Goal: Transaction & Acquisition: Purchase product/service

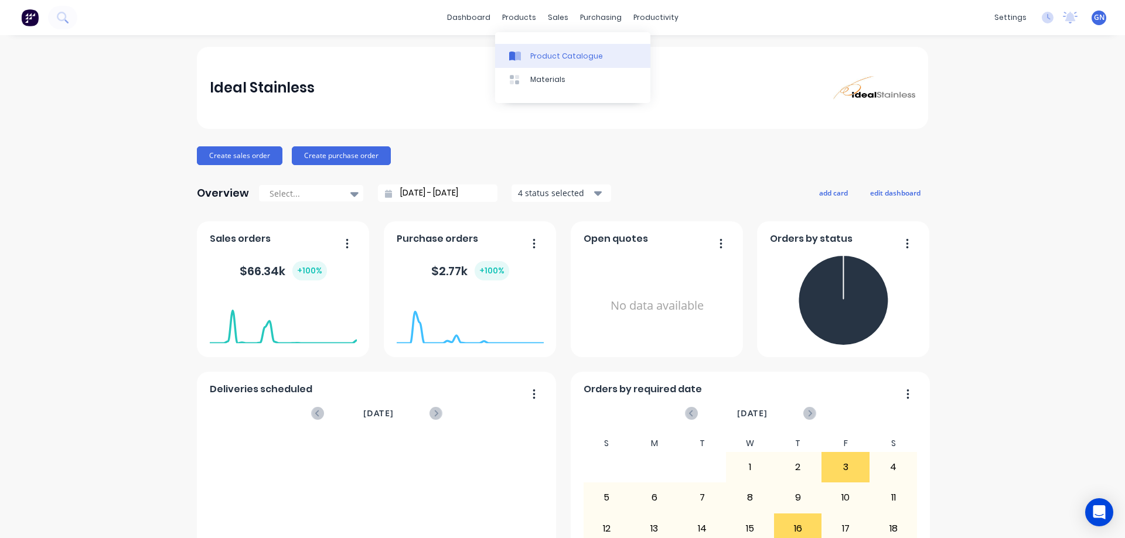
click at [547, 54] on div "Product Catalogue" at bounding box center [566, 56] width 73 height 11
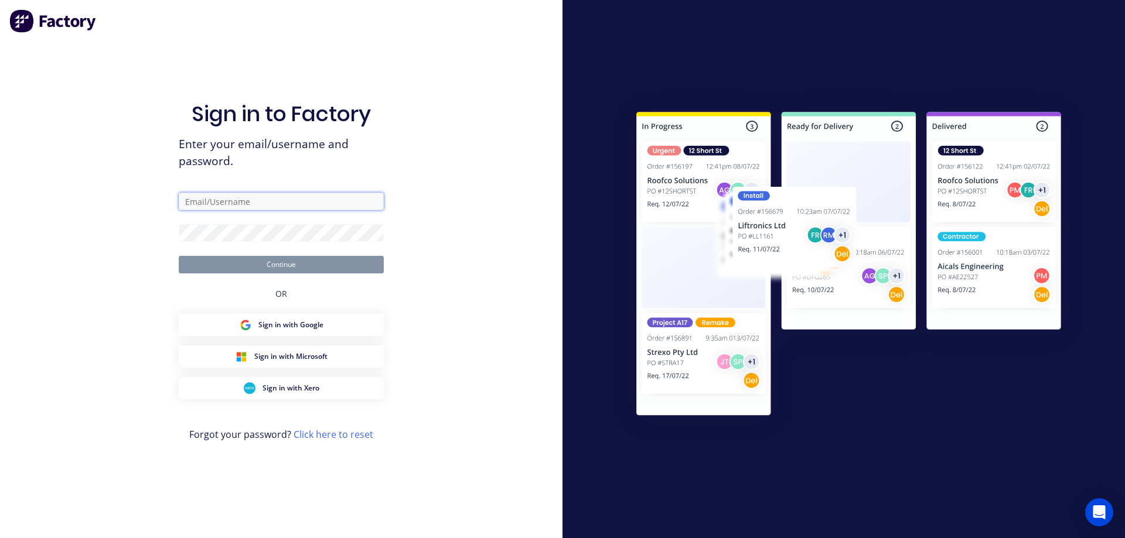
type input "[PERSON_NAME][EMAIL_ADDRESS][DOMAIN_NAME]"
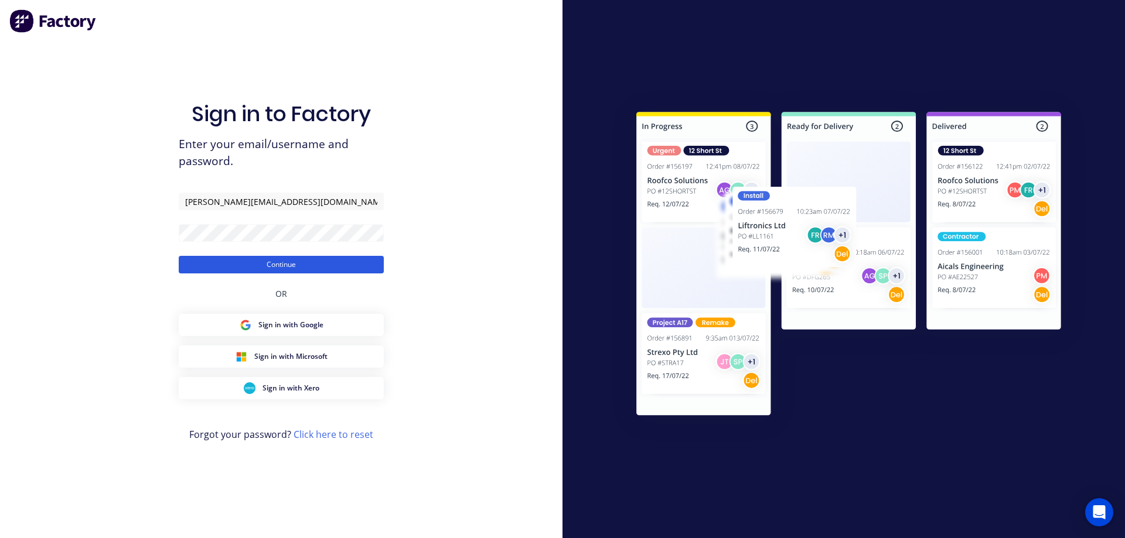
click at [291, 264] on button "Continue" at bounding box center [281, 265] width 205 height 18
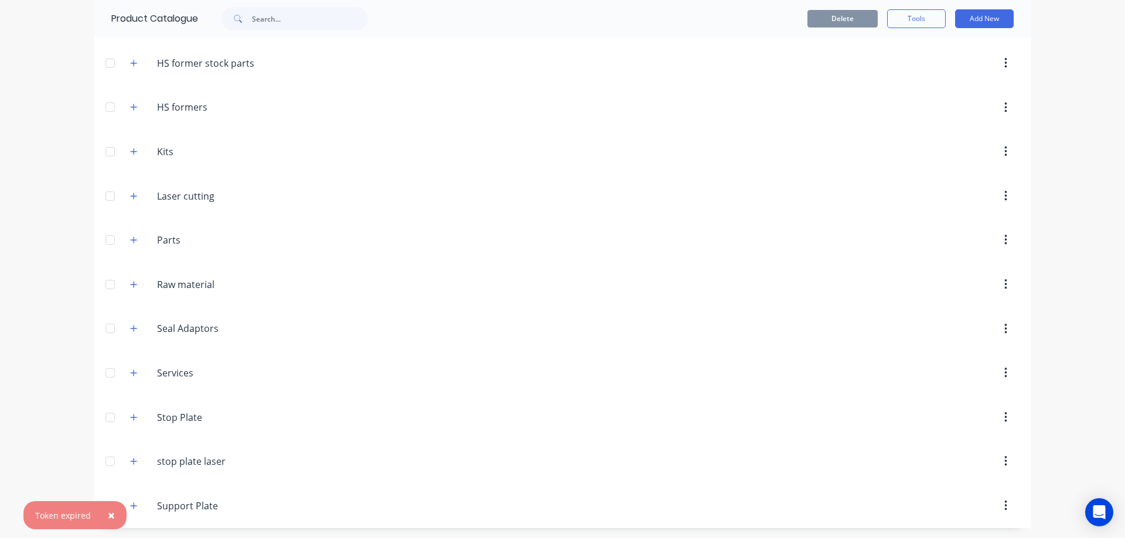
scroll to position [305, 0]
click at [131, 197] on icon "button" at bounding box center [133, 194] width 7 height 8
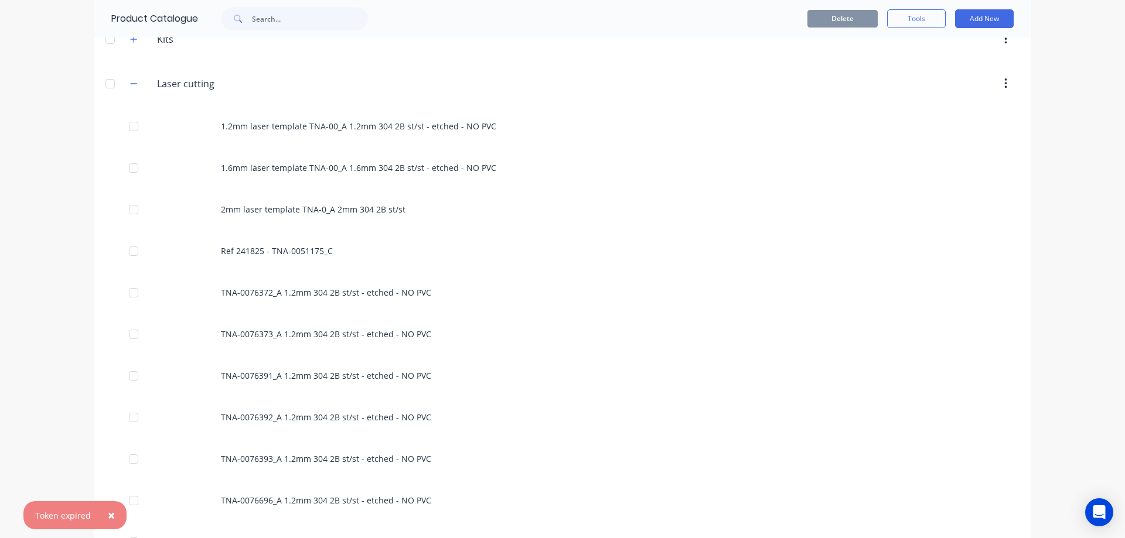
scroll to position [441, 0]
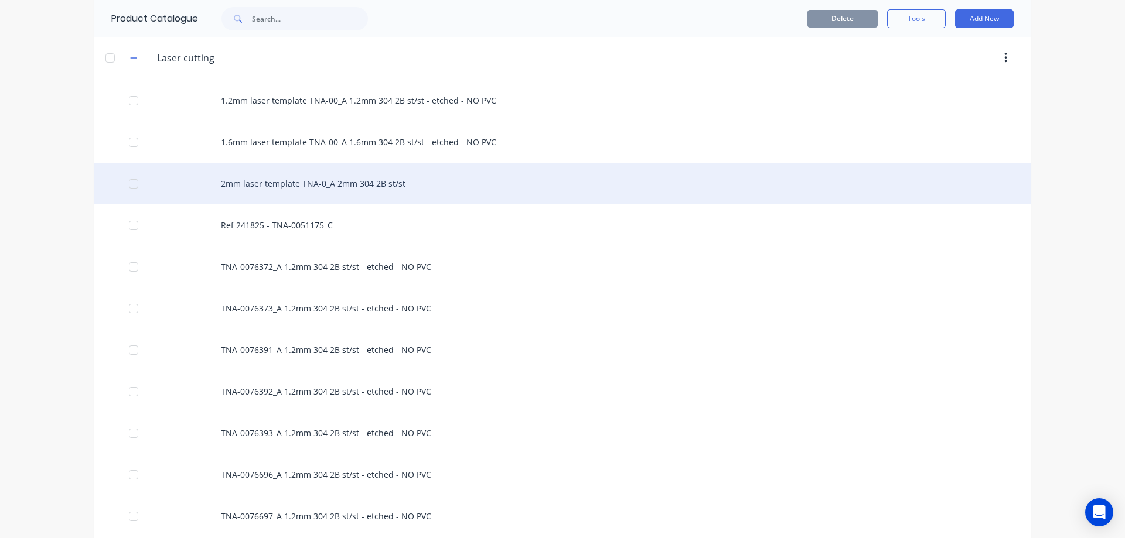
click at [323, 186] on div "2mm laser template TNA-0_A 2mm 304 2B st/st" at bounding box center [562, 184] width 937 height 42
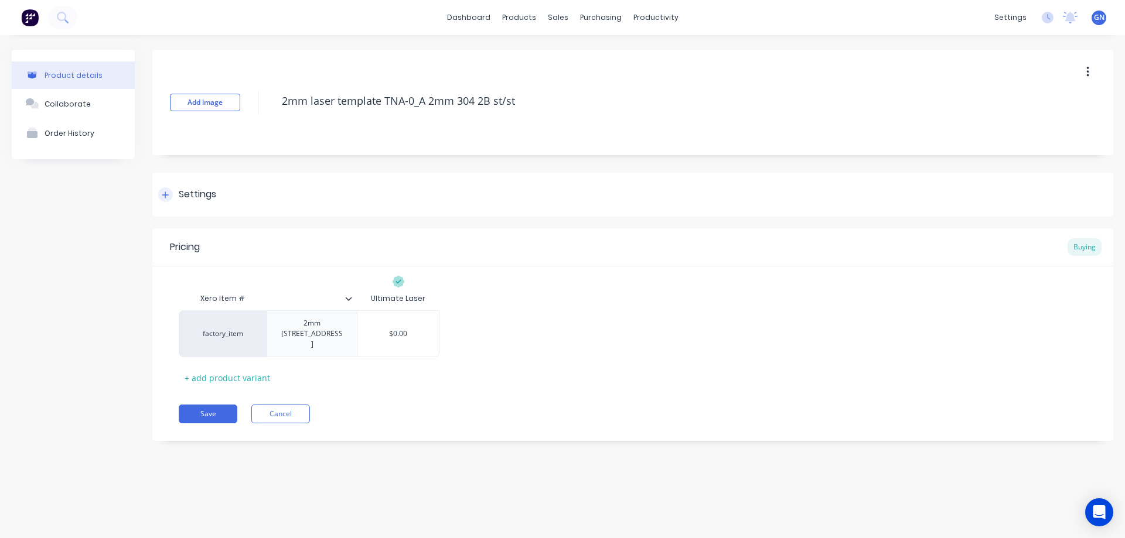
click at [165, 194] on icon at bounding box center [165, 195] width 6 height 6
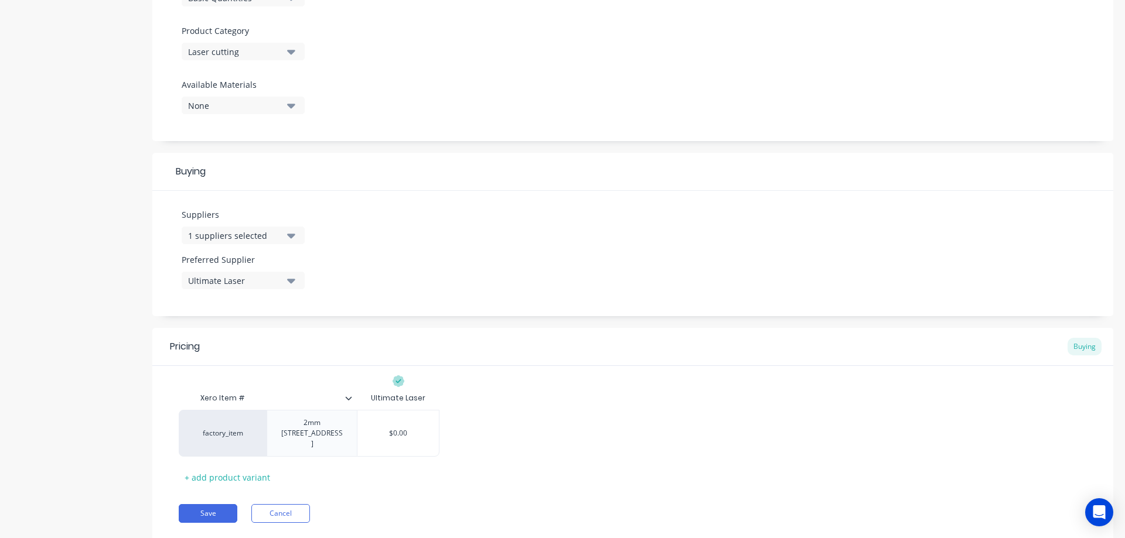
scroll to position [416, 0]
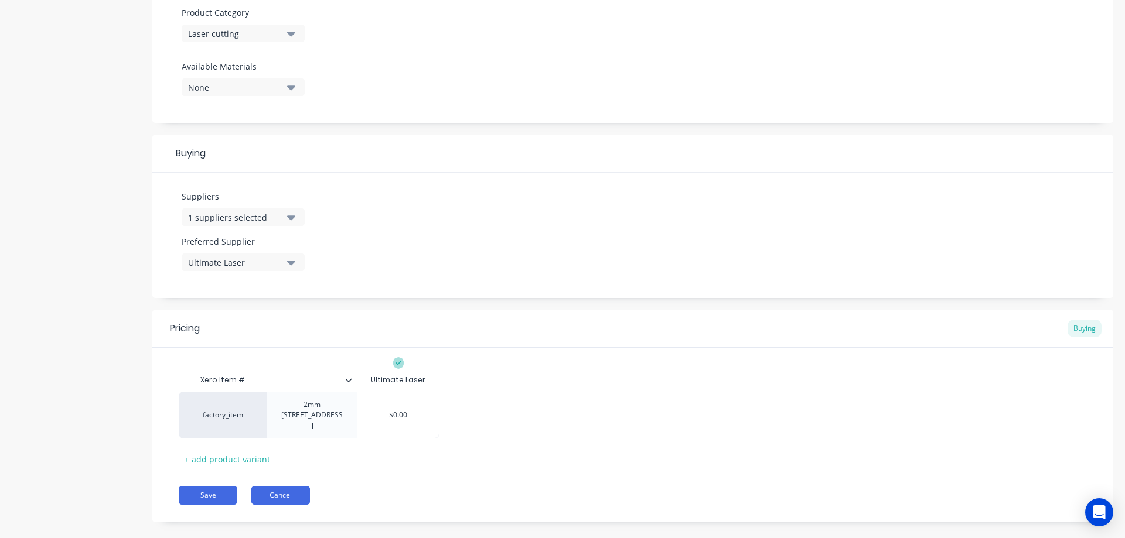
click at [282, 486] on button "Cancel" at bounding box center [280, 495] width 59 height 19
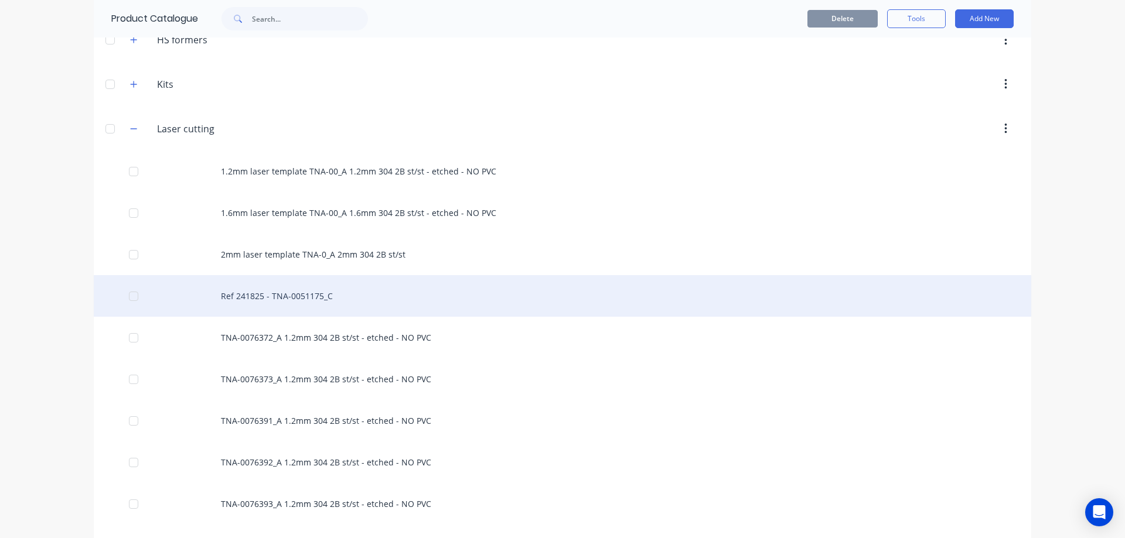
scroll to position [371, 0]
click at [290, 296] on div "Ref 241825 - TNA-0051175_C" at bounding box center [562, 296] width 937 height 42
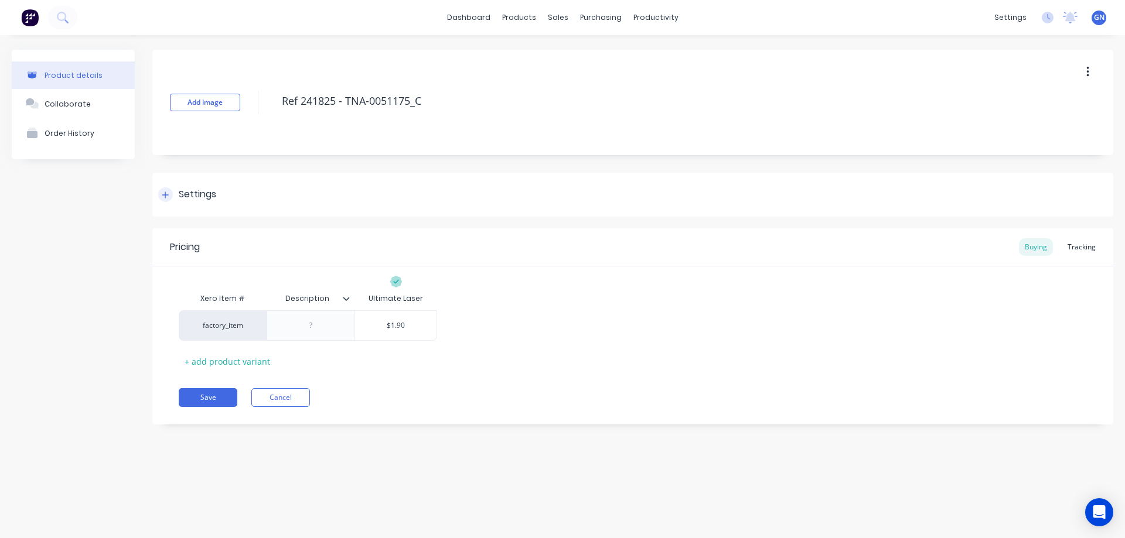
click at [168, 198] on icon at bounding box center [165, 195] width 7 height 8
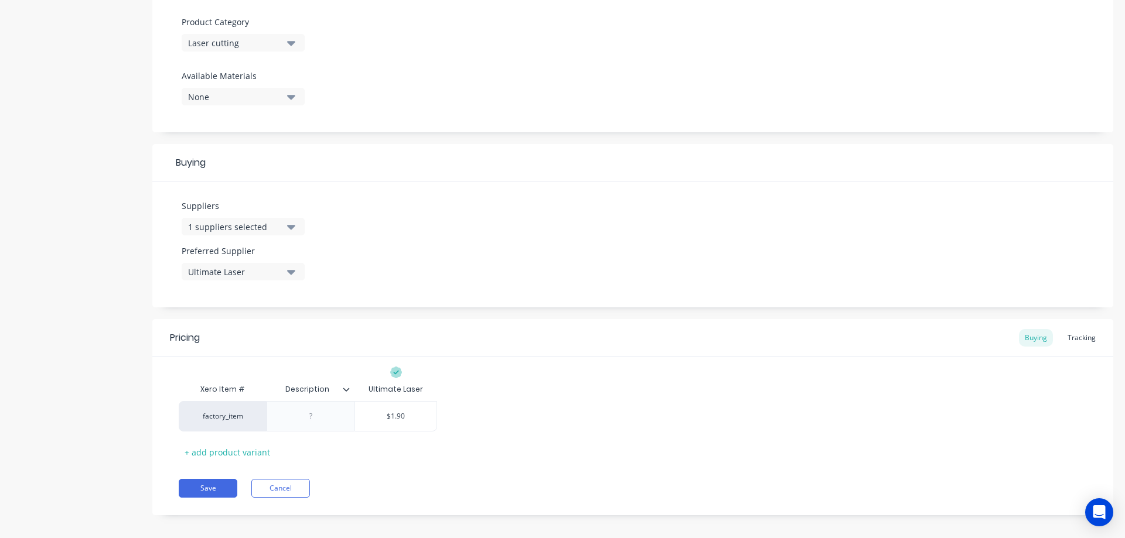
scroll to position [416, 0]
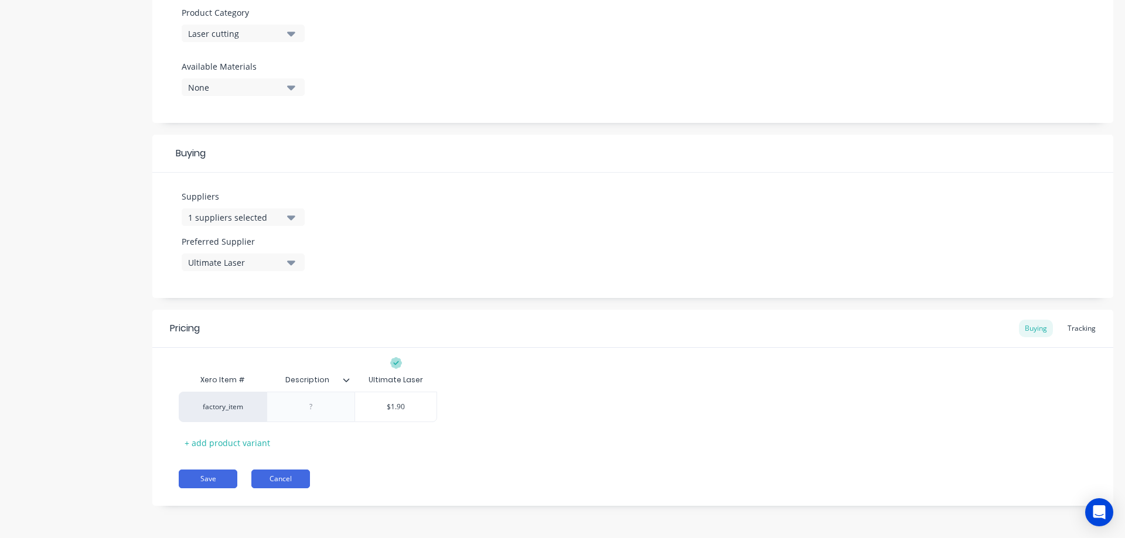
click at [278, 478] on button "Cancel" at bounding box center [280, 479] width 59 height 19
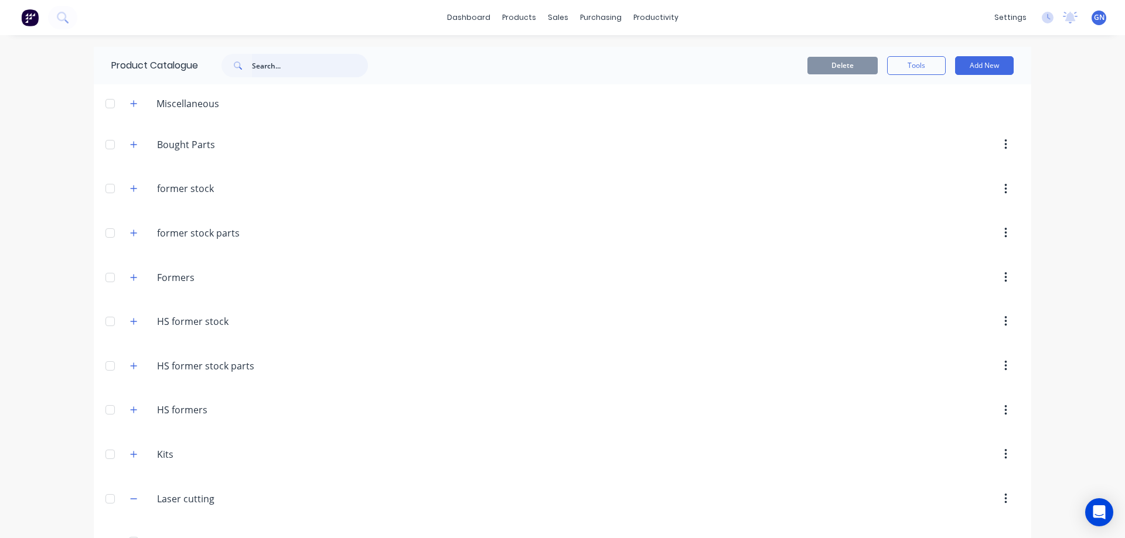
click at [281, 70] on input "text" at bounding box center [310, 65] width 116 height 23
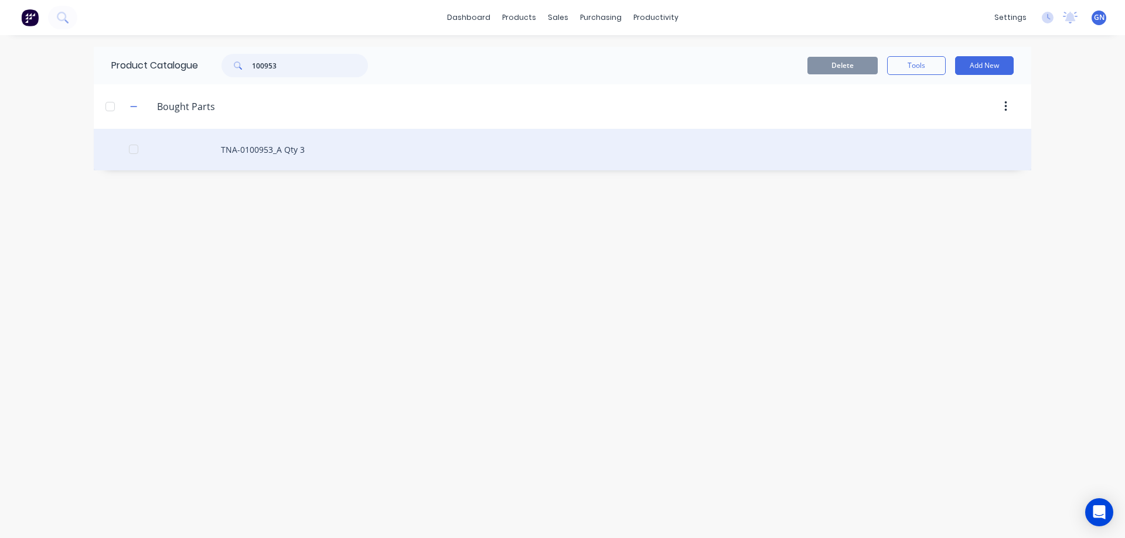
type input "100953"
click at [275, 149] on div "TNA-0100953_A Qty 3" at bounding box center [562, 150] width 937 height 42
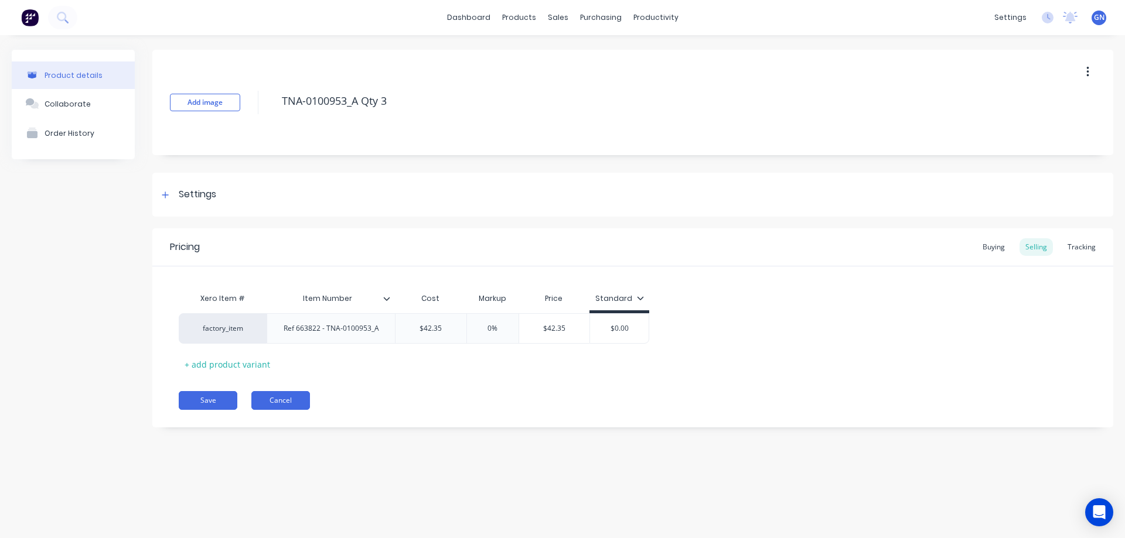
click at [274, 401] on button "Cancel" at bounding box center [280, 400] width 59 height 19
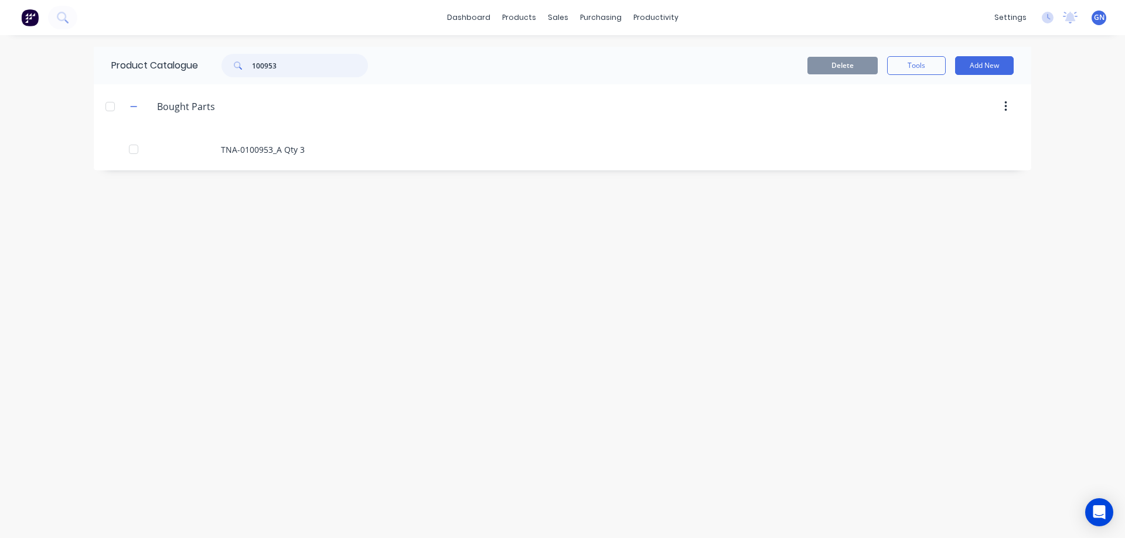
drag, startPoint x: 294, startPoint y: 73, endPoint x: 233, endPoint y: 66, distance: 61.3
click at [233, 66] on div "100953" at bounding box center [294, 65] width 146 height 23
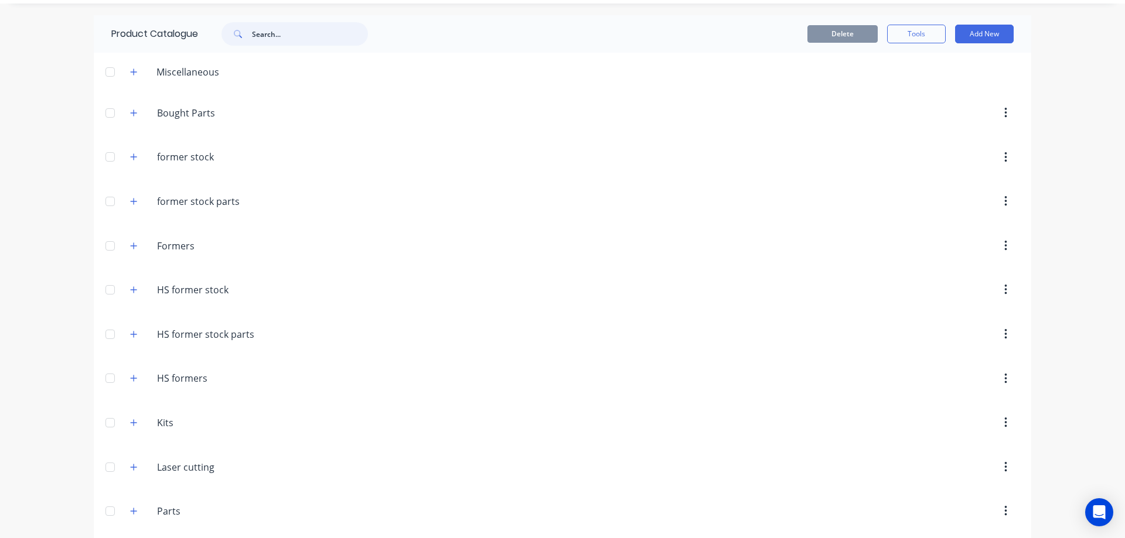
scroll to position [215, 0]
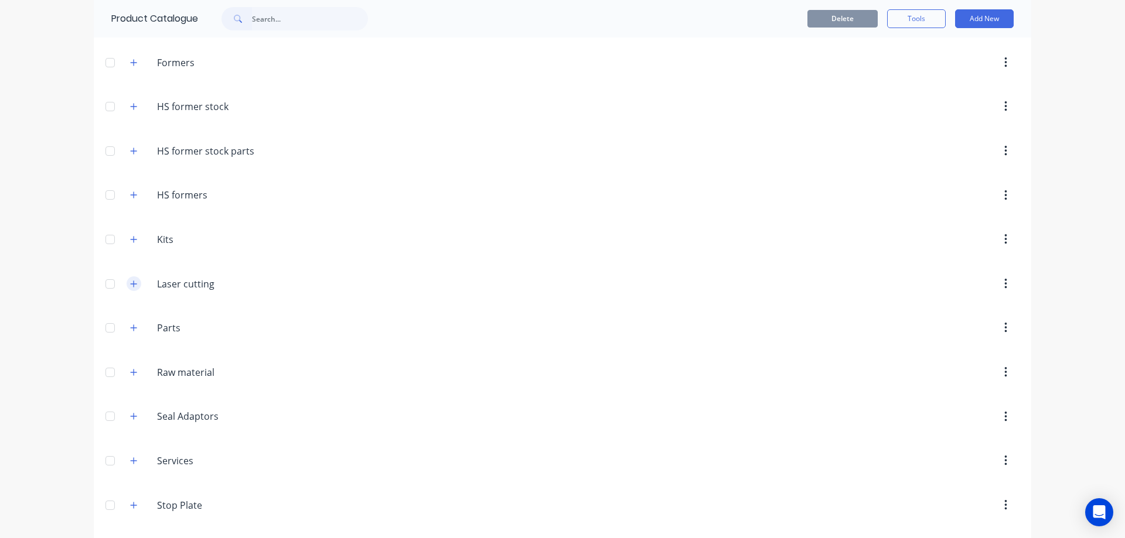
click at [130, 282] on icon "button" at bounding box center [133, 284] width 7 height 8
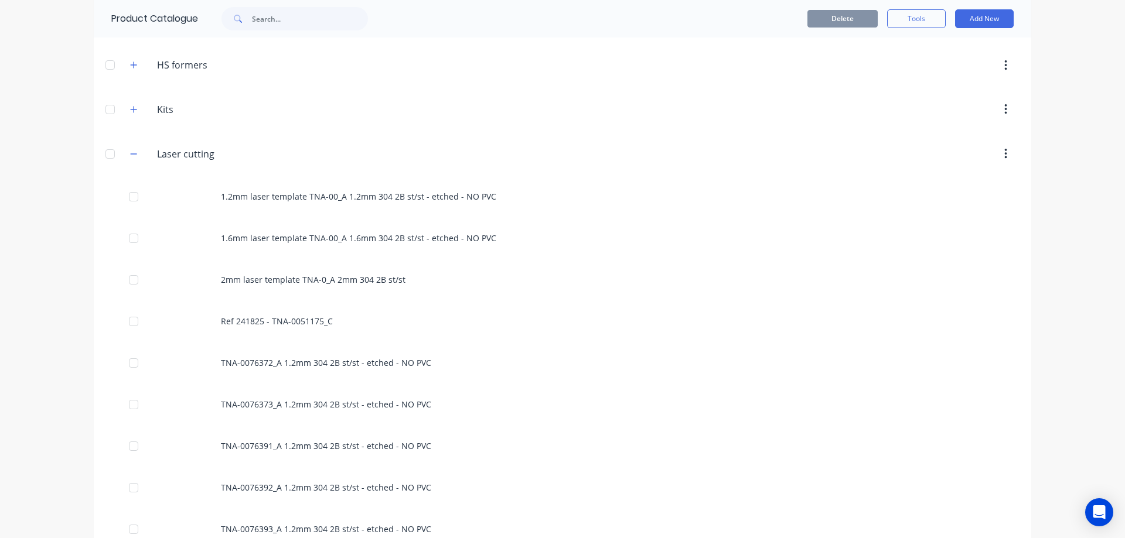
scroll to position [391, 0]
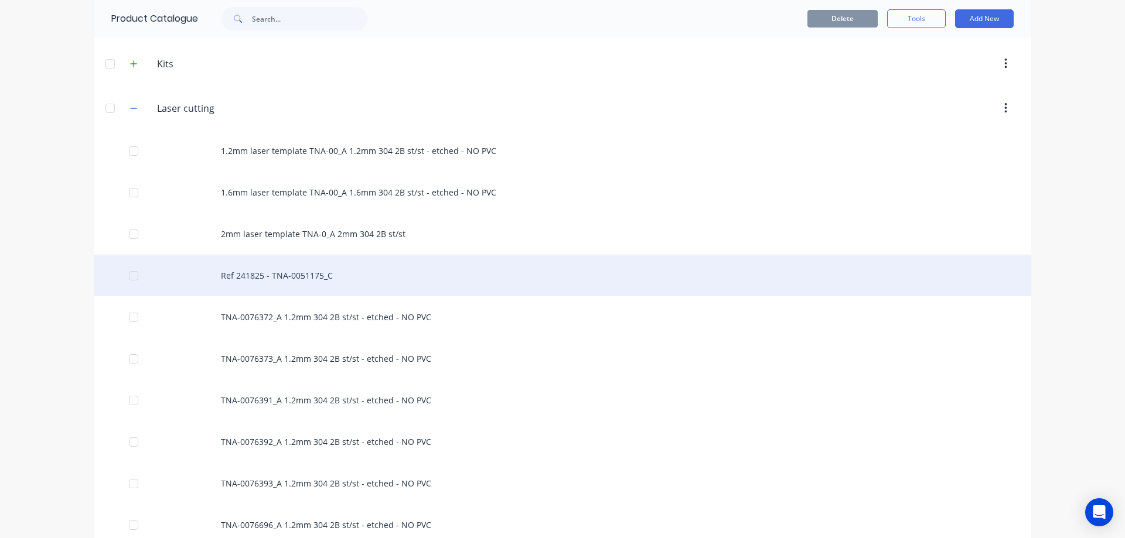
click at [272, 278] on div "Ref 241825 - TNA-0051175_C" at bounding box center [562, 276] width 937 height 42
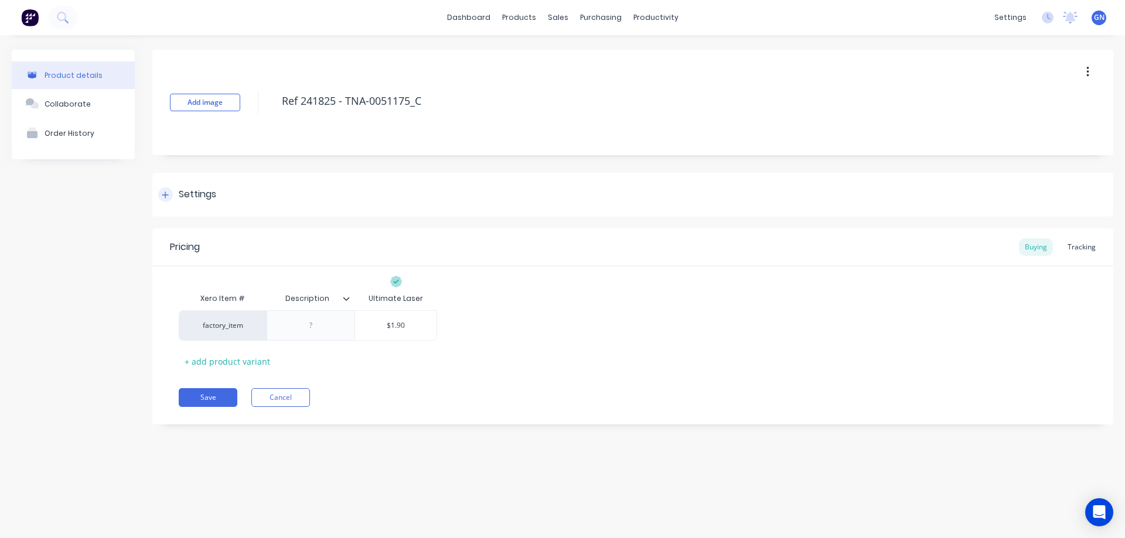
click at [166, 196] on icon at bounding box center [165, 195] width 7 height 8
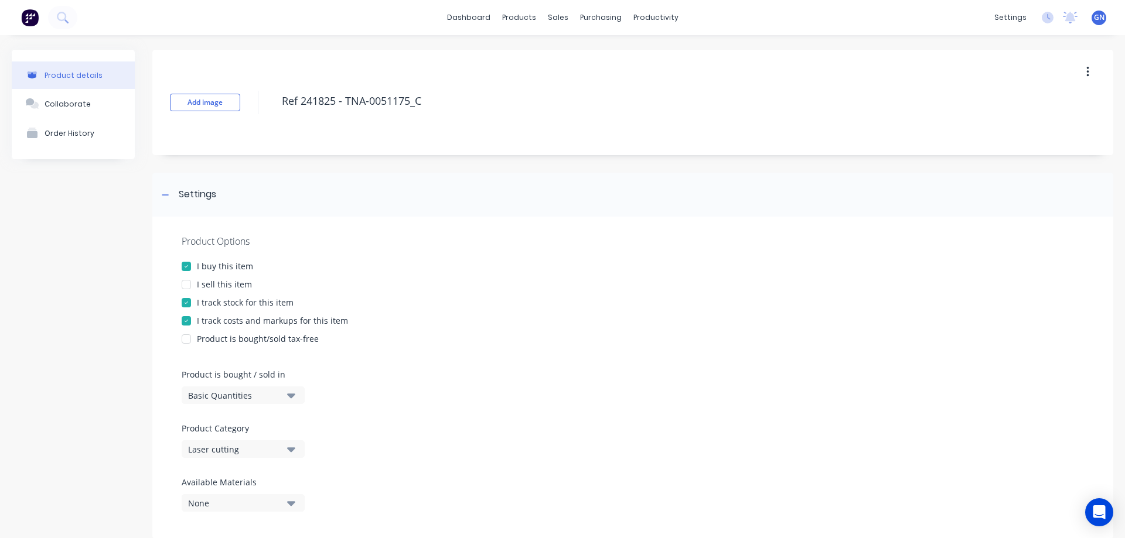
click at [199, 286] on div "I sell this item" at bounding box center [224, 284] width 55 height 12
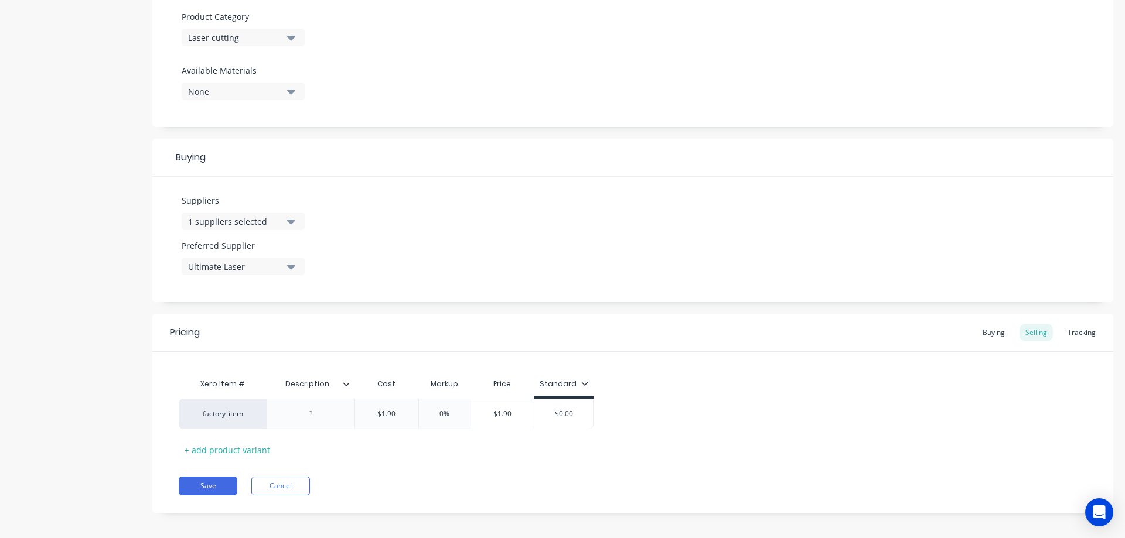
scroll to position [419, 0]
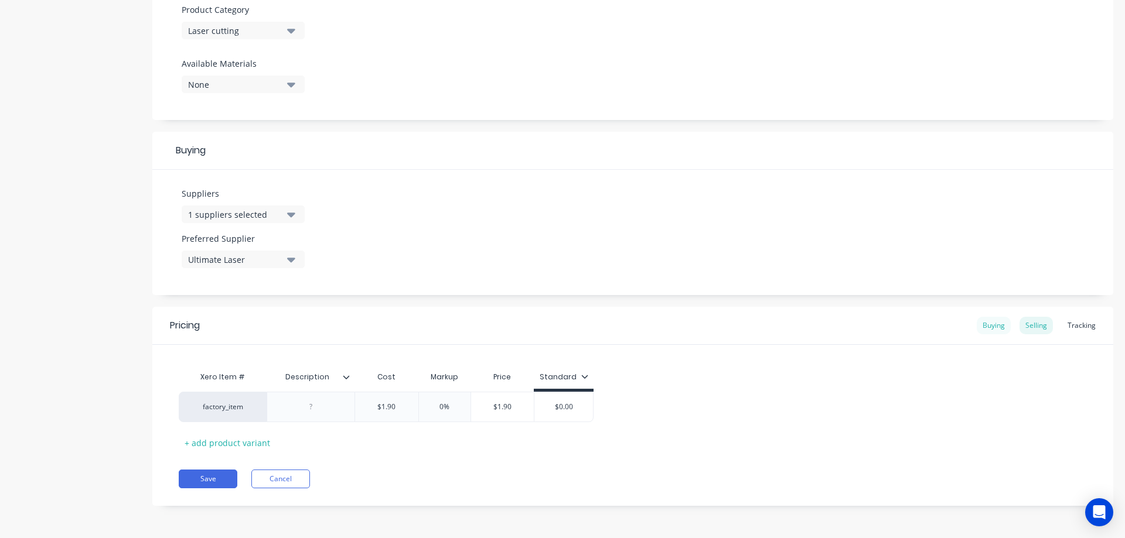
click at [981, 325] on div "Buying" at bounding box center [994, 326] width 34 height 18
click at [1022, 326] on div "Selling" at bounding box center [1035, 329] width 33 height 18
click at [348, 382] on icon at bounding box center [346, 380] width 7 height 7
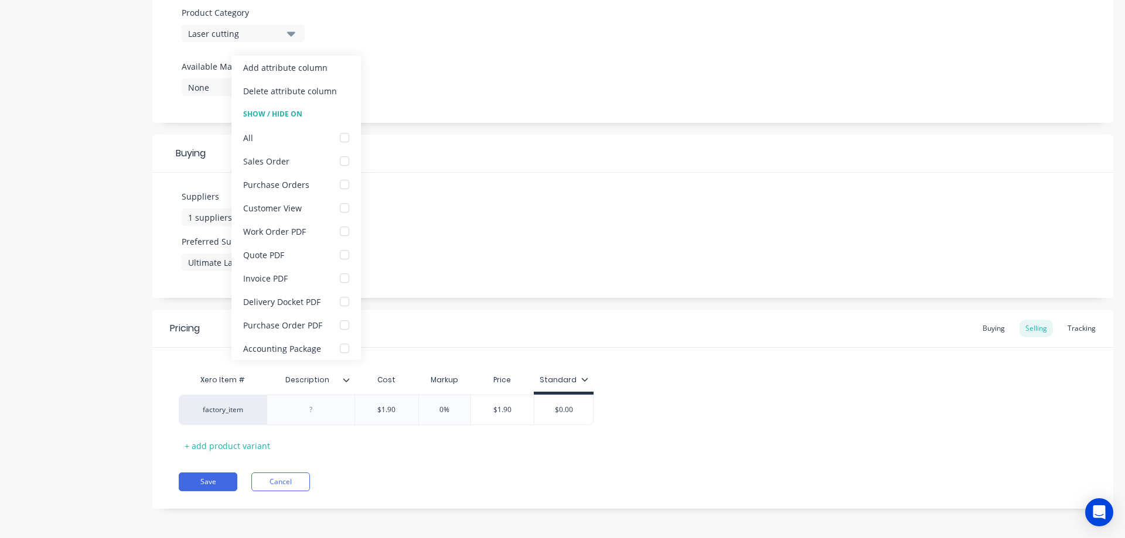
click at [347, 381] on icon at bounding box center [346, 380] width 7 height 7
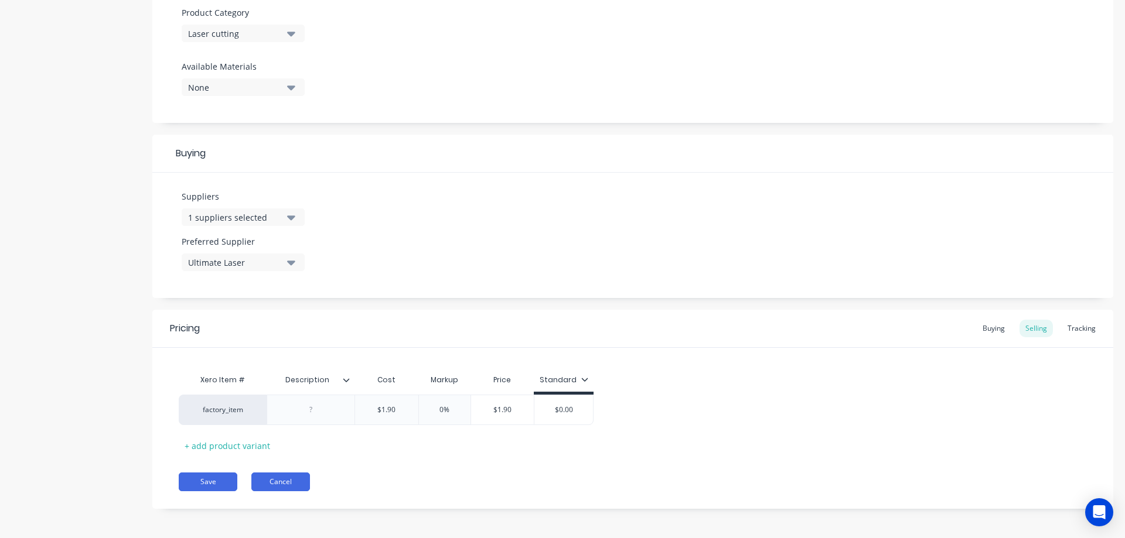
click at [283, 482] on button "Cancel" at bounding box center [280, 482] width 59 height 19
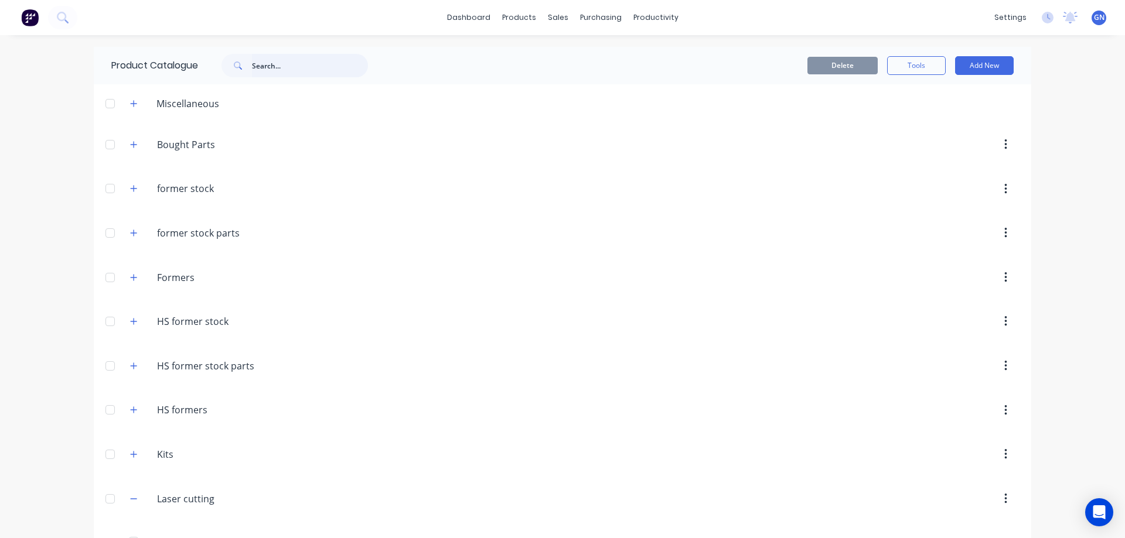
click at [279, 62] on input "text" at bounding box center [310, 65] width 116 height 23
drag, startPoint x: 284, startPoint y: 66, endPoint x: 247, endPoint y: 64, distance: 36.3
click at [247, 64] on div "100953" at bounding box center [294, 65] width 146 height 23
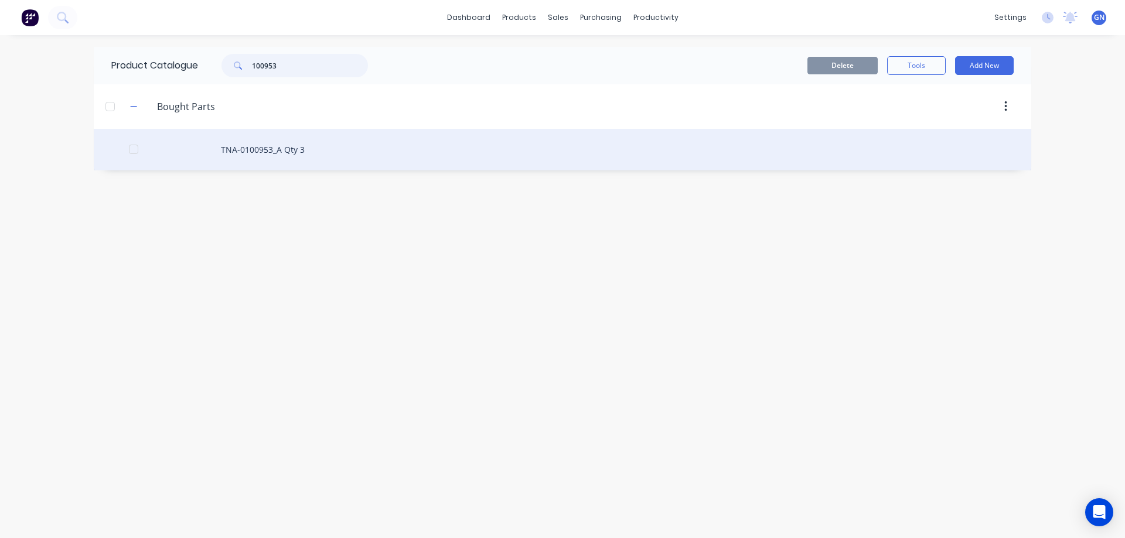
type input "100953"
click at [270, 149] on div "TNA-0100953_A Qty 3" at bounding box center [562, 150] width 937 height 42
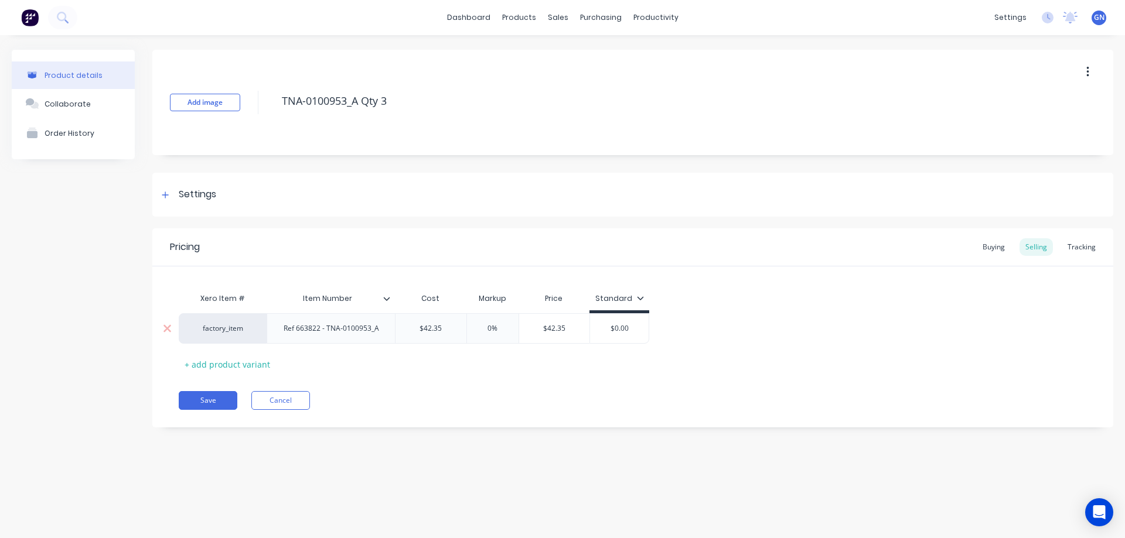
click at [381, 329] on div "Ref 663822 - TNA-0100953_A" at bounding box center [331, 328] width 114 height 15
drag, startPoint x: 384, startPoint y: 329, endPoint x: 278, endPoint y: 327, distance: 105.5
click at [278, 327] on div "Ref 663822 - TNA-0100953_A" at bounding box center [331, 328] width 114 height 15
copy div "Ref 663822 - TNA-0100953_A"
click at [285, 400] on button "Cancel" at bounding box center [280, 400] width 59 height 19
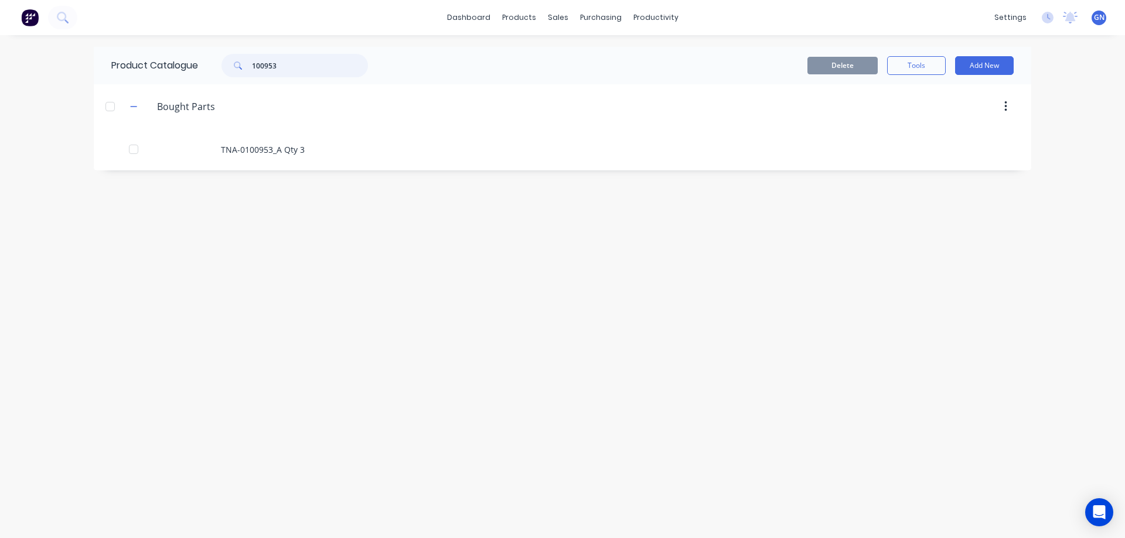
drag, startPoint x: 292, startPoint y: 67, endPoint x: 249, endPoint y: 66, distance: 42.8
click at [249, 66] on div "100953" at bounding box center [294, 65] width 146 height 23
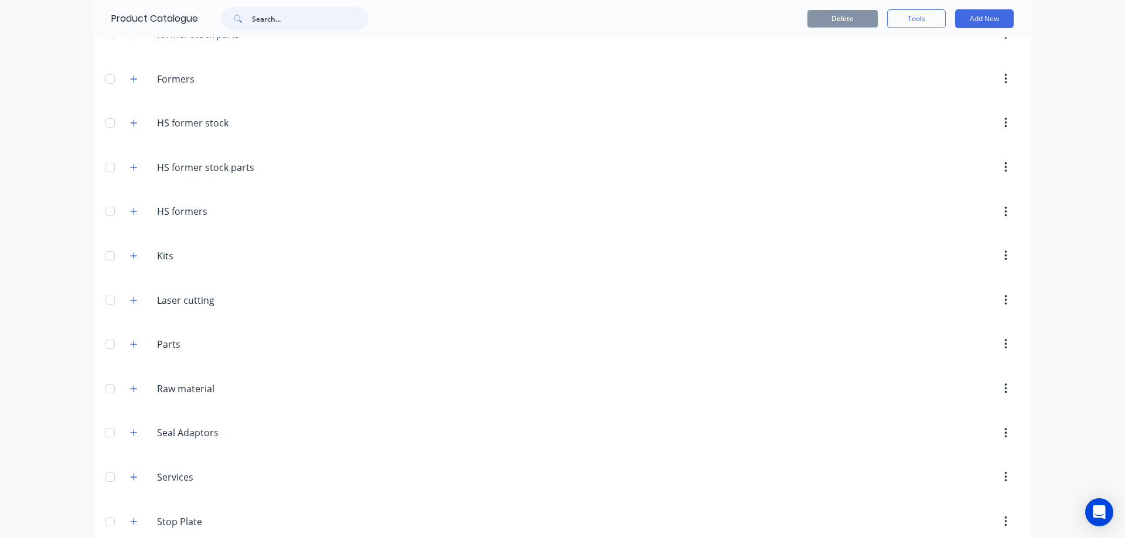
scroll to position [234, 0]
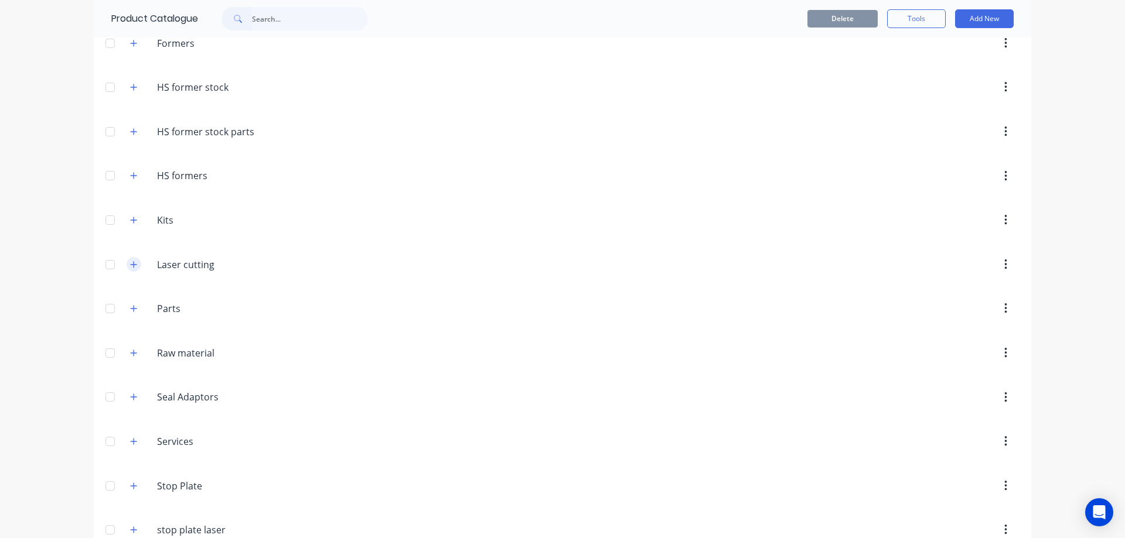
click at [131, 263] on icon "button" at bounding box center [133, 265] width 7 height 8
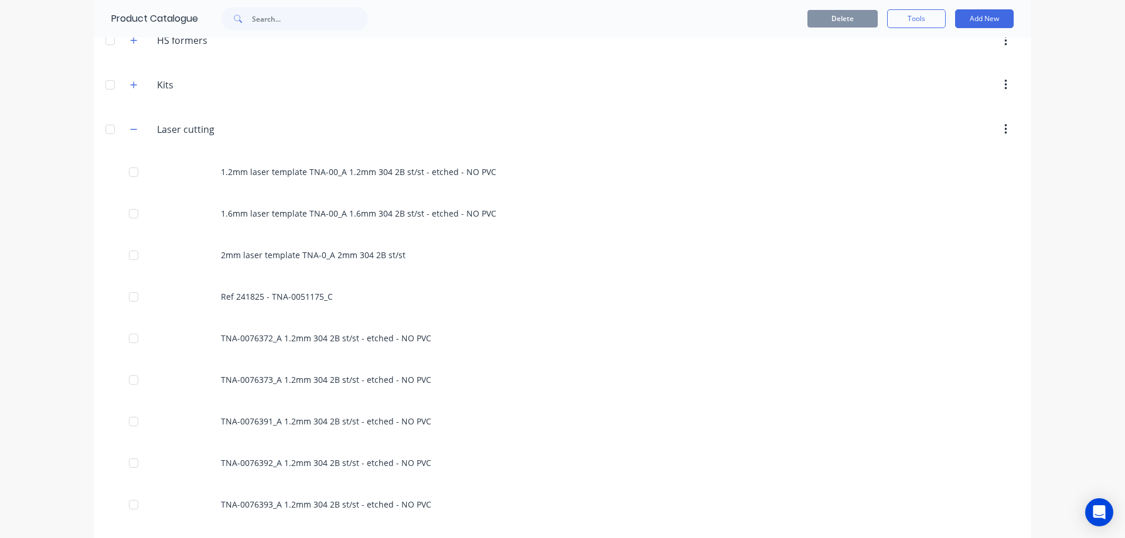
scroll to position [391, 0]
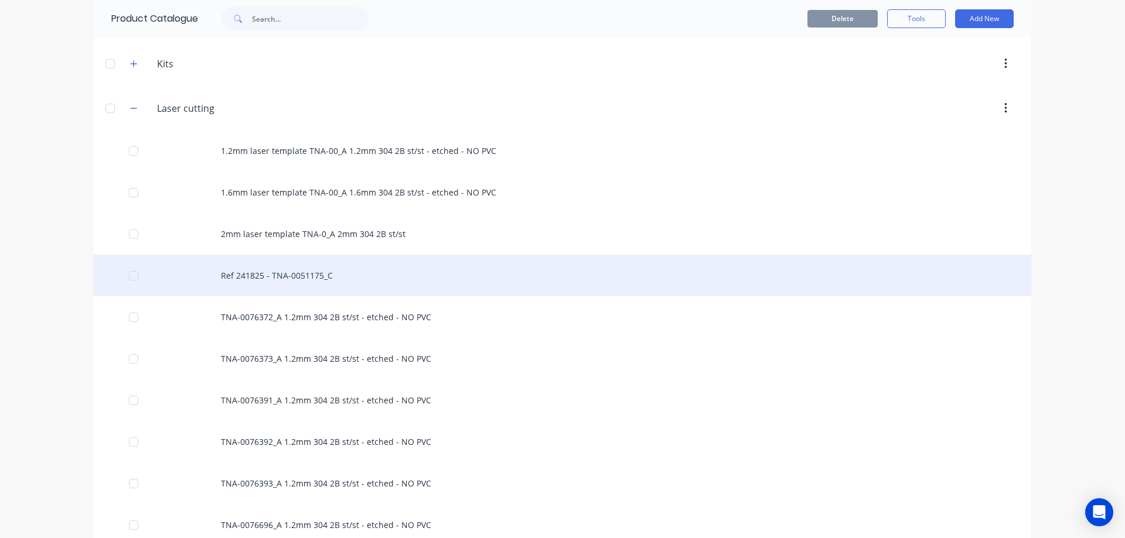
click at [287, 277] on div "Ref 241825 - TNA-0051175_C" at bounding box center [562, 276] width 937 height 42
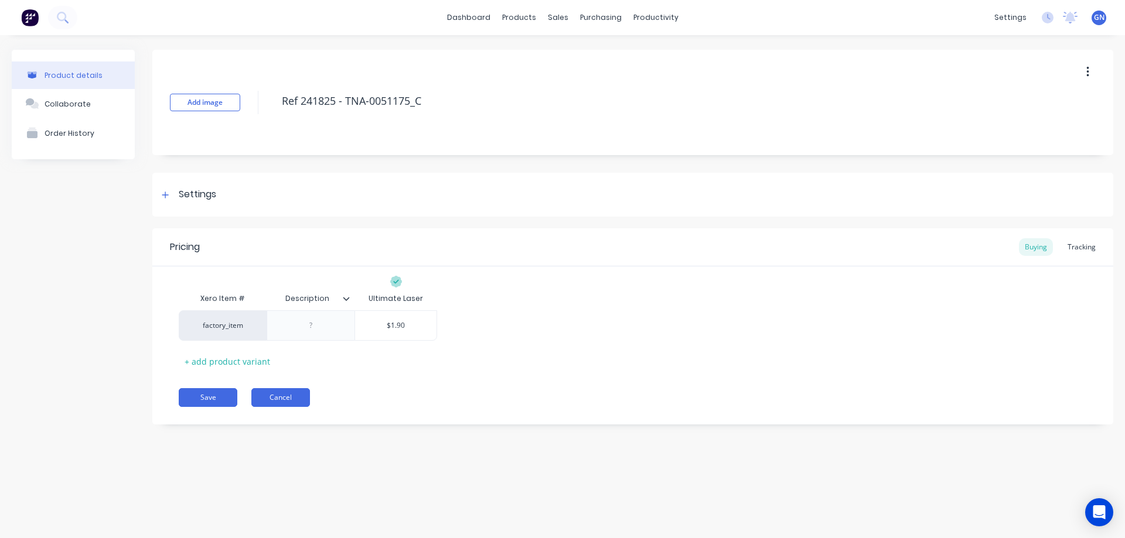
click at [282, 398] on button "Cancel" at bounding box center [280, 397] width 59 height 19
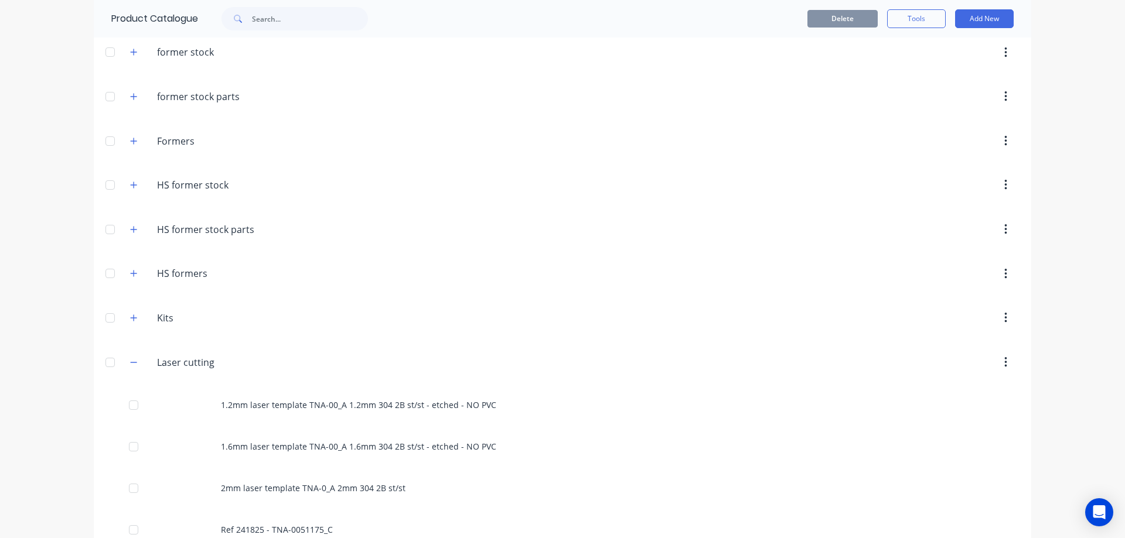
scroll to position [98, 0]
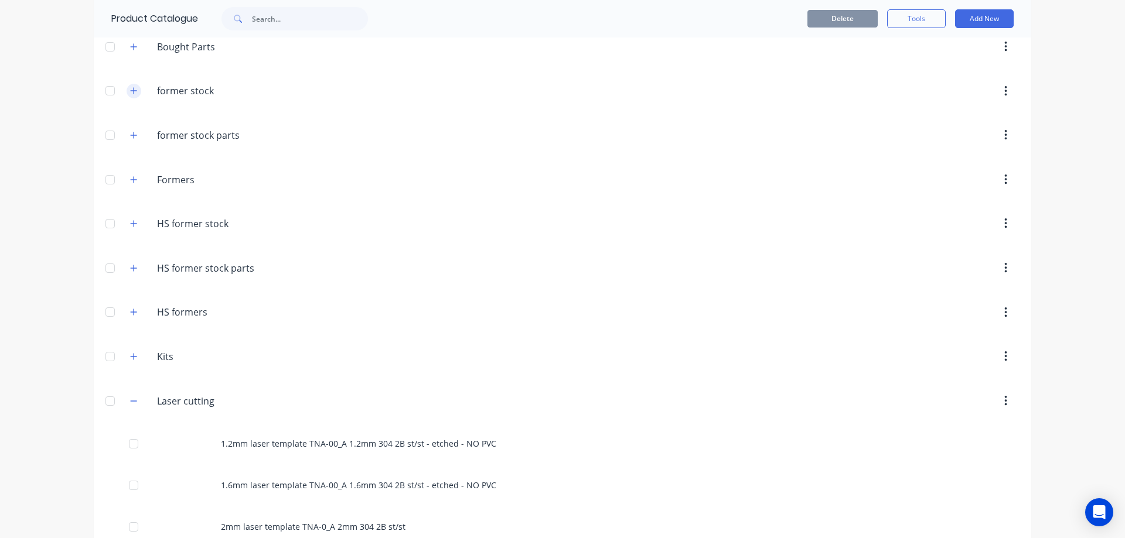
click at [132, 91] on icon "button" at bounding box center [134, 91] width 6 height 6
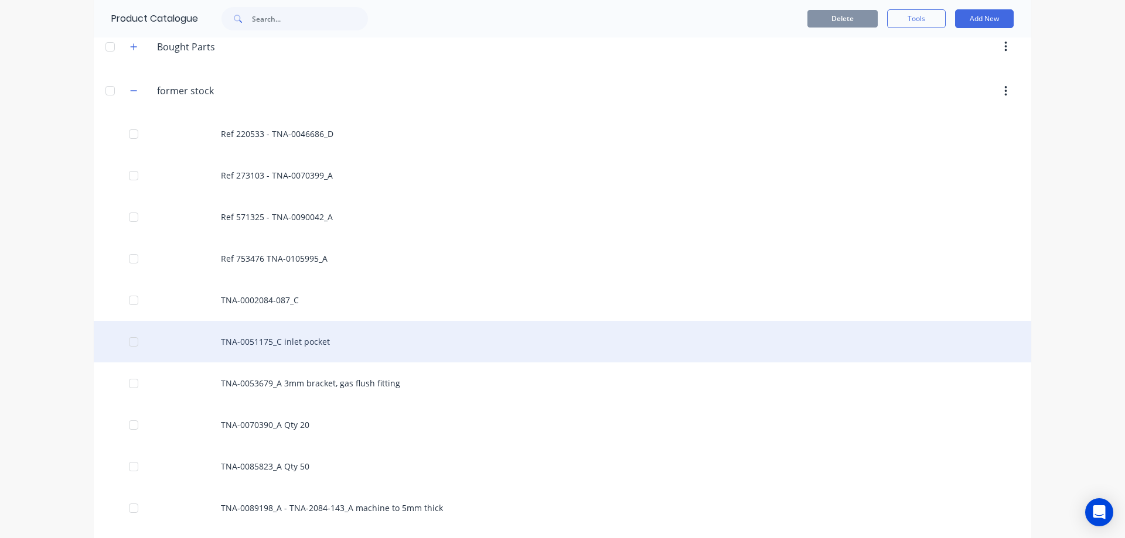
click at [284, 345] on div "TNA-0051175_C inlet pocket" at bounding box center [562, 342] width 937 height 42
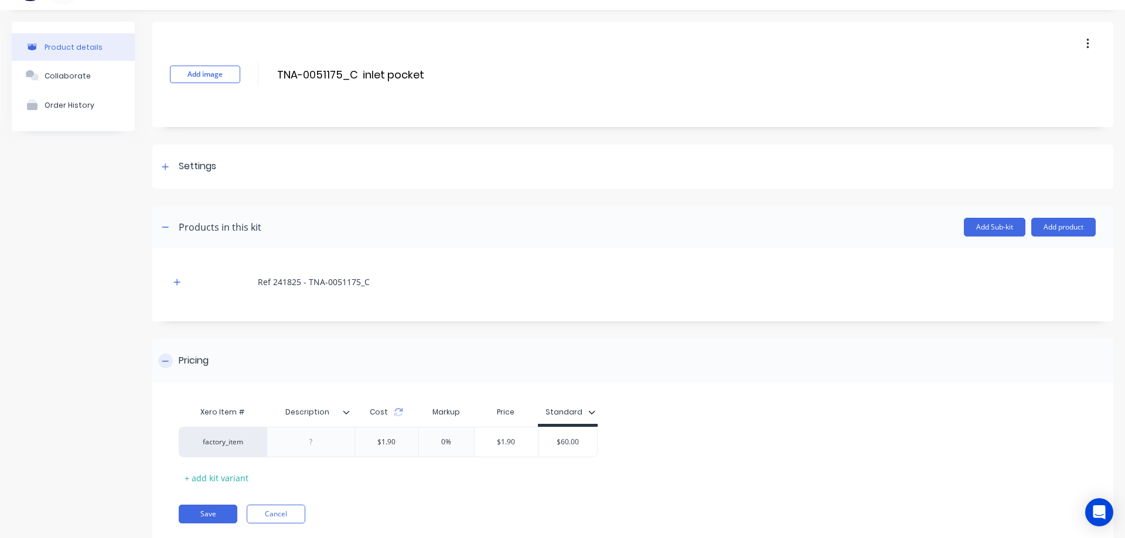
scroll to position [57, 0]
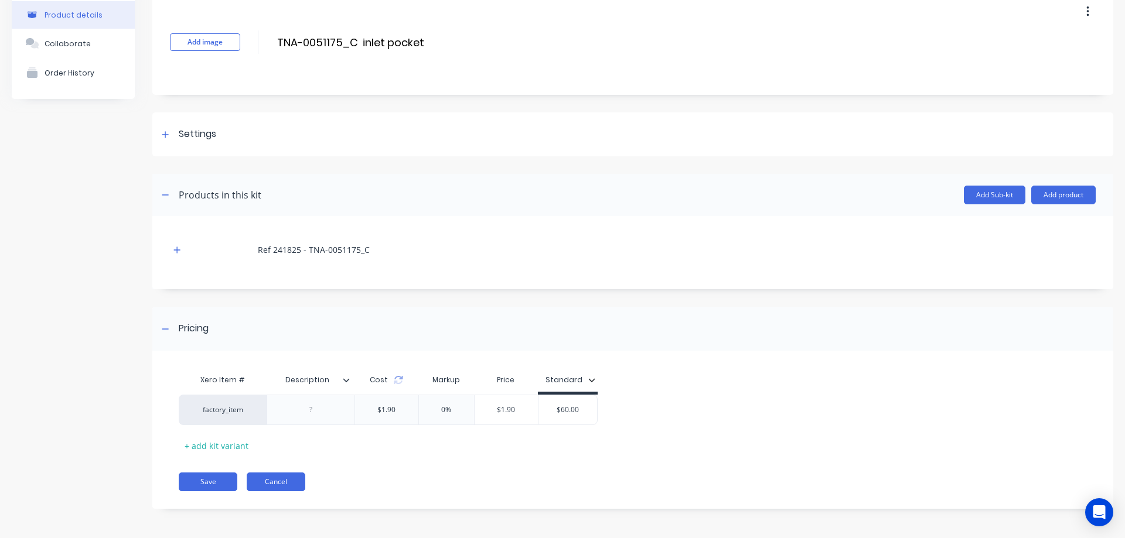
click at [277, 477] on button "Cancel" at bounding box center [276, 482] width 59 height 19
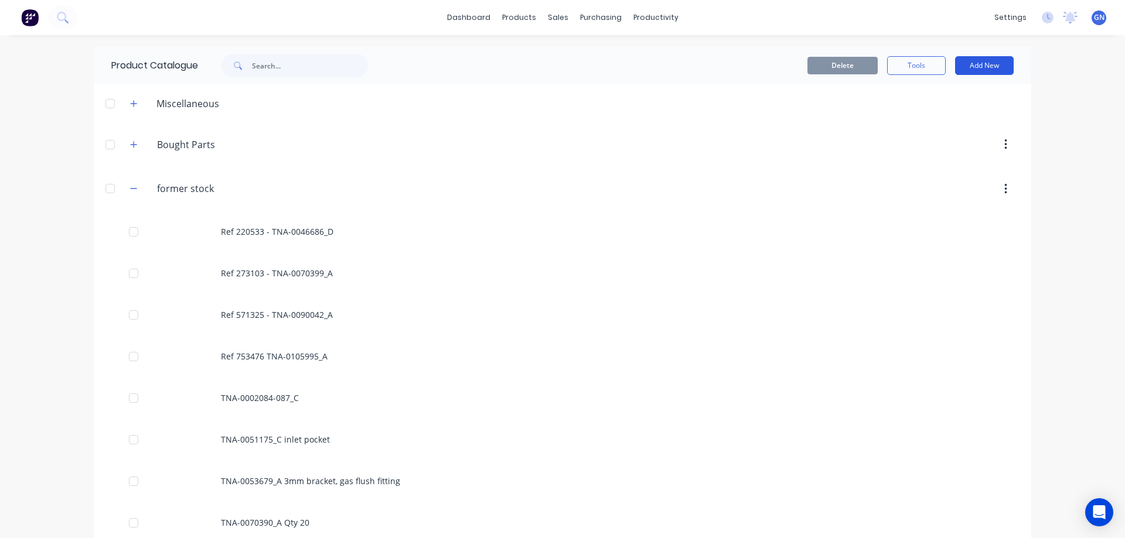
click at [973, 68] on button "Add New" at bounding box center [984, 65] width 59 height 19
click at [931, 117] on div "Product" at bounding box center [958, 119] width 90 height 17
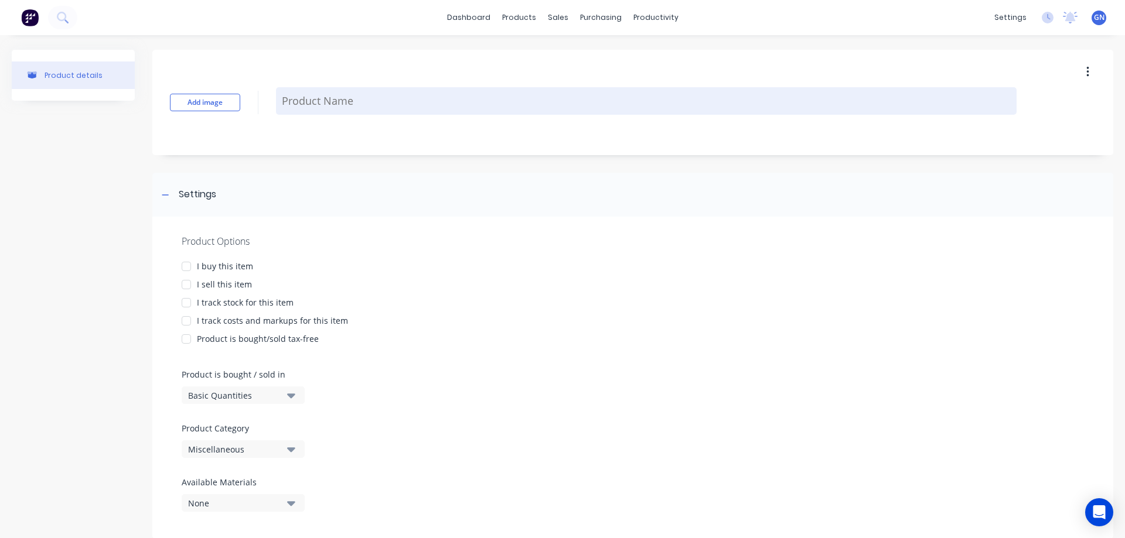
click at [354, 103] on textarea at bounding box center [646, 101] width 741 height 28
paste textarea "Ref 663822 - TNA-0100953_A"
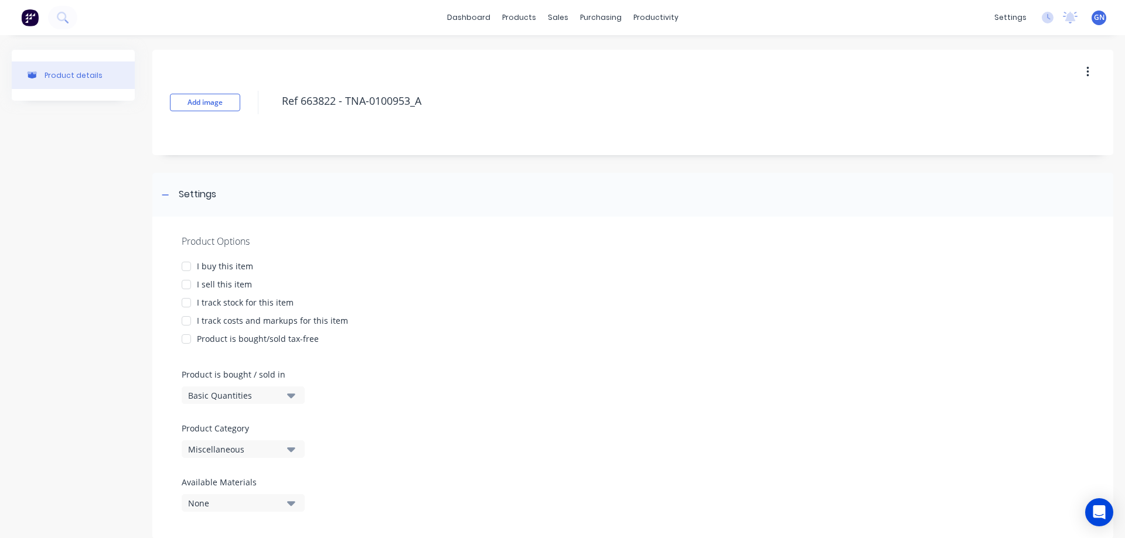
click at [188, 266] on div at bounding box center [186, 266] width 23 height 23
click at [188, 284] on div at bounding box center [186, 284] width 23 height 23
click at [189, 303] on div at bounding box center [186, 302] width 23 height 23
click at [187, 321] on div at bounding box center [186, 320] width 23 height 23
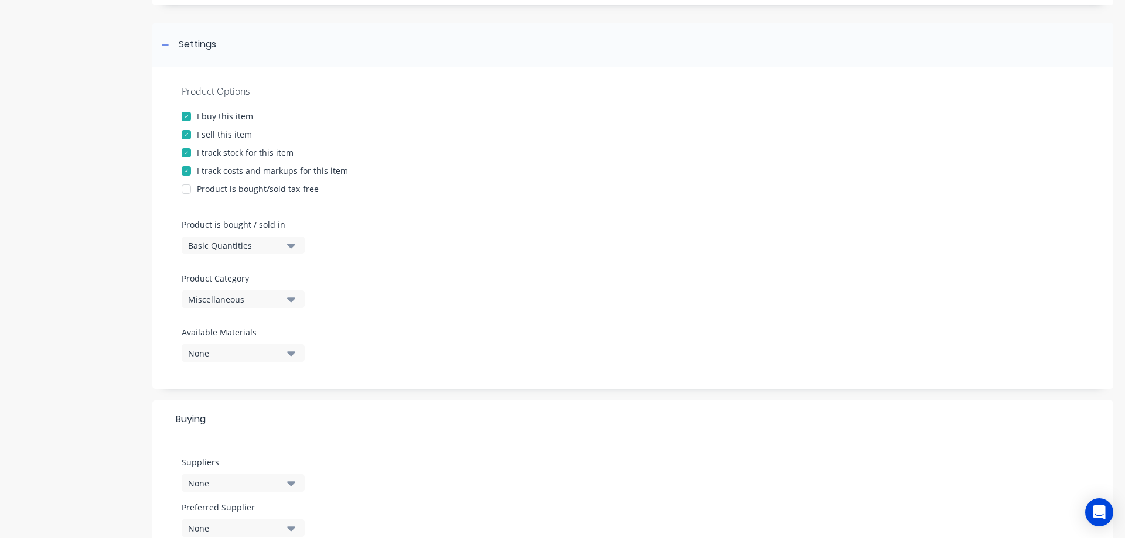
scroll to position [156, 0]
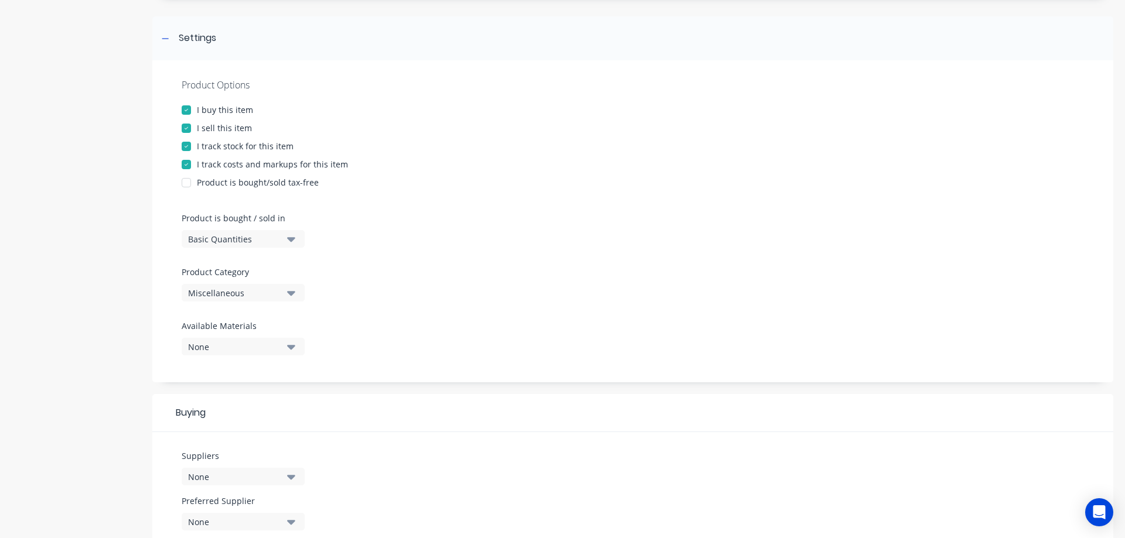
type textarea "Ref 663822 - TNA-0100953_A"
click at [200, 241] on div "Basic Quantities" at bounding box center [235, 239] width 94 height 12
click at [206, 291] on div "Miscellaneous" at bounding box center [235, 293] width 94 height 12
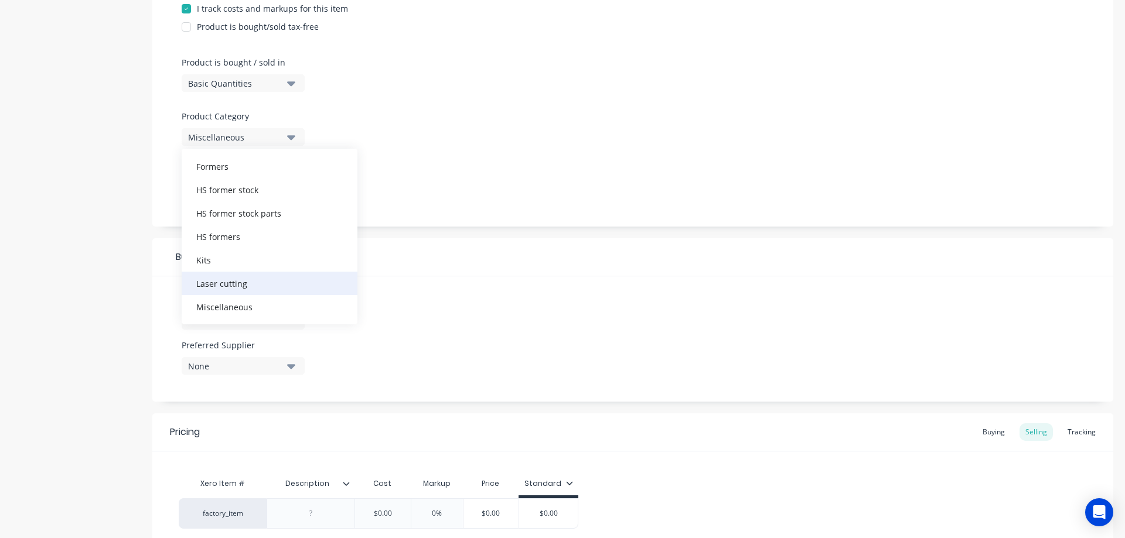
scroll to position [137, 0]
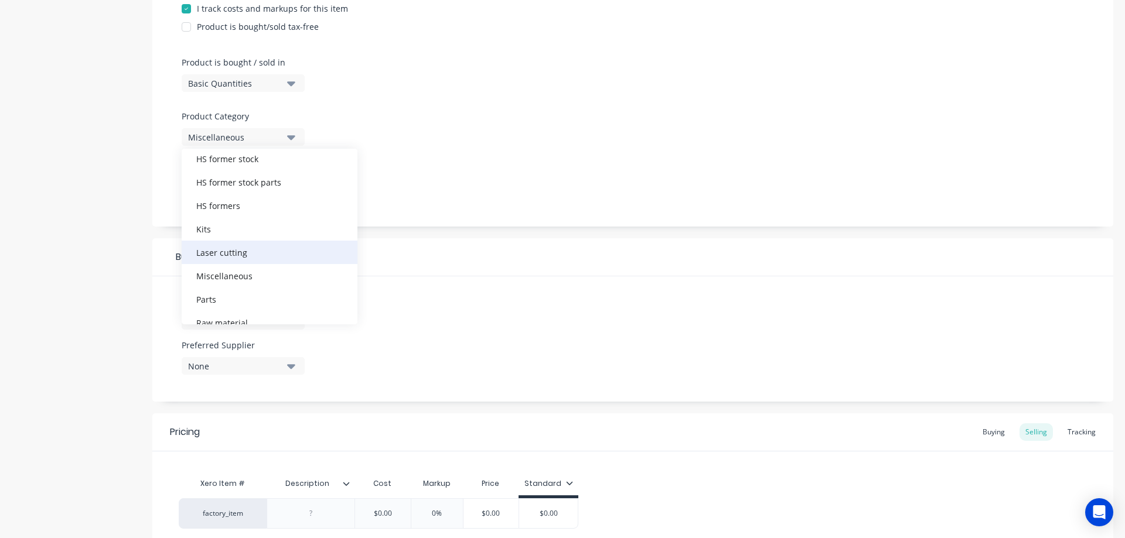
click at [235, 257] on div "Laser cutting" at bounding box center [270, 252] width 176 height 23
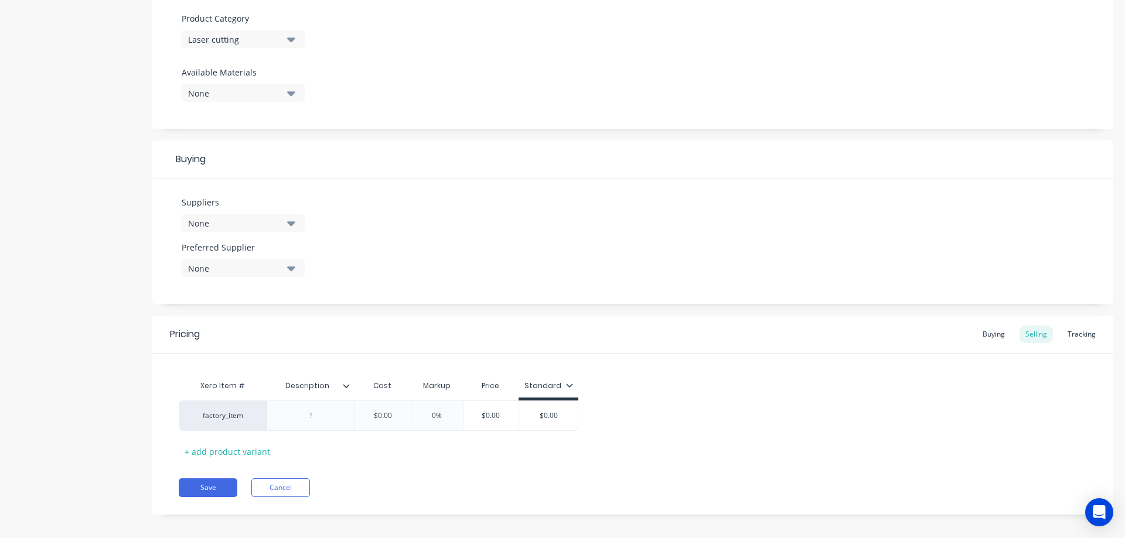
scroll to position [419, 0]
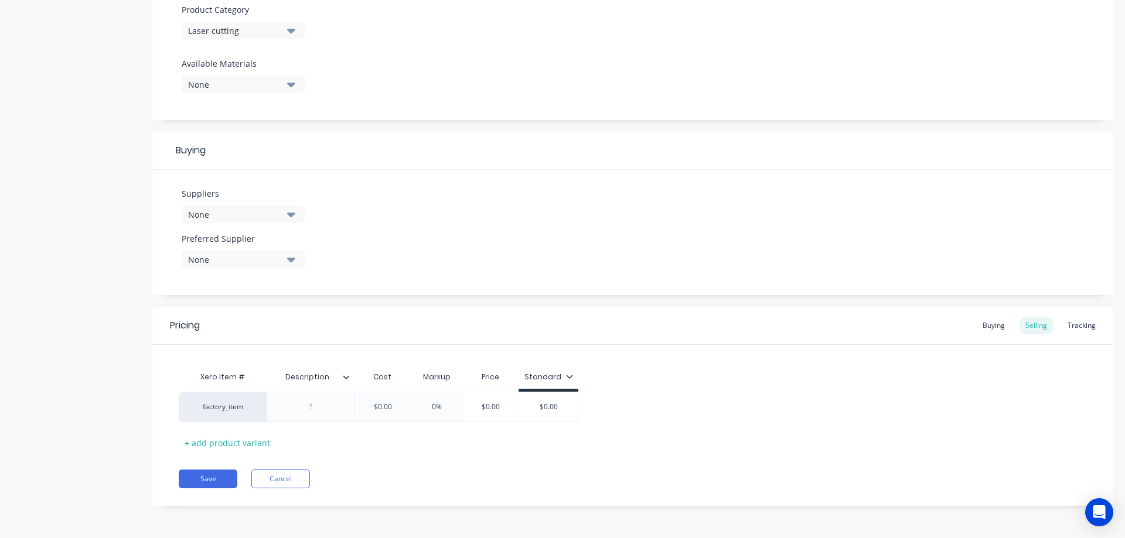
click at [231, 214] on div "None" at bounding box center [235, 215] width 94 height 12
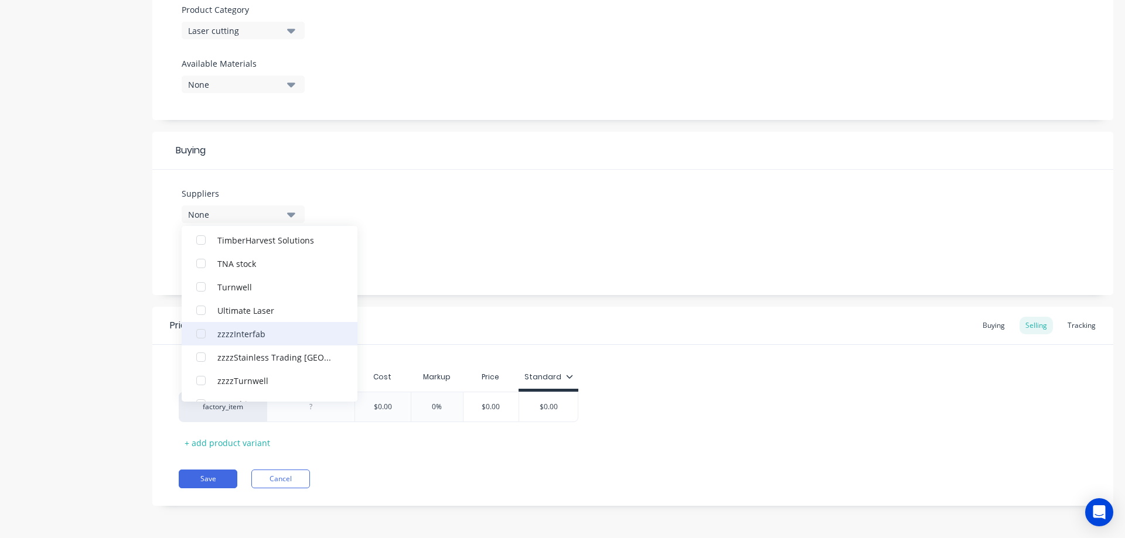
scroll to position [156, 0]
click at [243, 310] on div "Ultimate Laser" at bounding box center [275, 309] width 117 height 12
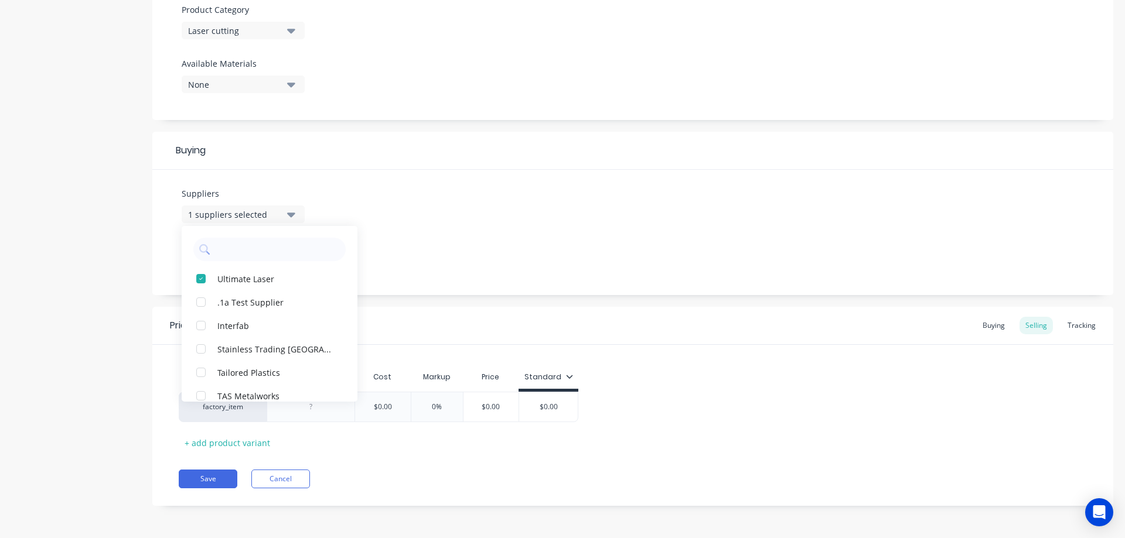
click at [463, 244] on div "Suppliers 1 suppliers selected Ultimate Laser .1a Test Supplier Interfab Stainl…" at bounding box center [632, 232] width 961 height 125
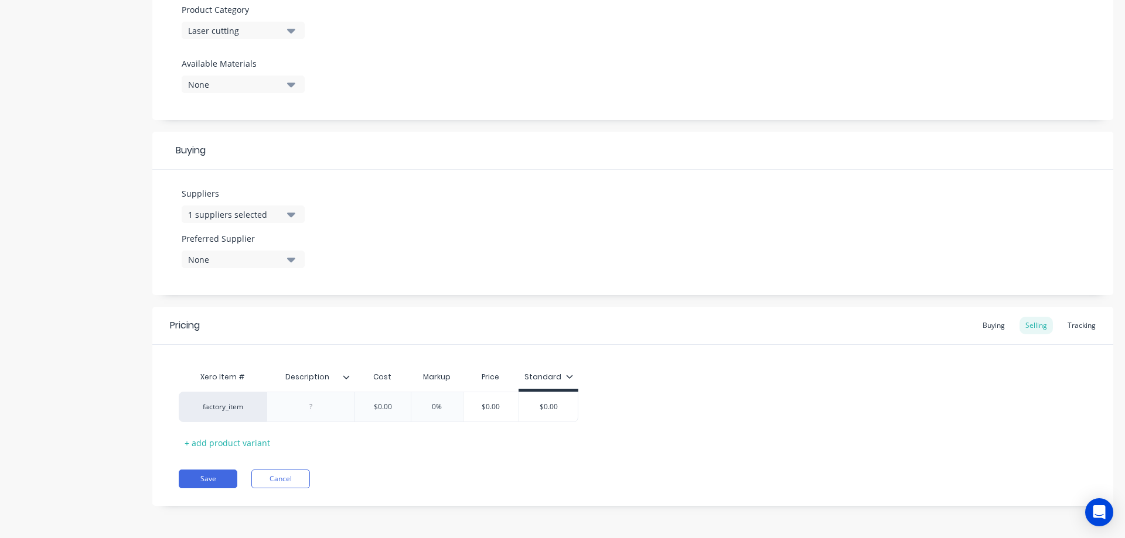
click at [247, 258] on div "None" at bounding box center [235, 260] width 94 height 12
click at [240, 330] on div "Ultimate Laser" at bounding box center [275, 324] width 117 height 12
click at [373, 226] on div "Suppliers 1 suppliers selected Preferred Supplier Ultimate Laser Ultimate Laser" at bounding box center [632, 232] width 961 height 125
drag, startPoint x: 398, startPoint y: 408, endPoint x: 362, endPoint y: 405, distance: 35.8
click at [362, 405] on input "$0.00" at bounding box center [382, 407] width 59 height 11
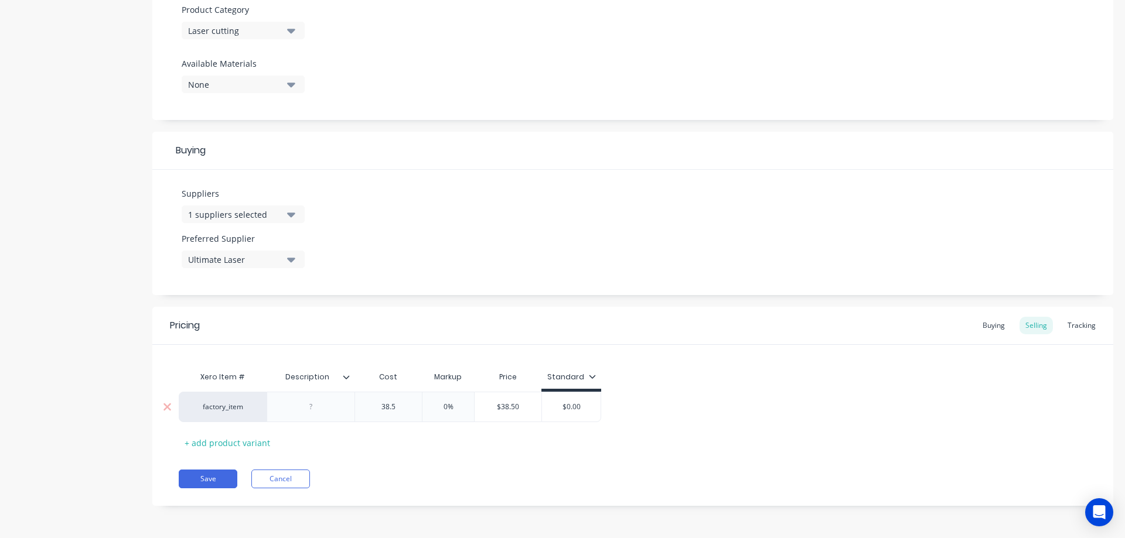
type input "38.5"
type input "0%"
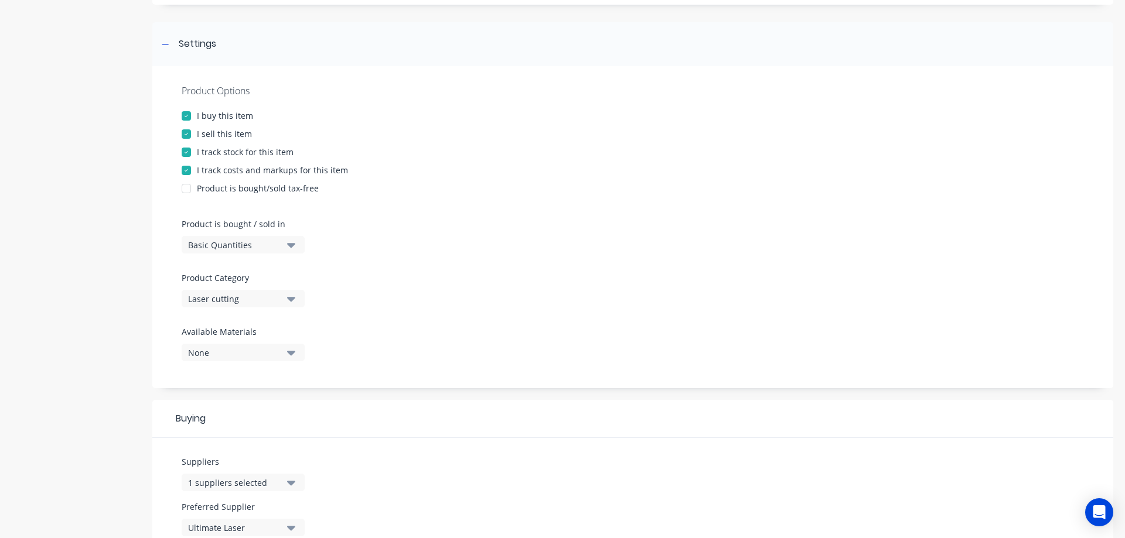
scroll to position [145, 0]
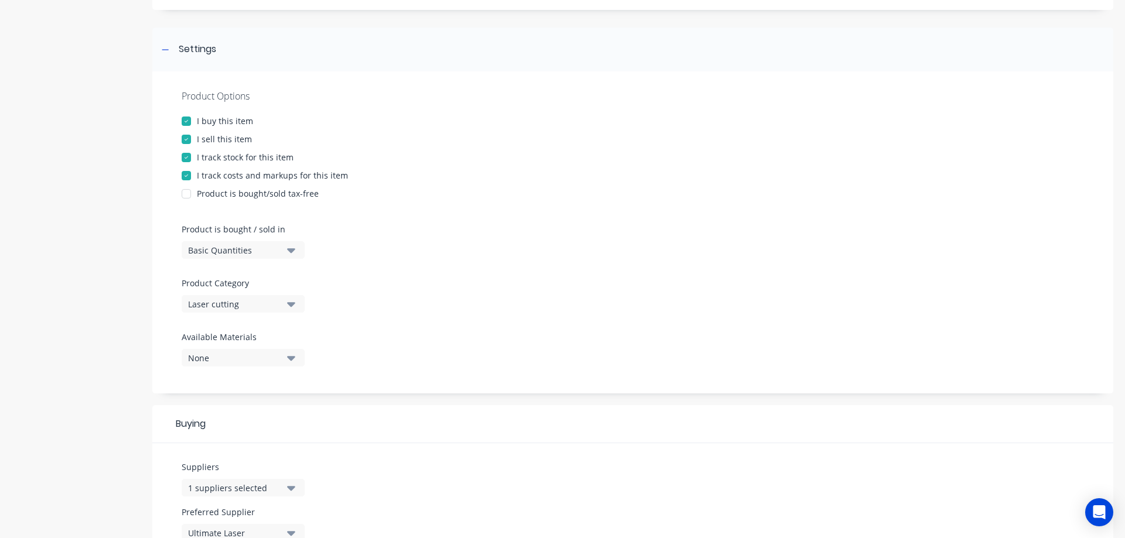
click at [188, 138] on div at bounding box center [186, 139] width 23 height 23
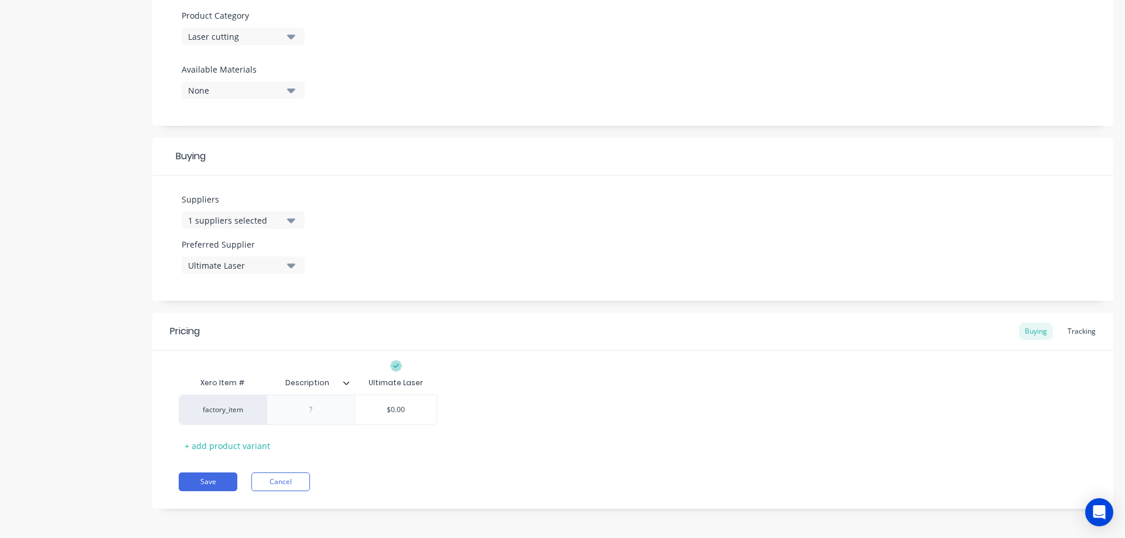
scroll to position [416, 0]
drag, startPoint x: 411, startPoint y: 404, endPoint x: 376, endPoint y: 403, distance: 34.6
click at [376, 403] on input "$0.00" at bounding box center [395, 407] width 81 height 11
click at [349, 381] on icon at bounding box center [346, 380] width 7 height 7
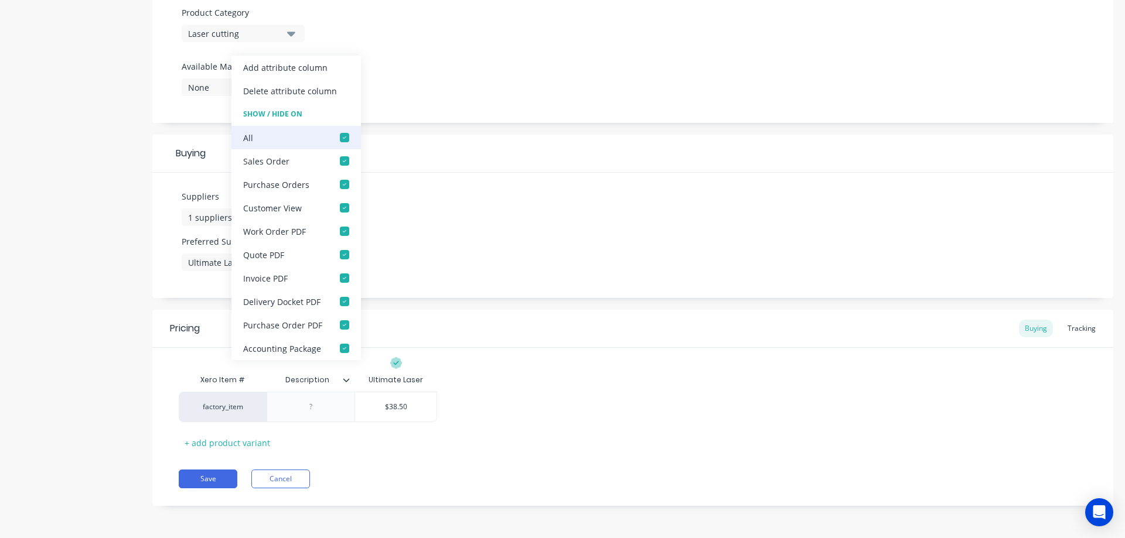
click at [339, 137] on div at bounding box center [344, 137] width 23 height 23
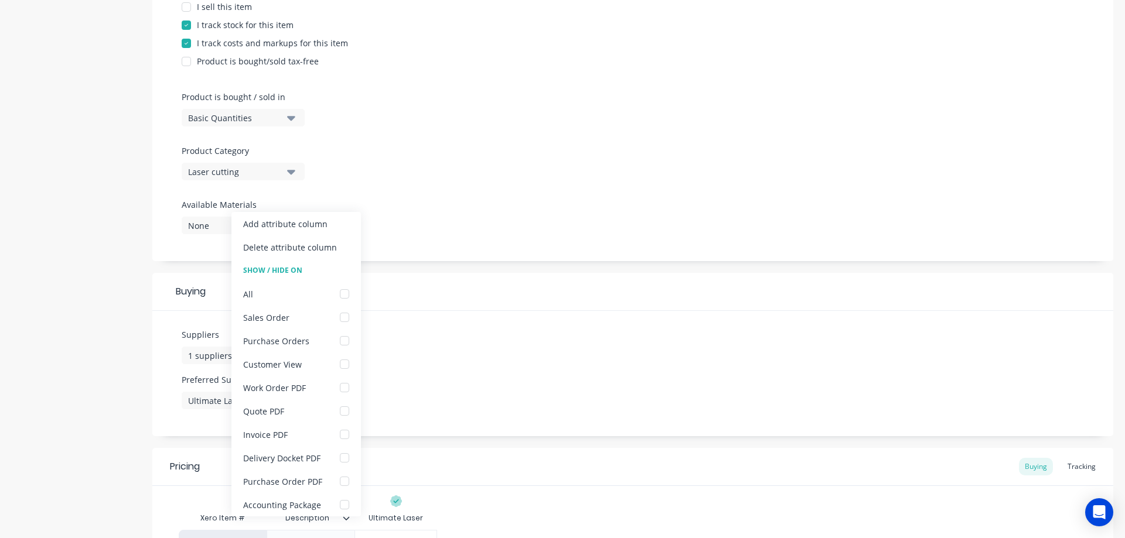
scroll to position [260, 0]
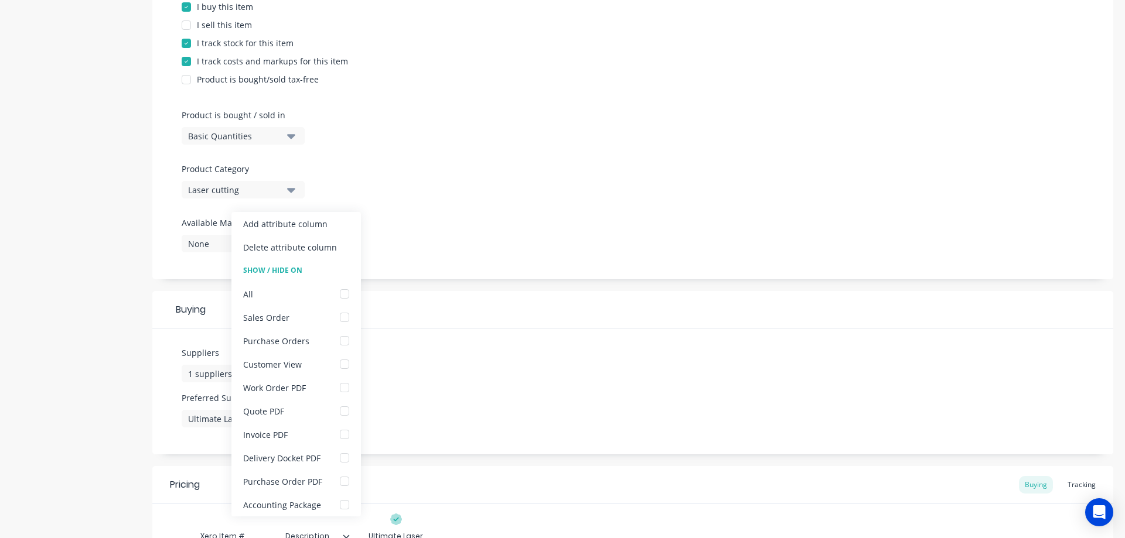
type input "38.5"
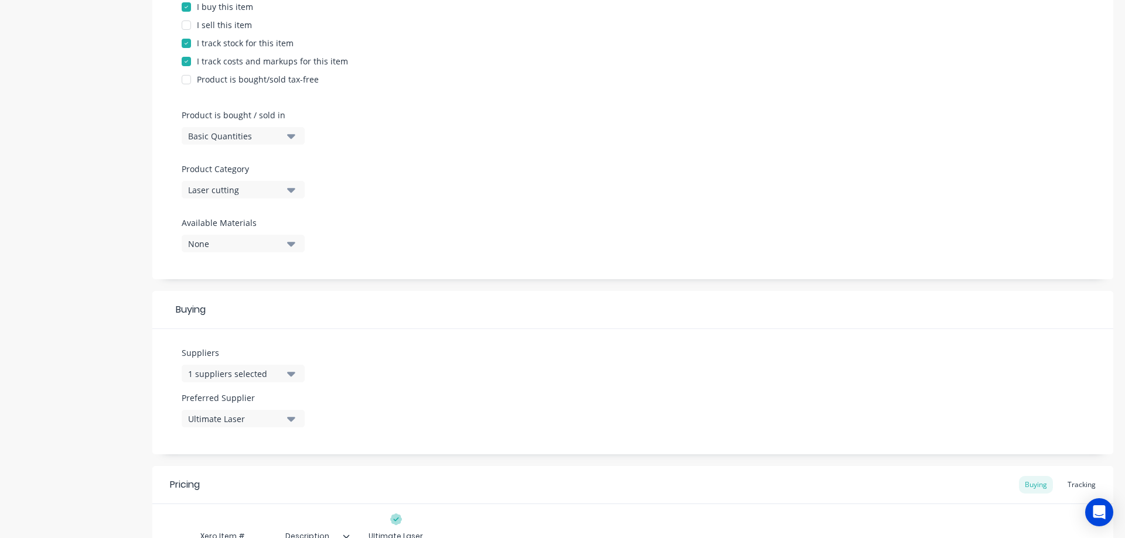
click at [472, 194] on div "Product Options I buy this item I sell this item I track stock for this item I …" at bounding box center [632, 118] width 961 height 322
click at [186, 22] on div at bounding box center [186, 24] width 23 height 23
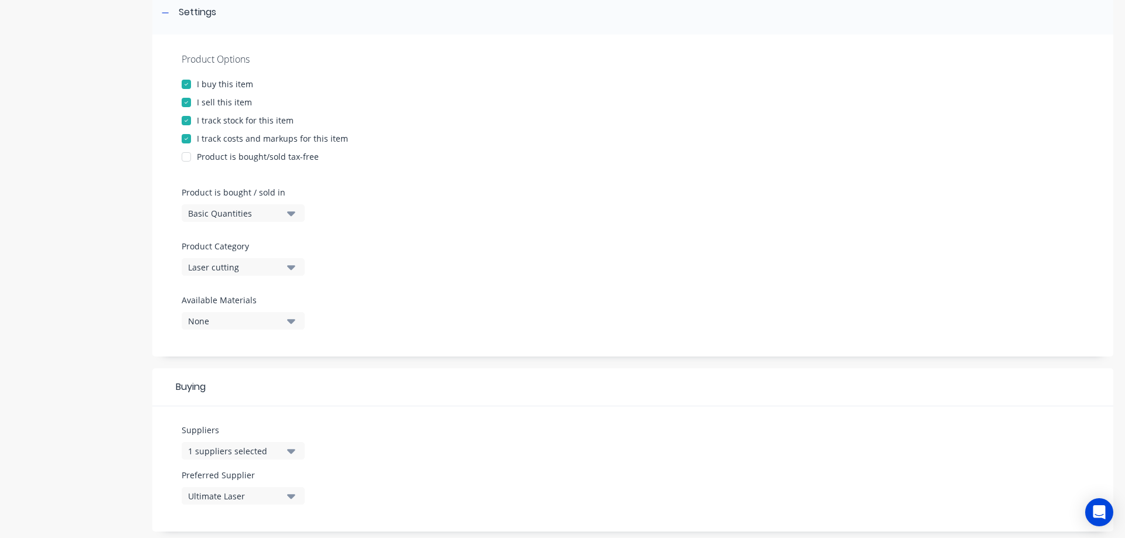
scroll to position [123, 0]
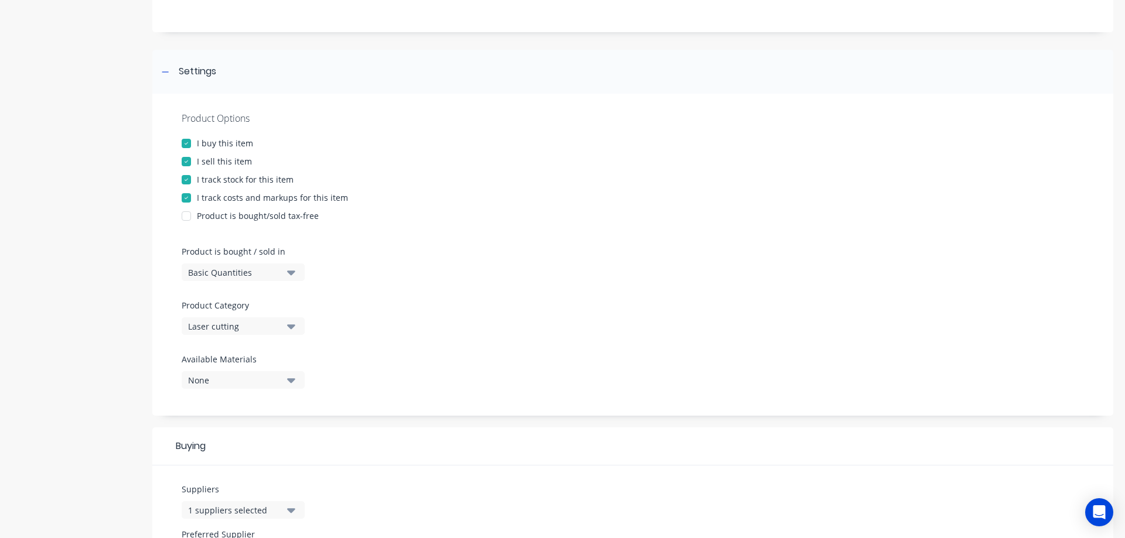
click at [192, 162] on div at bounding box center [186, 161] width 23 height 23
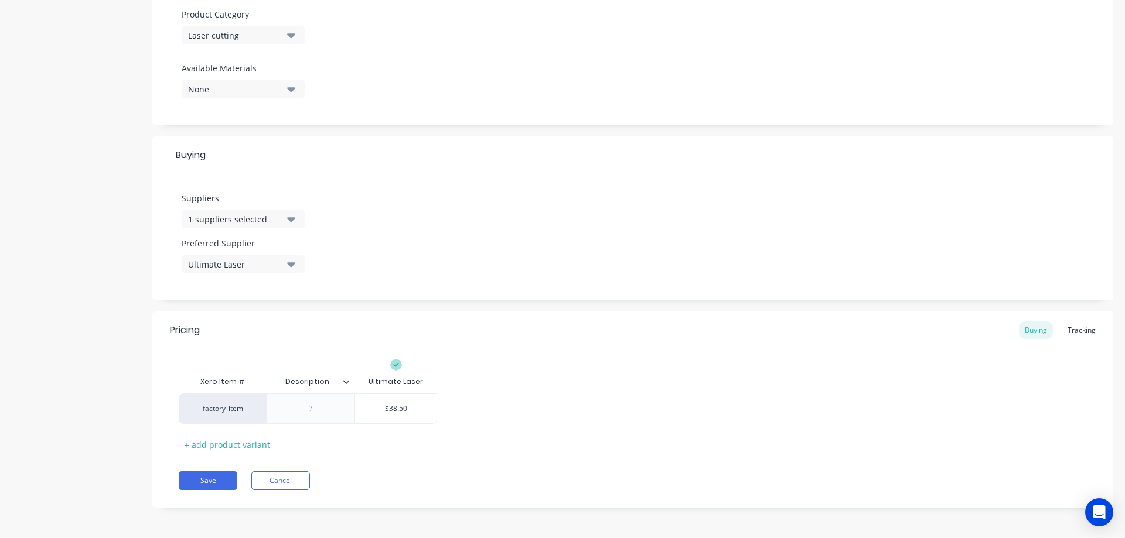
scroll to position [416, 0]
click at [1075, 330] on div "Tracking" at bounding box center [1082, 329] width 40 height 18
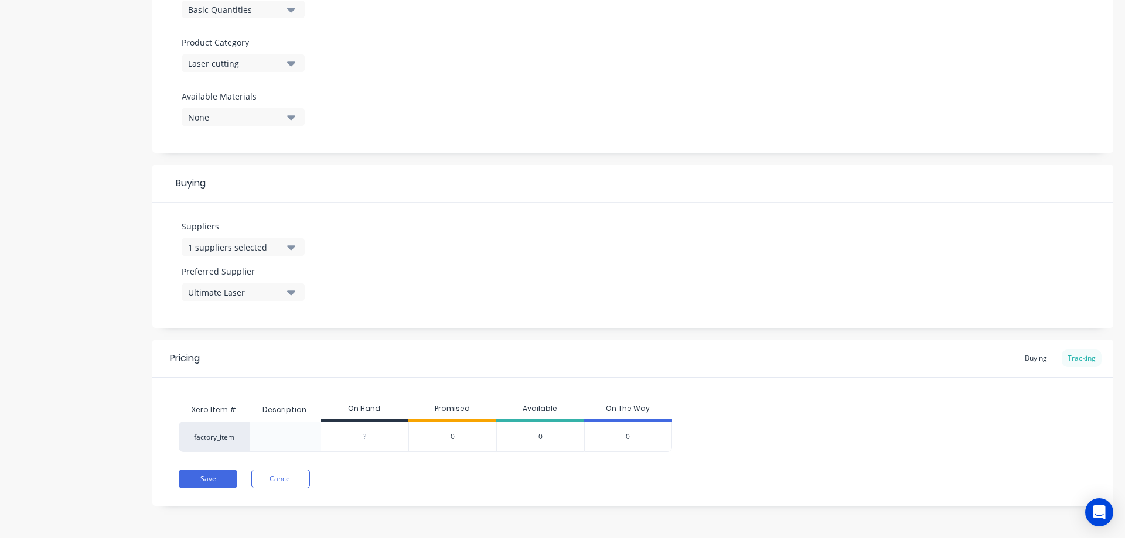
scroll to position [386, 0]
click at [1020, 359] on div "Buying" at bounding box center [1036, 359] width 34 height 18
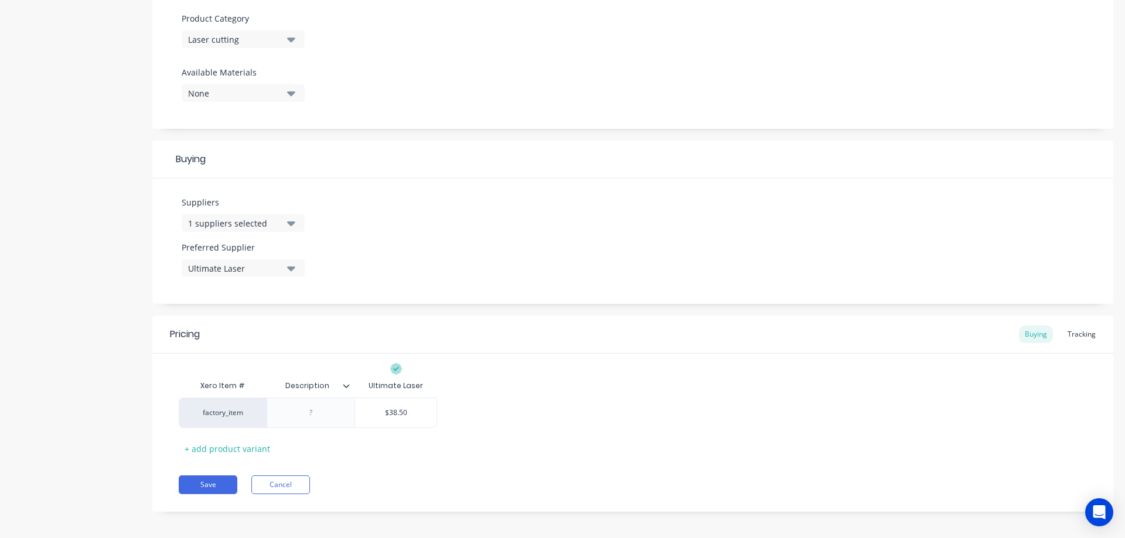
scroll to position [416, 0]
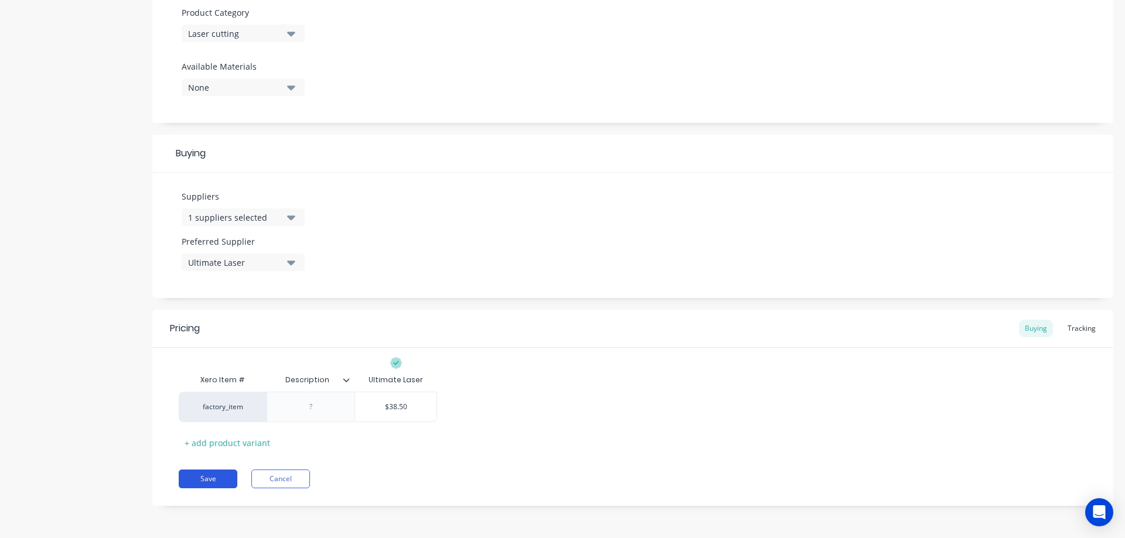
click at [213, 480] on button "Save" at bounding box center [208, 479] width 59 height 19
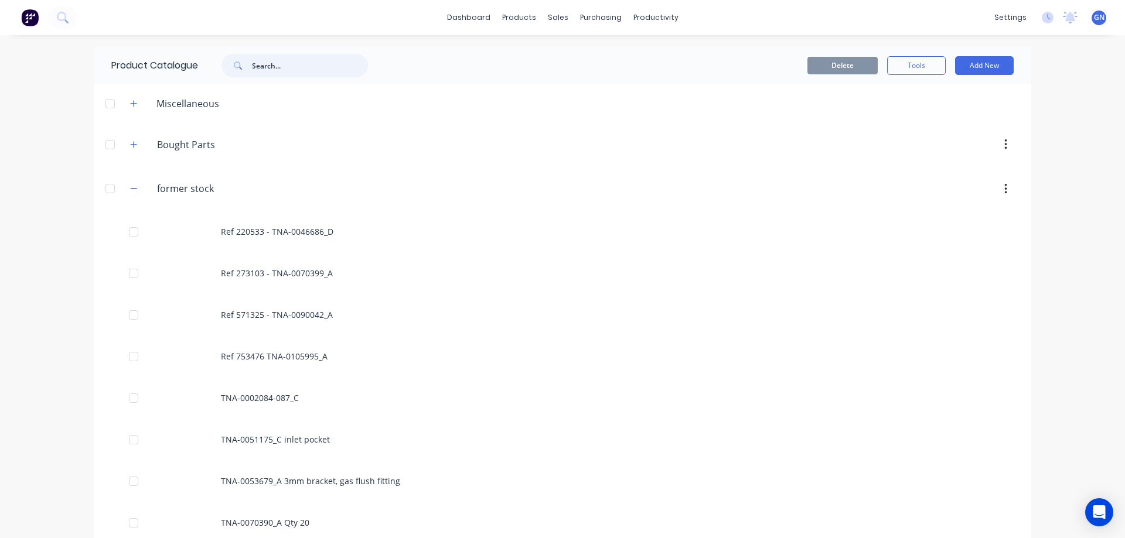
click at [273, 66] on input "text" at bounding box center [310, 65] width 116 height 23
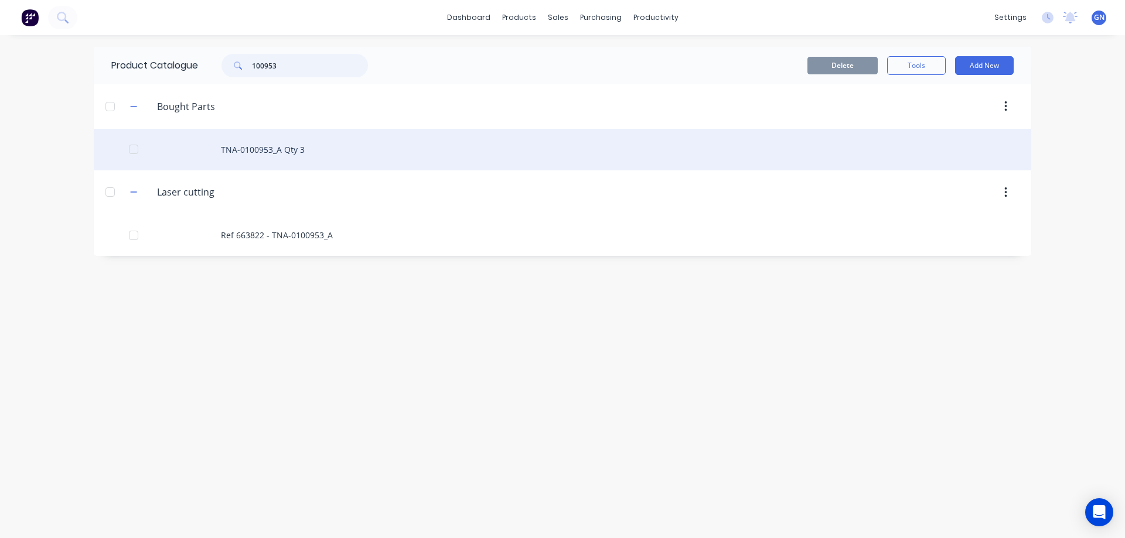
type input "100953"
click at [258, 151] on div "TNA-0100953_A Qty 3" at bounding box center [562, 150] width 937 height 42
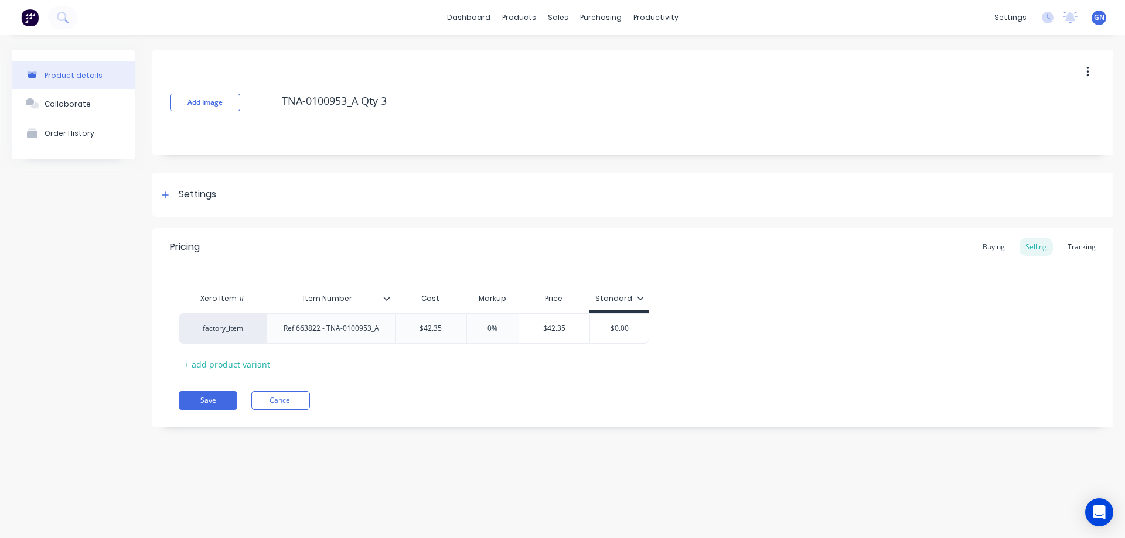
drag, startPoint x: 1088, startPoint y: 74, endPoint x: 1089, endPoint y: 87, distance: 12.9
click at [1087, 74] on icon "button" at bounding box center [1087, 72] width 3 height 13
click at [1014, 127] on div "Delete" at bounding box center [1046, 126] width 90 height 17
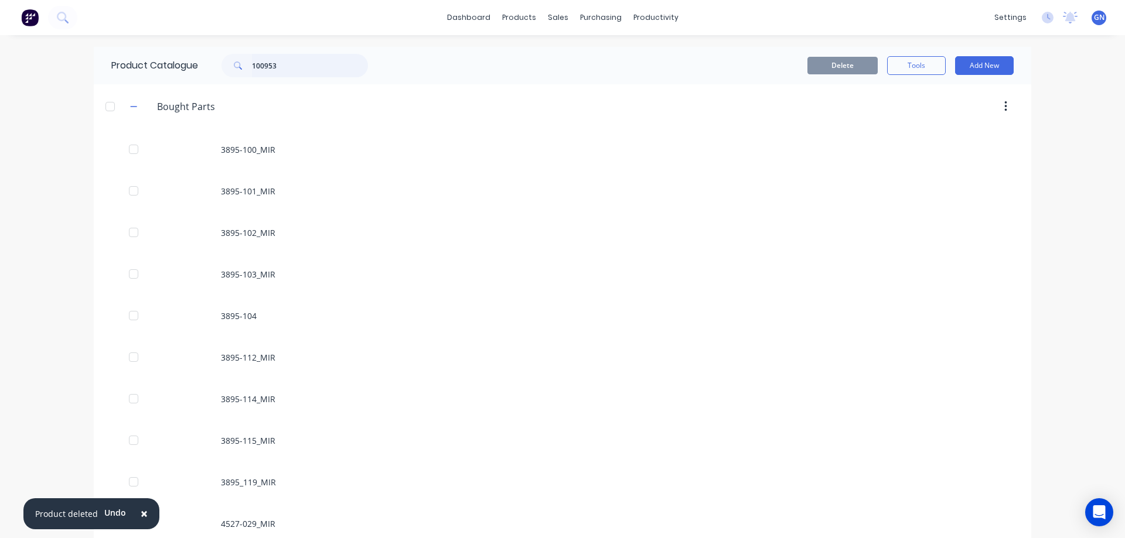
click at [286, 62] on input "100953" at bounding box center [310, 65] width 116 height 23
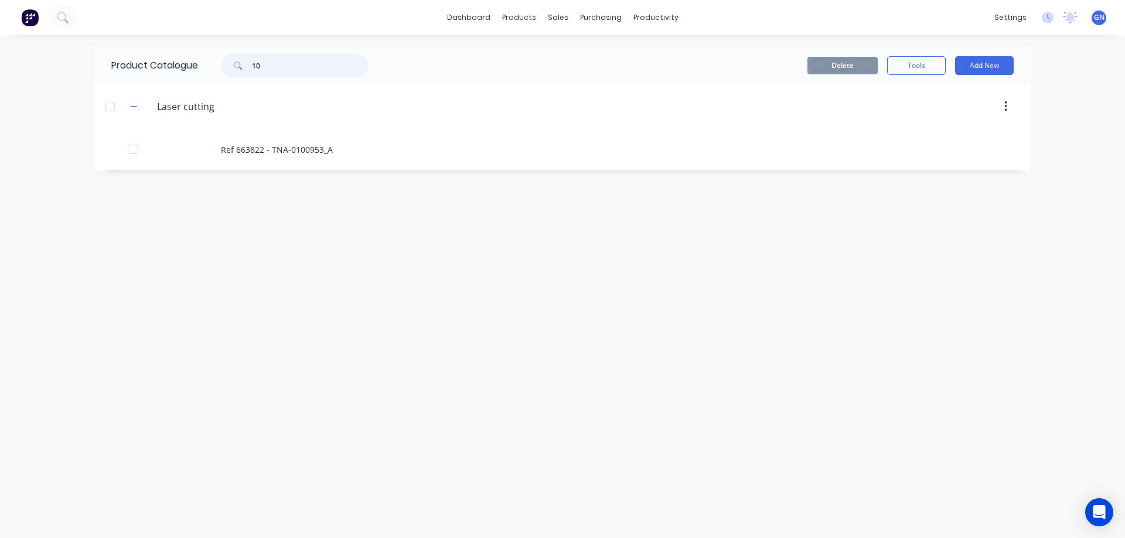
type input "1"
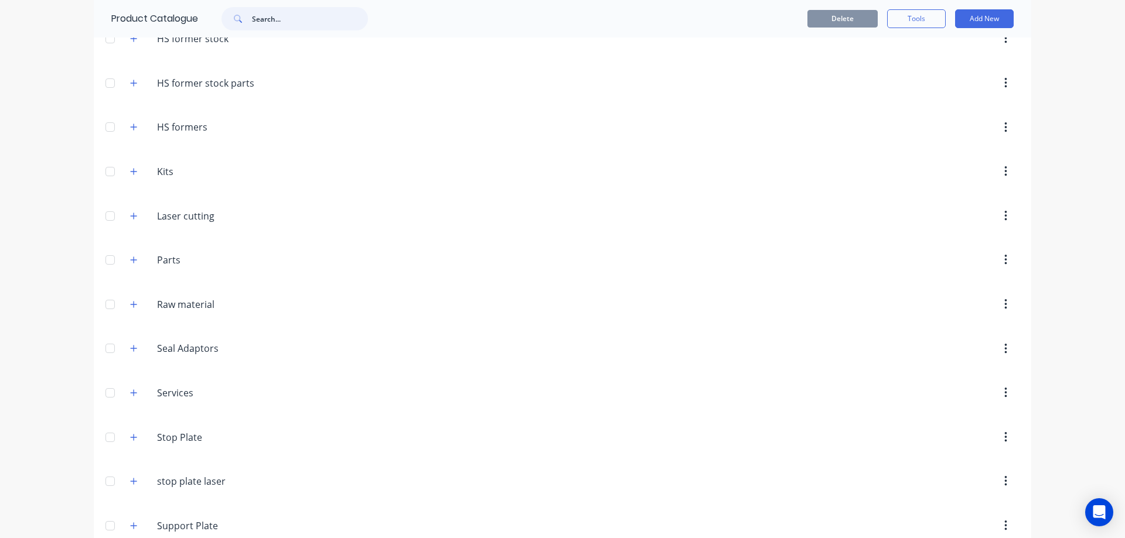
scroll to position [305, 0]
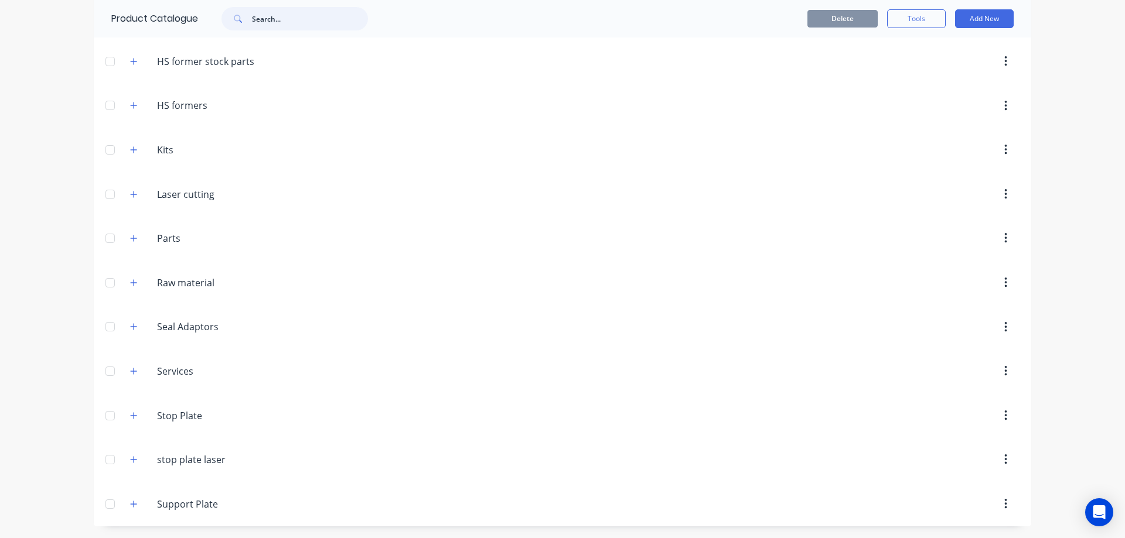
click at [271, 18] on input "text" at bounding box center [310, 18] width 116 height 23
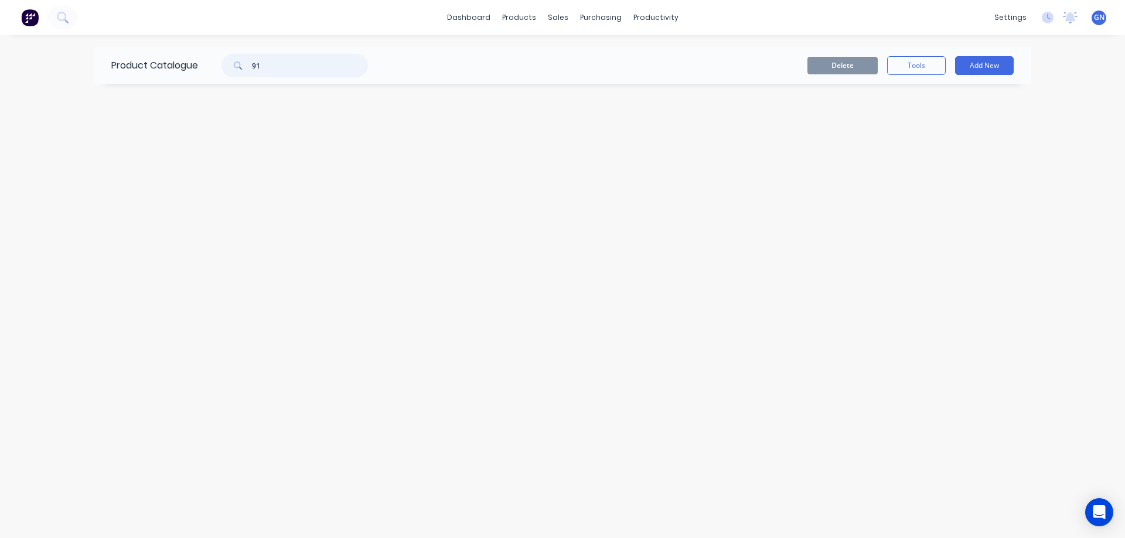
type input "9"
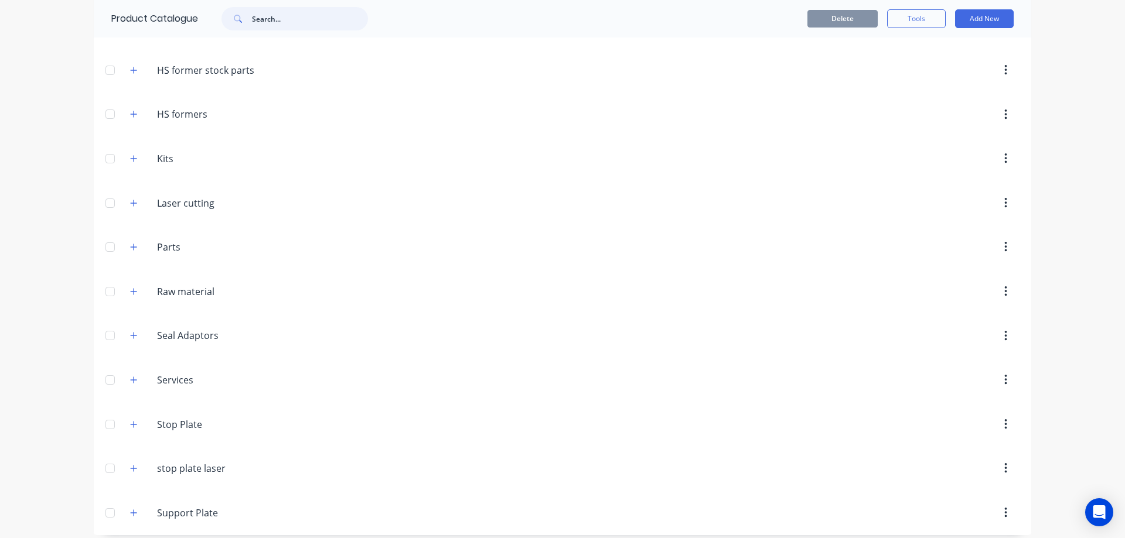
scroll to position [305, 0]
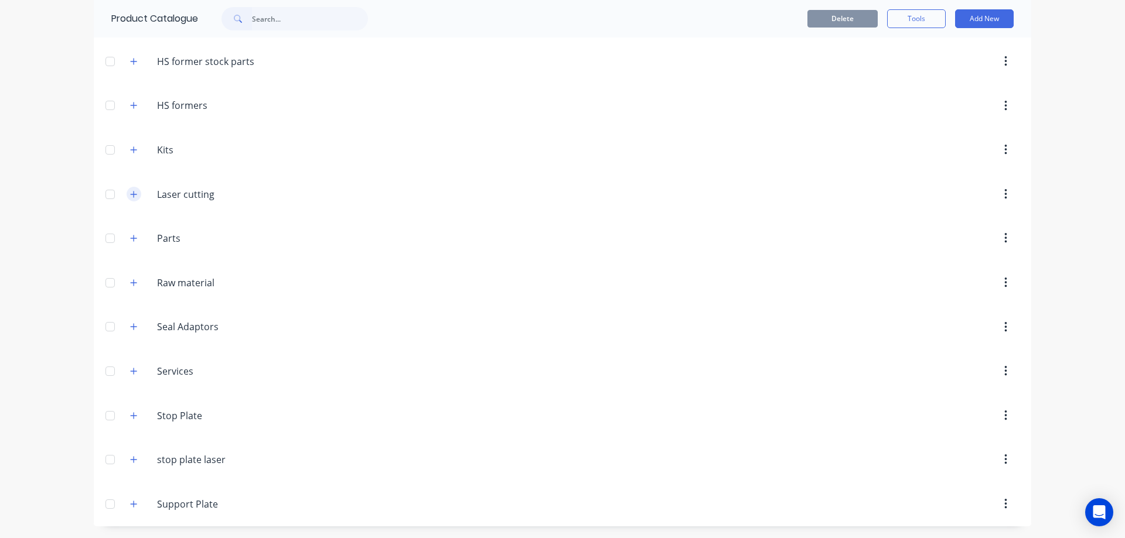
click at [131, 194] on icon "button" at bounding box center [134, 194] width 6 height 6
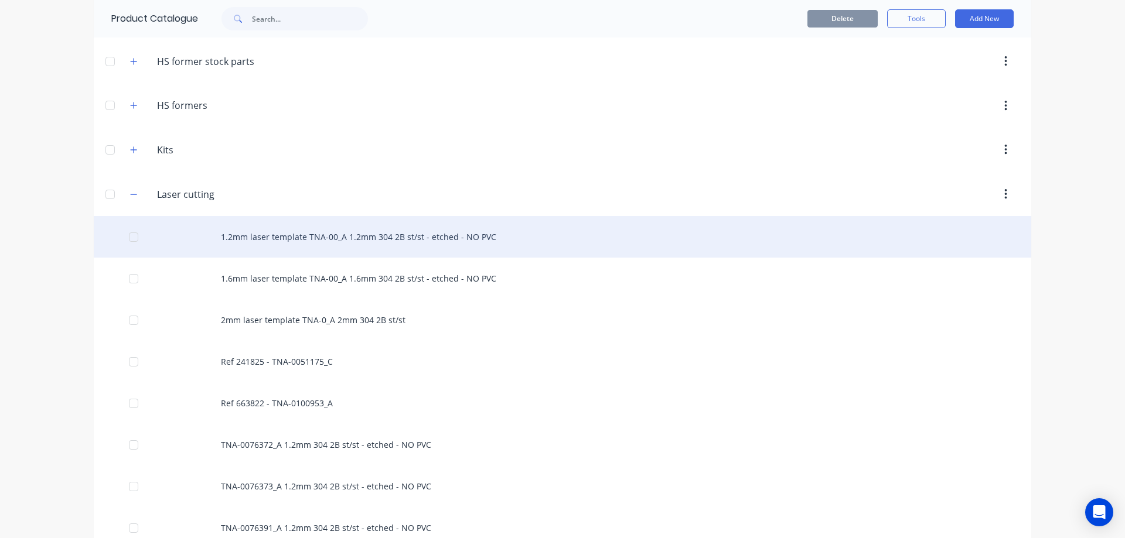
click at [313, 234] on div "1.2mm laser template TNA-00_A 1.2mm 304 2B st/st - etched - NO PVC" at bounding box center [562, 237] width 937 height 42
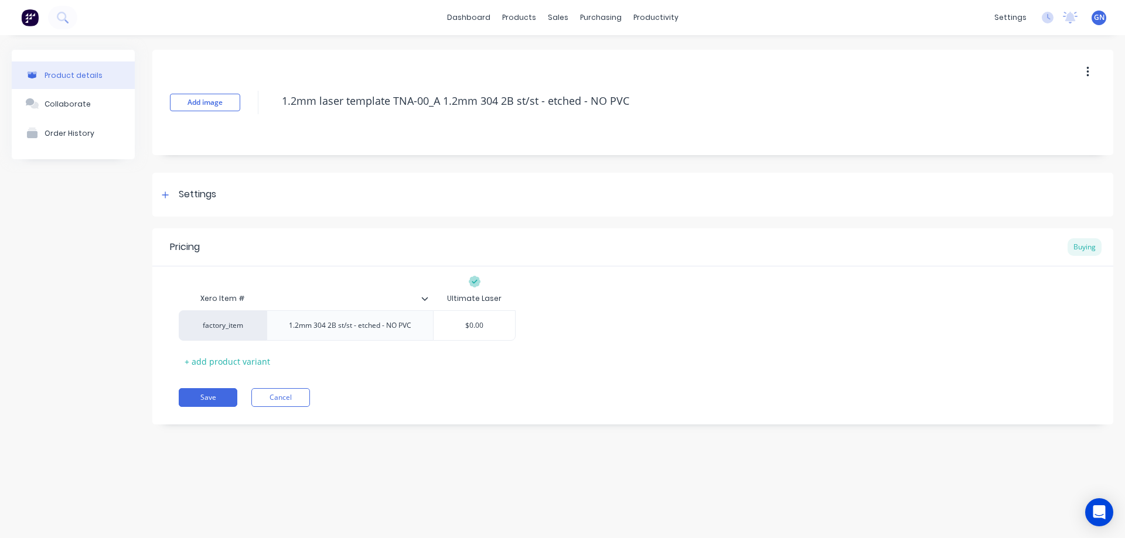
click at [1093, 70] on button "button" at bounding box center [1088, 72] width 28 height 21
click at [1019, 101] on span "Duplicate" at bounding box center [1045, 103] width 88 height 12
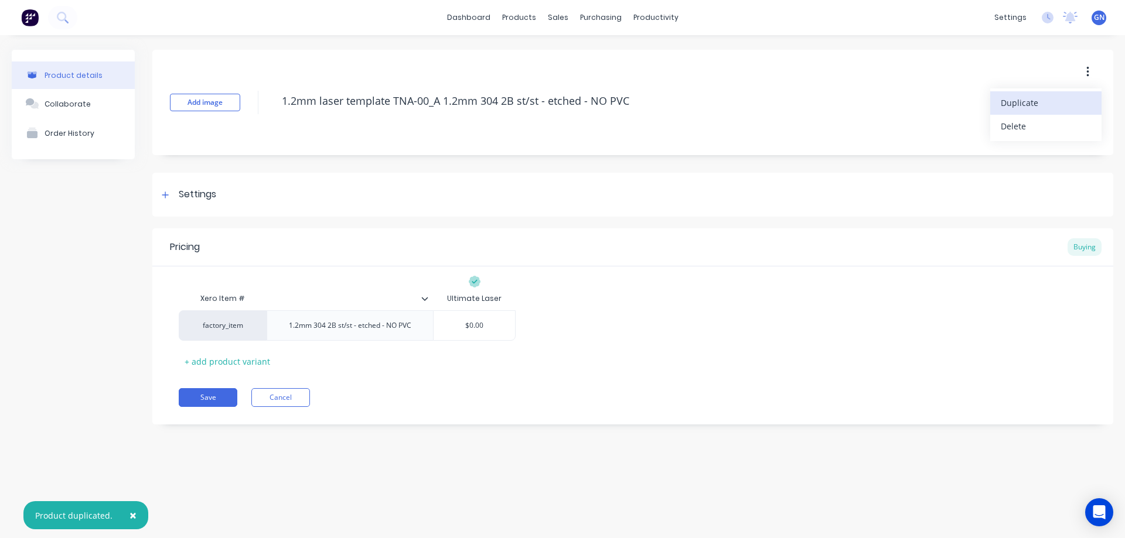
click at [1019, 101] on span "Duplicate" at bounding box center [1045, 103] width 88 height 12
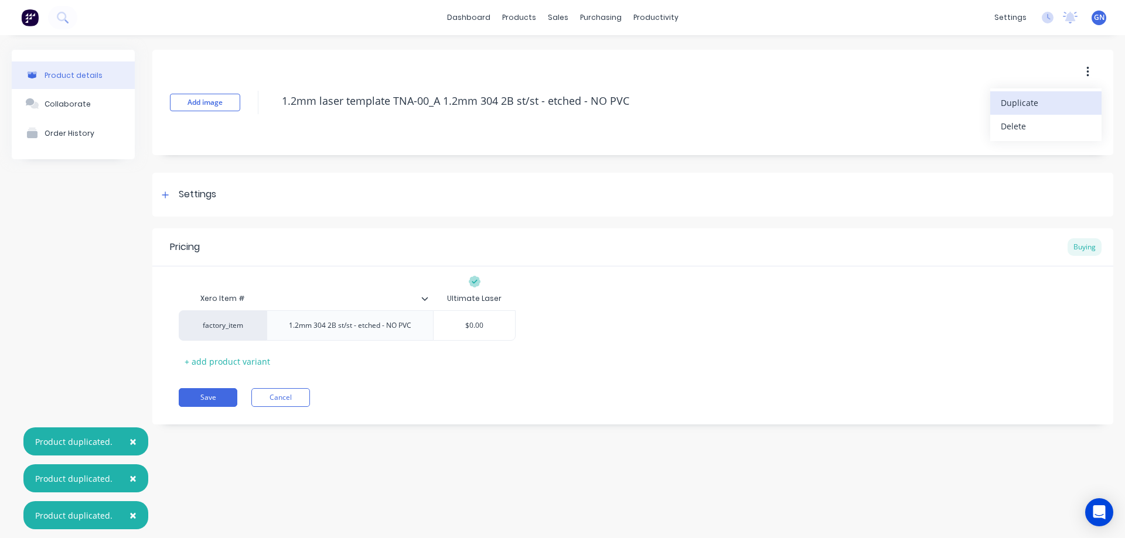
click at [1019, 101] on span "Duplicate" at bounding box center [1045, 103] width 88 height 12
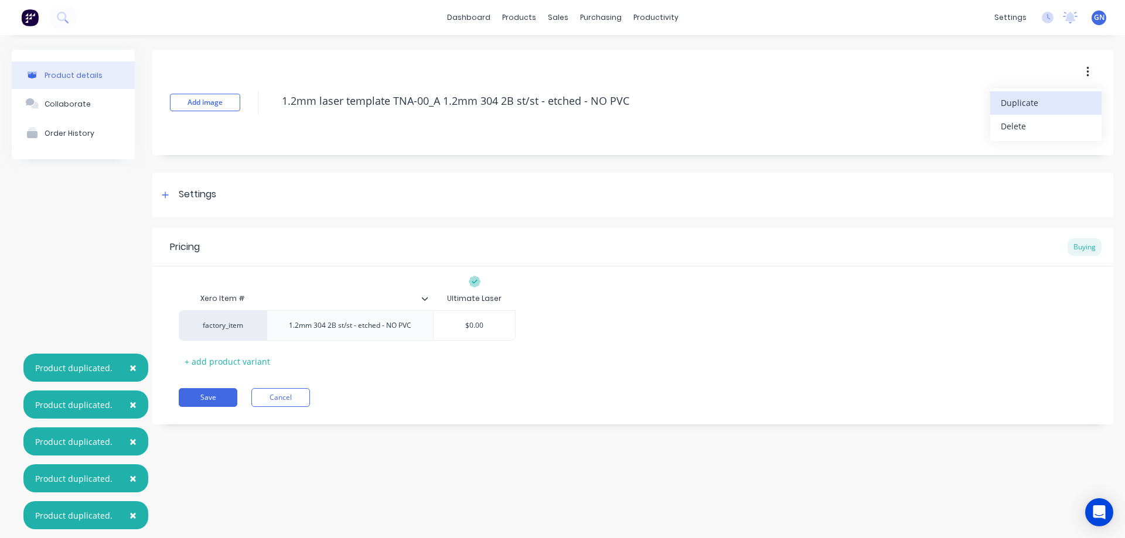
click at [1019, 101] on span "Duplicate" at bounding box center [1045, 103] width 88 height 12
click at [288, 400] on button "Cancel" at bounding box center [280, 397] width 59 height 19
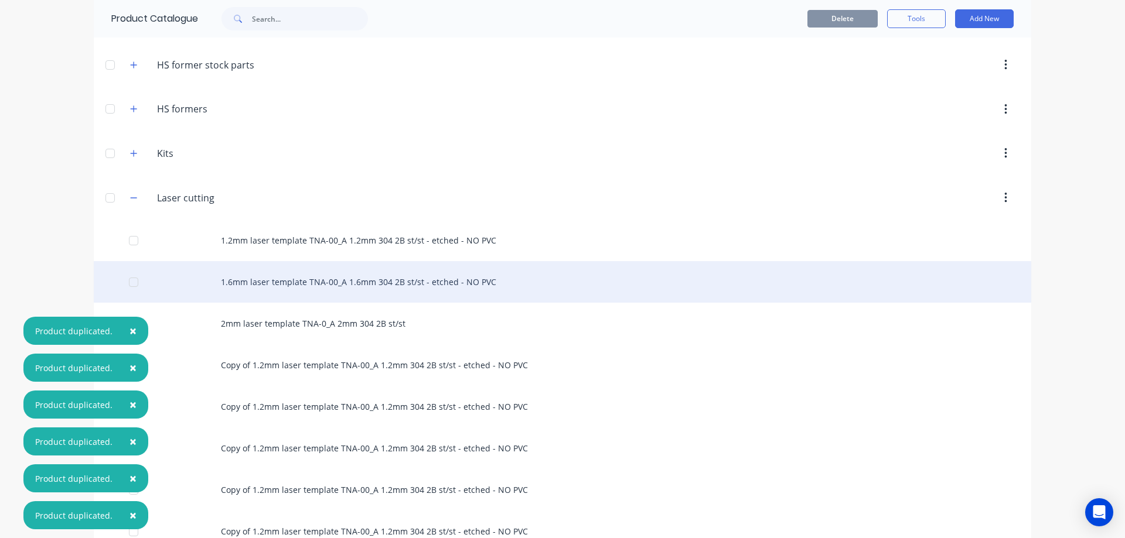
scroll to position [371, 0]
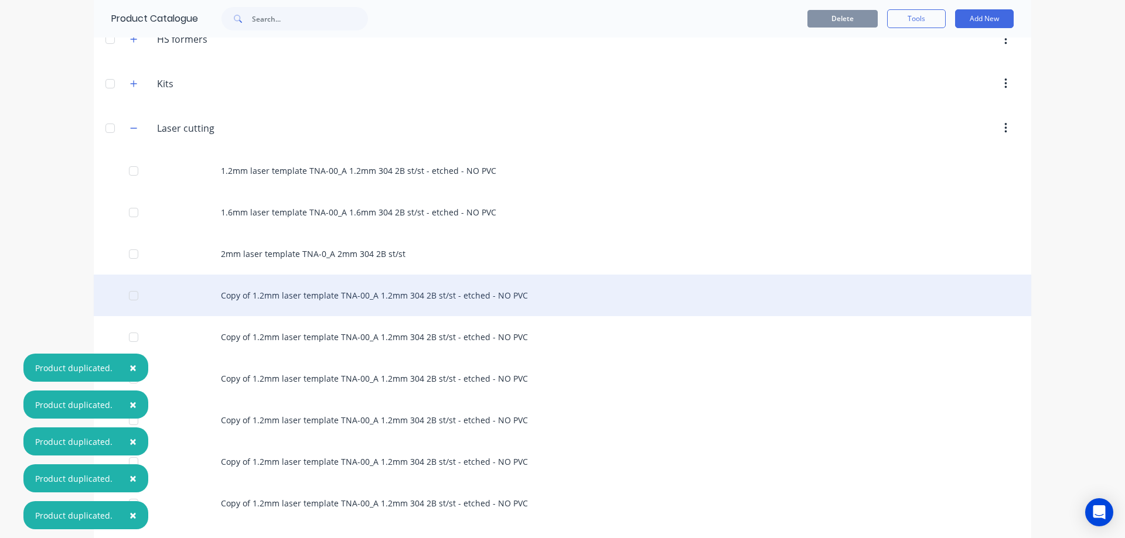
click at [334, 295] on div "Copy of 1.2mm laser template TNA-00_A 1.2mm 304 2B st/st - etched - NO PVC" at bounding box center [562, 296] width 937 height 42
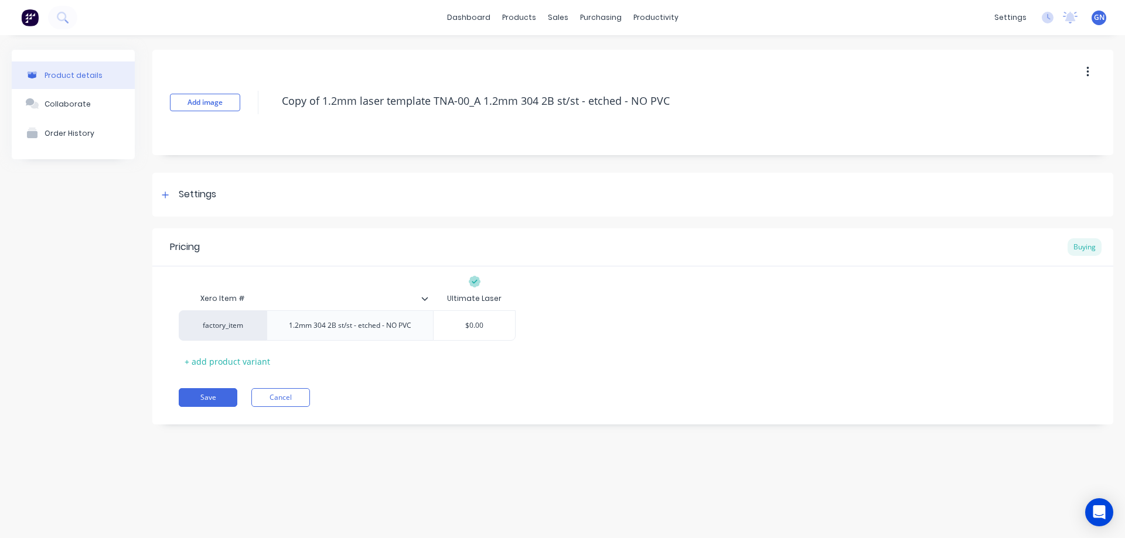
drag, startPoint x: 694, startPoint y: 103, endPoint x: 254, endPoint y: 101, distance: 440.0
click at [260, 95] on div "Add image Copy of 1.2mm laser template TNA-00_A 1.2mm 304 2B st/st - etched - N…" at bounding box center [632, 102] width 961 height 105
paste textarea "TNA-0114372"
type textarea "TNA-0114372_A 1.2mm 304 2B st/st - etched - NO PVC"
click at [214, 395] on button "Save" at bounding box center [208, 397] width 59 height 19
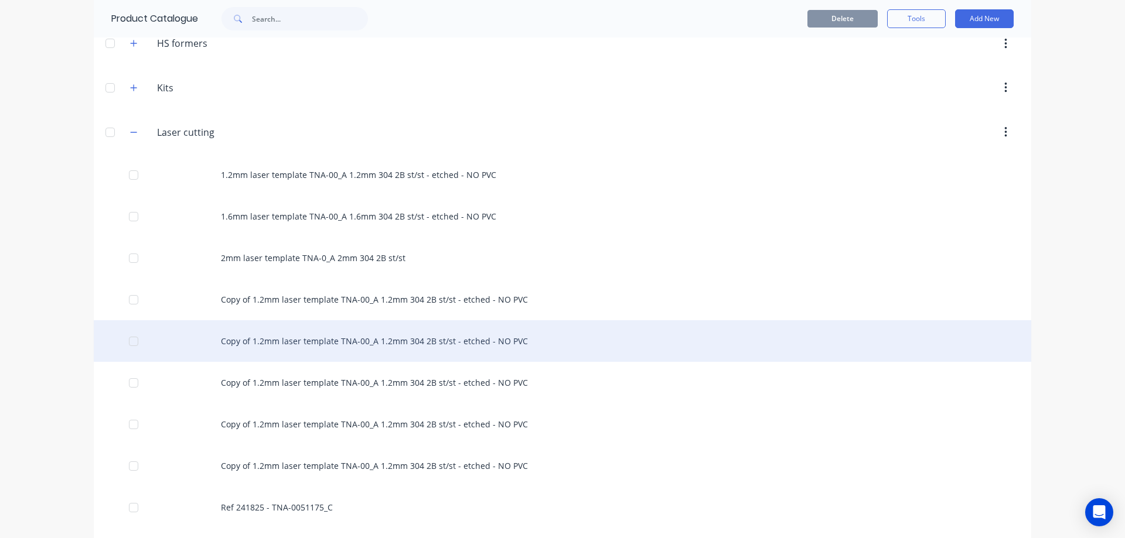
scroll to position [410, 0]
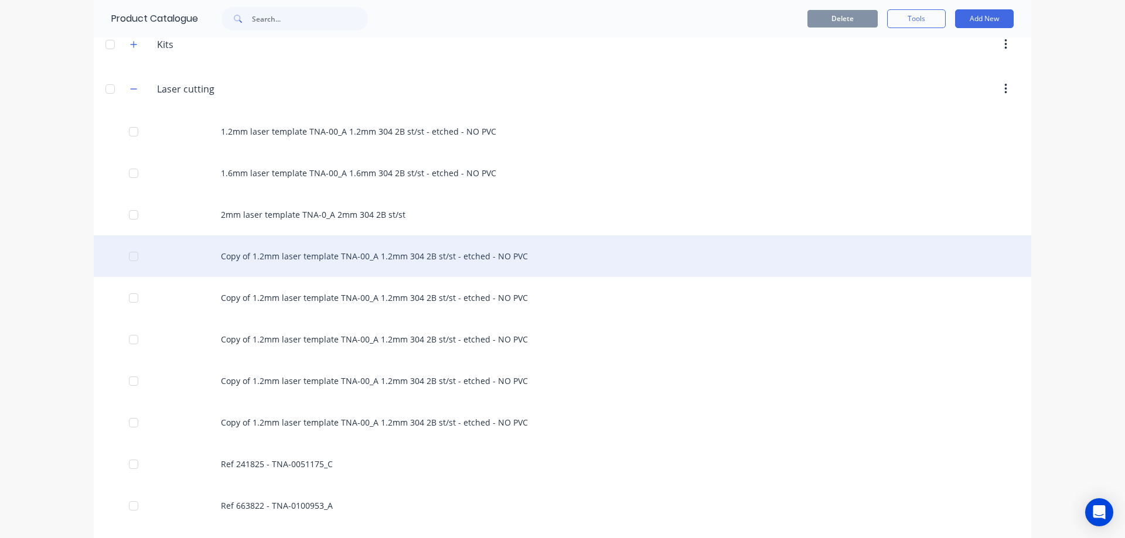
click at [288, 260] on div "Copy of 1.2mm laser template TNA-00_A 1.2mm 304 2B st/st - etched - NO PVC" at bounding box center [562, 257] width 937 height 42
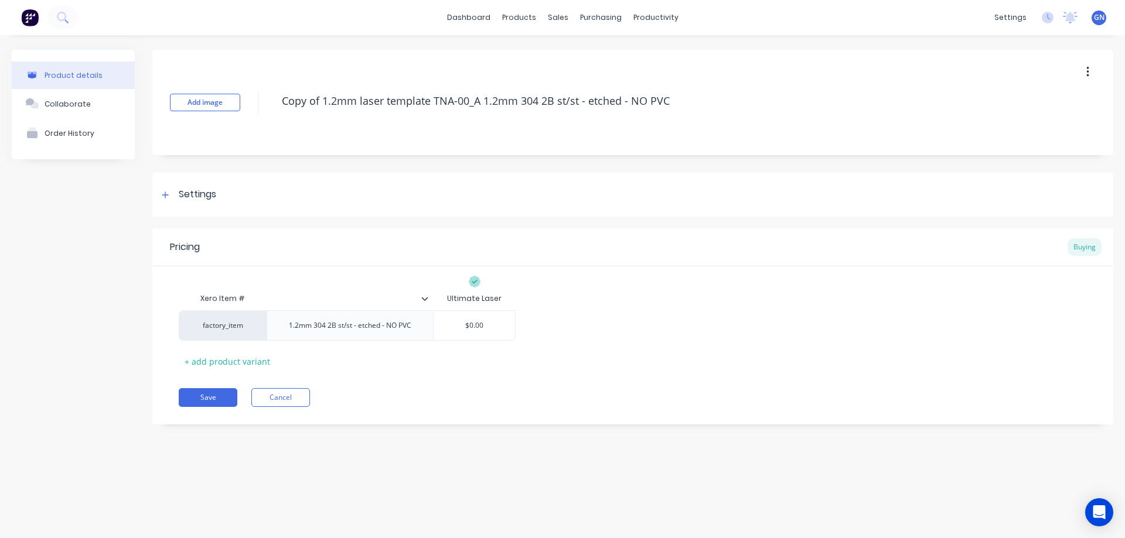
drag, startPoint x: 443, startPoint y: 94, endPoint x: 253, endPoint y: 109, distance: 190.4
click at [252, 97] on div "Add image Copy of 1.2mm laser template TNA-00_A 1.2mm 304 2B st/st - etched - N…" at bounding box center [632, 102] width 961 height 105
paste textarea "TNA-0112637"
type textarea "TNA-0112637_A 1.2mm 304 2B st/st - etched - NO PVC"
click at [206, 394] on button "Save" at bounding box center [208, 397] width 59 height 19
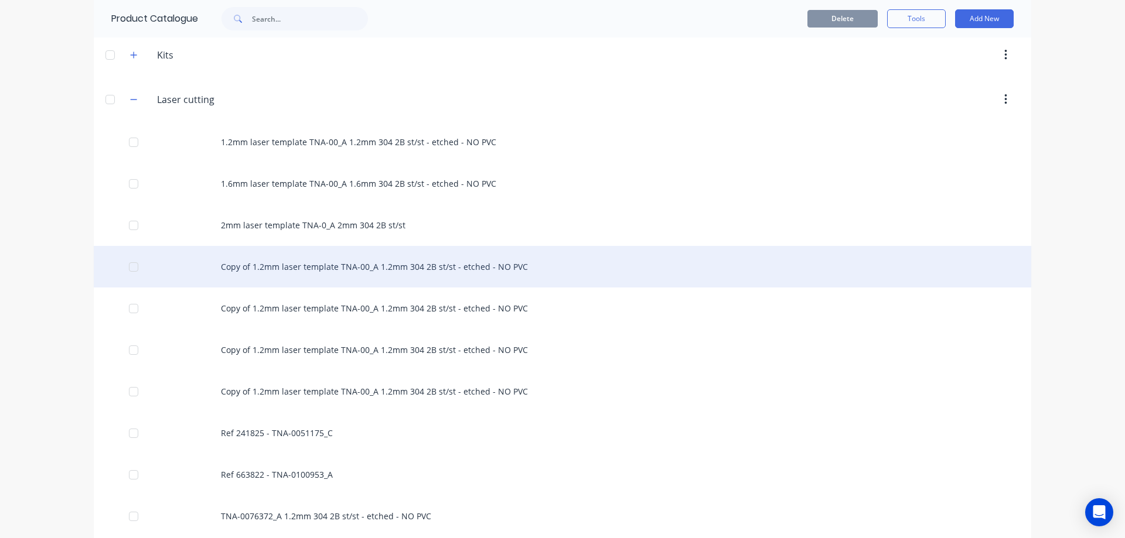
scroll to position [410, 0]
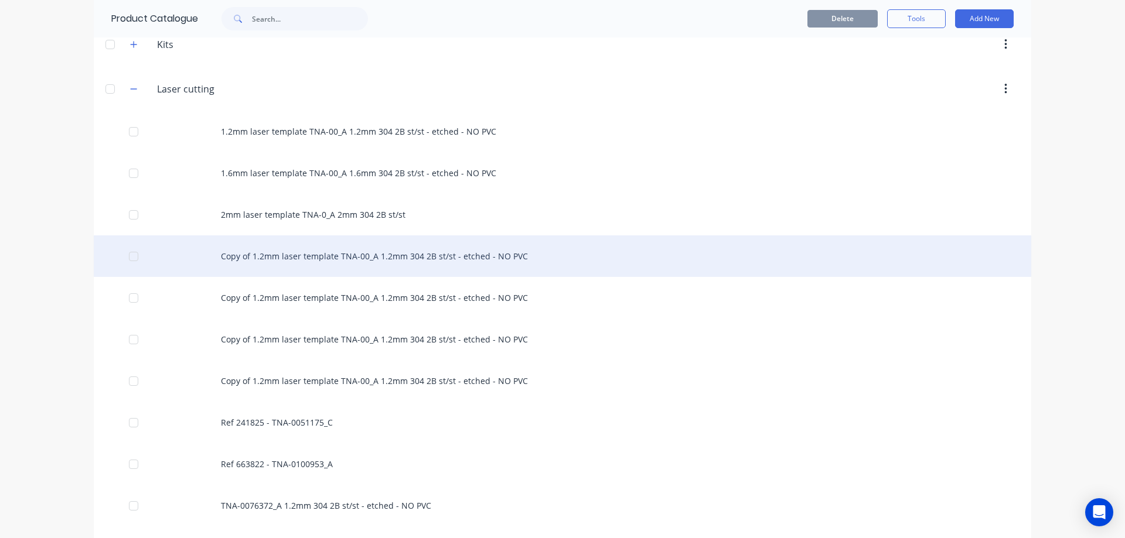
click at [355, 258] on div "Copy of 1.2mm laser template TNA-00_A 1.2mm 304 2B st/st - etched - NO PVC" at bounding box center [562, 257] width 937 height 42
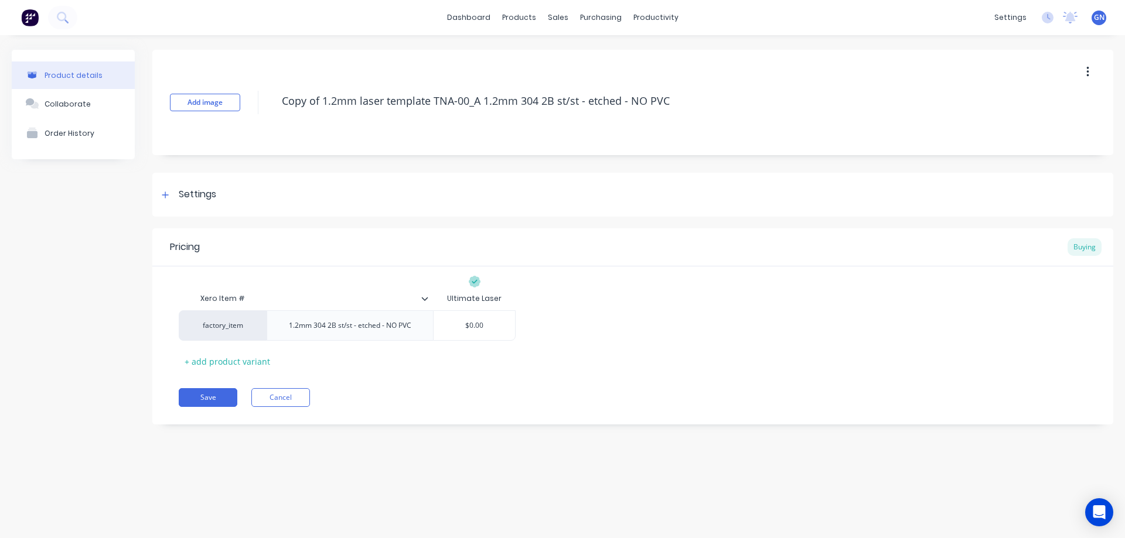
drag, startPoint x: 710, startPoint y: 93, endPoint x: 269, endPoint y: 94, distance: 441.1
click at [269, 94] on div "Add image Copy of 1.2mm laser template TNA-00_A 1.2mm 304 2B st/st - etched - N…" at bounding box center [632, 102] width 961 height 105
paste textarea "TNA-0114376"
type textarea "TNA-0114376_A 1.2mm 304 2B st/st - etched - NO PVC"
click at [205, 391] on button "Save" at bounding box center [208, 397] width 59 height 19
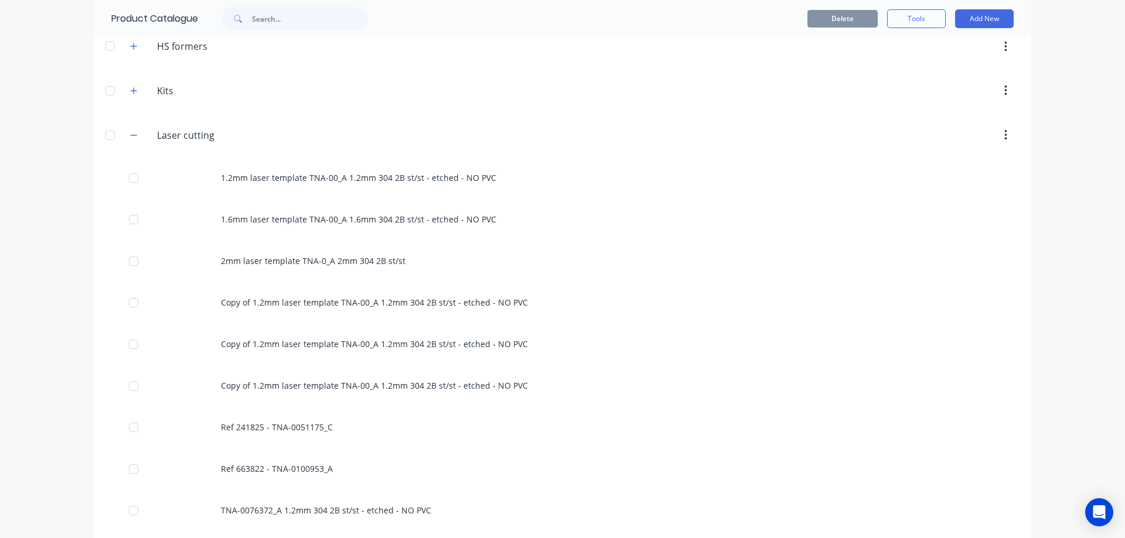
scroll to position [371, 0]
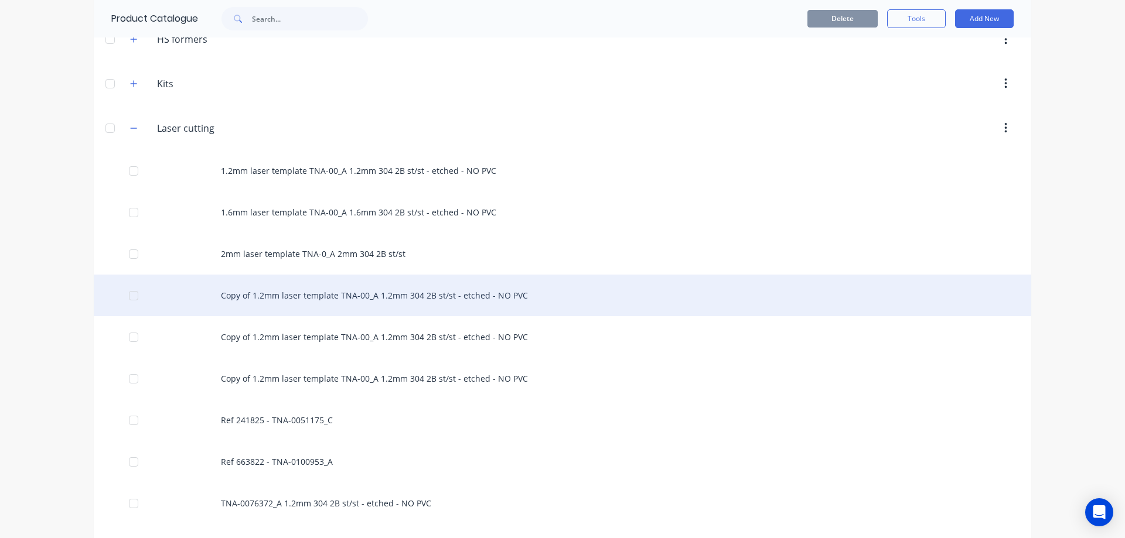
click at [289, 292] on div "Copy of 1.2mm laser template TNA-00_A 1.2mm 304 2B st/st - etched - NO PVC" at bounding box center [562, 296] width 937 height 42
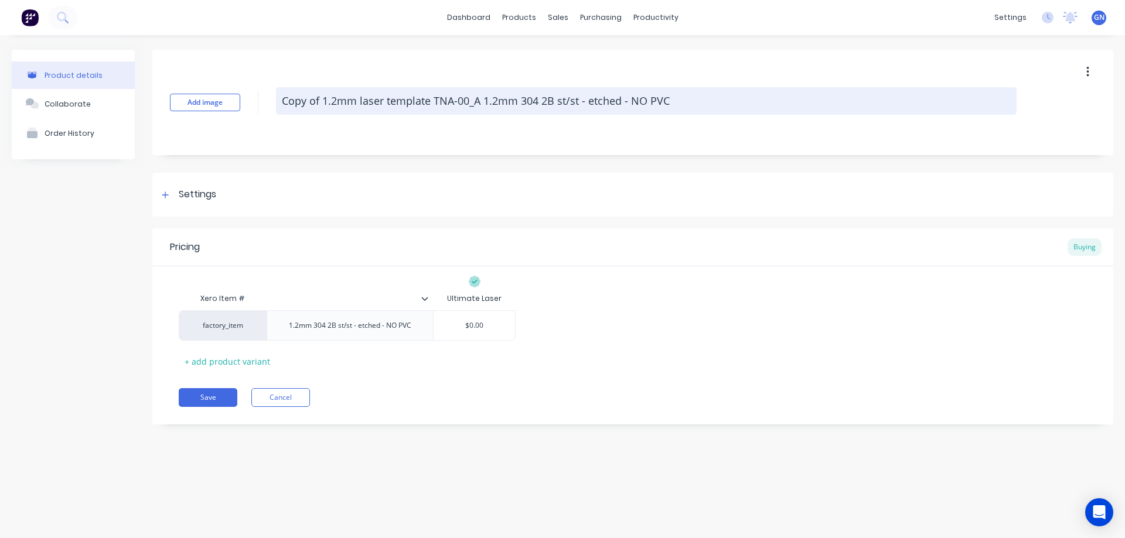
drag, startPoint x: 700, startPoint y: 95, endPoint x: 277, endPoint y: 102, distance: 422.4
click at [277, 102] on textarea "Copy of 1.2mm laser template TNA-00_A 1.2mm 304 2B st/st - etched - NO PVC" at bounding box center [646, 101] width 741 height 28
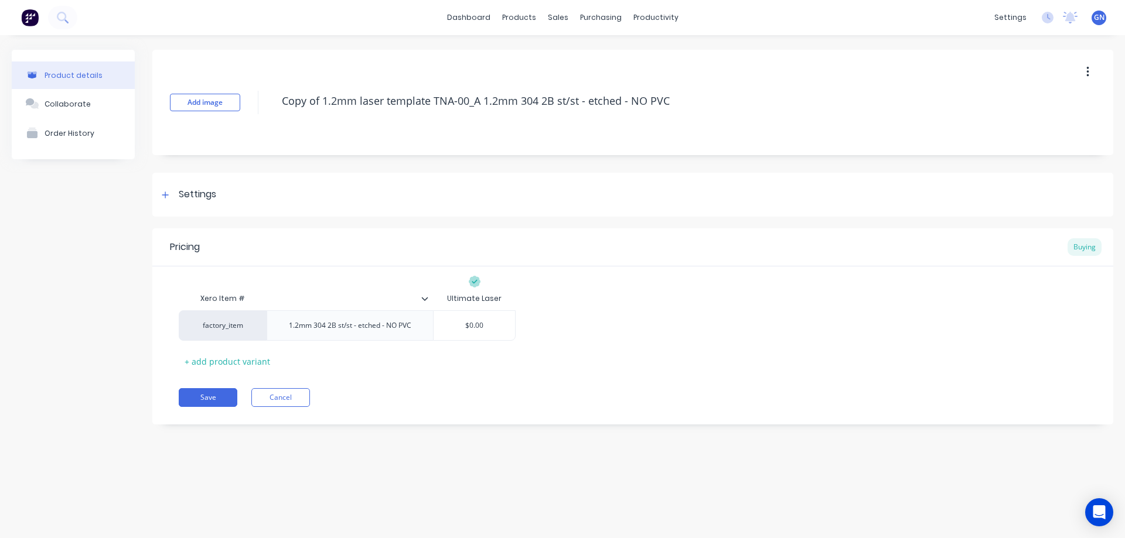
paste textarea "TNA-0110385"
type textarea "TNA-0110385_A 1.2mm 304 2B st/st - etched - NO PVC"
click at [212, 395] on button "Save" at bounding box center [208, 397] width 59 height 19
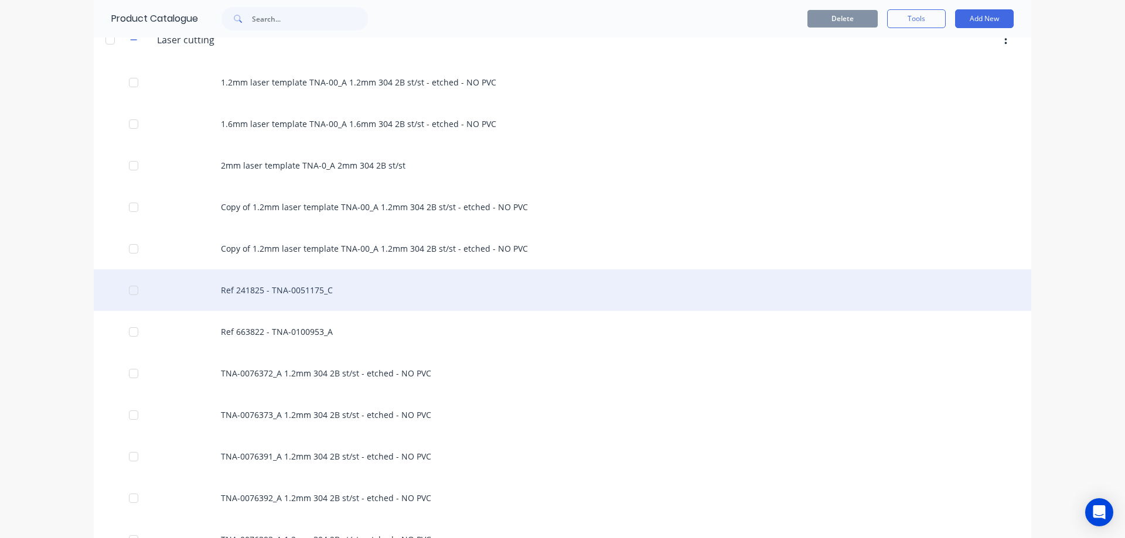
scroll to position [488, 0]
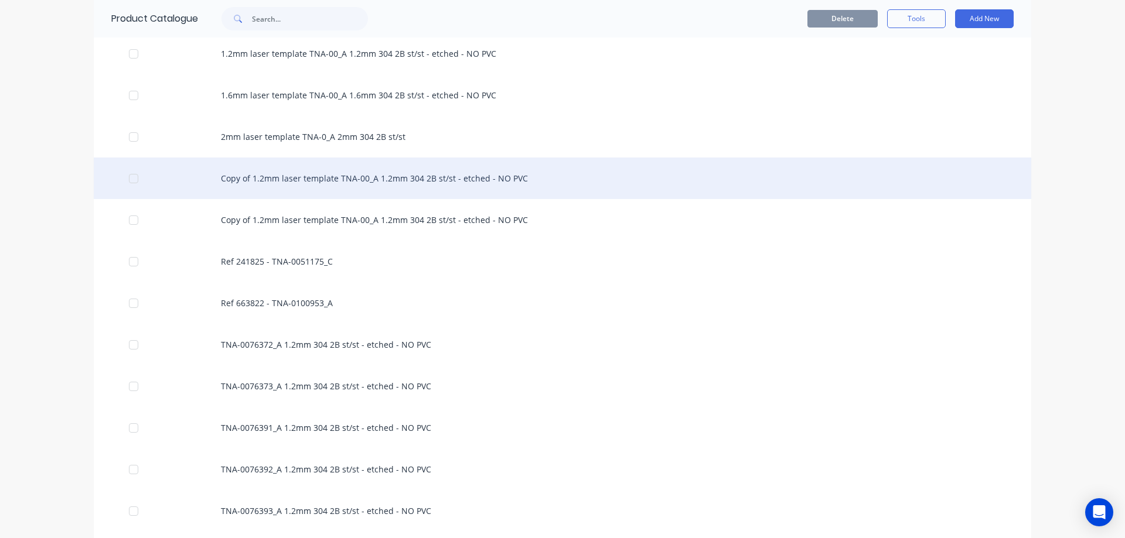
click at [276, 180] on div "Copy of 1.2mm laser template TNA-00_A 1.2mm 304 2B st/st - etched - NO PVC" at bounding box center [562, 179] width 937 height 42
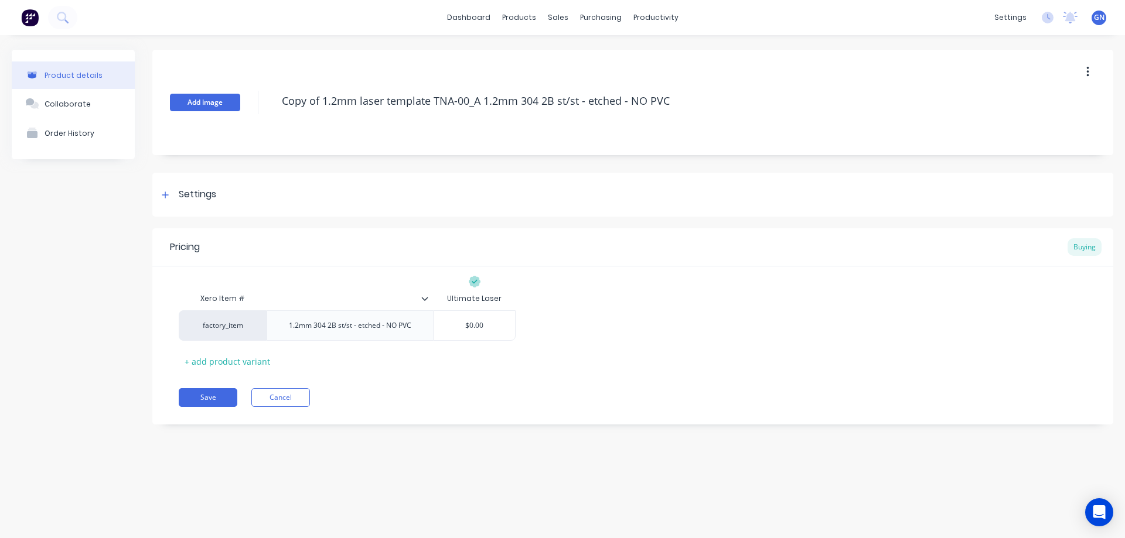
drag, startPoint x: 431, startPoint y: 114, endPoint x: 237, endPoint y: 107, distance: 193.4
click at [239, 107] on div "Add image Copy of 1.2mm laser template TNA-00_A 1.2mm 304 2B st/st - etched - N…" at bounding box center [632, 102] width 961 height 105
paste textarea "TNA-0091985"
type textarea "TNA-0091985_A 1.2mm 304 2B st/st - etched - NO PVC"
click at [209, 397] on button "Save" at bounding box center [208, 397] width 59 height 19
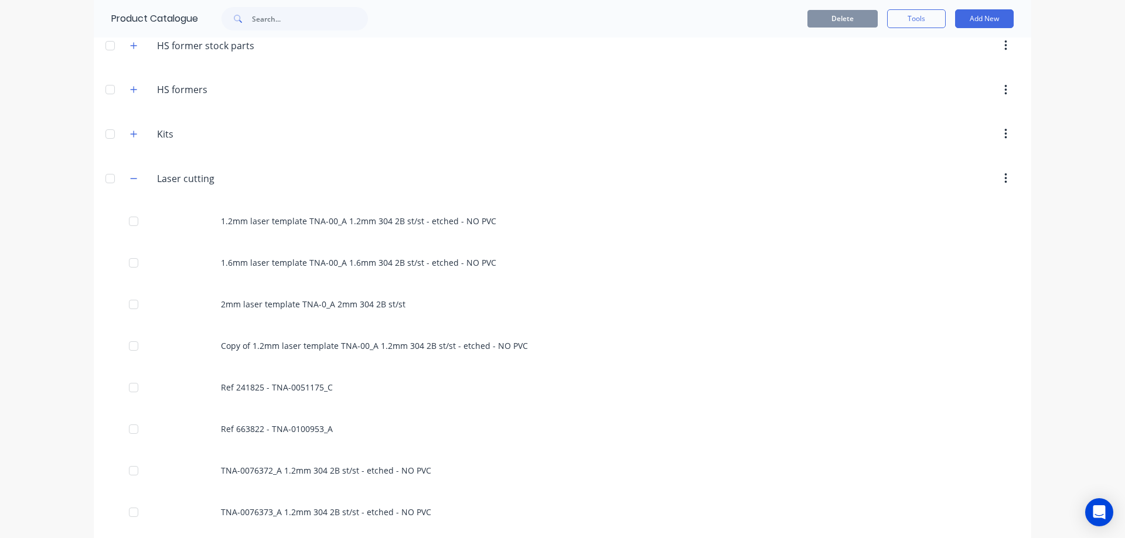
scroll to position [391, 0]
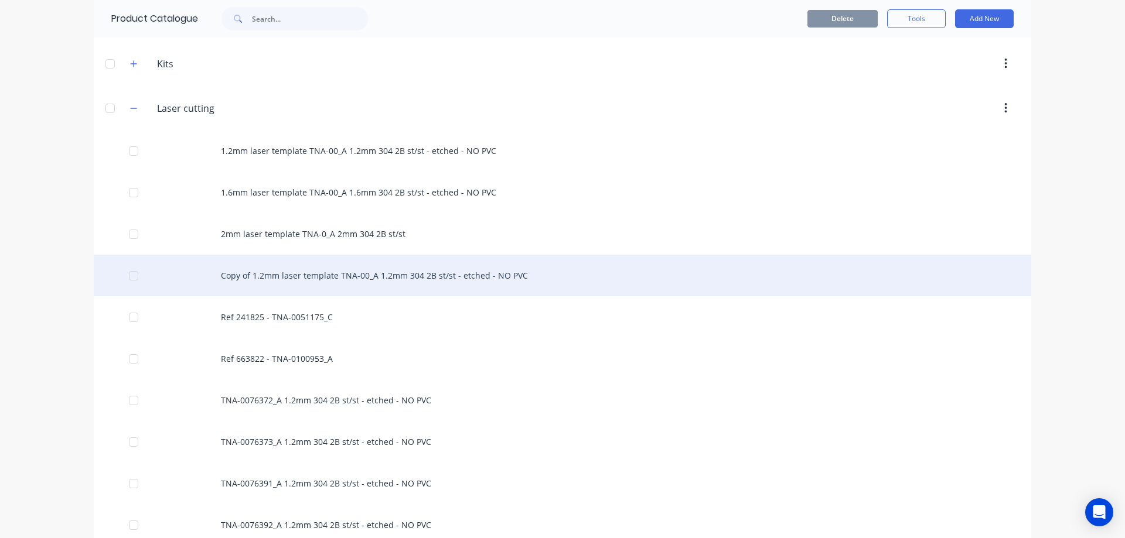
click at [322, 275] on div "Copy of 1.2mm laser template TNA-00_A 1.2mm 304 2B st/st - etched - NO PVC" at bounding box center [562, 276] width 937 height 42
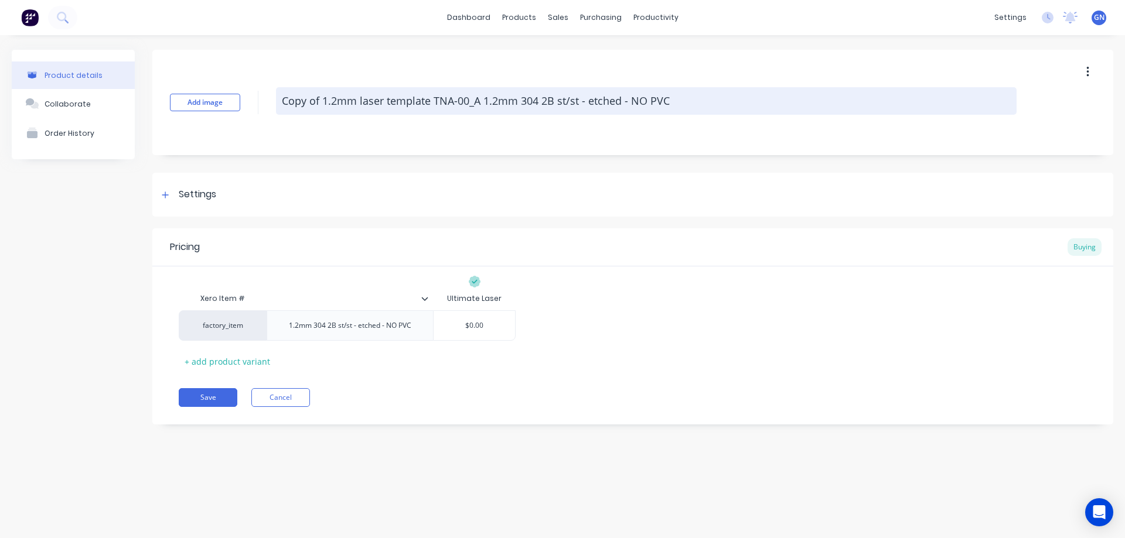
drag, startPoint x: 755, startPoint y: 94, endPoint x: 282, endPoint y: 98, distance: 472.8
click at [283, 98] on textarea "Copy of 1.2mm laser template TNA-00_A 1.2mm 304 2B st/st - etched - NO PVC" at bounding box center [646, 101] width 741 height 28
paste textarea "TNA-0114386"
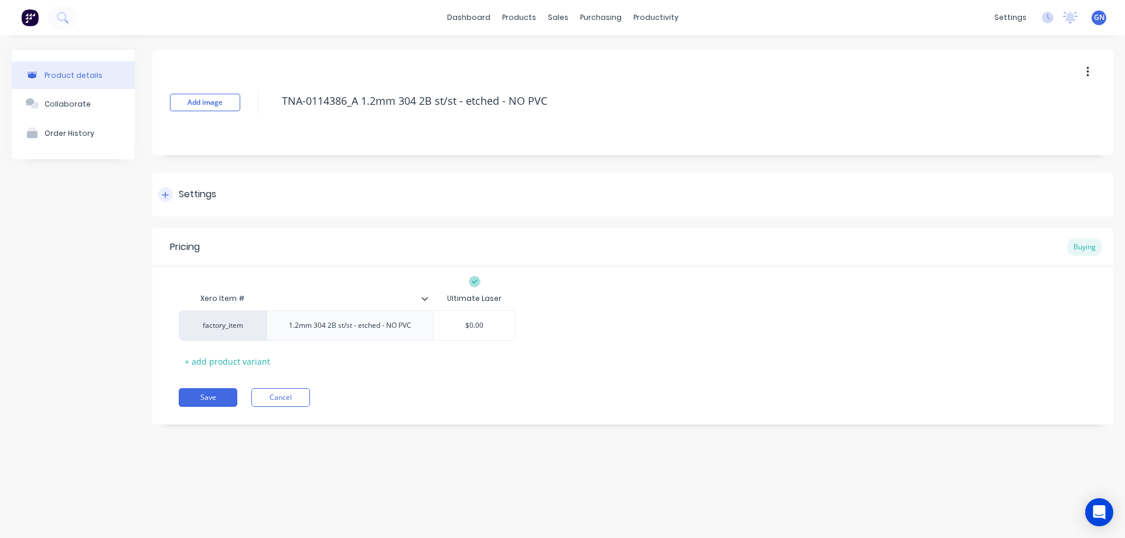
type textarea "TNA-0114386_A 1.2mm 304 2B st/st - etched - NO PVC"
click at [161, 187] on div "Settings" at bounding box center [187, 194] width 58 height 15
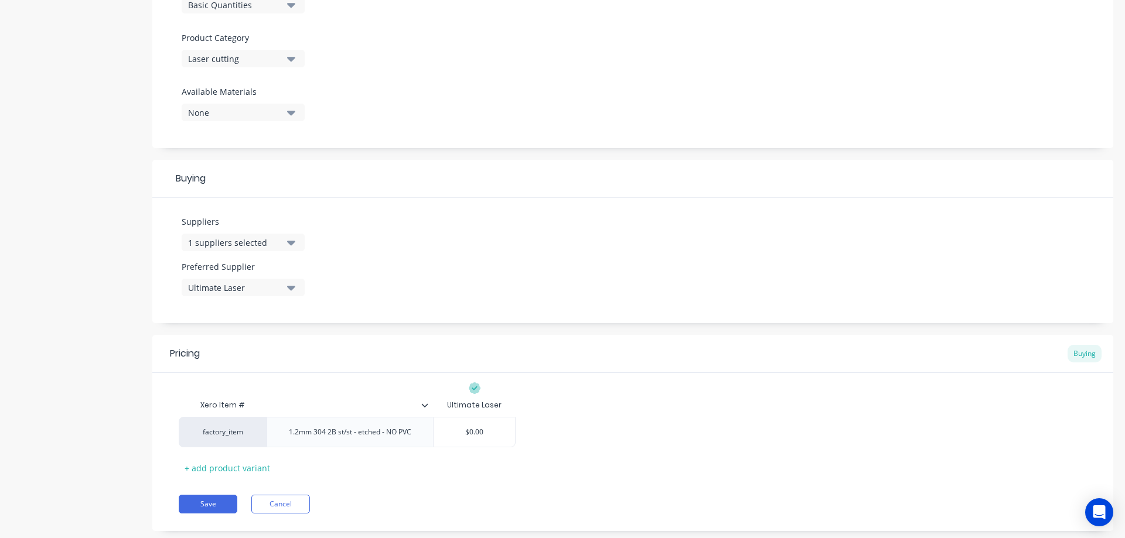
scroll to position [416, 0]
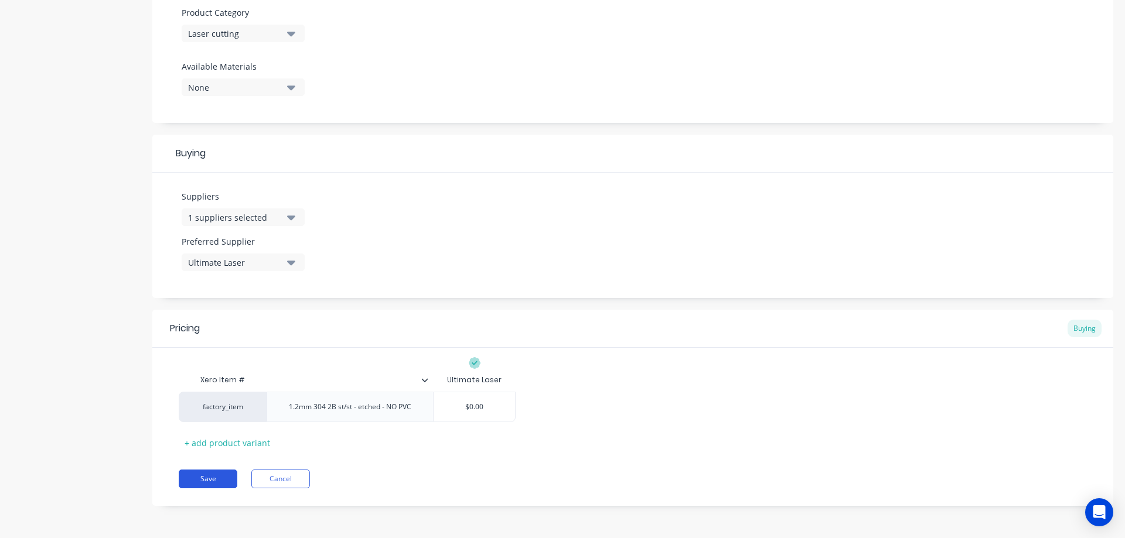
click at [205, 480] on button "Save" at bounding box center [208, 479] width 59 height 19
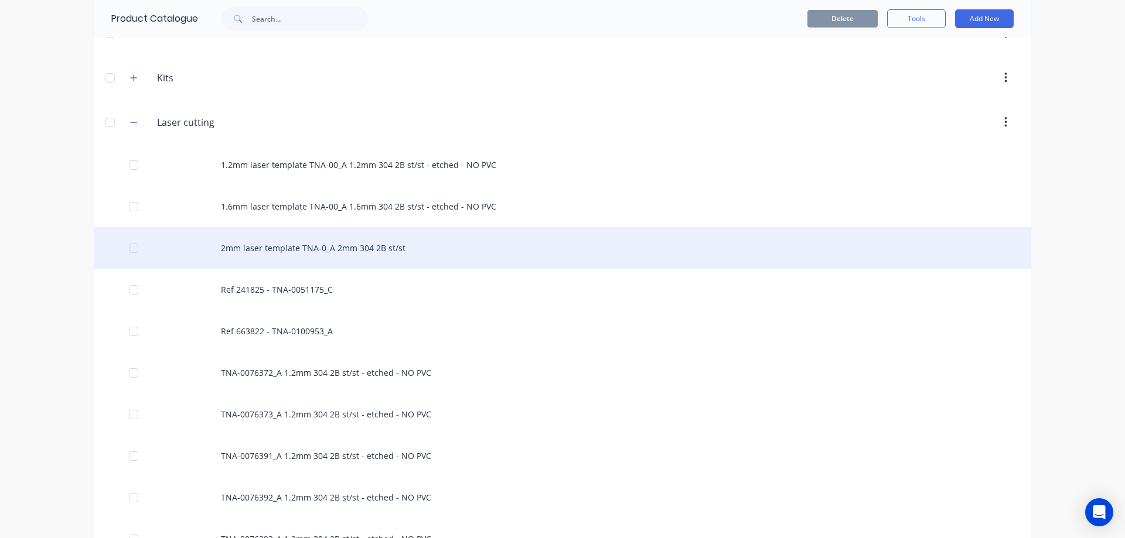
scroll to position [391, 0]
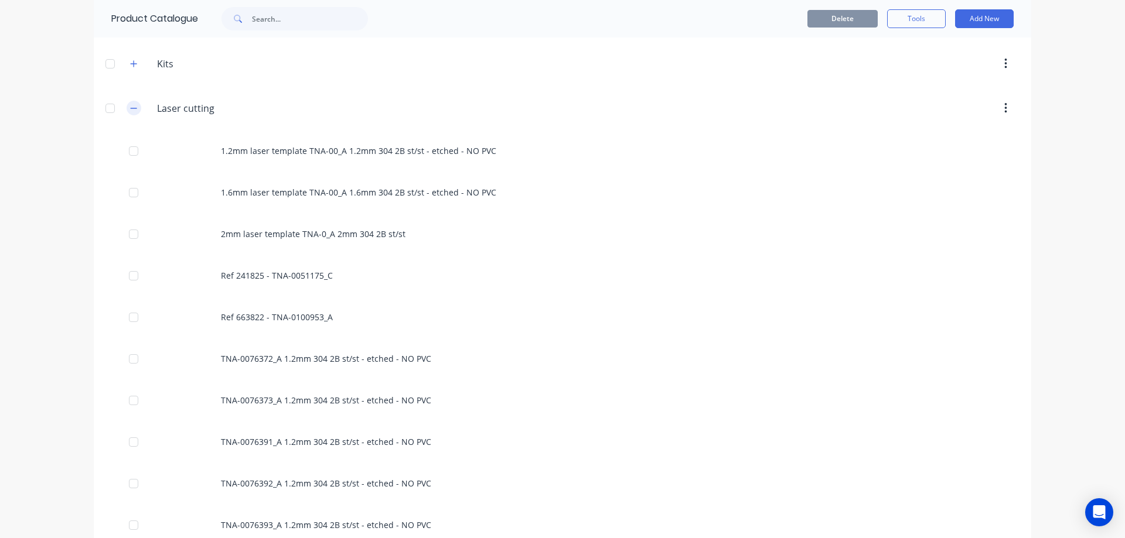
click at [132, 108] on icon "button" at bounding box center [134, 108] width 6 height 1
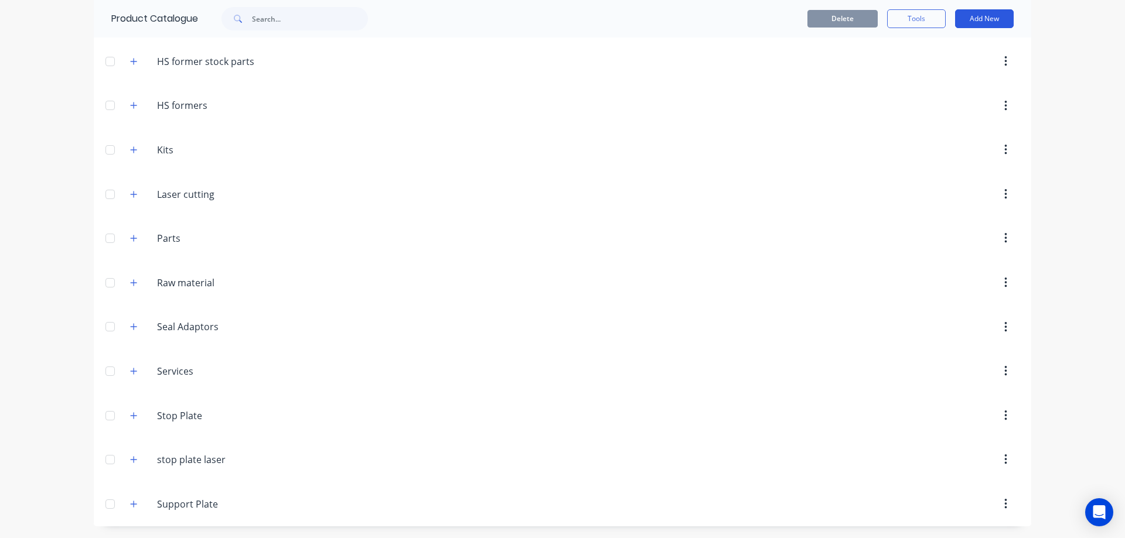
click at [971, 18] on button "Add New" at bounding box center [984, 18] width 59 height 19
click at [937, 98] on div "Product Kit" at bounding box center [958, 95] width 90 height 17
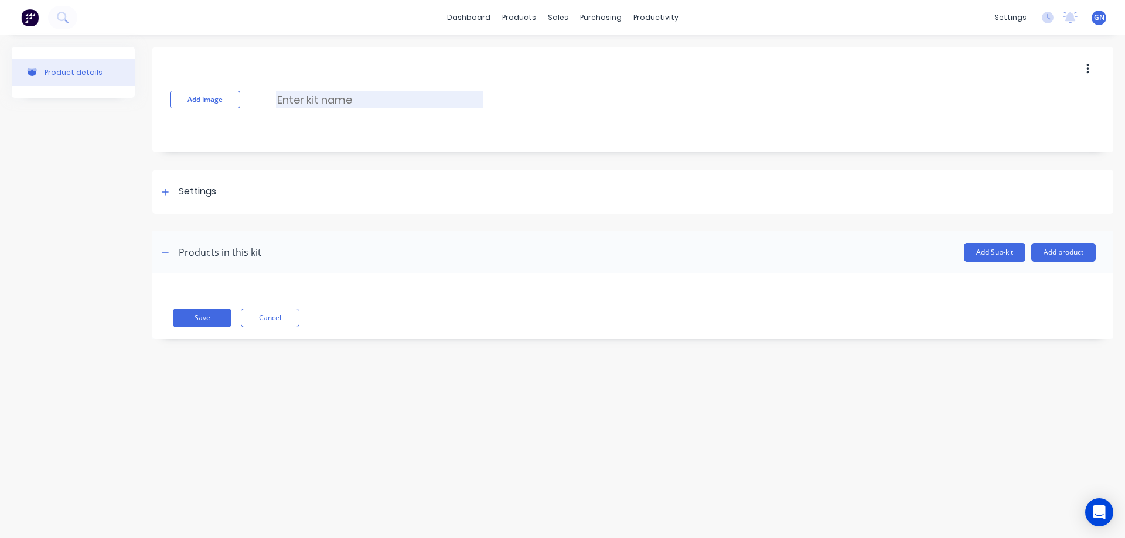
click at [327, 102] on input at bounding box center [379, 99] width 207 height 17
paste input "TNA0114371 90mm tube weldment"
click at [296, 98] on input "TNA0114371 90mm tube weldment" at bounding box center [379, 99] width 207 height 17
click at [335, 99] on input "TNA-0114371 90mm tube weldment" at bounding box center [379, 99] width 207 height 17
type input "TNA-0114371_A 90mm tube weldment"
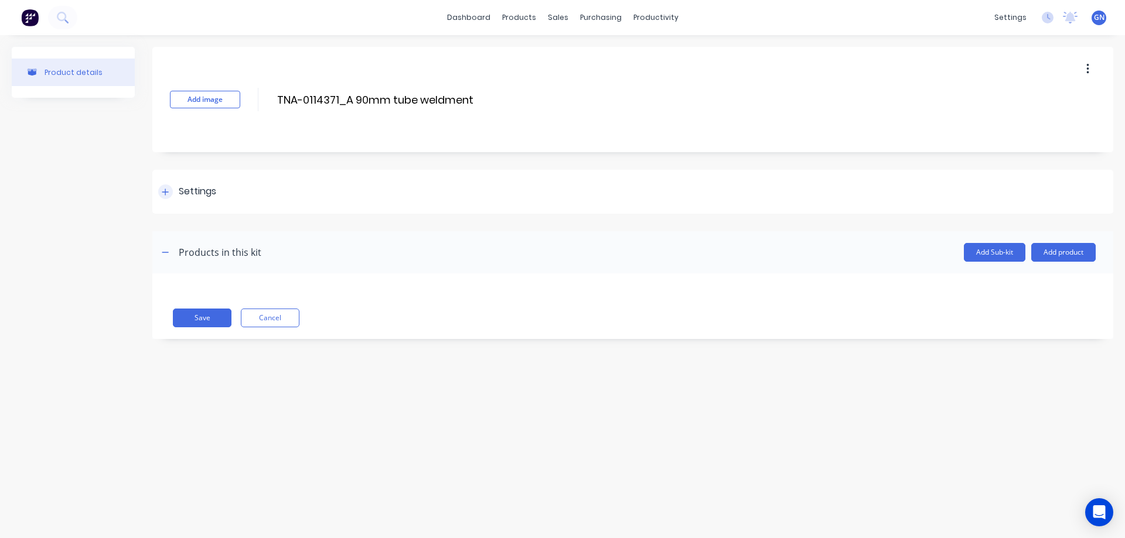
click at [163, 190] on icon at bounding box center [165, 192] width 7 height 8
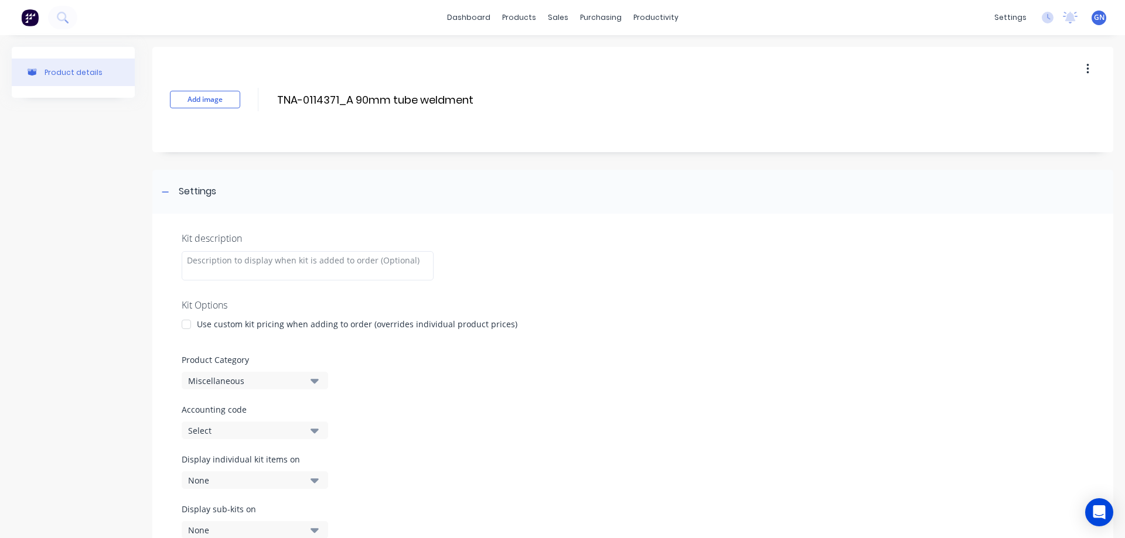
click at [185, 322] on div at bounding box center [186, 324] width 23 height 23
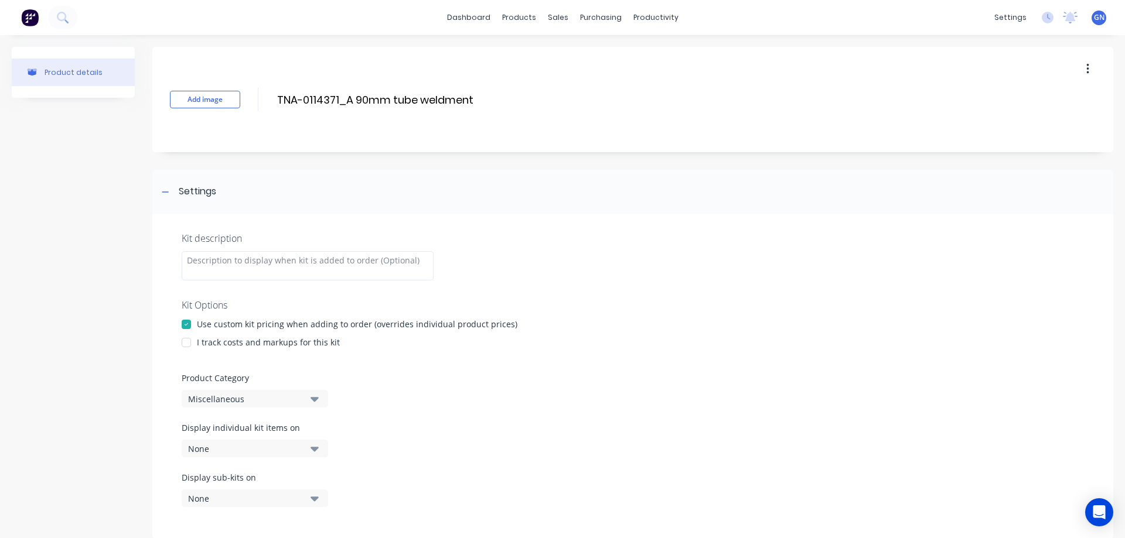
click at [186, 344] on div at bounding box center [186, 342] width 23 height 23
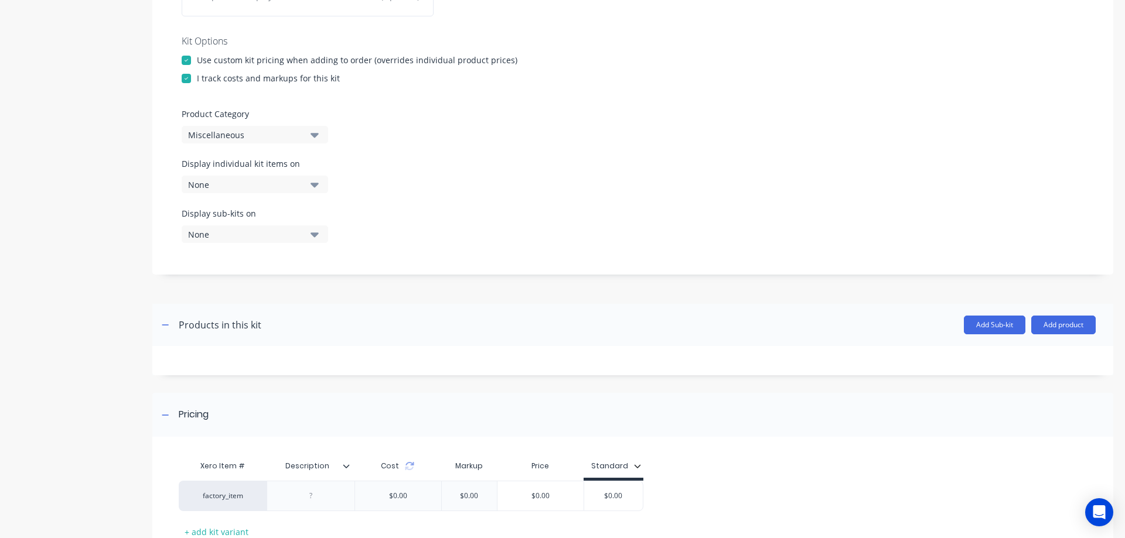
scroll to position [274, 0]
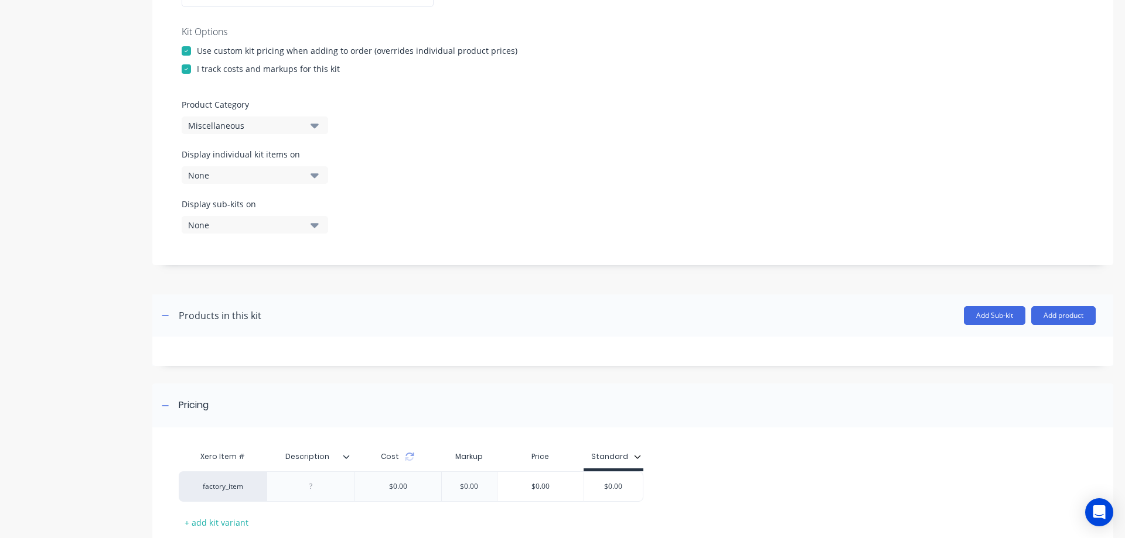
click at [215, 124] on div "Miscellaneous" at bounding box center [245, 126] width 114 height 12
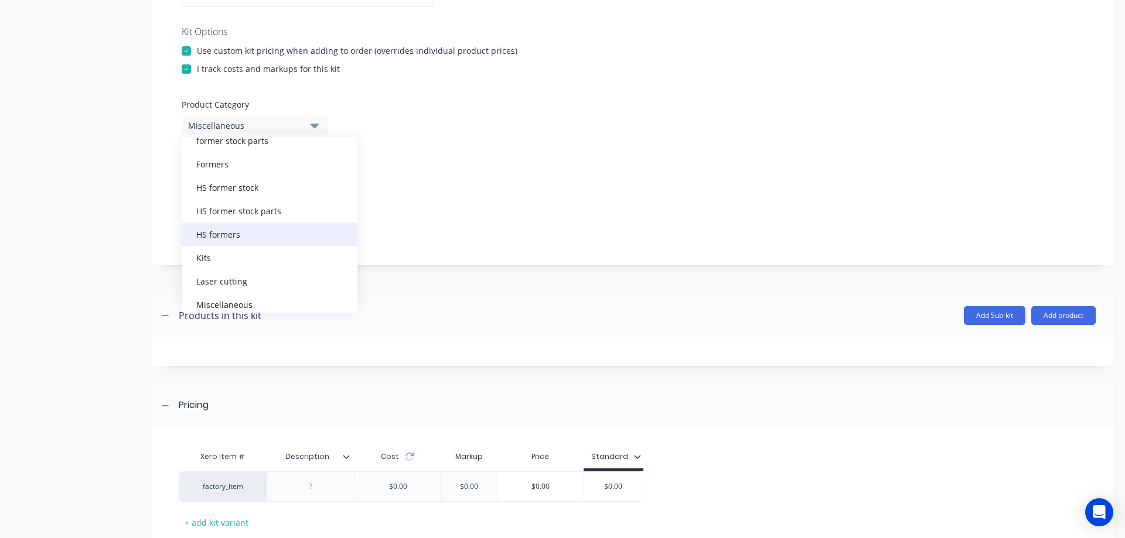
scroll to position [98, 0]
click at [220, 233] on div "HS formers" at bounding box center [270, 232] width 176 height 23
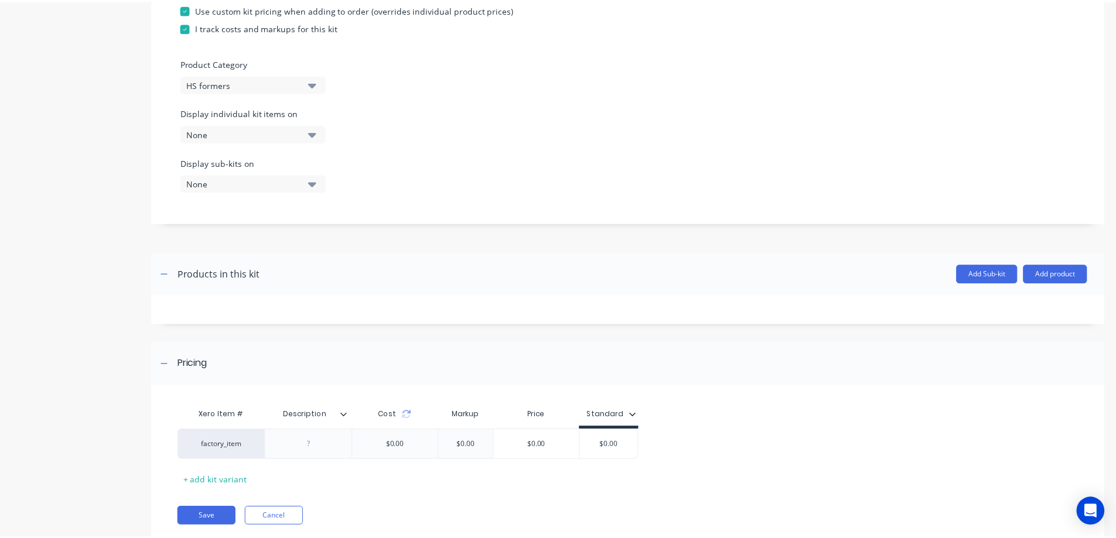
scroll to position [350, 0]
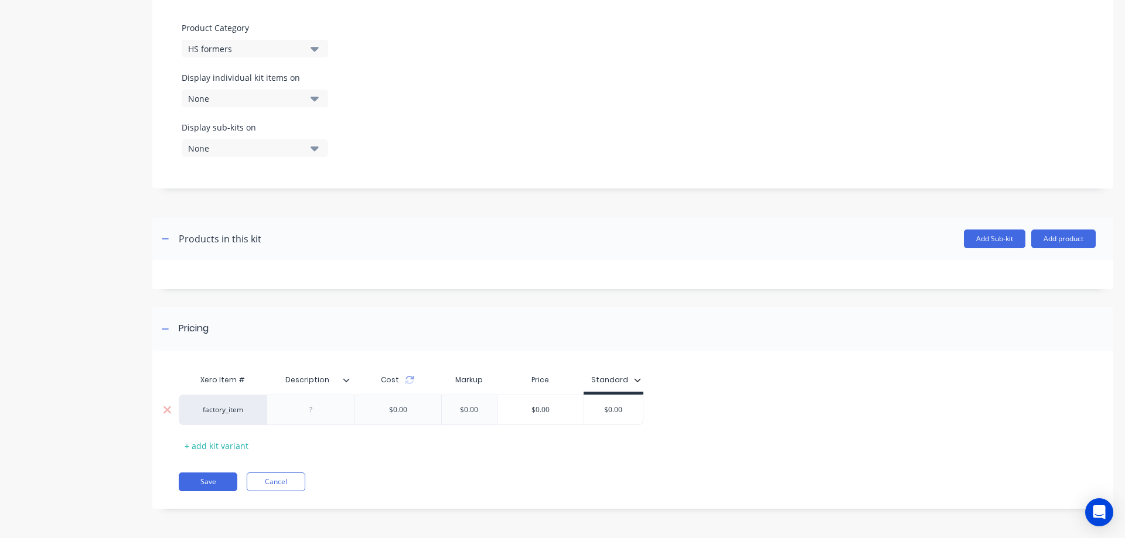
drag, startPoint x: 599, startPoint y: 414, endPoint x: 637, endPoint y: 408, distance: 38.5
click at [637, 408] on input "$0.00" at bounding box center [613, 410] width 59 height 11
click at [346, 381] on icon at bounding box center [346, 380] width 6 height 4
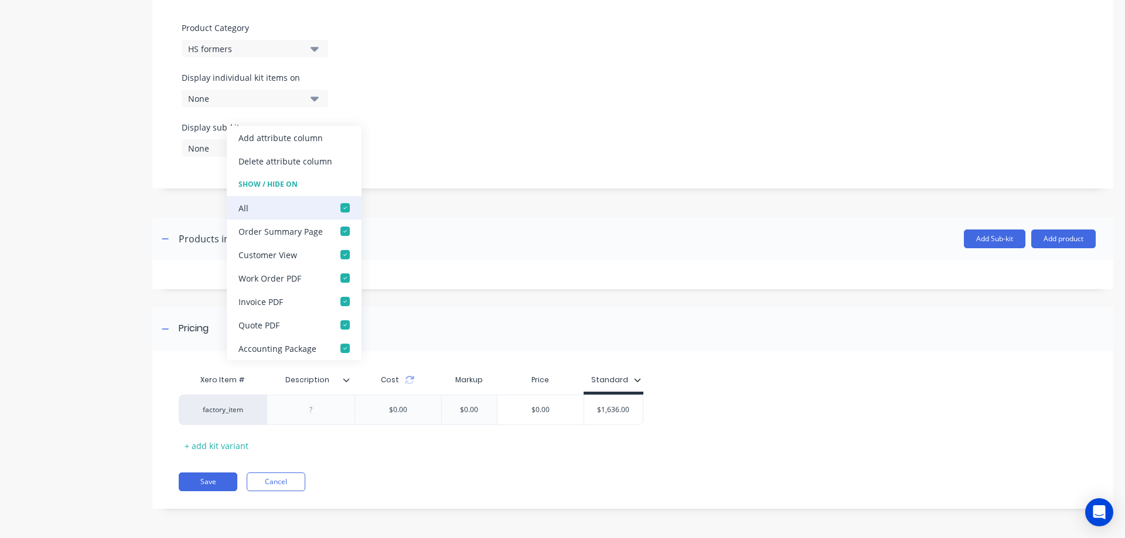
click at [344, 207] on div at bounding box center [344, 207] width 23 height 23
type input "1636"
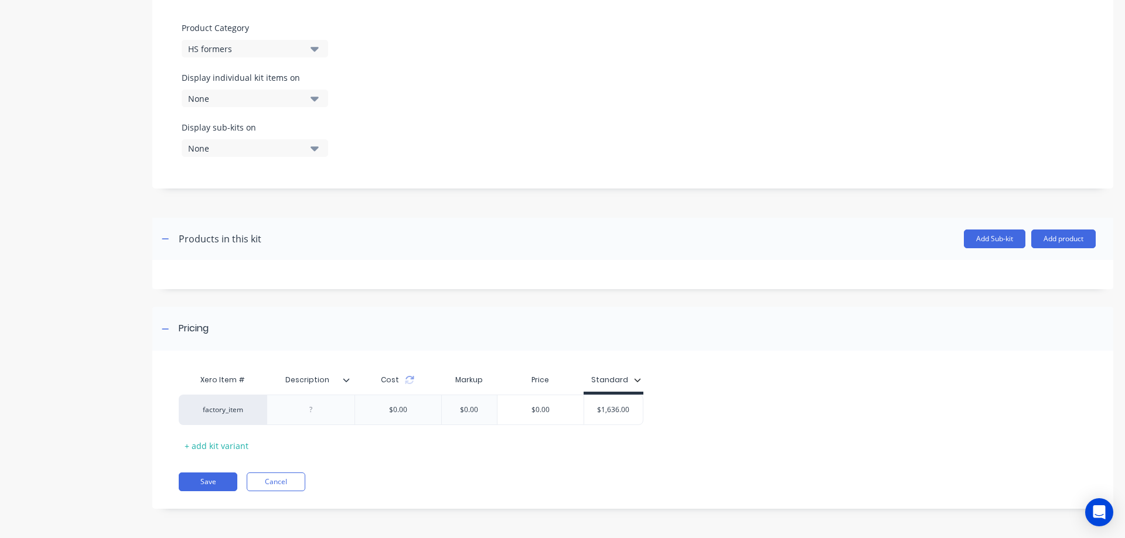
click at [518, 217] on div at bounding box center [632, 209] width 961 height 18
click at [1057, 241] on button "Add product" at bounding box center [1063, 239] width 64 height 19
click at [1036, 267] on div "Product catalogue" at bounding box center [1040, 269] width 90 height 17
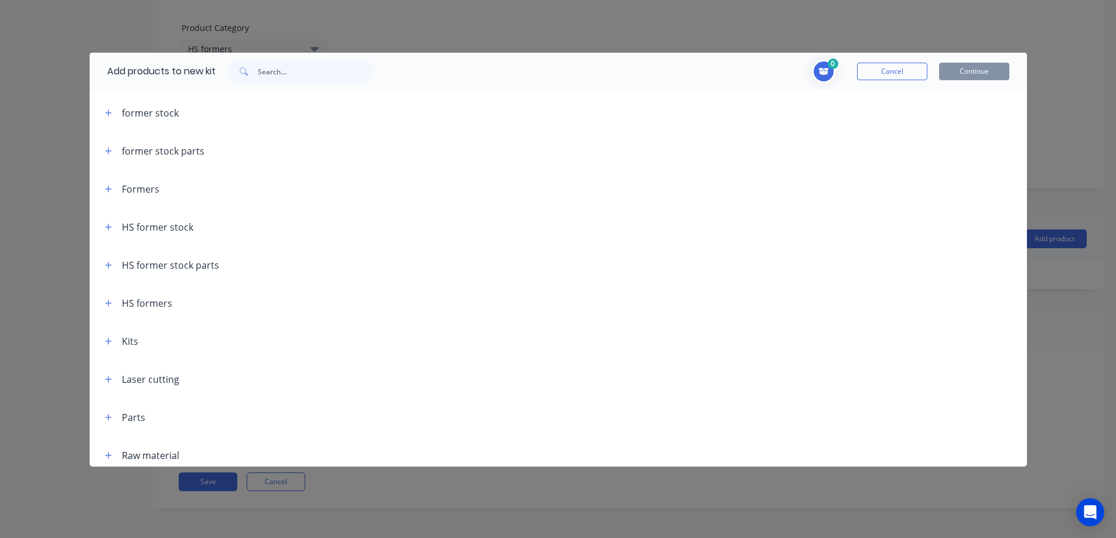
scroll to position [78, 0]
click at [108, 220] on icon "button" at bounding box center [108, 222] width 7 height 8
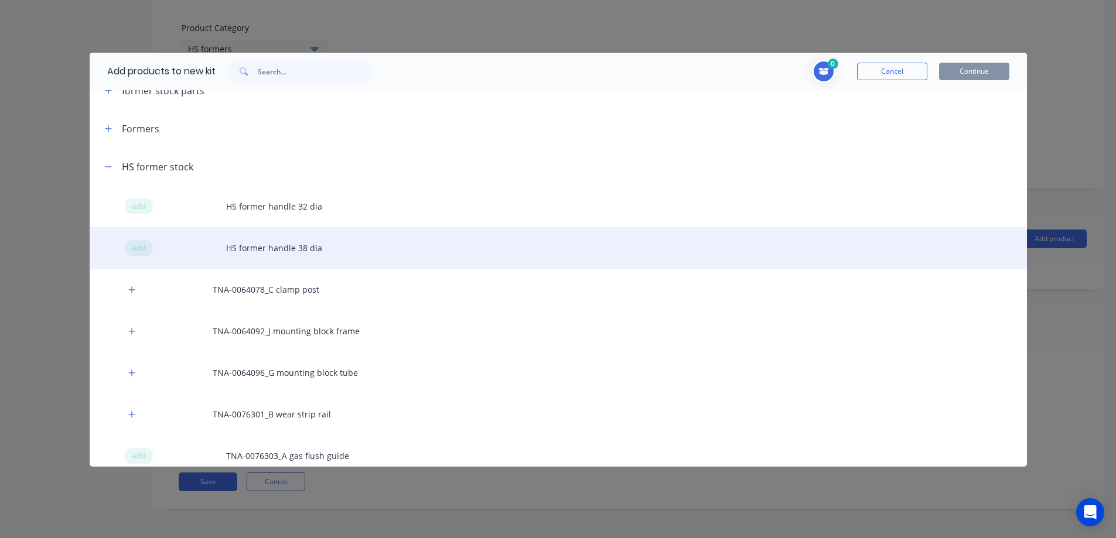
scroll to position [215, 0]
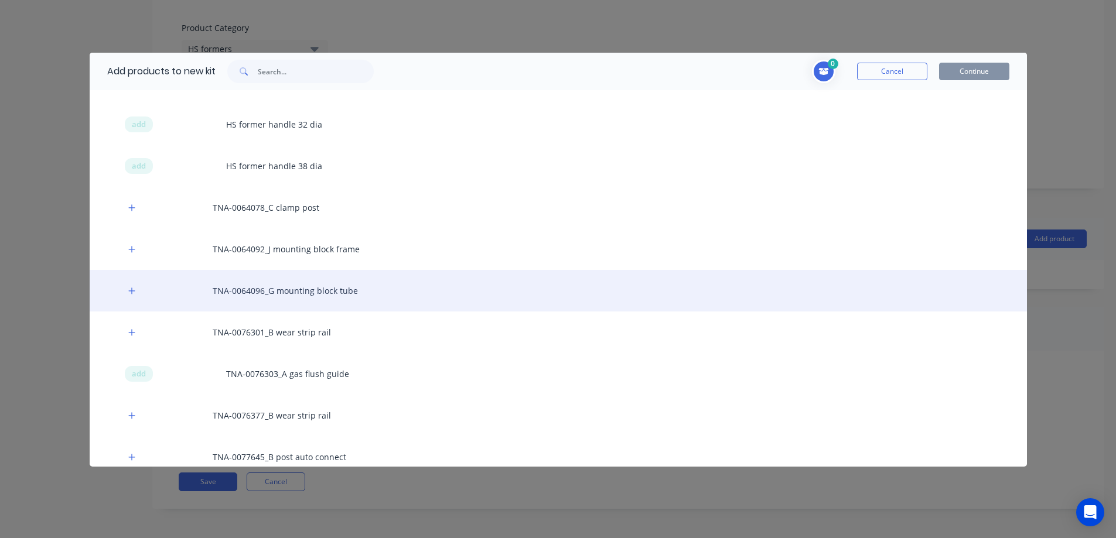
click at [284, 288] on div "TNA-0064096_G mounting block tube" at bounding box center [558, 291] width 937 height 42
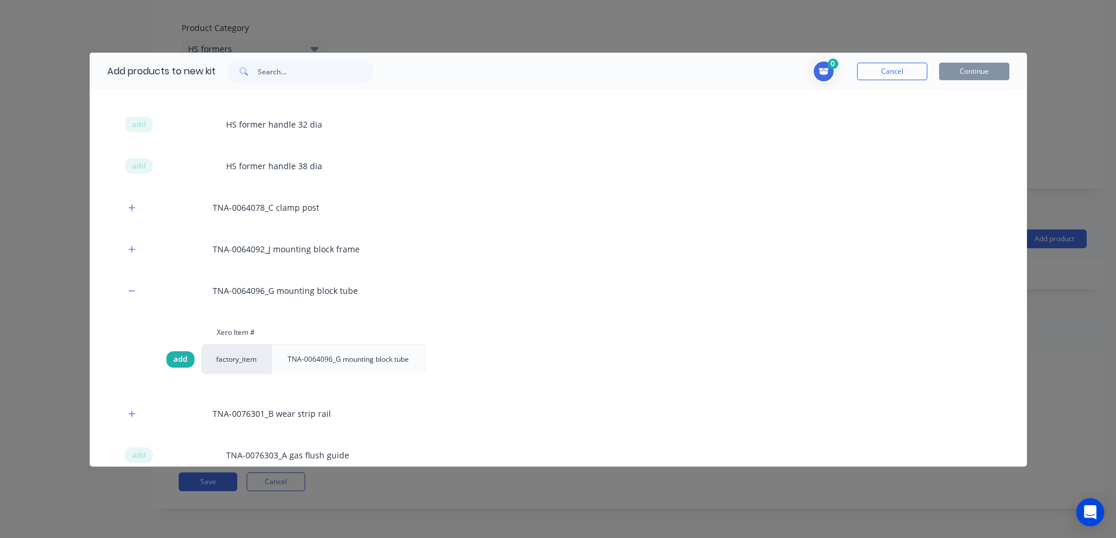
click at [176, 364] on span "add" at bounding box center [180, 360] width 14 height 12
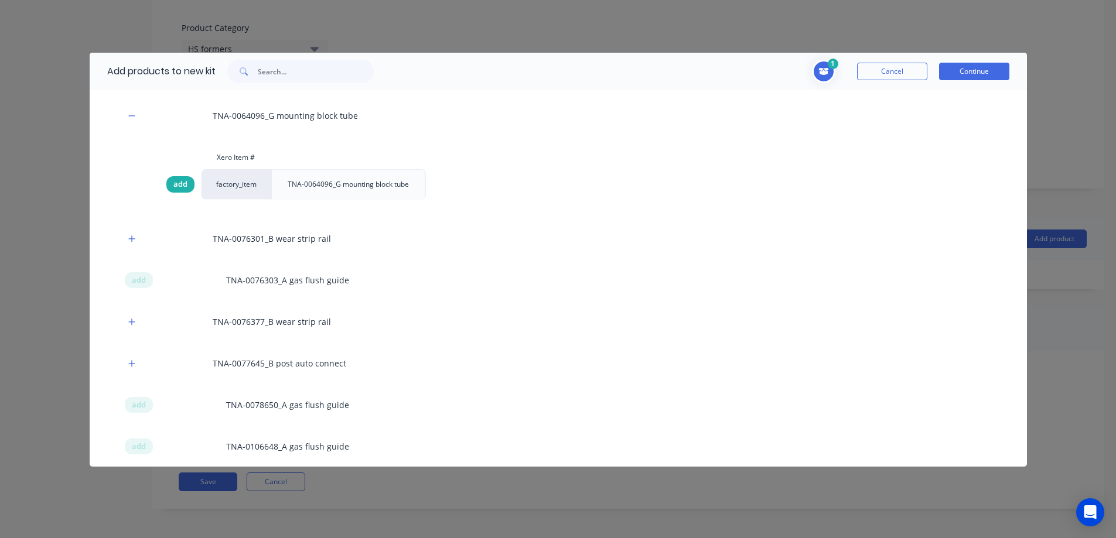
scroll to position [391, 0]
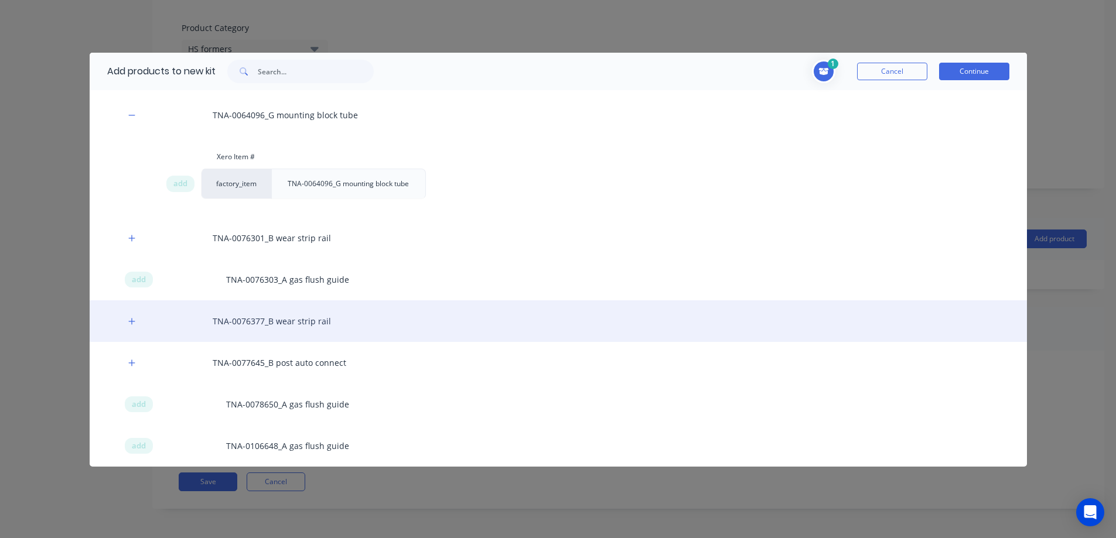
click at [228, 314] on div "TNA-0076377_B wear strip rail" at bounding box center [558, 322] width 937 height 42
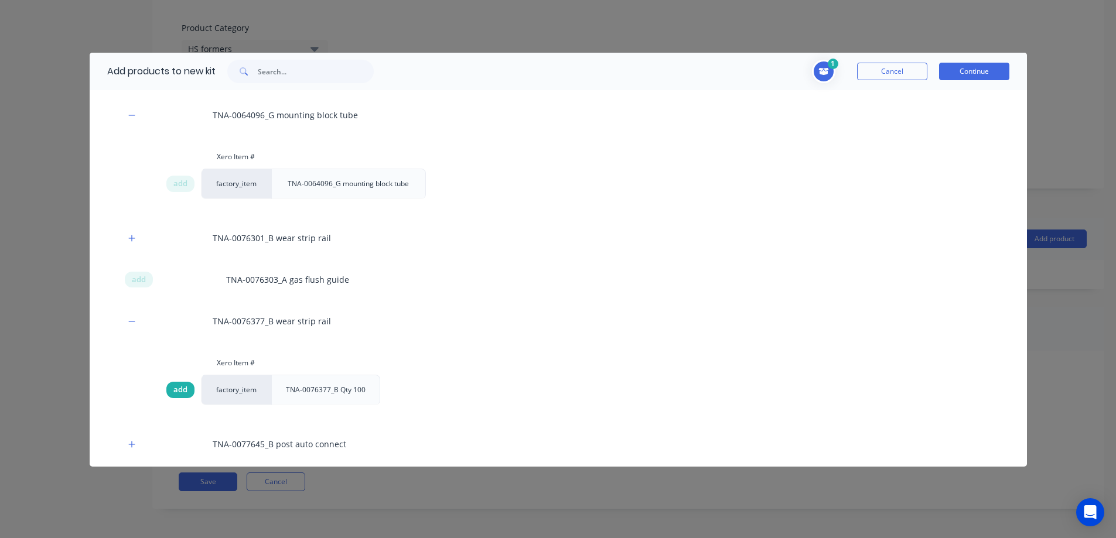
click at [182, 388] on span "add" at bounding box center [180, 390] width 14 height 12
click at [181, 388] on span "add" at bounding box center [180, 390] width 14 height 12
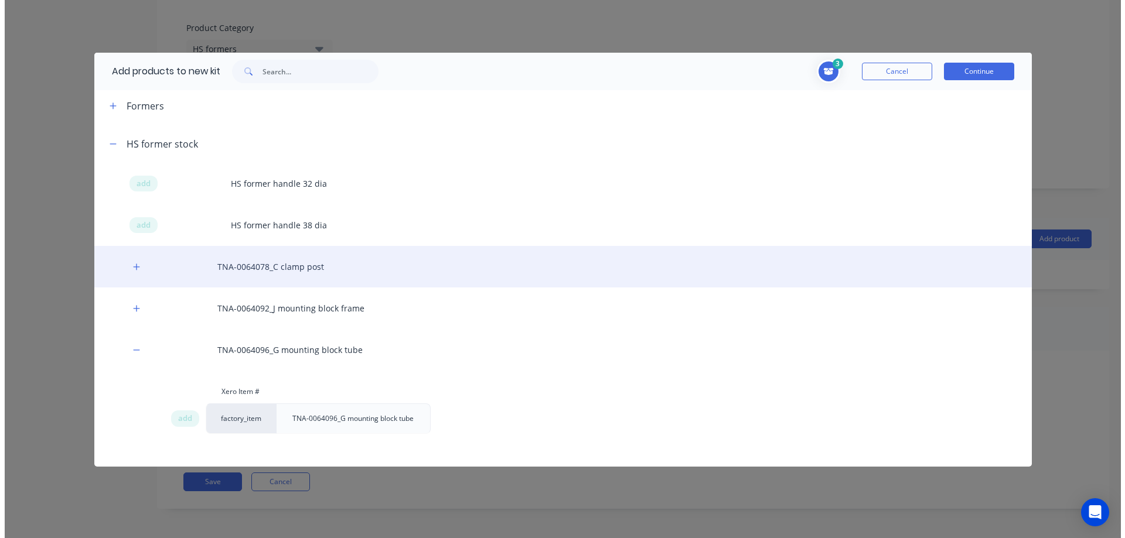
scroll to position [156, 0]
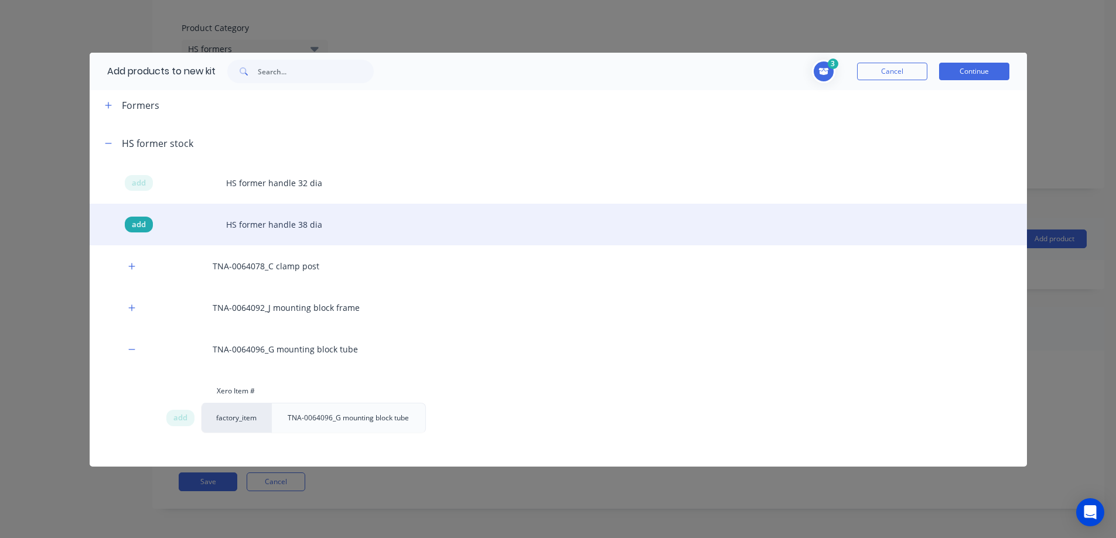
click at [139, 223] on span "add" at bounding box center [139, 225] width 14 height 12
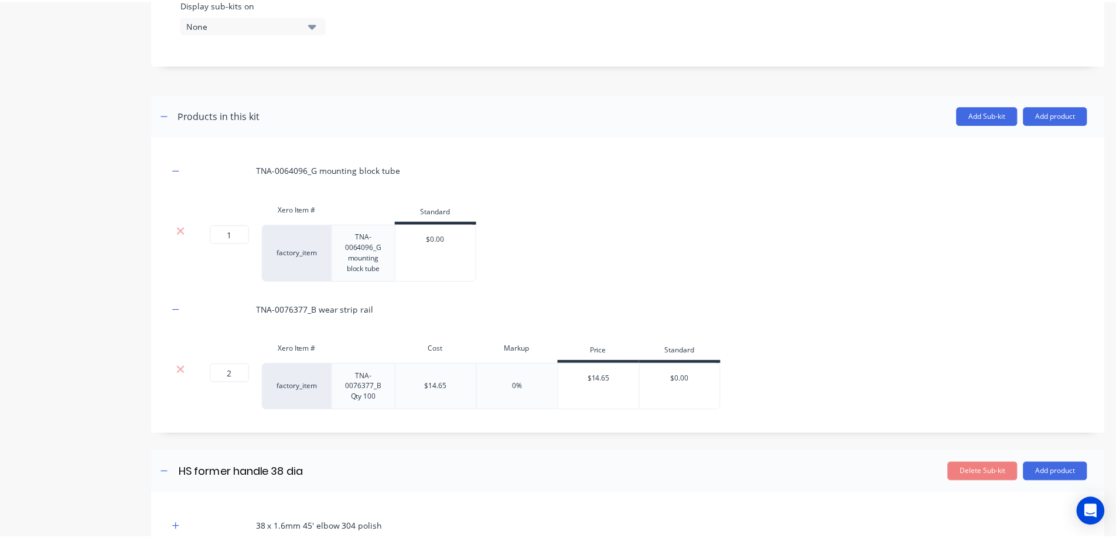
scroll to position [471, 0]
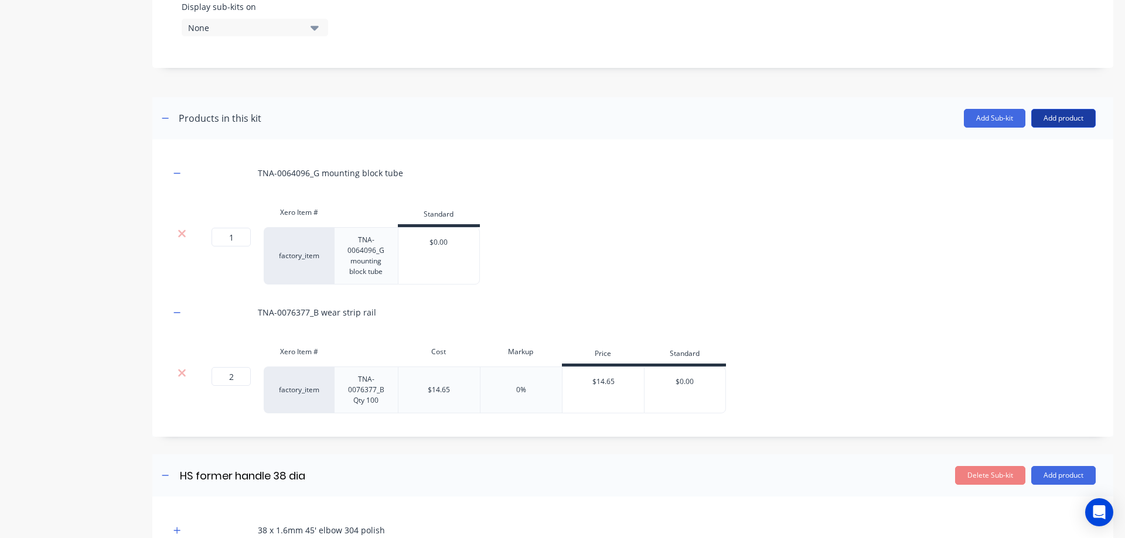
click at [1049, 121] on button "Add product" at bounding box center [1063, 118] width 64 height 19
click at [1018, 144] on div "Product catalogue" at bounding box center [1040, 148] width 90 height 17
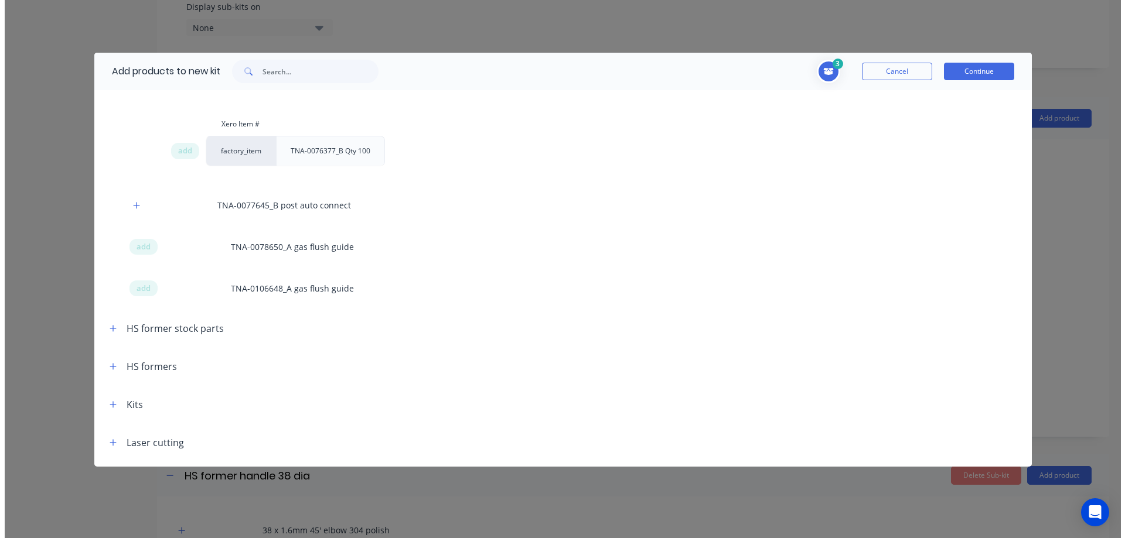
scroll to position [664, 0]
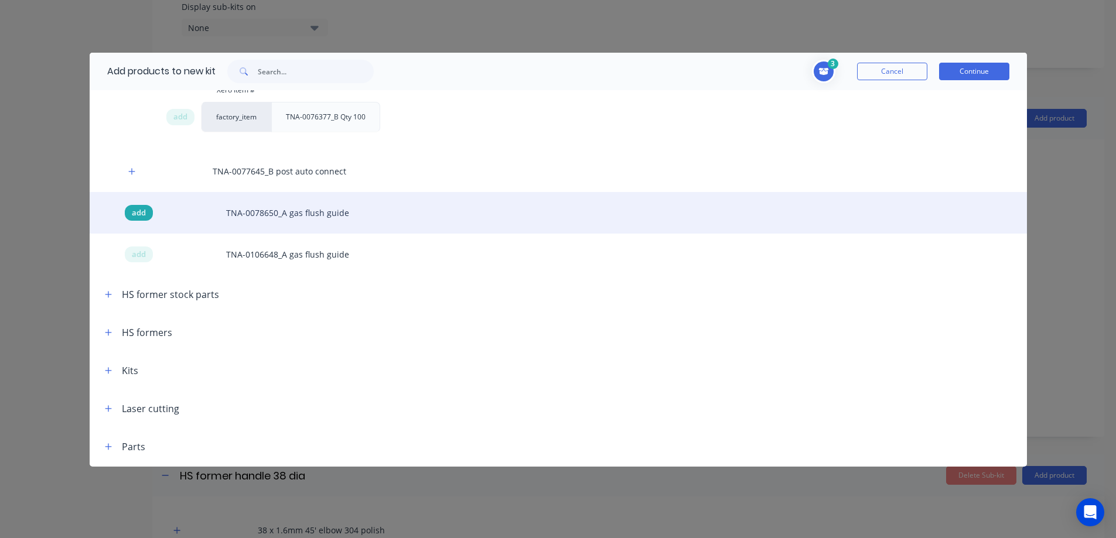
click at [139, 210] on span "add" at bounding box center [139, 213] width 14 height 12
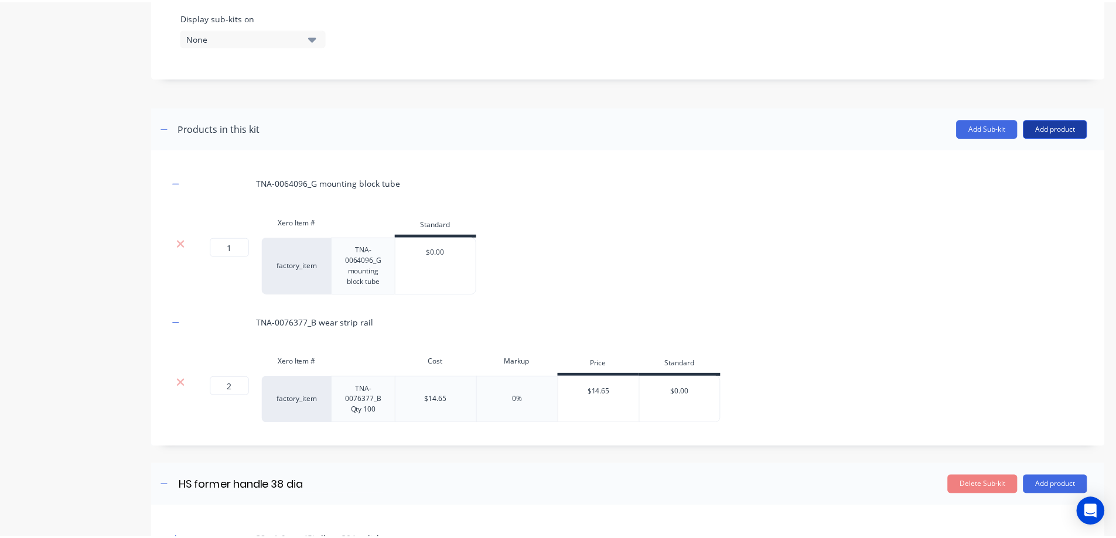
scroll to position [452, 0]
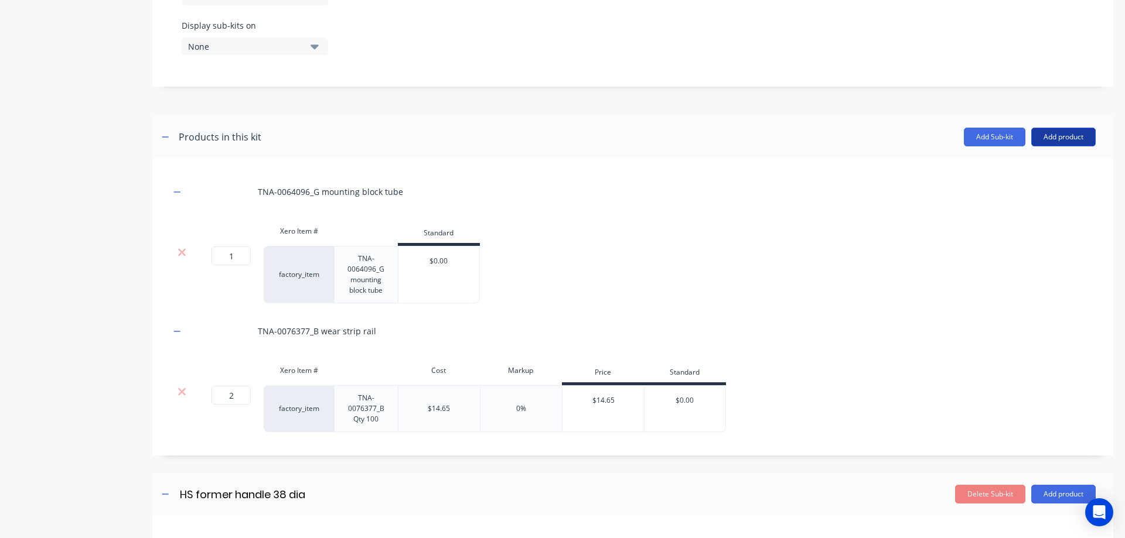
click at [1048, 132] on button "Add product" at bounding box center [1063, 137] width 64 height 19
click at [1002, 162] on div "Product catalogue" at bounding box center [1040, 167] width 90 height 17
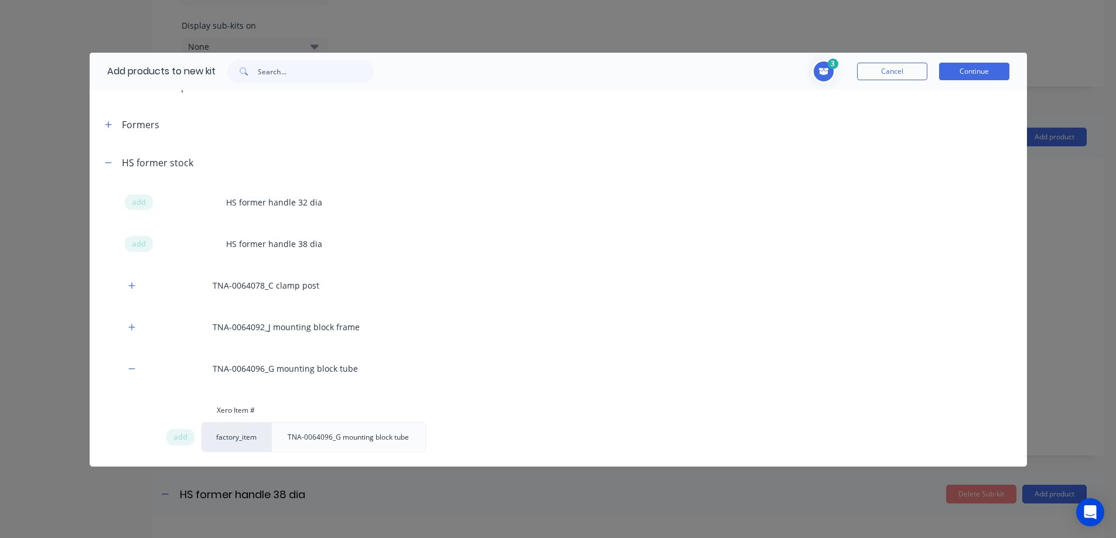
scroll to position [137, 0]
click at [281, 71] on input "text" at bounding box center [316, 71] width 116 height 23
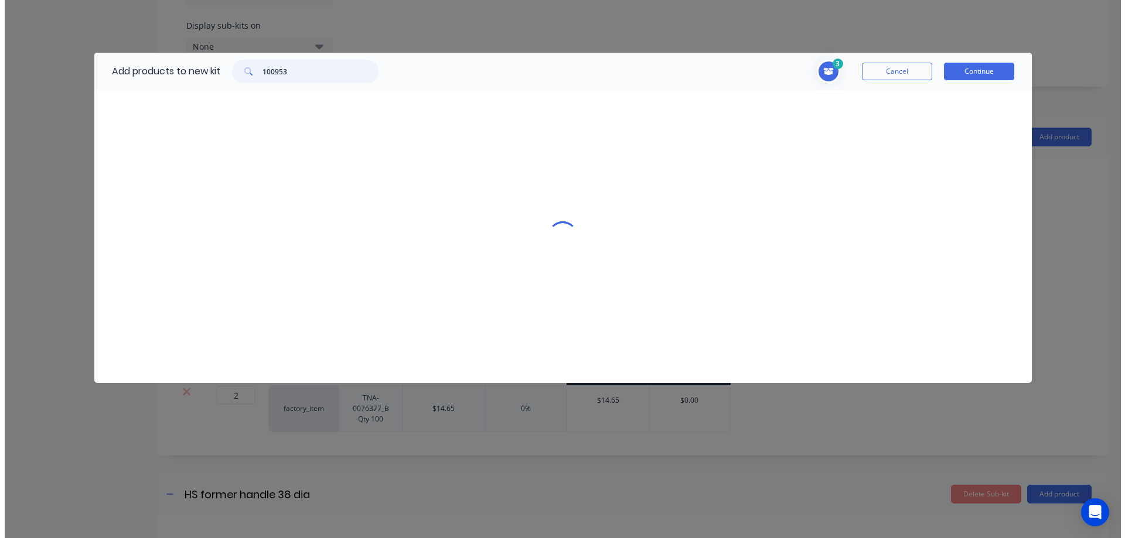
scroll to position [0, 0]
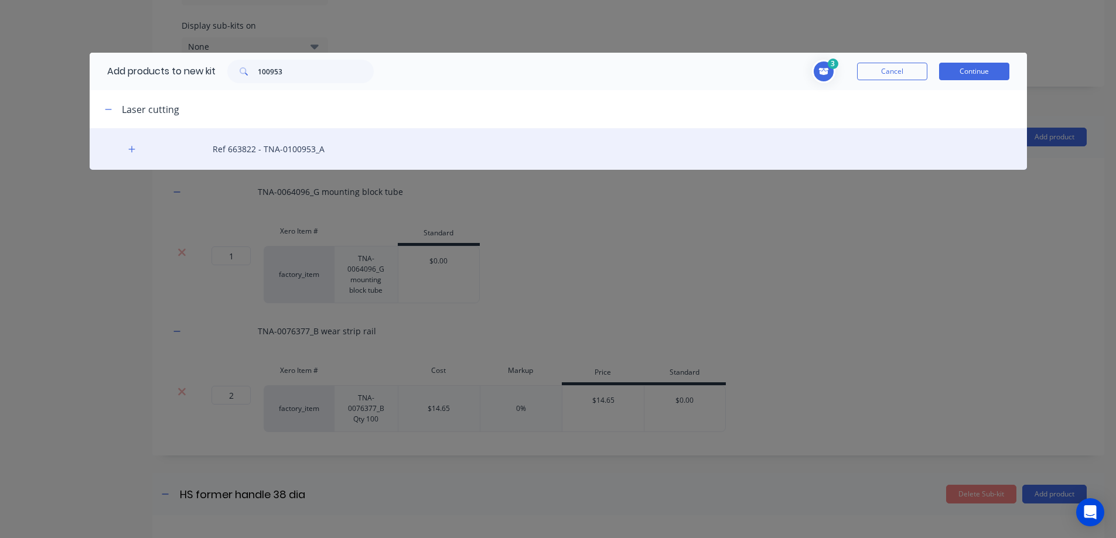
click at [252, 151] on div "Ref 663822 - TNA-0100953_A" at bounding box center [558, 149] width 937 height 42
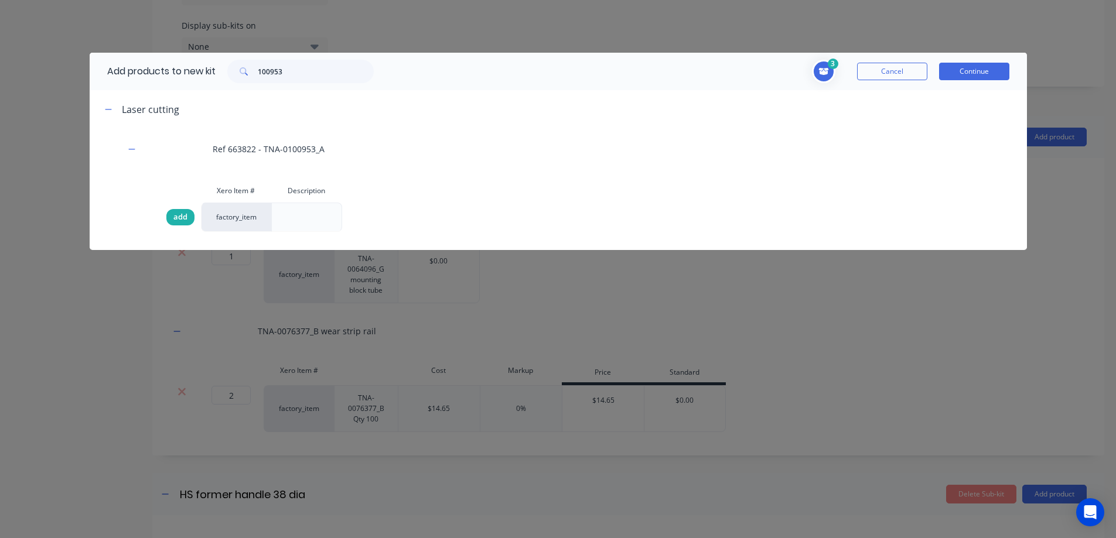
click at [182, 216] on span "add" at bounding box center [180, 217] width 14 height 12
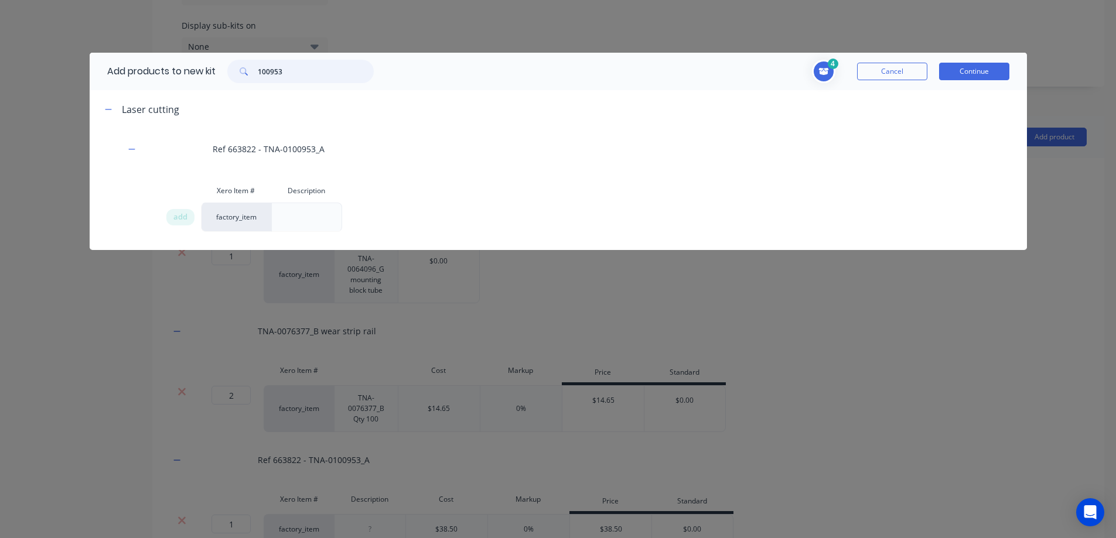
drag, startPoint x: 306, startPoint y: 71, endPoint x: 244, endPoint y: 69, distance: 62.7
click at [244, 69] on div "100953" at bounding box center [300, 71] width 146 height 23
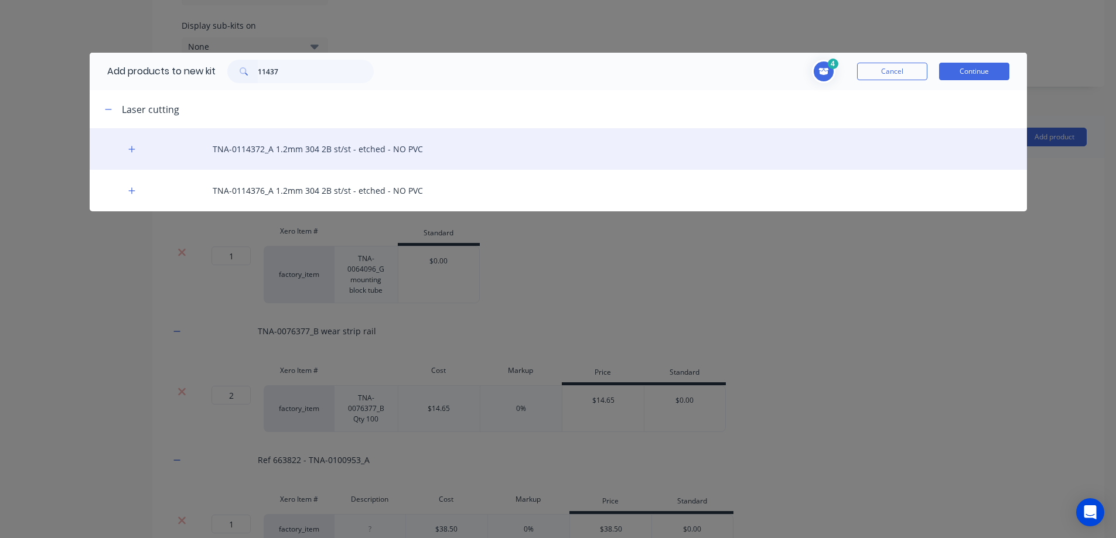
click at [277, 152] on div "TNA-0114372_A 1.2mm 304 2B st/st - etched - NO PVC" at bounding box center [558, 149] width 937 height 42
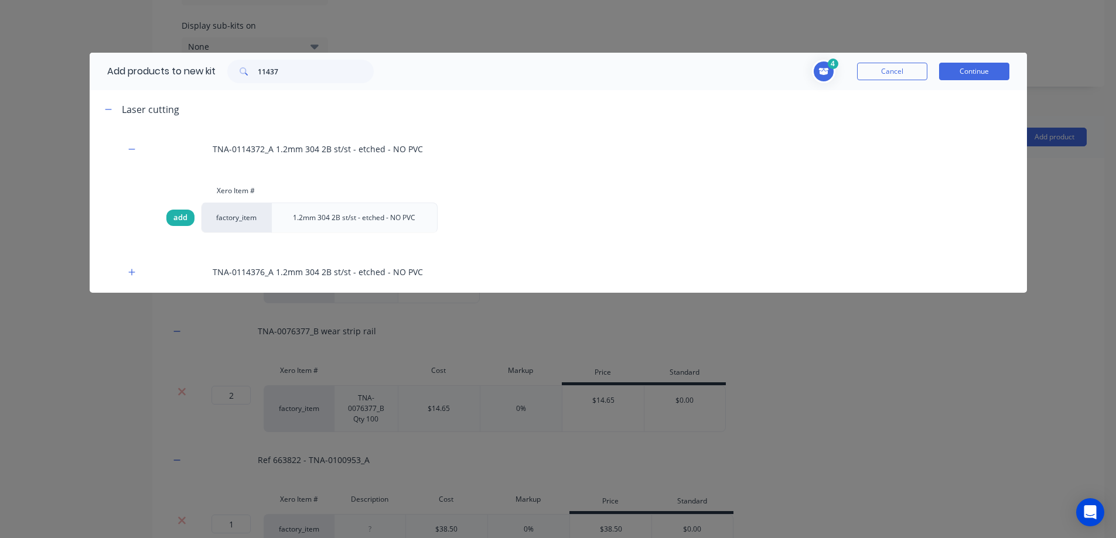
click at [185, 219] on span "add" at bounding box center [180, 218] width 14 height 12
drag, startPoint x: 289, startPoint y: 71, endPoint x: 267, endPoint y: 69, distance: 23.0
click at [267, 69] on input "11437" at bounding box center [316, 71] width 116 height 23
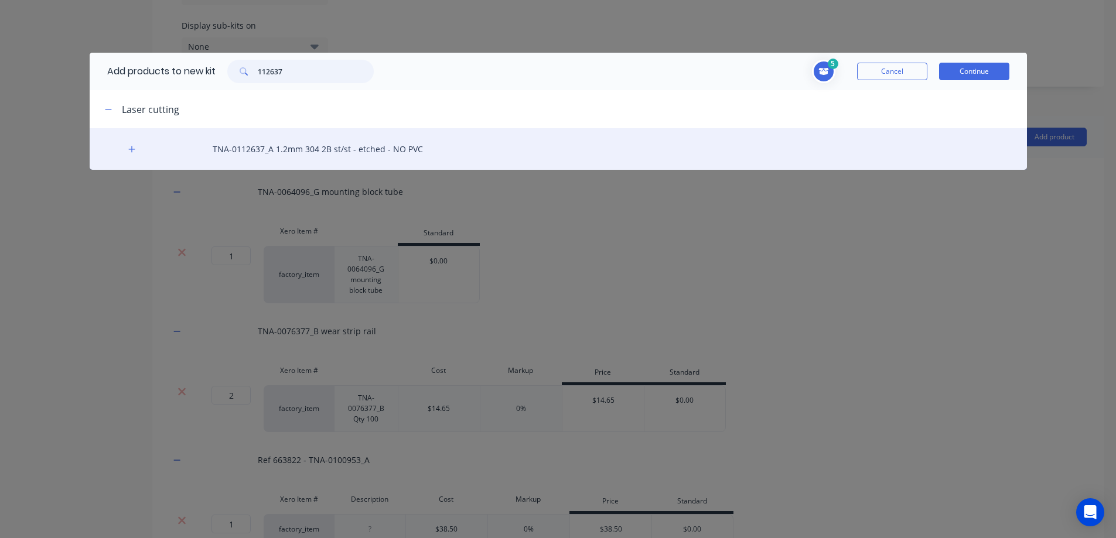
type input "112637"
click at [277, 155] on div "TNA-0112637_A 1.2mm 304 2B st/st - etched - NO PVC" at bounding box center [558, 149] width 937 height 42
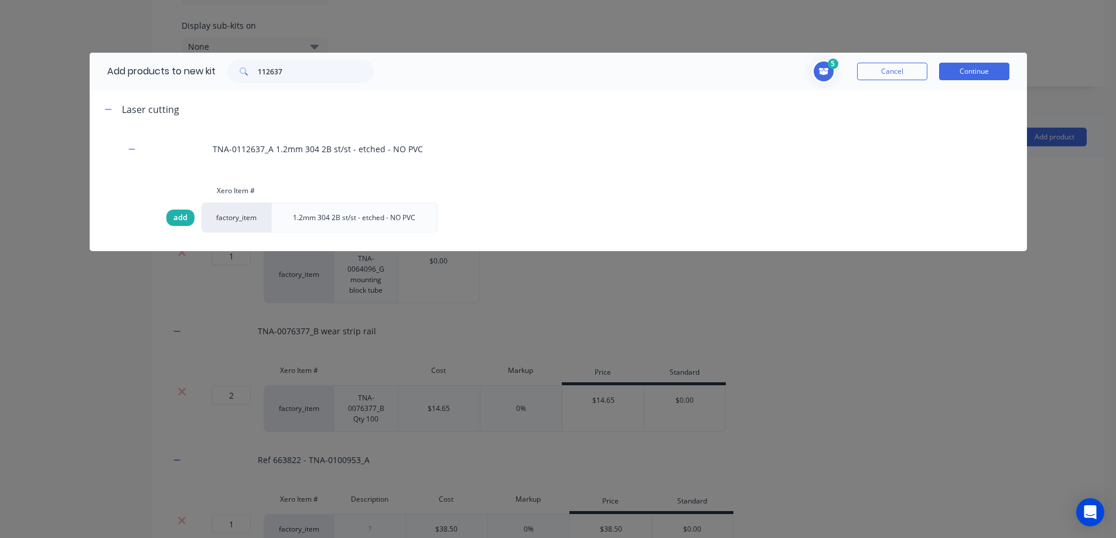
click at [183, 218] on span "add" at bounding box center [180, 218] width 14 height 12
click at [971, 68] on button "Continue" at bounding box center [974, 72] width 70 height 18
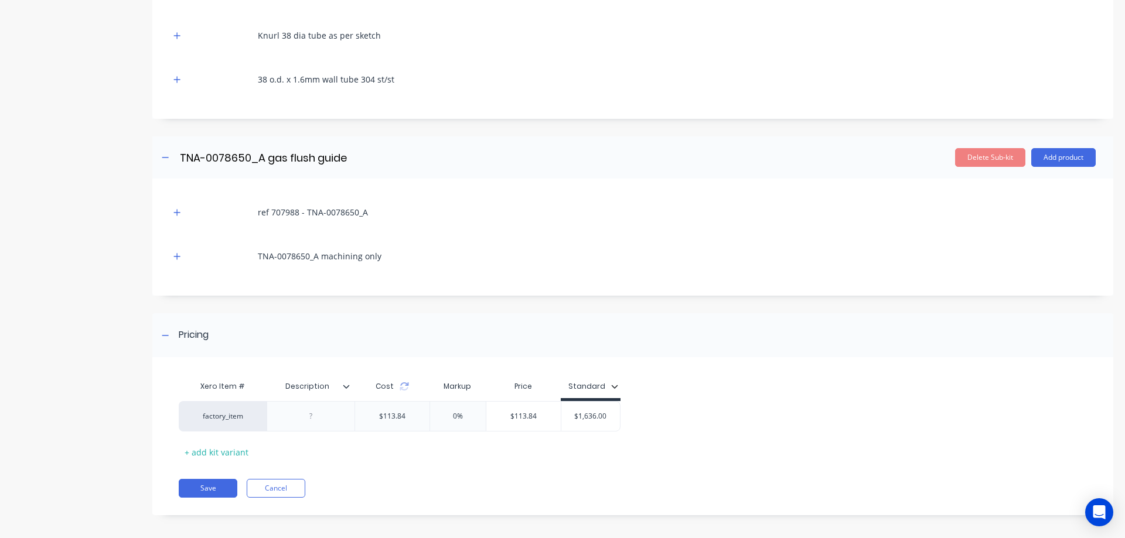
scroll to position [1408, 0]
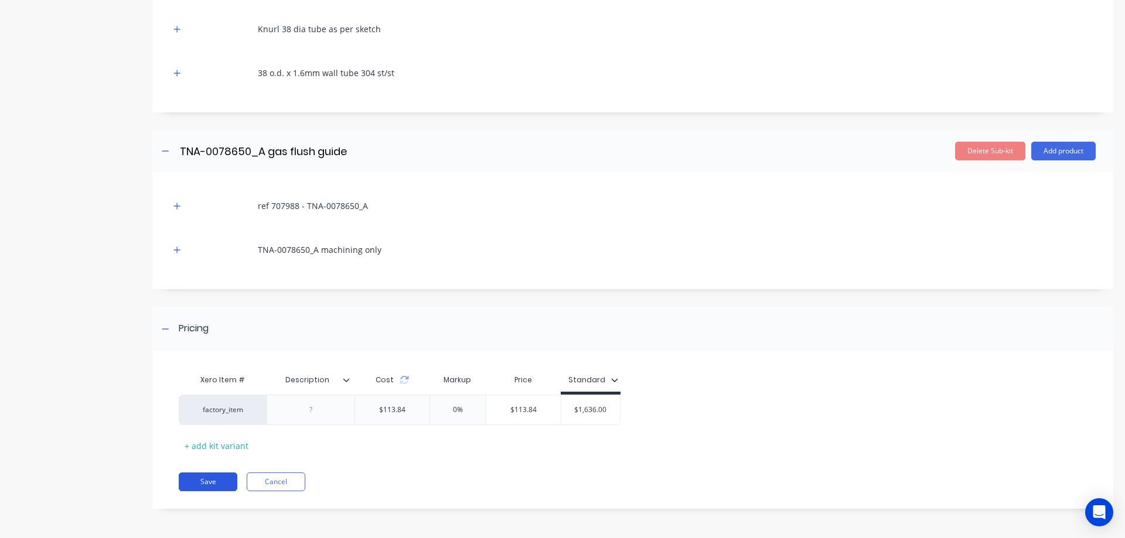
click at [212, 482] on button "Save" at bounding box center [208, 482] width 59 height 19
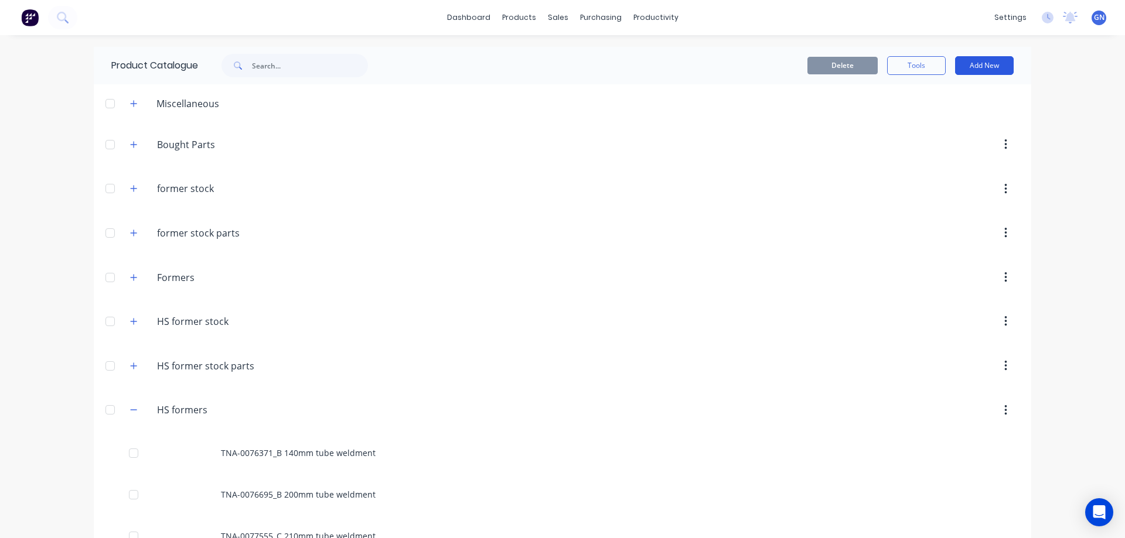
click at [978, 66] on button "Add New" at bounding box center [984, 65] width 59 height 19
click at [934, 146] on div "Product Kit" at bounding box center [958, 142] width 90 height 17
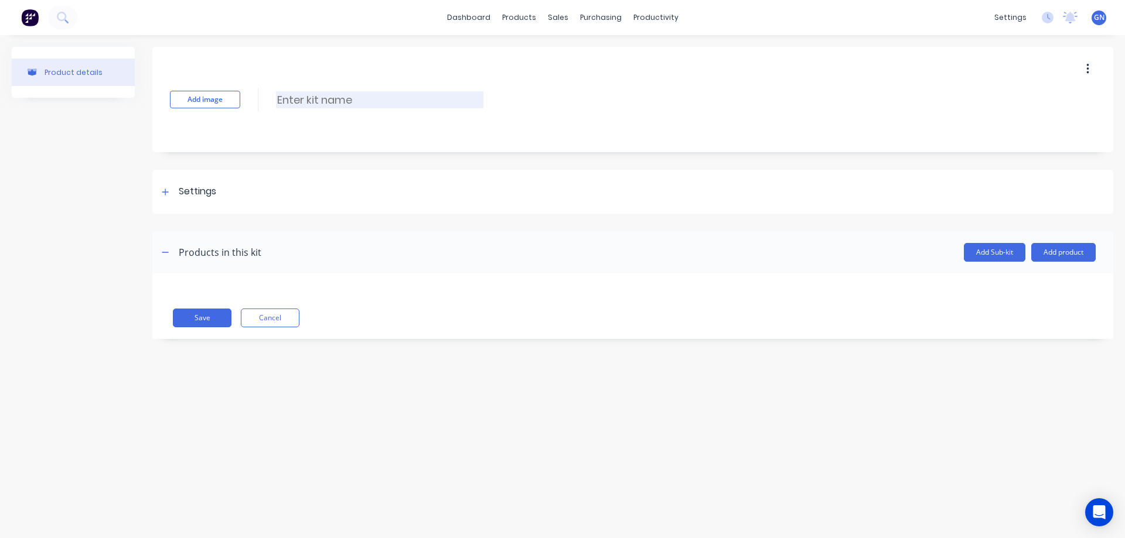
click at [398, 102] on input at bounding box center [379, 99] width 207 height 17
paste input "TNA0114375 120mm tube weldment"
click at [297, 97] on input "TNA0114375 120mm tube weldment" at bounding box center [379, 99] width 207 height 17
click at [337, 100] on input "TNA-0114375 120mm tube weldment" at bounding box center [379, 99] width 207 height 17
type input "TNA-0114375_A 120mm tube weldment"
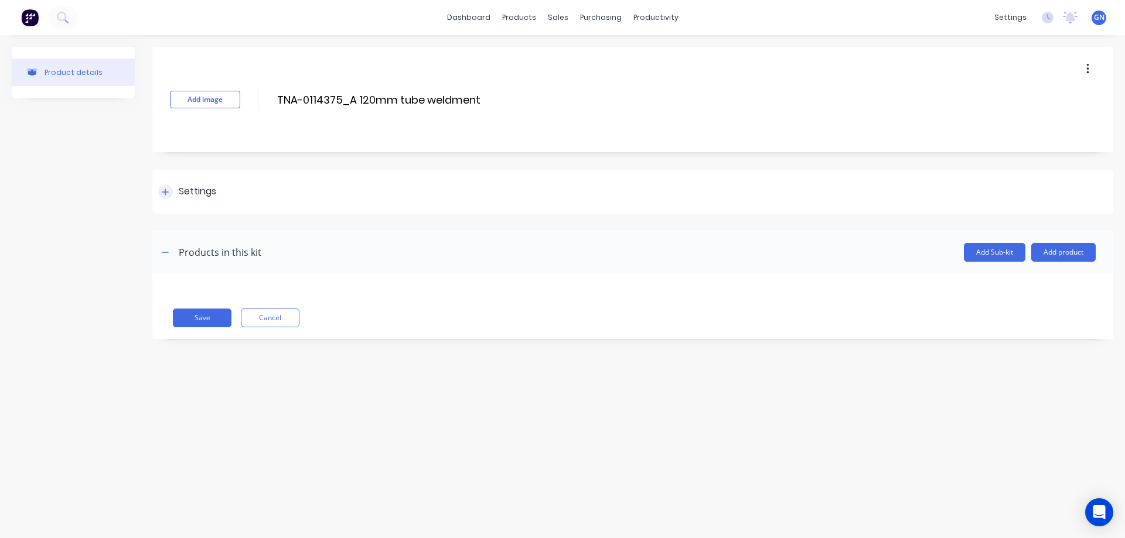
click at [165, 190] on icon at bounding box center [165, 192] width 6 height 6
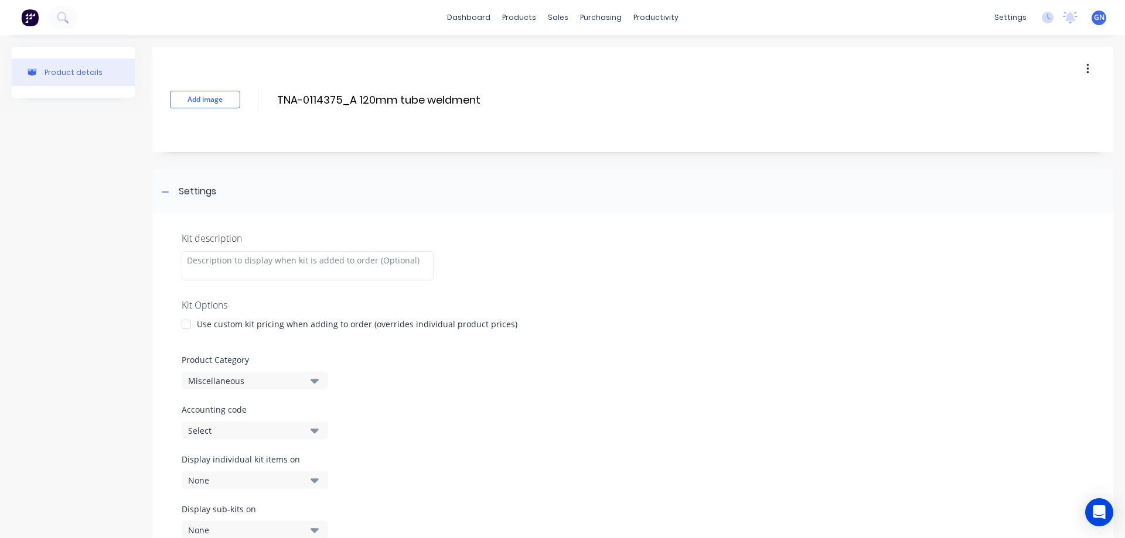
click at [190, 322] on div at bounding box center [186, 324] width 23 height 23
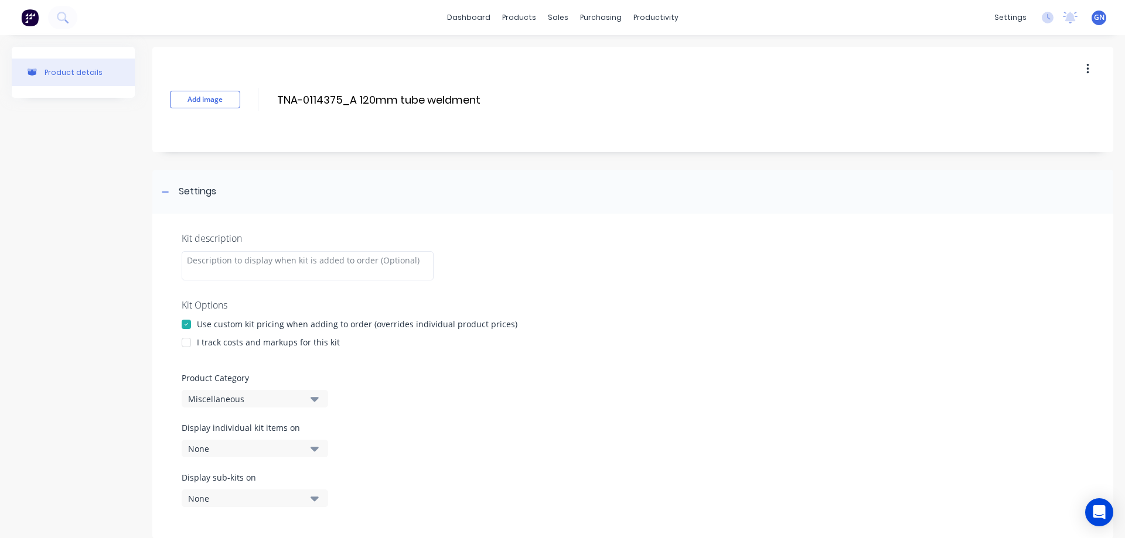
click at [189, 343] on div at bounding box center [186, 342] width 23 height 23
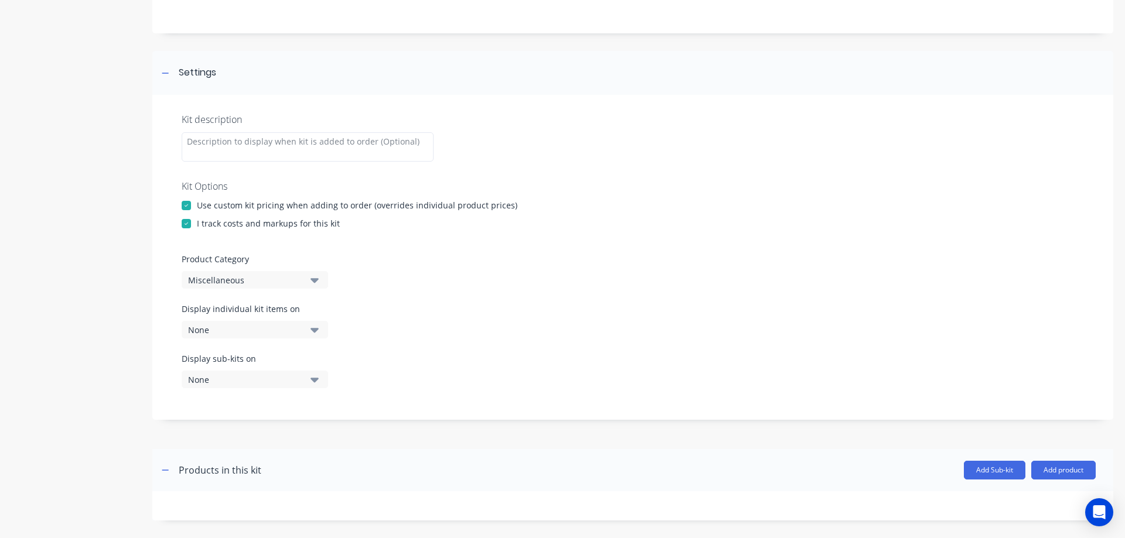
scroll to position [195, 0]
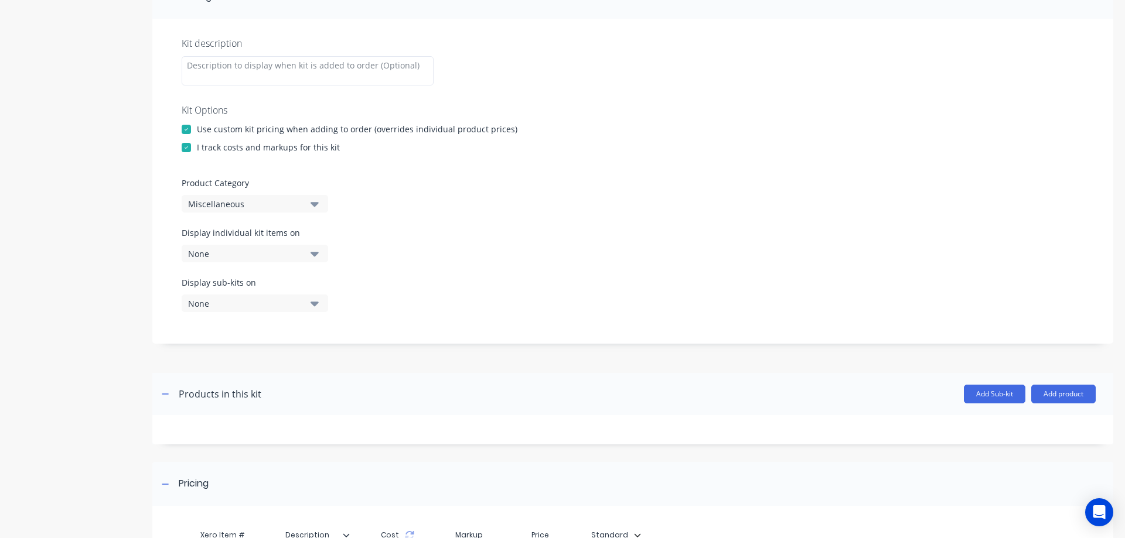
click at [238, 204] on div "Miscellaneous" at bounding box center [245, 204] width 114 height 12
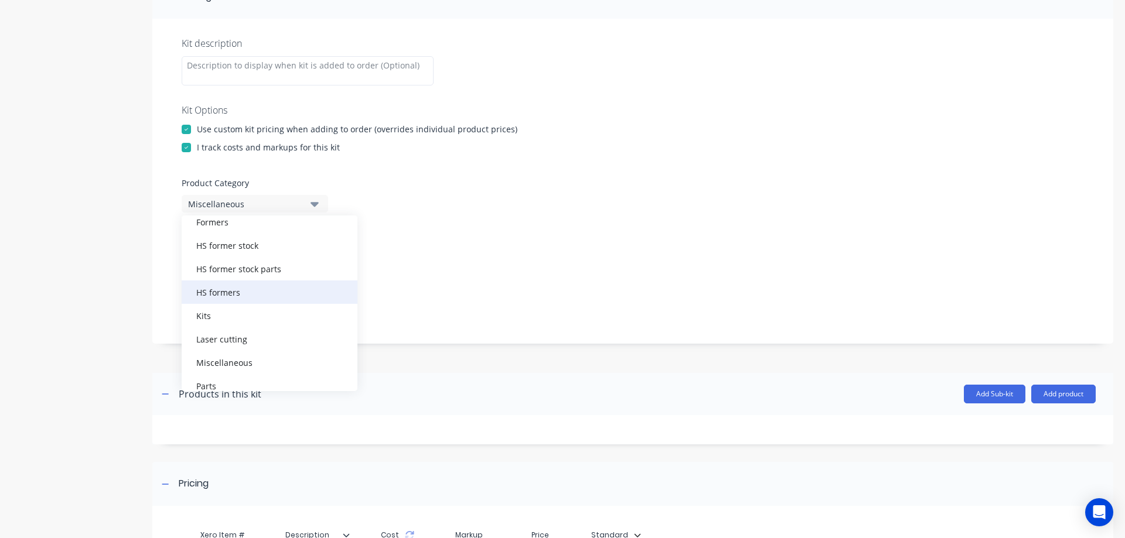
scroll to position [117, 0]
click at [226, 296] on div "HS formers" at bounding box center [270, 291] width 176 height 23
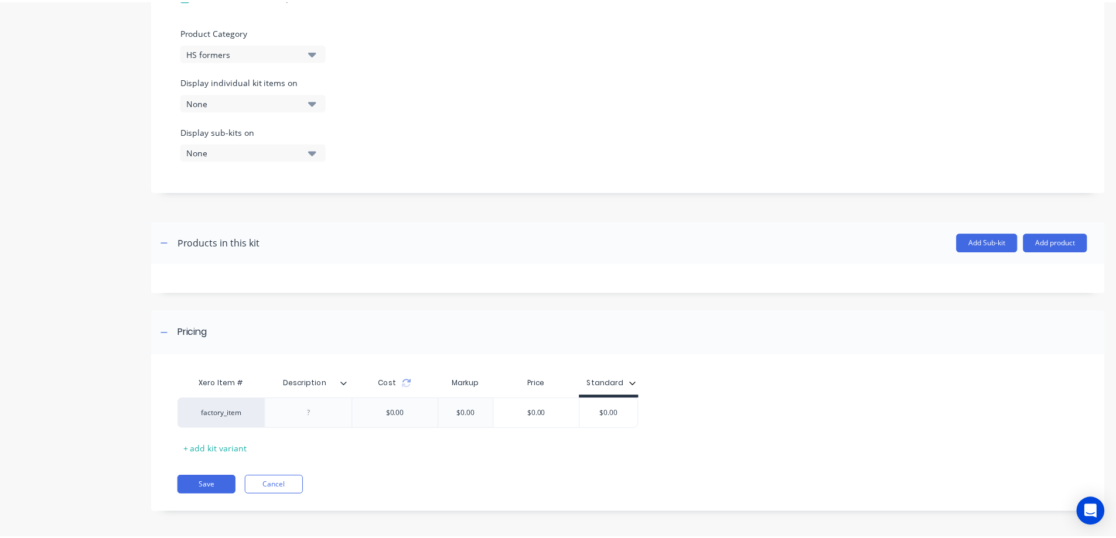
scroll to position [350, 0]
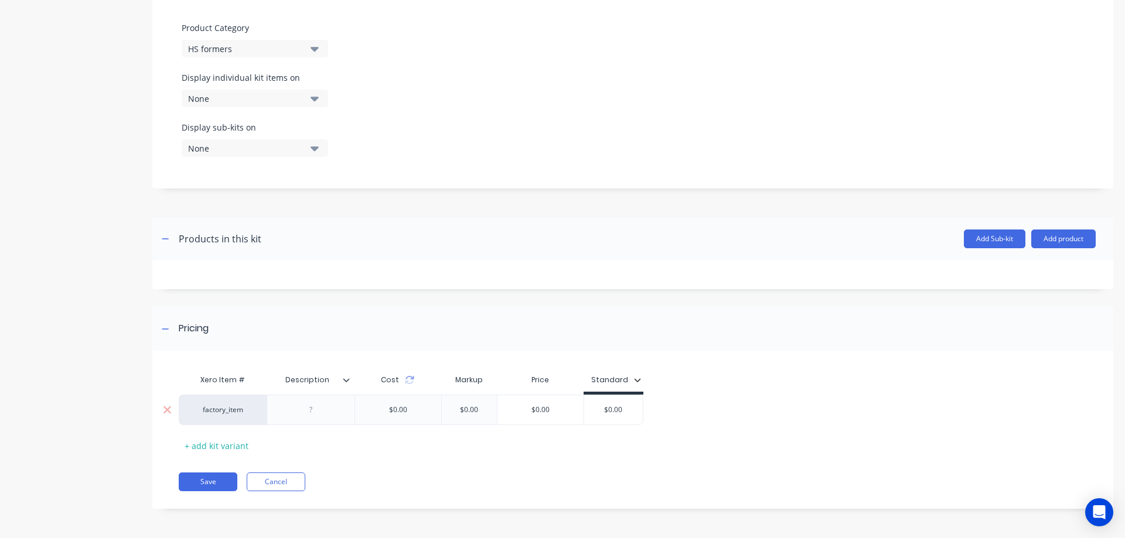
drag, startPoint x: 629, startPoint y: 410, endPoint x: 593, endPoint y: 410, distance: 35.7
click at [593, 410] on input "$0.00" at bounding box center [613, 410] width 59 height 11
click at [345, 383] on icon at bounding box center [346, 380] width 7 height 7
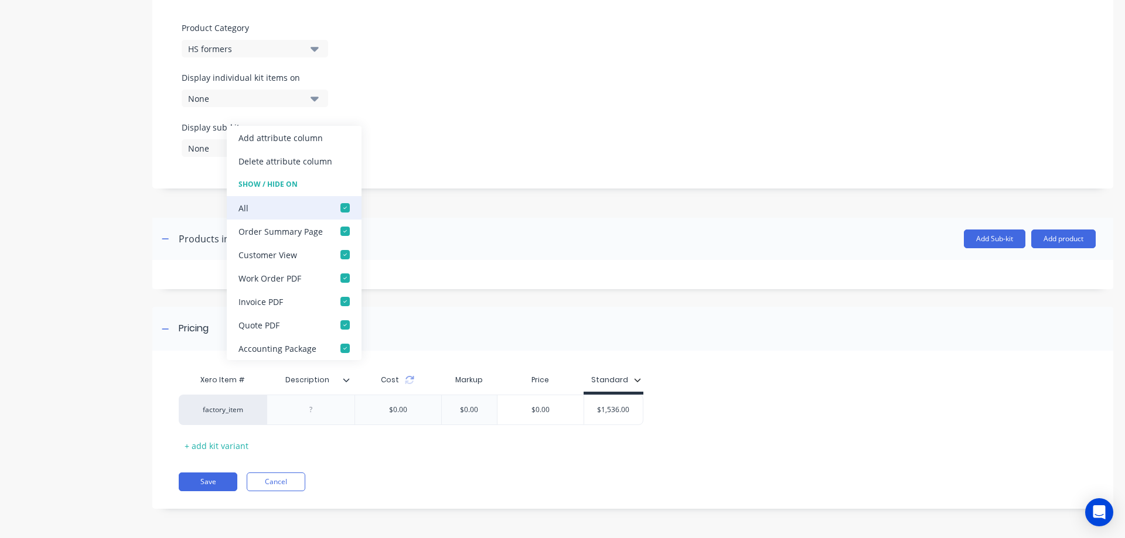
click at [342, 207] on div at bounding box center [344, 207] width 23 height 23
type input "1536"
click at [1061, 235] on button "Add product" at bounding box center [1063, 239] width 64 height 19
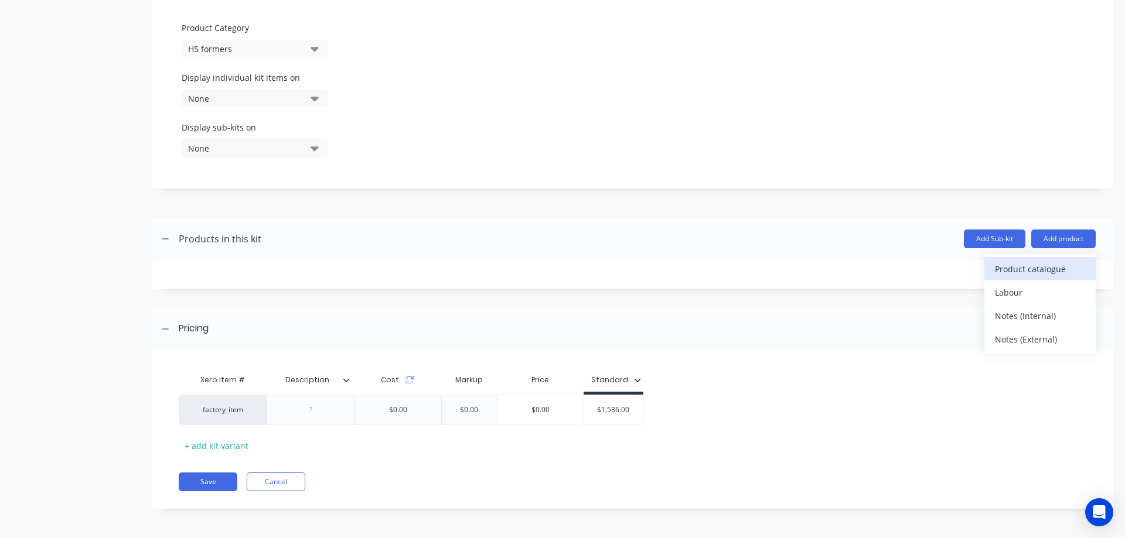
click at [1046, 270] on div "Product catalogue" at bounding box center [1040, 269] width 90 height 17
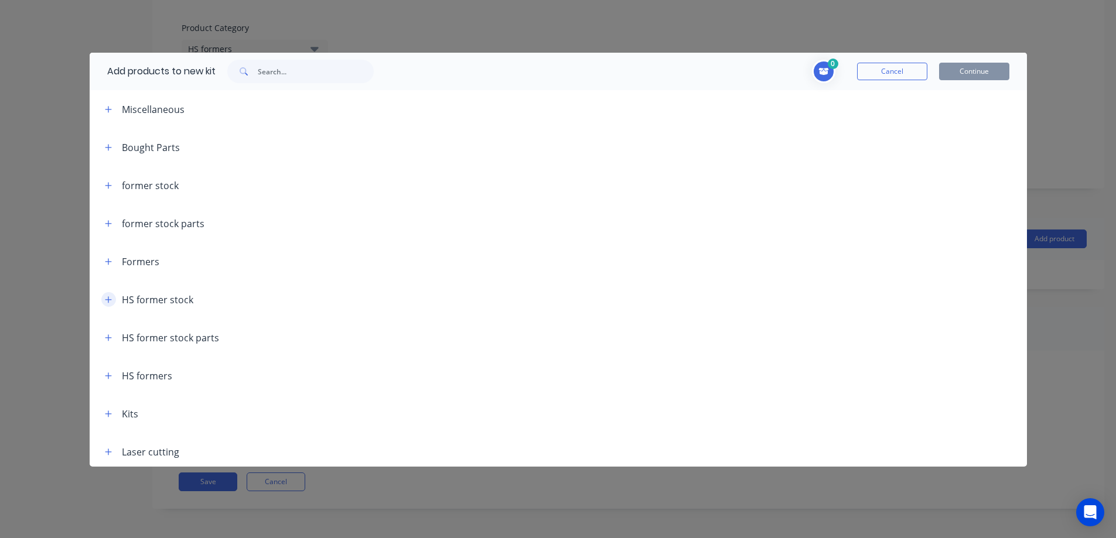
click at [113, 298] on button "button" at bounding box center [108, 299] width 15 height 15
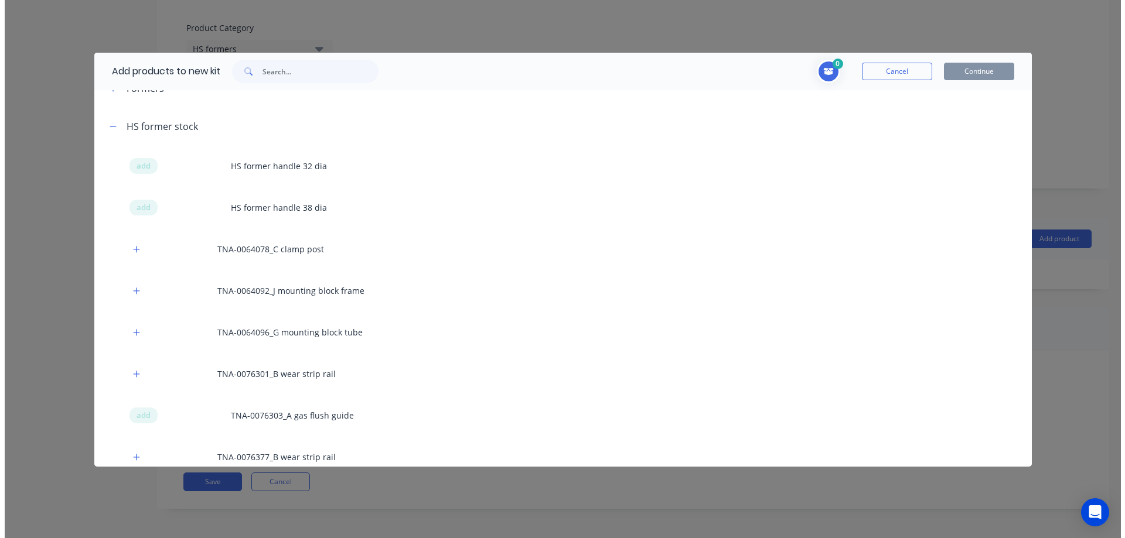
scroll to position [176, 0]
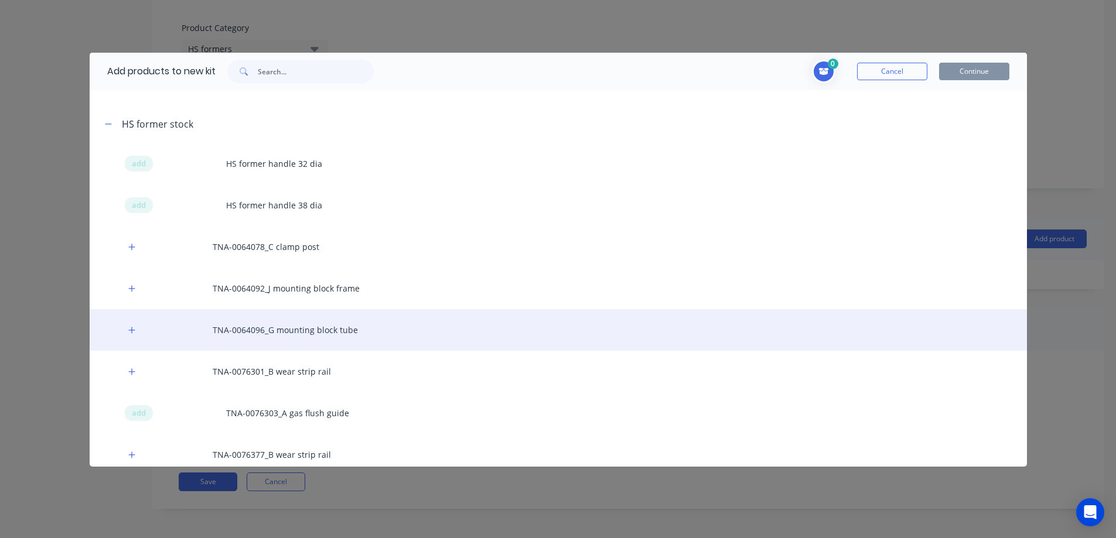
click at [278, 336] on div "TNA-0064096_G mounting block tube" at bounding box center [558, 330] width 937 height 42
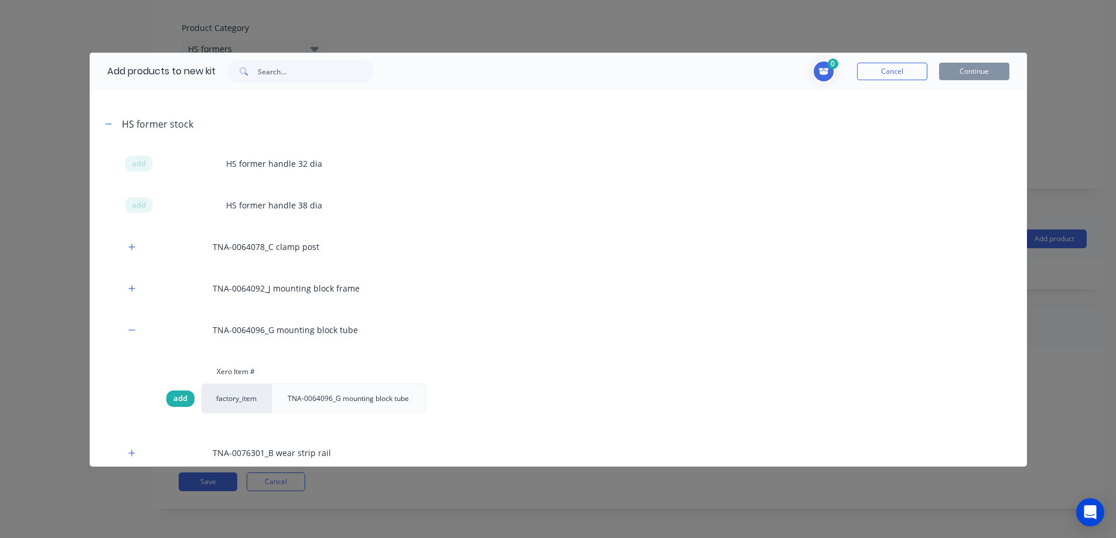
click at [179, 400] on span "add" at bounding box center [180, 399] width 14 height 12
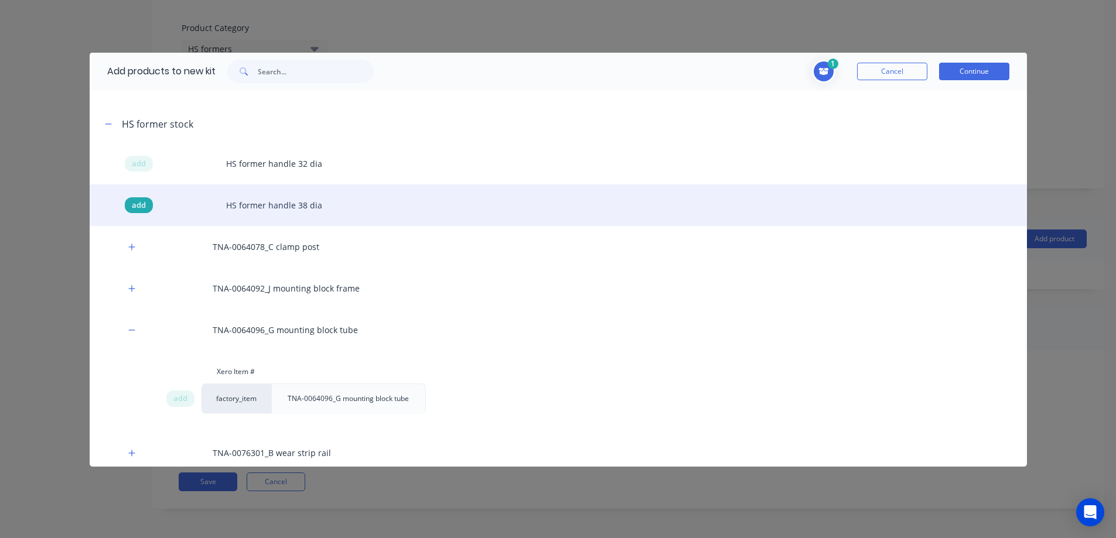
click at [139, 204] on span "add" at bounding box center [139, 206] width 14 height 12
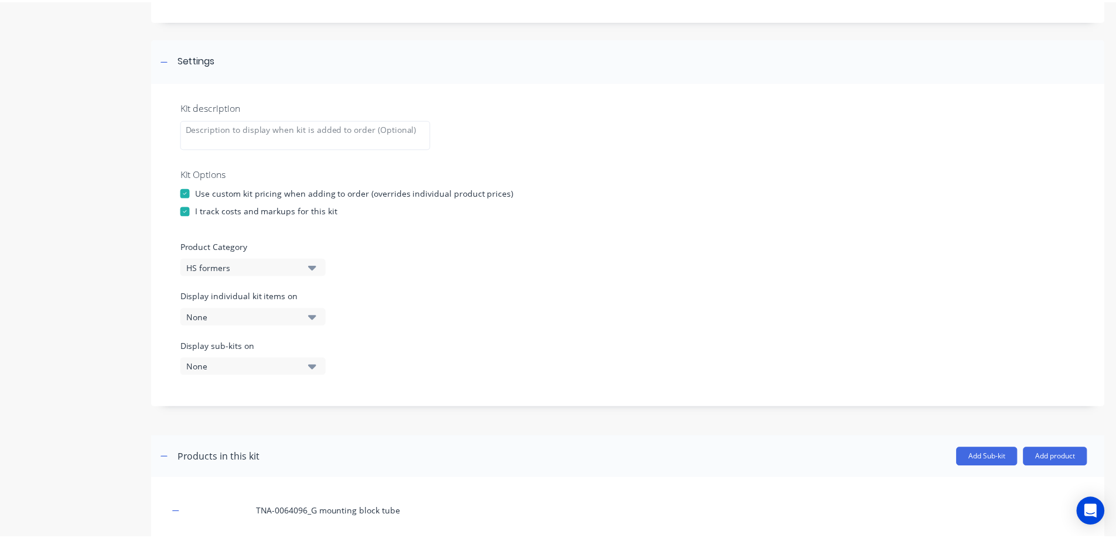
scroll to position [120, 0]
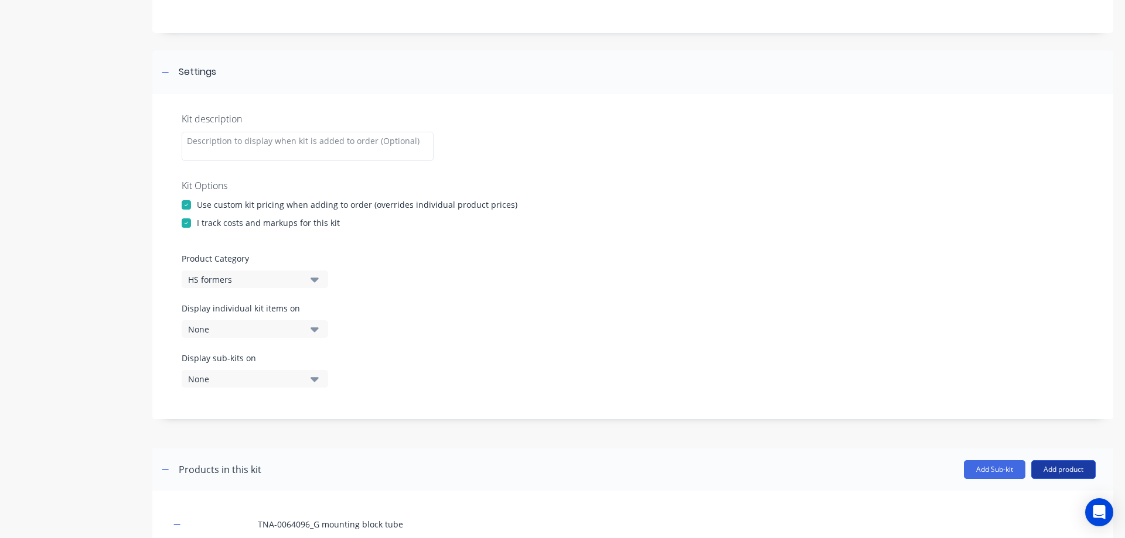
click at [1057, 472] on button "Add product" at bounding box center [1063, 469] width 64 height 19
click at [999, 497] on div "Product catalogue" at bounding box center [1040, 500] width 90 height 17
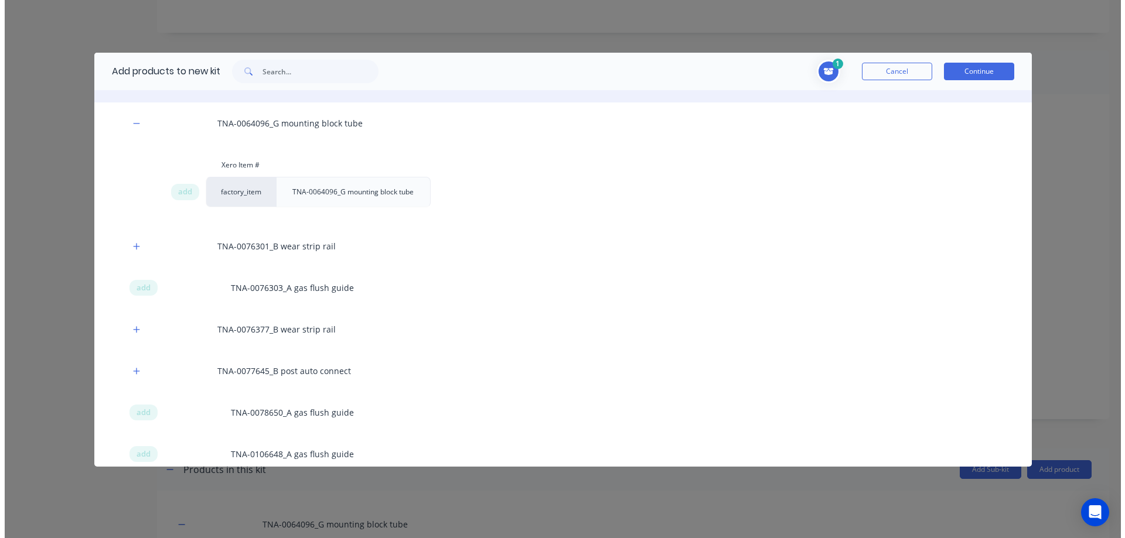
scroll to position [391, 0]
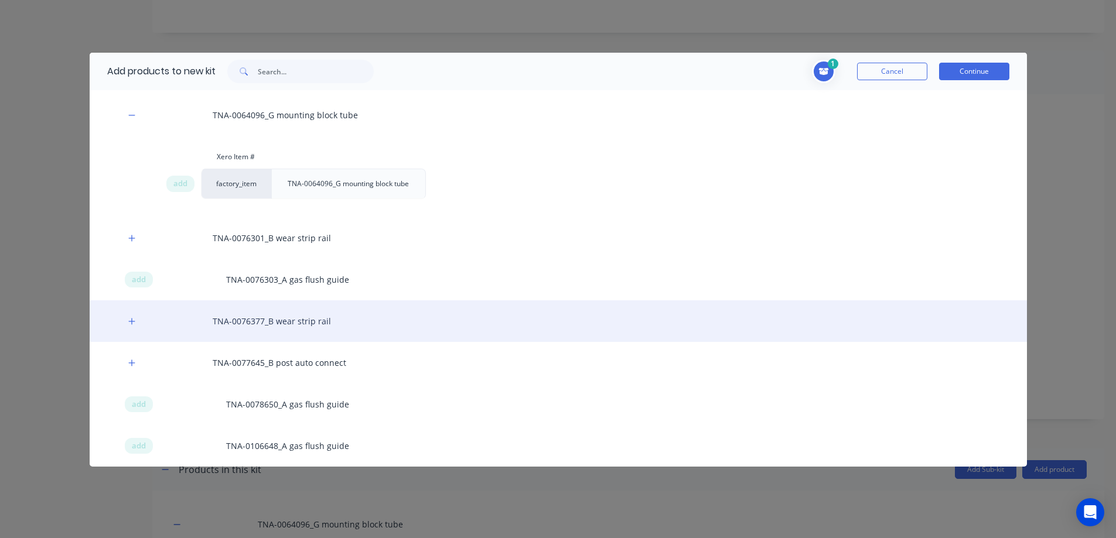
click at [270, 320] on div "TNA-0076377_B wear strip rail" at bounding box center [558, 322] width 937 height 42
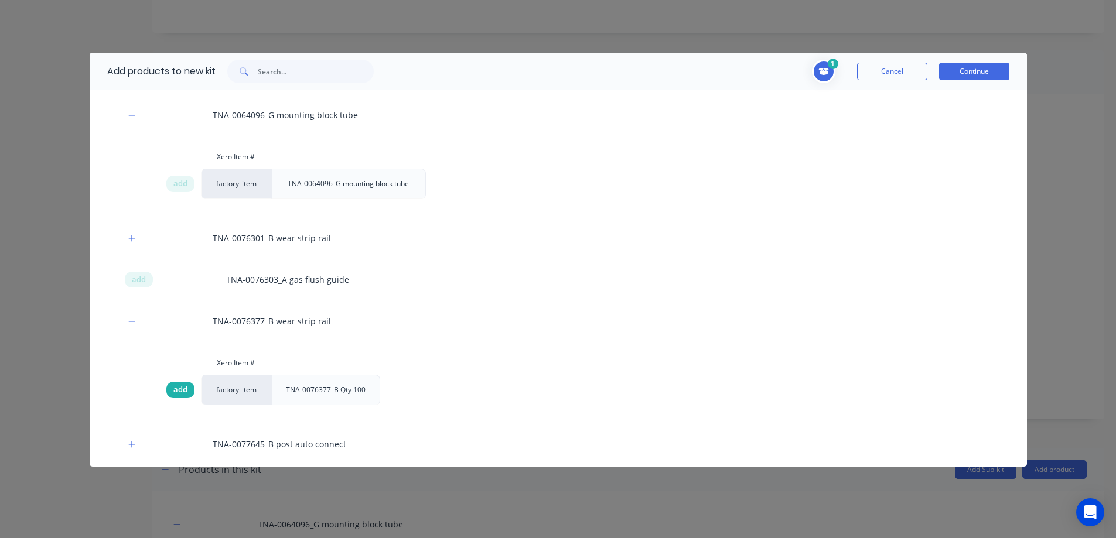
click at [182, 387] on span "add" at bounding box center [180, 390] width 14 height 12
click at [182, 388] on span "add" at bounding box center [180, 390] width 14 height 12
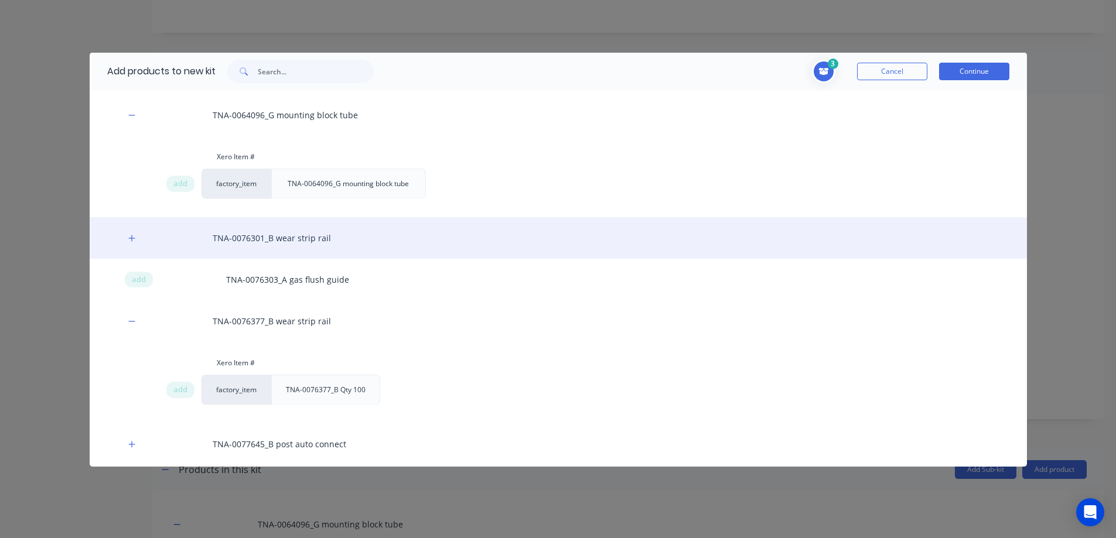
drag, startPoint x: 143, startPoint y: 281, endPoint x: 301, endPoint y: 228, distance: 166.7
click at [142, 281] on span "add" at bounding box center [139, 280] width 14 height 12
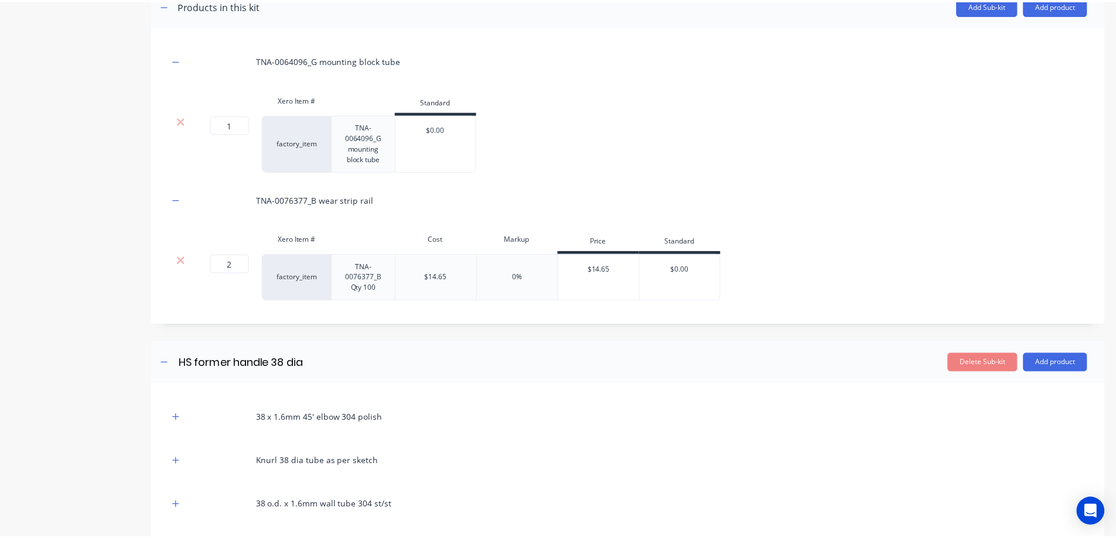
scroll to position [531, 0]
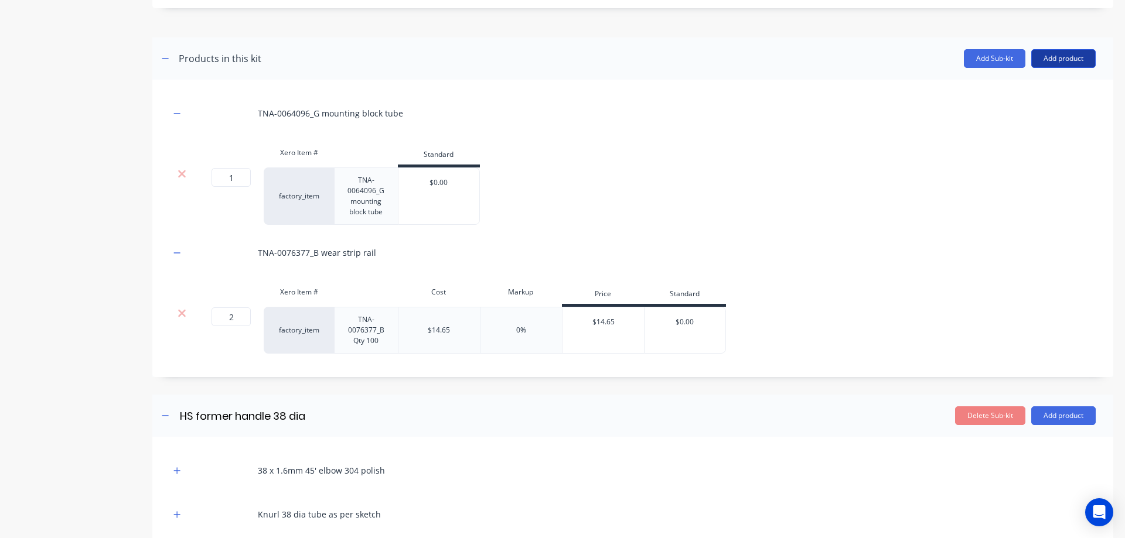
click at [1048, 54] on button "Add product" at bounding box center [1063, 58] width 64 height 19
click at [1012, 88] on div "Product catalogue" at bounding box center [1040, 88] width 90 height 17
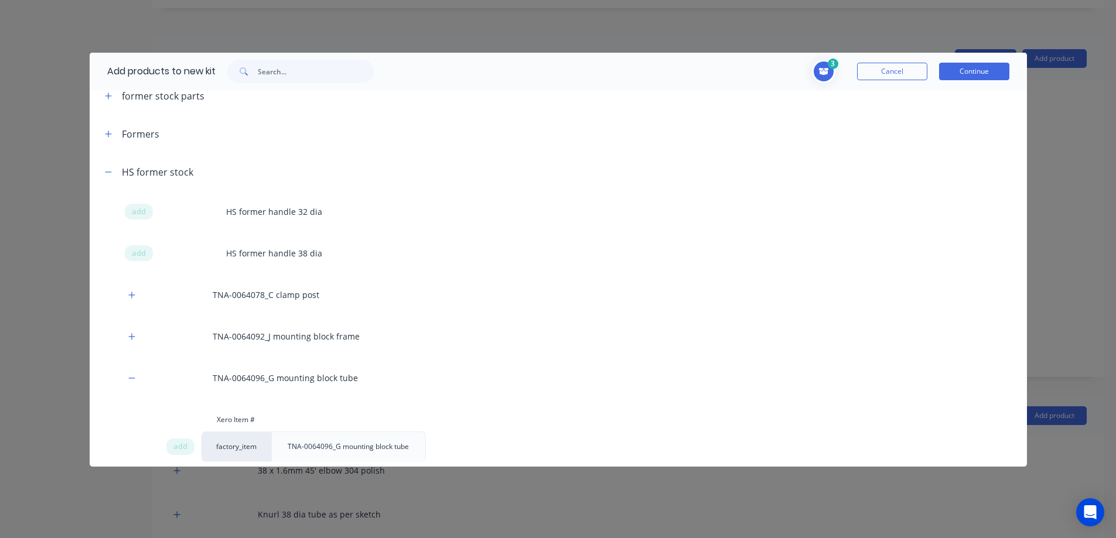
scroll to position [156, 0]
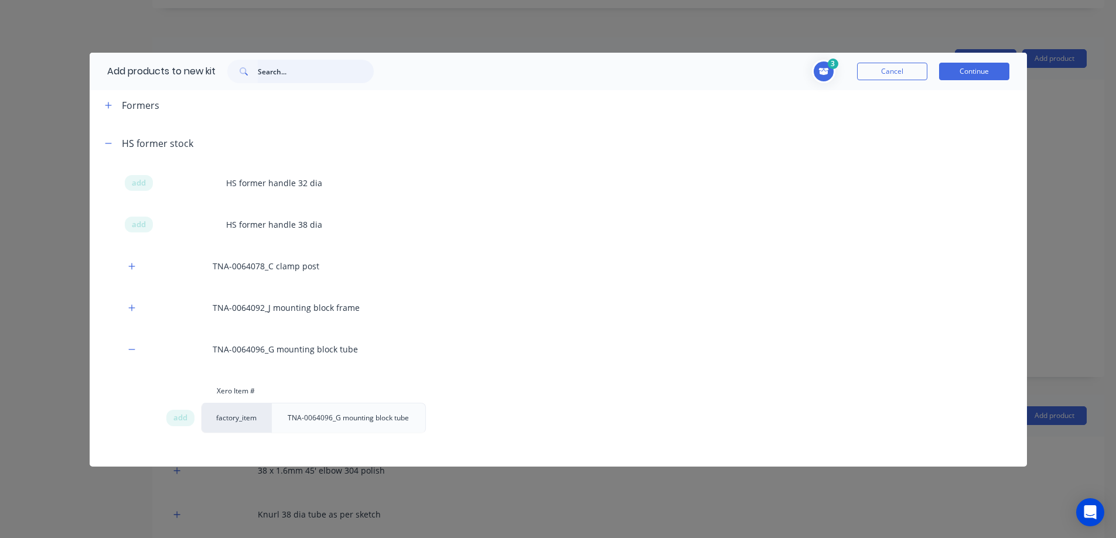
click at [294, 73] on input "text" at bounding box center [316, 71] width 116 height 23
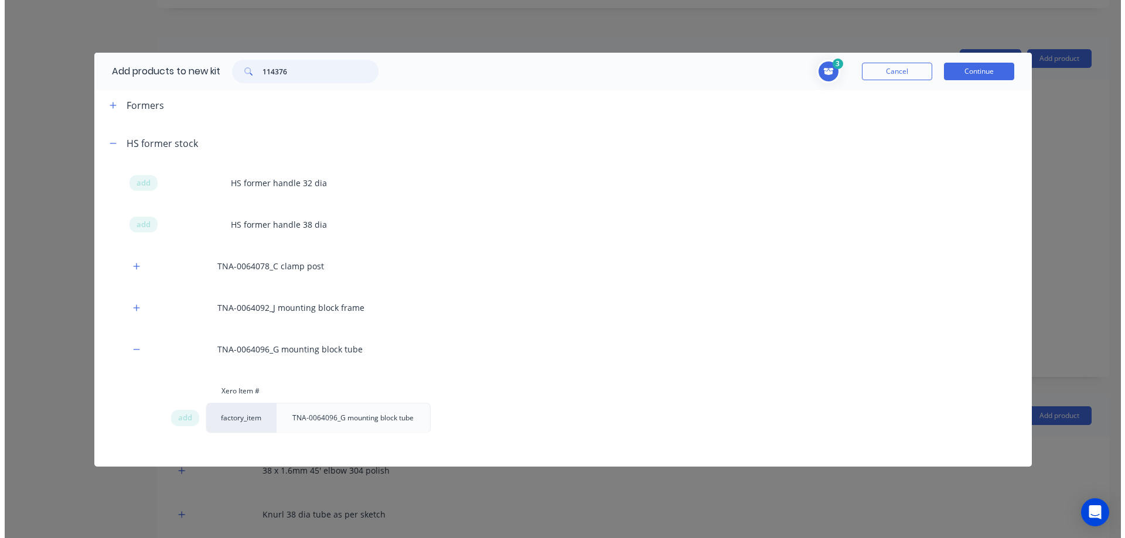
scroll to position [0, 0]
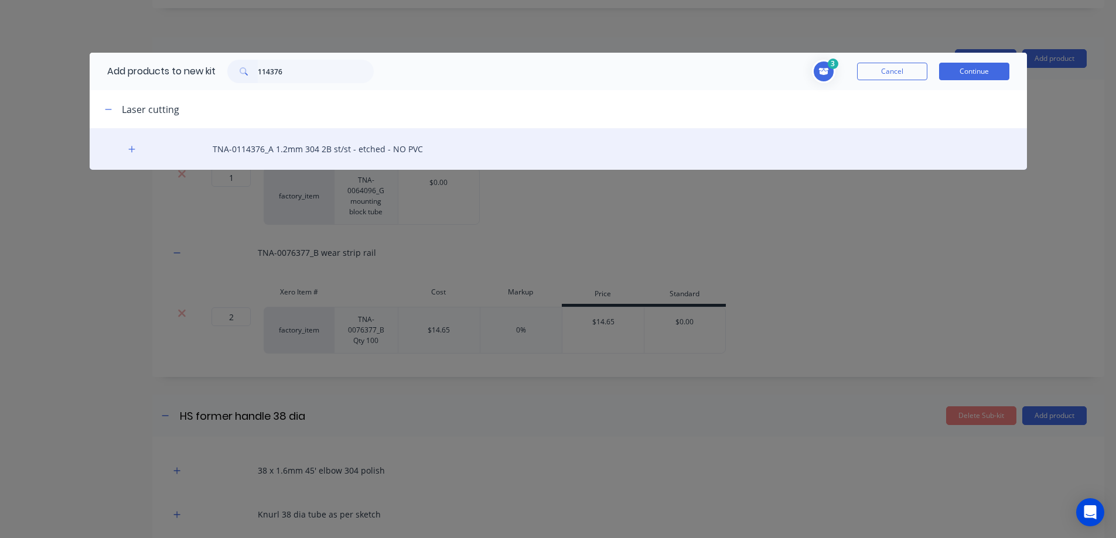
click at [289, 149] on div "TNA-0114376_A 1.2mm 304 2B st/st - etched - NO PVC" at bounding box center [558, 149] width 937 height 42
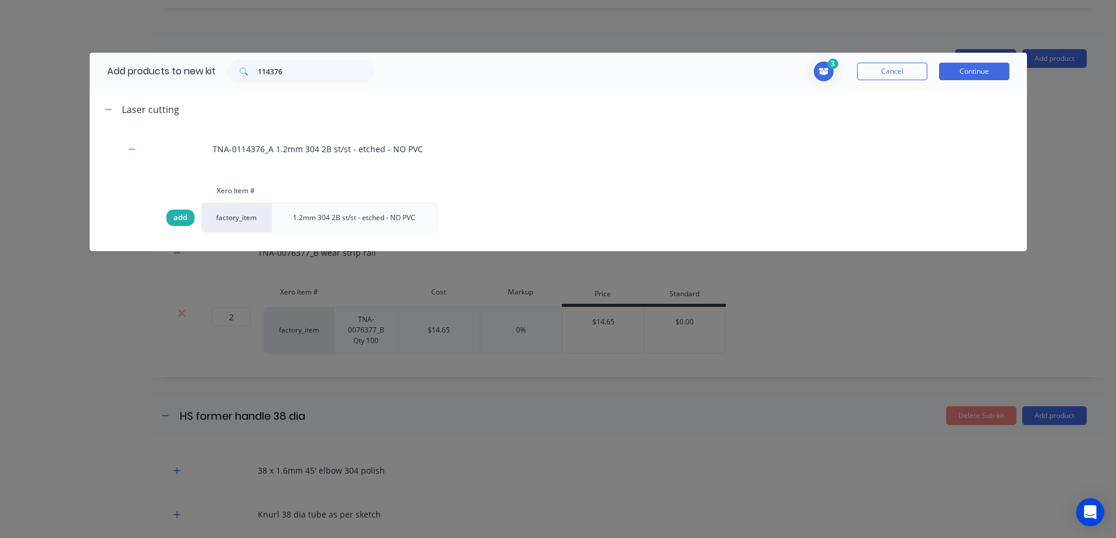
click at [187, 220] on span "add" at bounding box center [180, 218] width 14 height 12
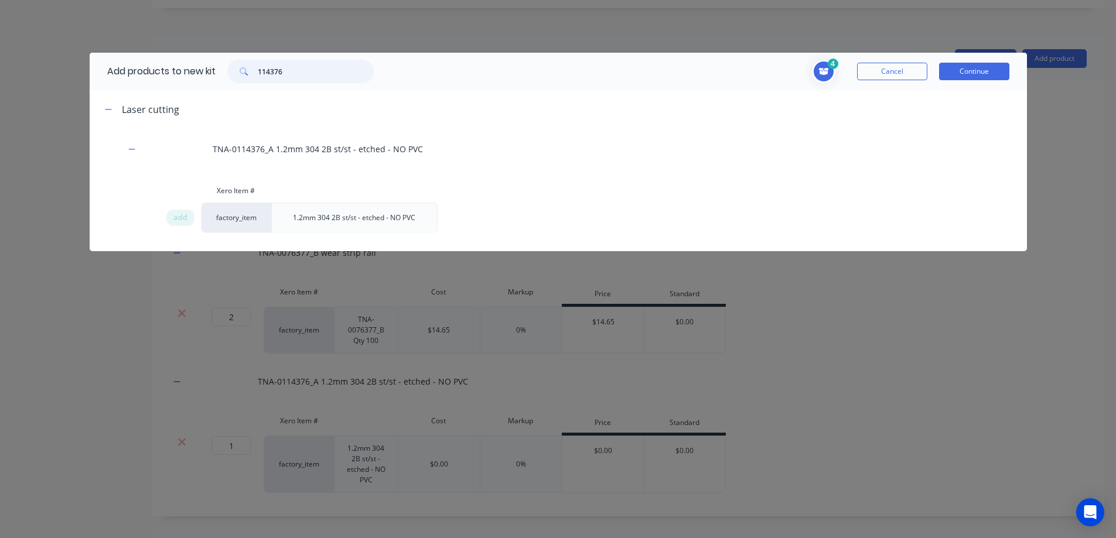
drag, startPoint x: 298, startPoint y: 74, endPoint x: 257, endPoint y: 70, distance: 41.2
click at [257, 70] on div "114376" at bounding box center [300, 71] width 146 height 23
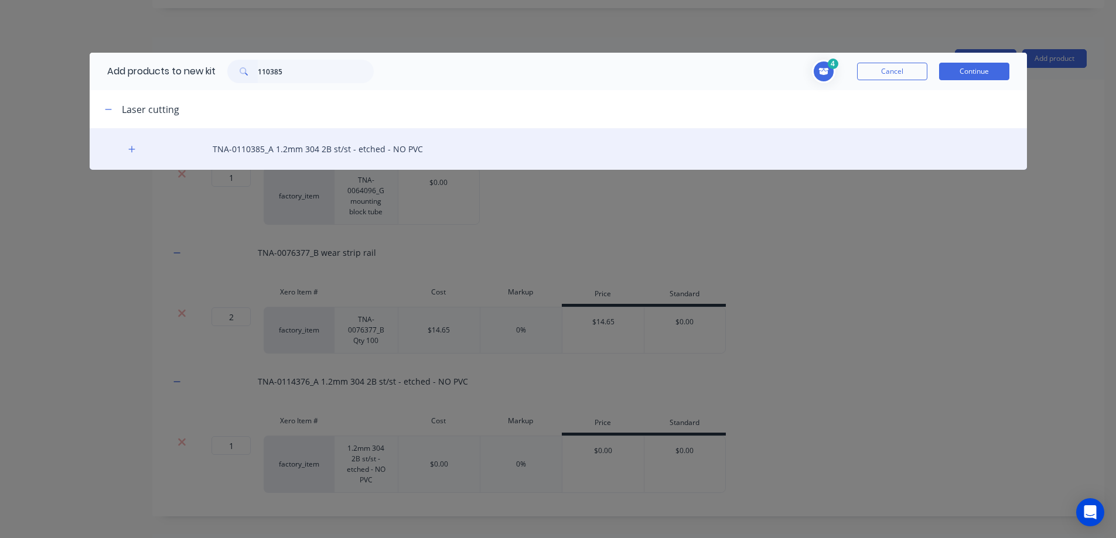
click at [314, 148] on div "TNA-0110385_A 1.2mm 304 2B st/st - etched - NO PVC" at bounding box center [558, 149] width 937 height 42
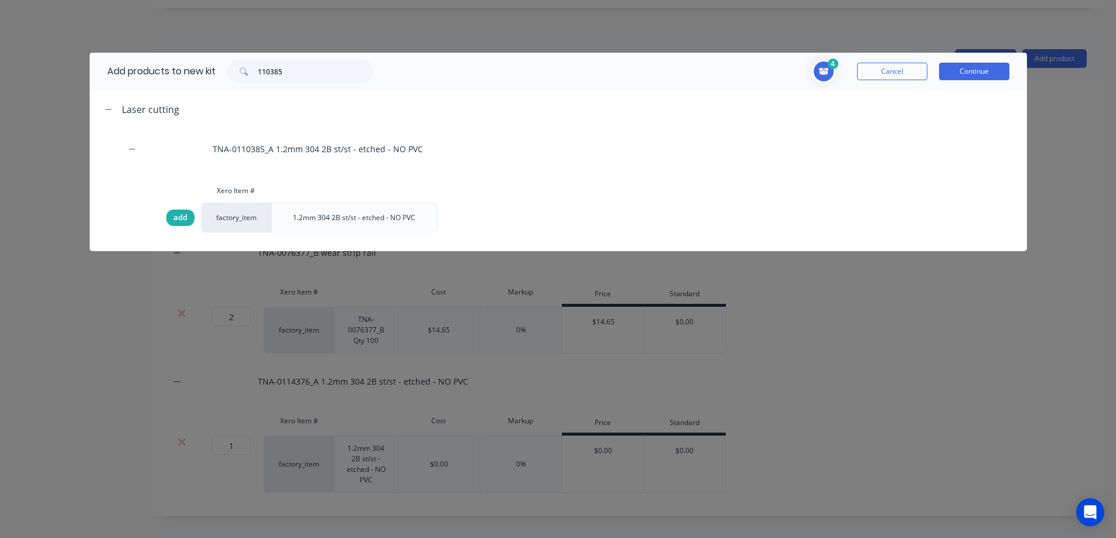
click at [188, 219] on div "add" at bounding box center [180, 218] width 28 height 16
drag, startPoint x: 297, startPoint y: 71, endPoint x: 255, endPoint y: 73, distance: 41.6
click at [256, 73] on div "110385" at bounding box center [300, 71] width 146 height 23
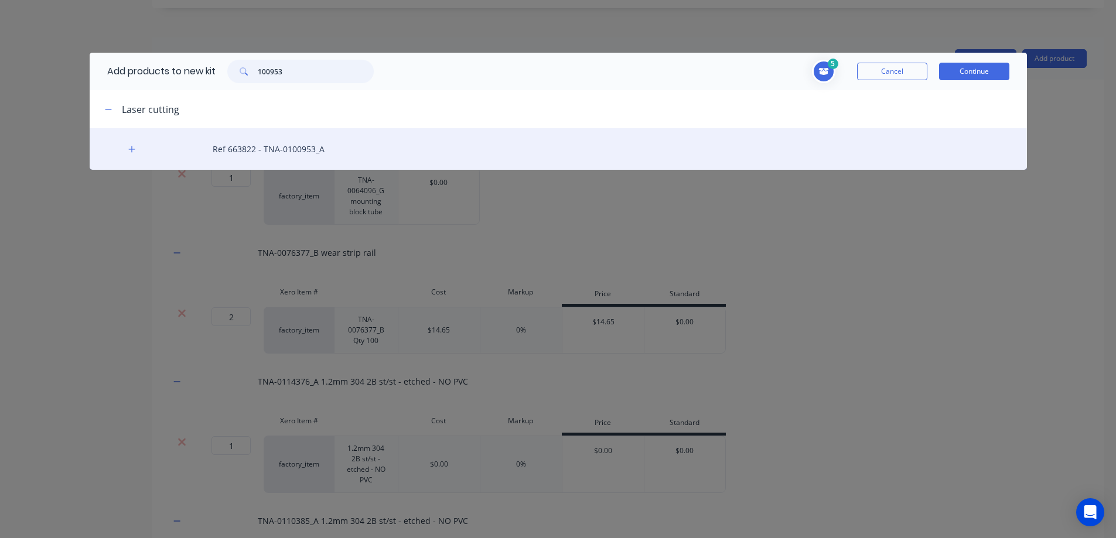
type input "100953"
click at [276, 151] on div "Ref 663822 - TNA-0100953_A" at bounding box center [558, 149] width 937 height 42
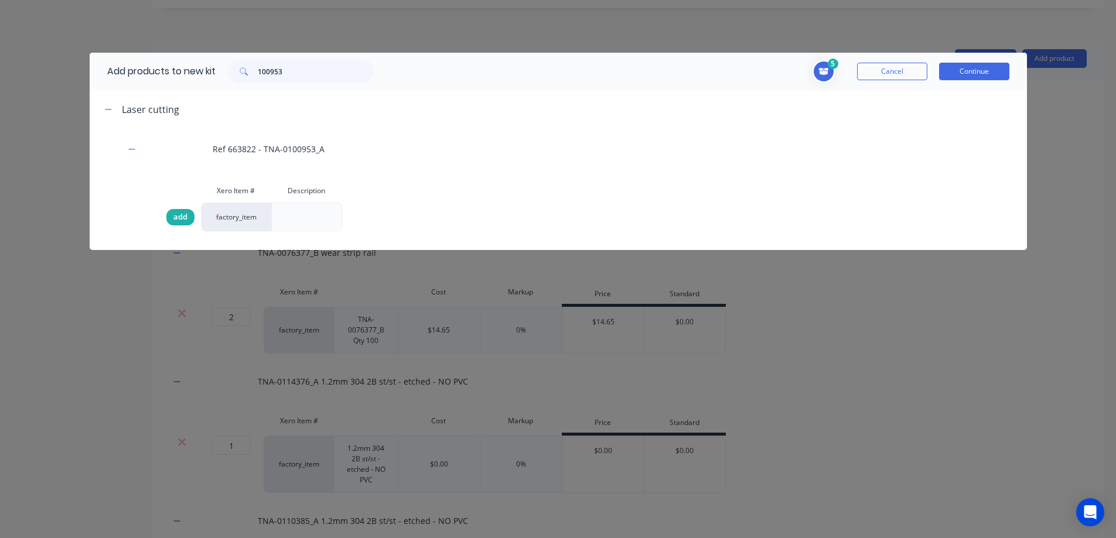
click at [187, 220] on span "add" at bounding box center [180, 217] width 14 height 12
click at [975, 73] on button "Continue" at bounding box center [974, 72] width 70 height 18
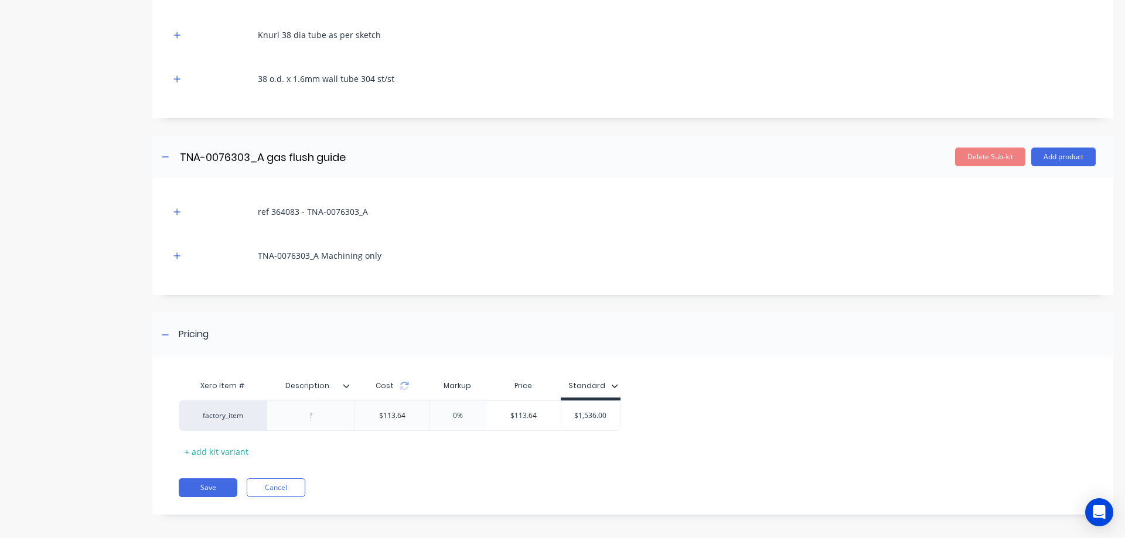
scroll to position [1408, 0]
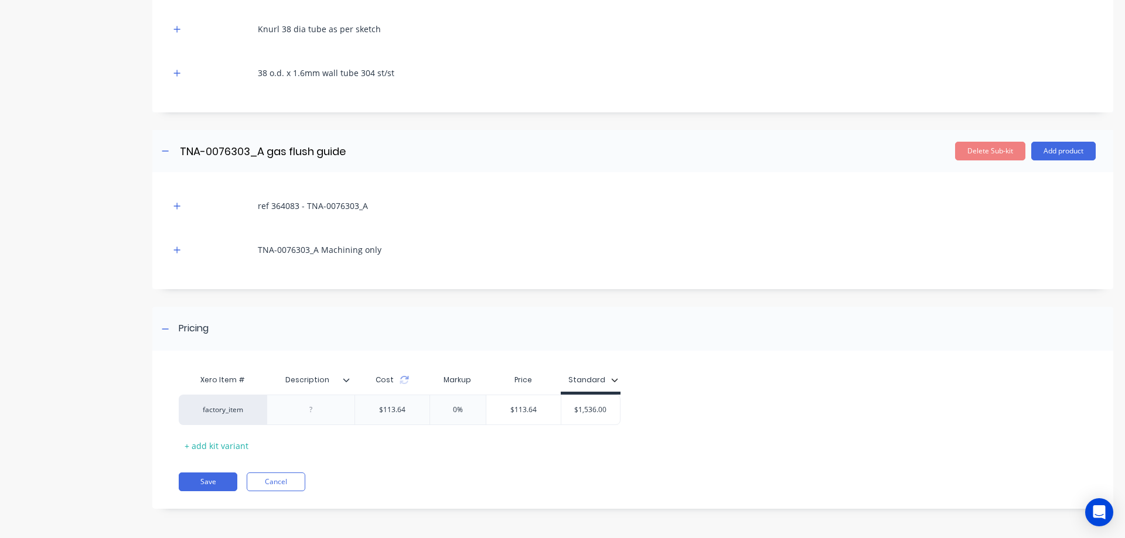
click at [347, 384] on div at bounding box center [350, 380] width 7 height 11
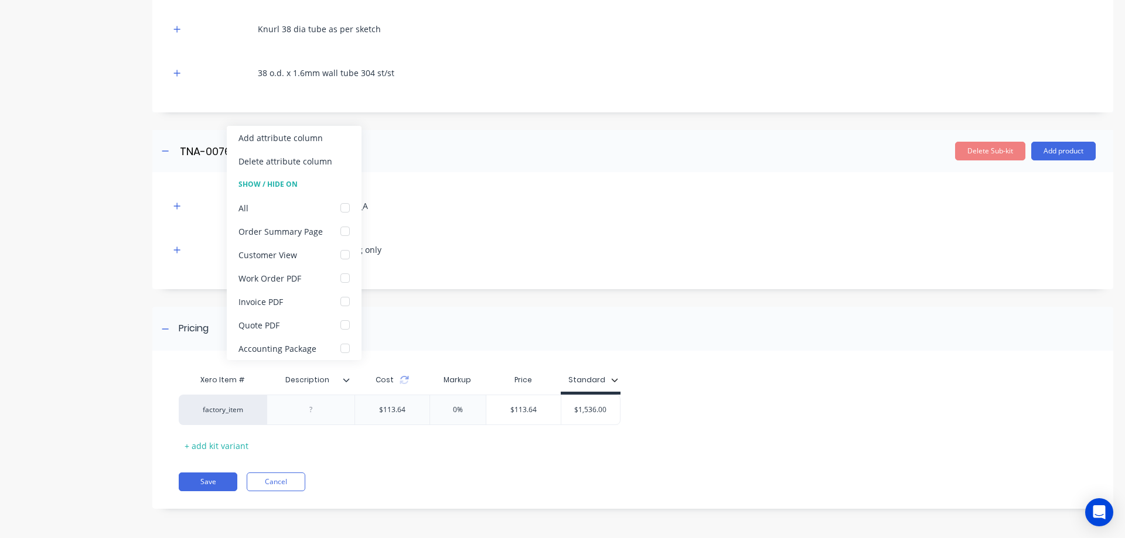
click at [348, 384] on div at bounding box center [350, 380] width 7 height 11
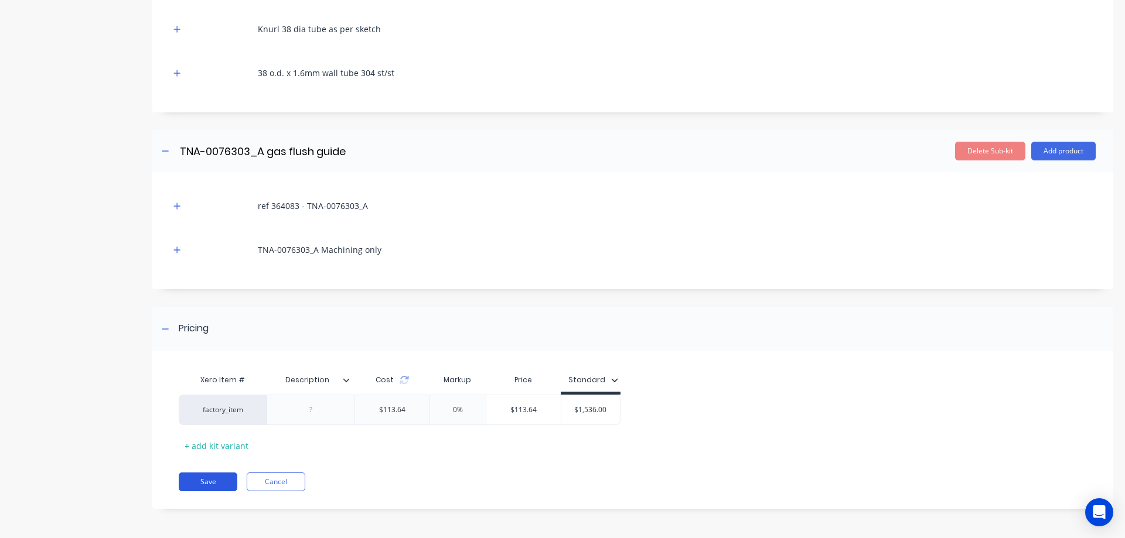
click at [204, 487] on button "Save" at bounding box center [208, 482] width 59 height 19
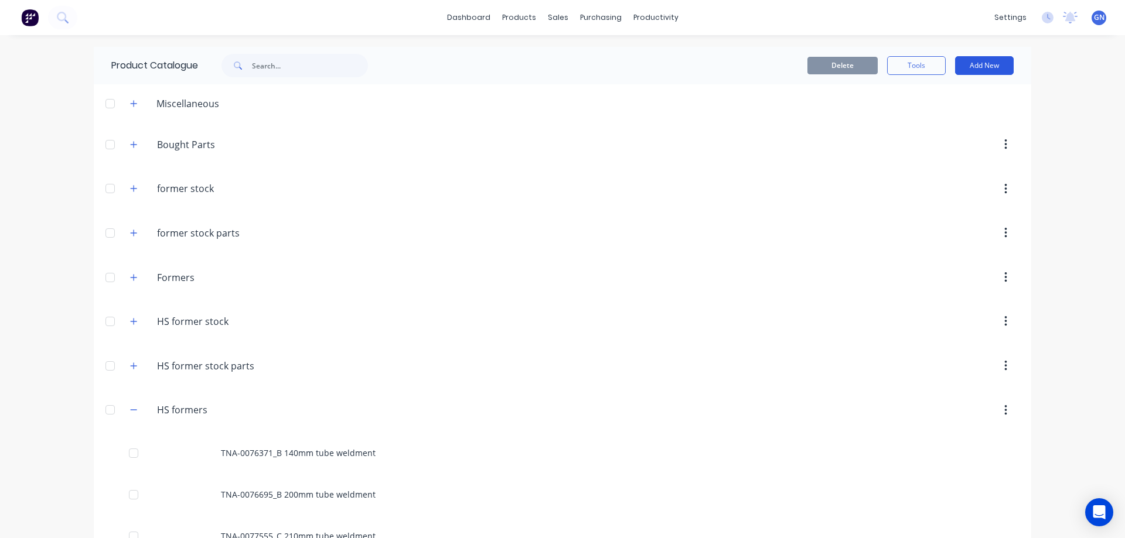
click at [972, 68] on button "Add New" at bounding box center [984, 65] width 59 height 19
click at [928, 142] on div "Product Kit" at bounding box center [958, 142] width 90 height 17
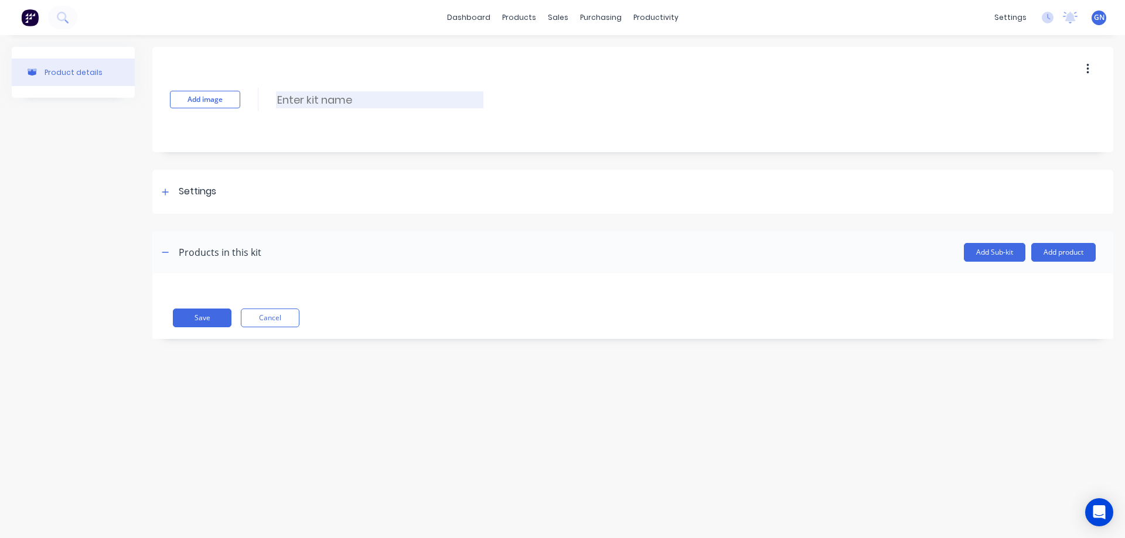
click at [363, 97] on input at bounding box center [379, 99] width 207 height 17
paste input "TNA0114385 140mm tube weldment"
click at [296, 100] on input "TNA0114385 140mm tube weldment" at bounding box center [379, 99] width 207 height 17
click at [339, 100] on input "TNA-0114385 140mm tube weldment" at bounding box center [379, 99] width 207 height 17
type input "TNA-0114385_A 140mm tube weldment"
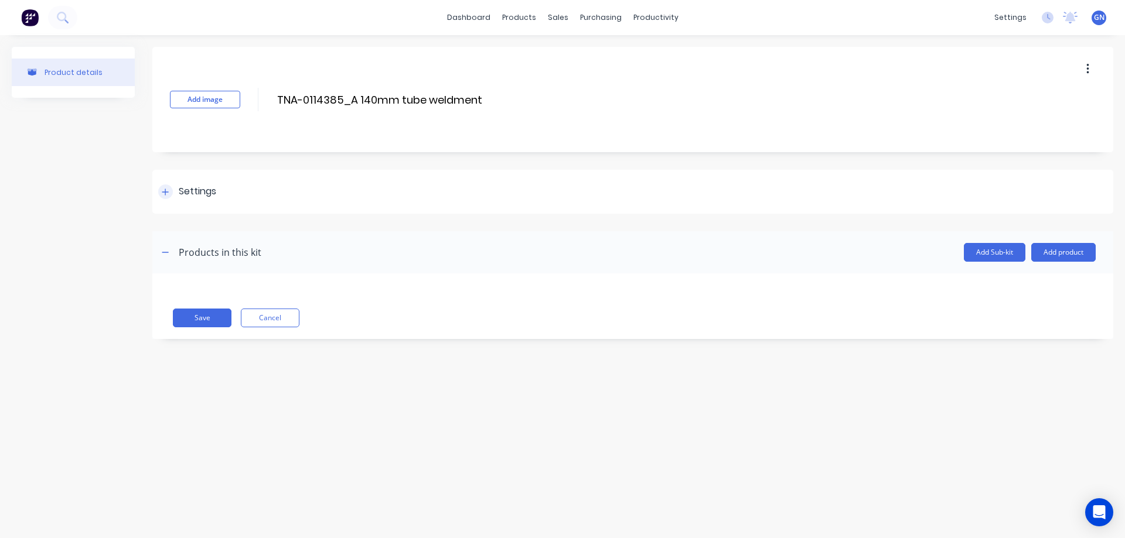
click at [165, 193] on icon at bounding box center [165, 192] width 7 height 8
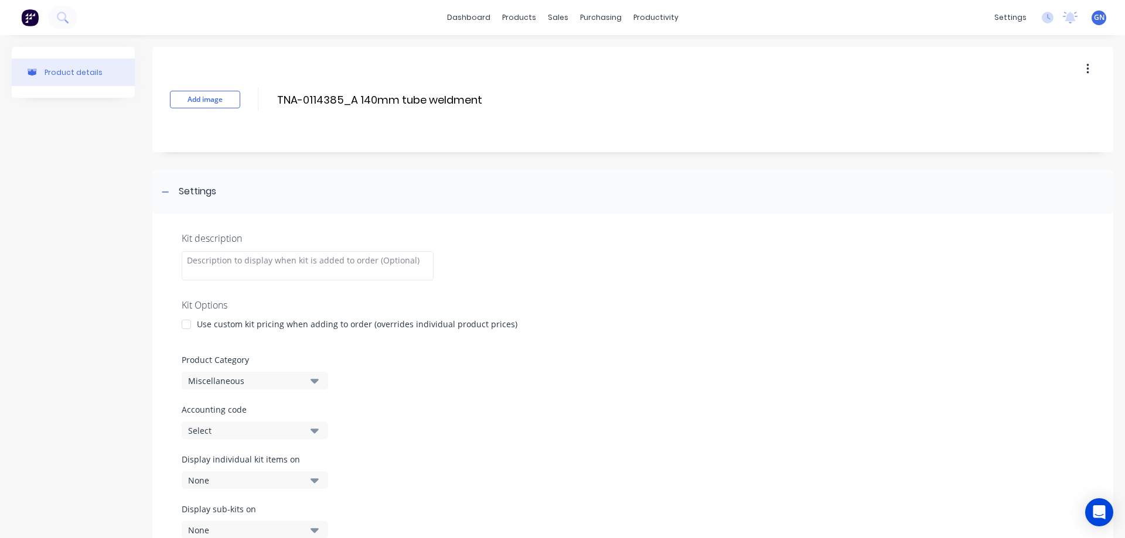
click at [186, 323] on div at bounding box center [186, 324] width 23 height 23
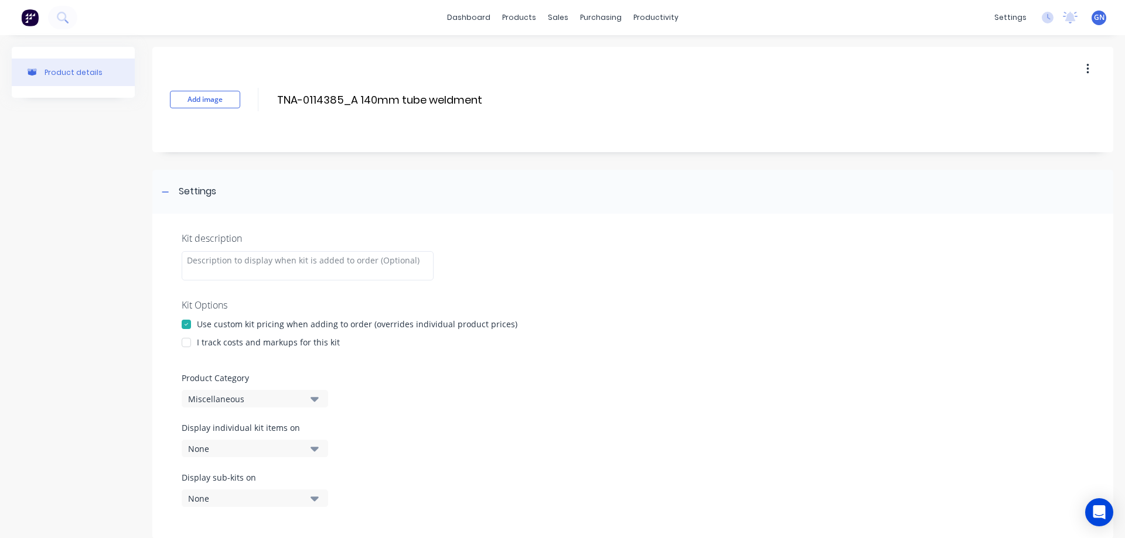
click at [189, 344] on div at bounding box center [186, 342] width 23 height 23
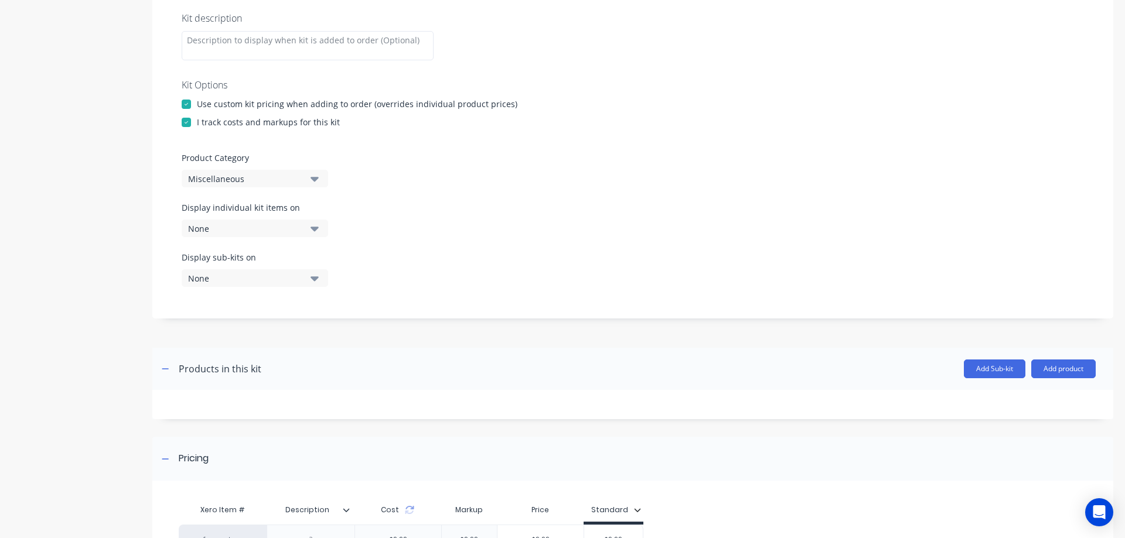
scroll to position [254, 0]
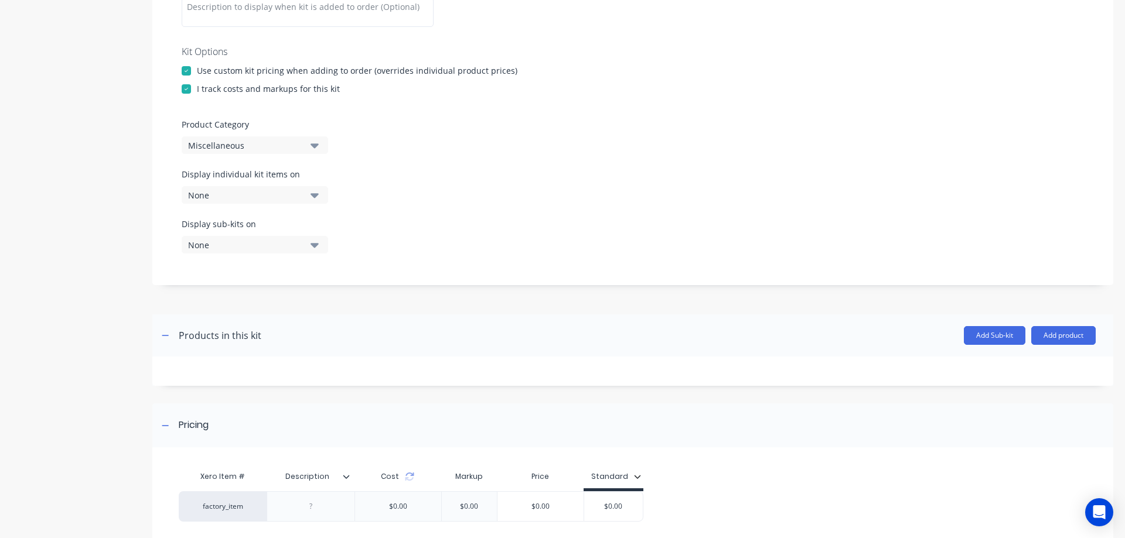
click at [221, 145] on div "Miscellaneous" at bounding box center [245, 145] width 114 height 12
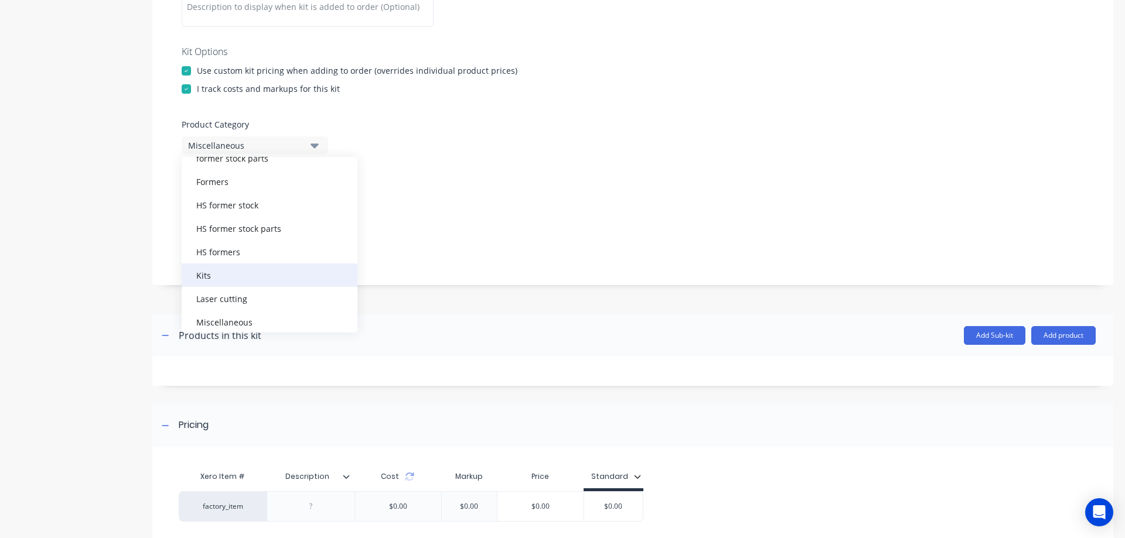
scroll to position [117, 0]
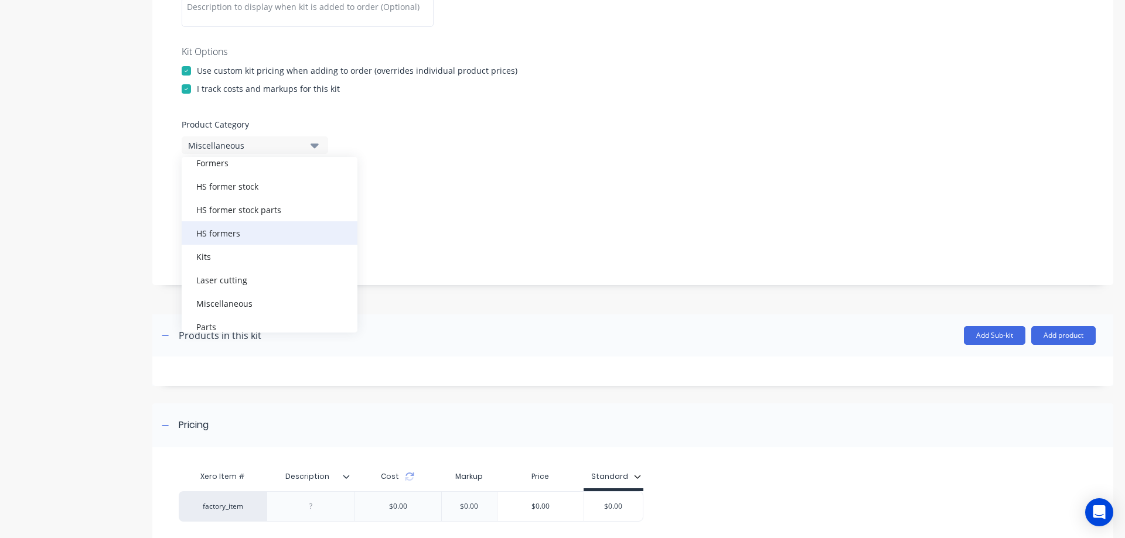
click at [219, 234] on div "HS formers" at bounding box center [270, 232] width 176 height 23
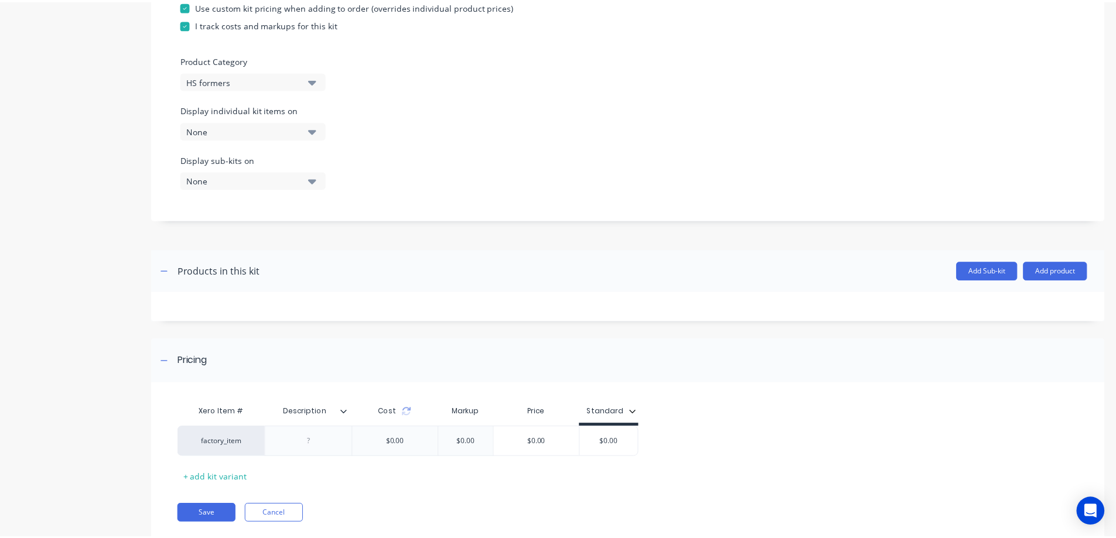
scroll to position [350, 0]
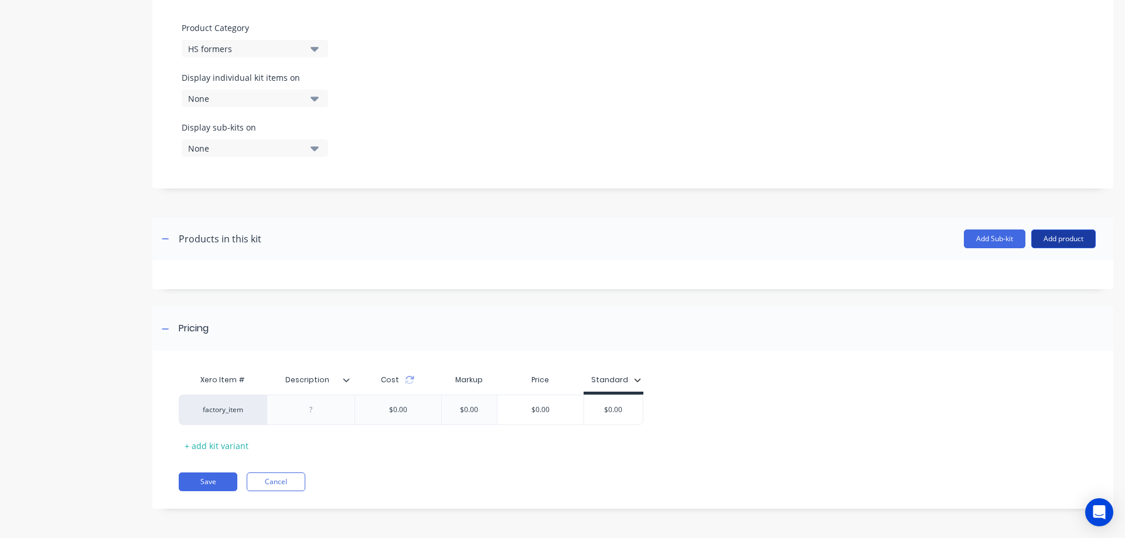
click at [1050, 243] on button "Add product" at bounding box center [1063, 239] width 64 height 19
click at [347, 383] on icon at bounding box center [346, 380] width 7 height 7
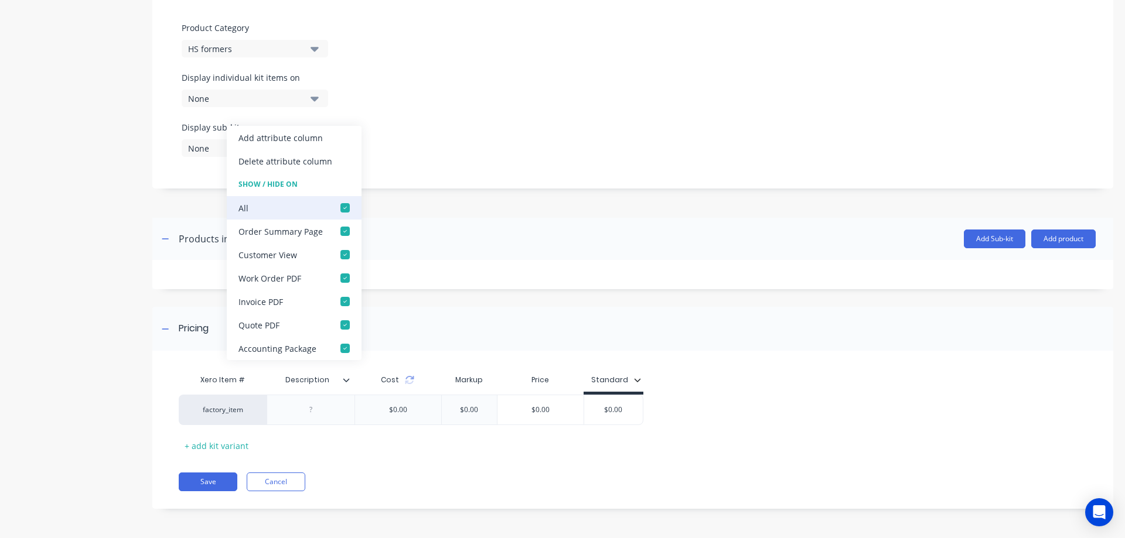
click at [344, 208] on div at bounding box center [344, 207] width 23 height 23
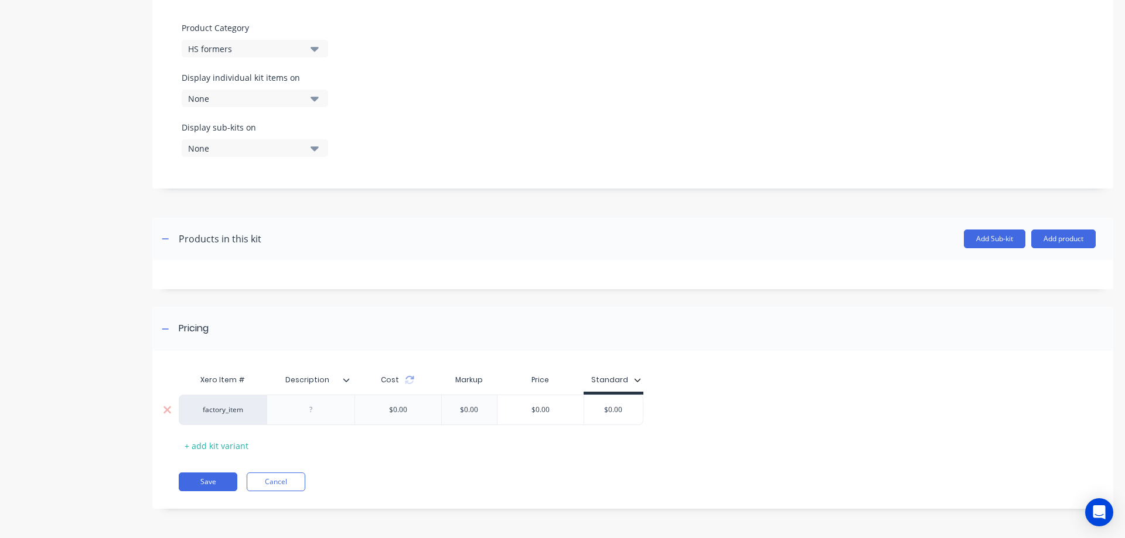
drag, startPoint x: 627, startPoint y: 411, endPoint x: 591, endPoint y: 408, distance: 37.0
click at [591, 408] on input "$0.00" at bounding box center [613, 410] width 59 height 11
type input "1536"
click at [349, 384] on div at bounding box center [350, 380] width 7 height 11
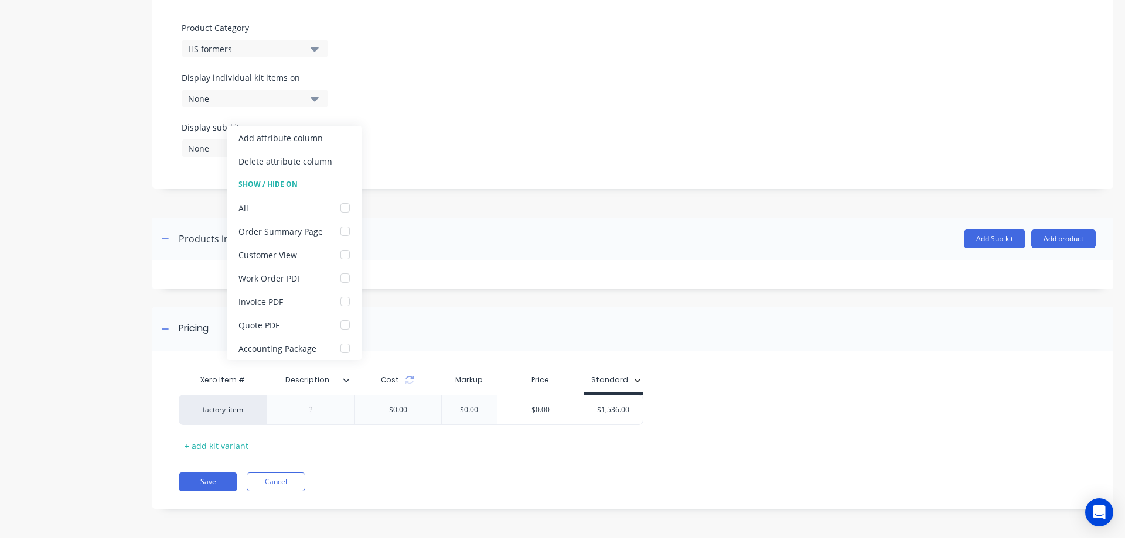
type input "Description"
click at [344, 378] on div "Description Description" at bounding box center [311, 380] width 88 height 29
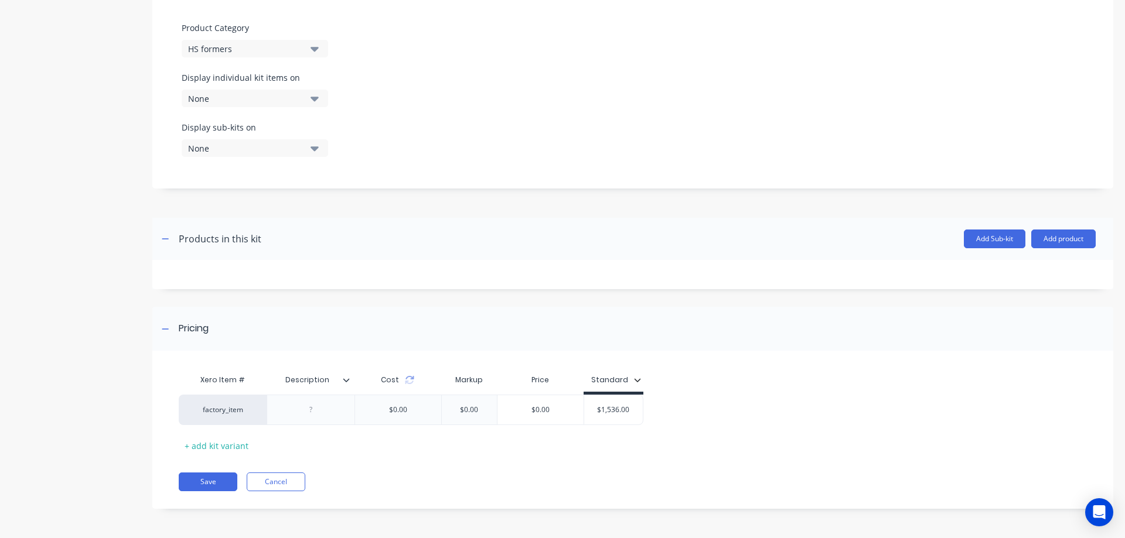
click at [346, 378] on icon at bounding box center [346, 380] width 7 height 7
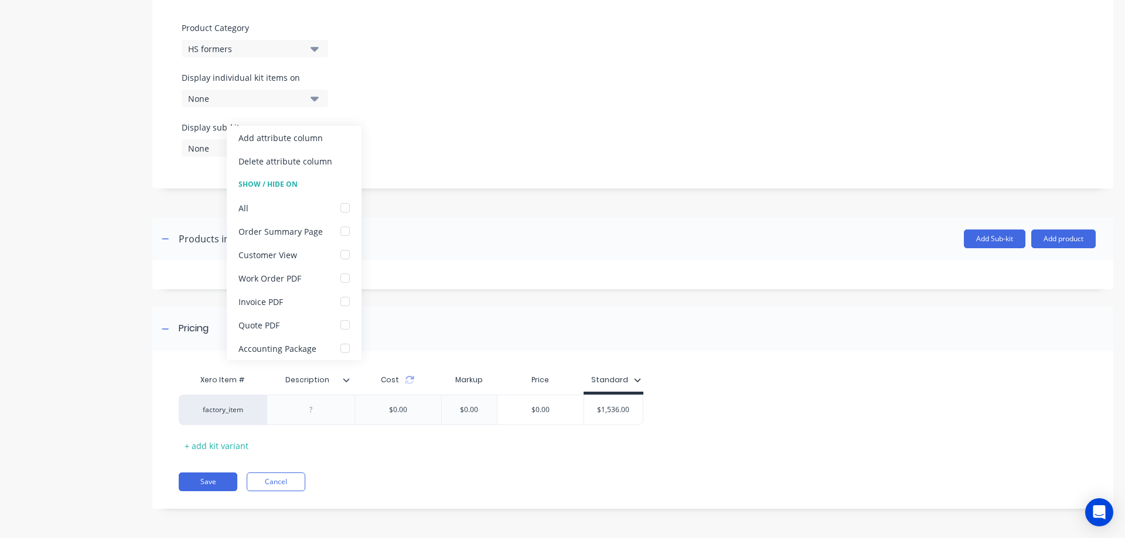
click at [352, 381] on div at bounding box center [350, 380] width 7 height 11
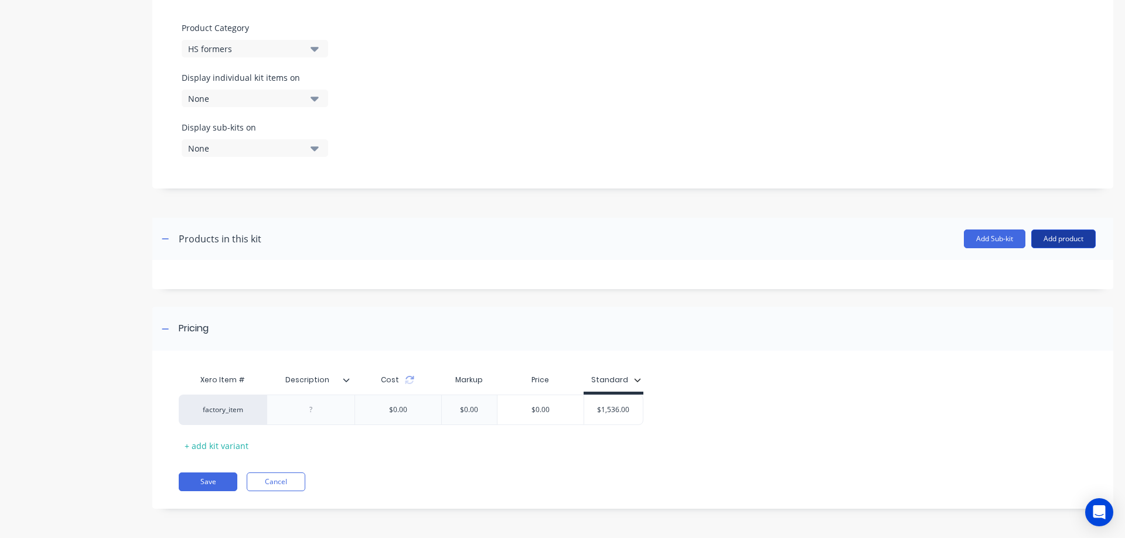
click at [1045, 237] on button "Add product" at bounding box center [1063, 239] width 64 height 19
click at [1027, 271] on div "Product catalogue" at bounding box center [1040, 269] width 90 height 17
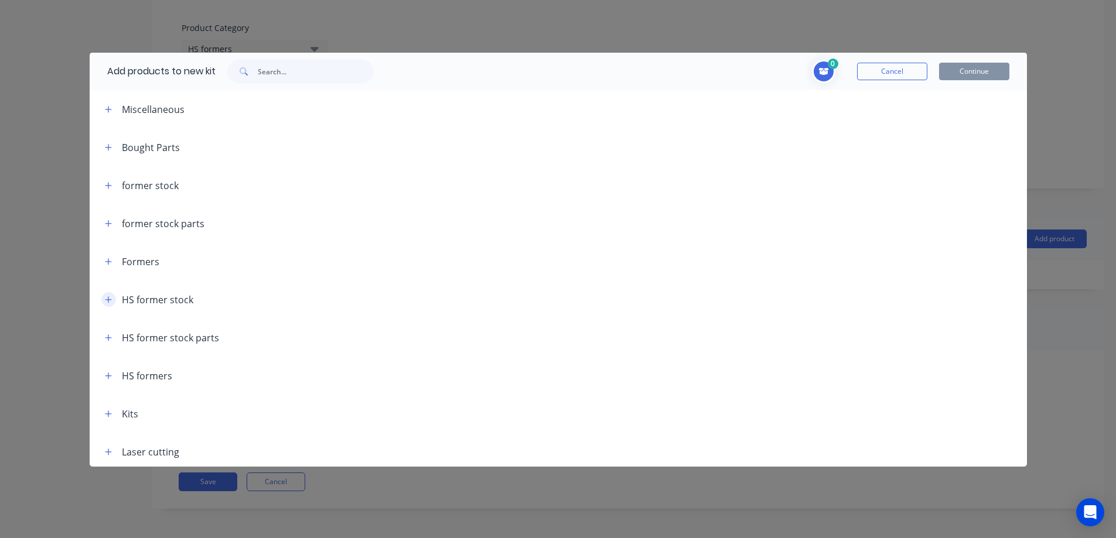
click at [109, 299] on icon "button" at bounding box center [108, 300] width 7 height 8
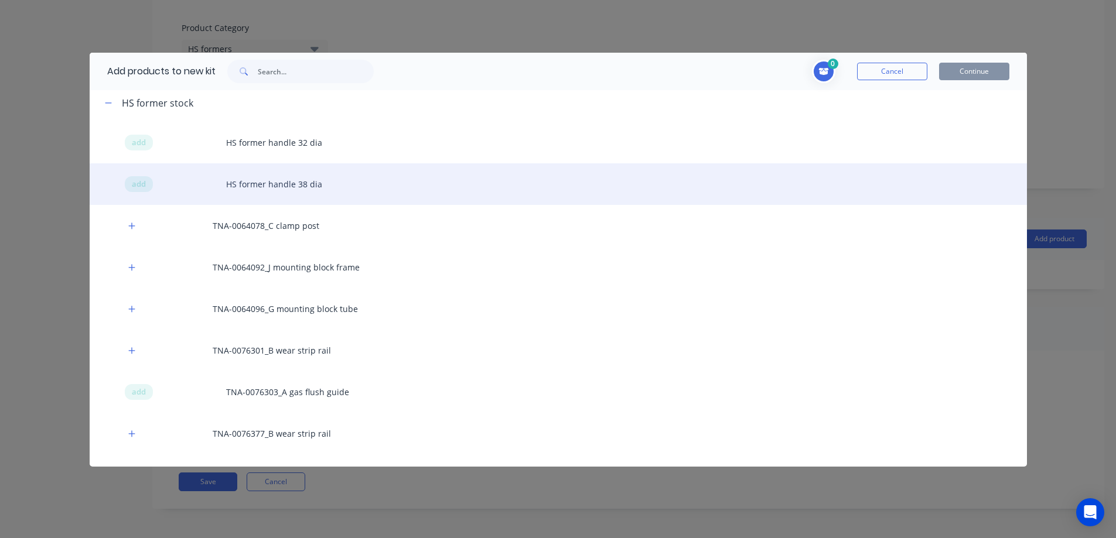
scroll to position [215, 0]
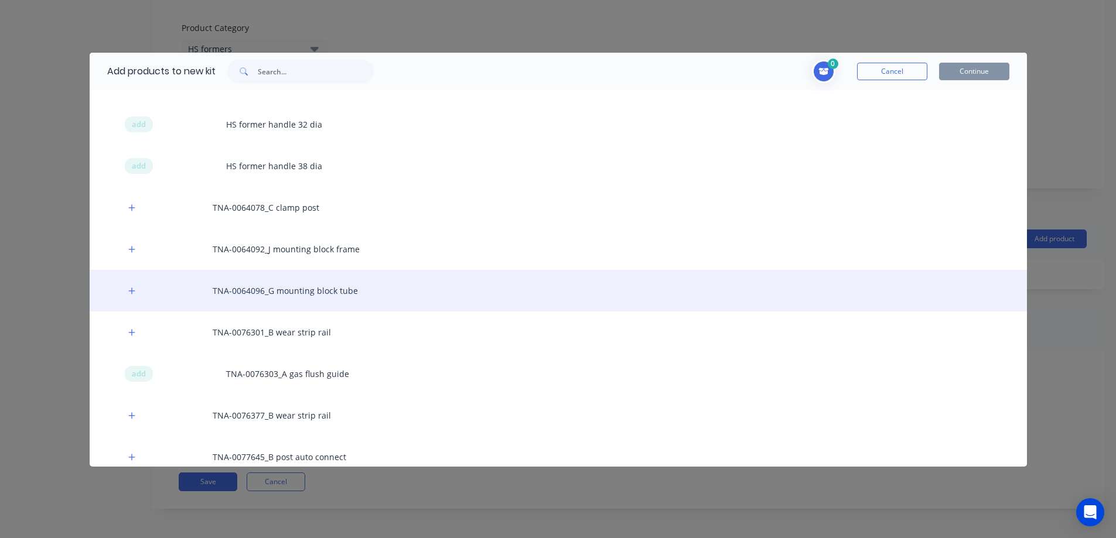
click at [301, 292] on div "TNA-0064096_G mounting block tube" at bounding box center [558, 291] width 937 height 42
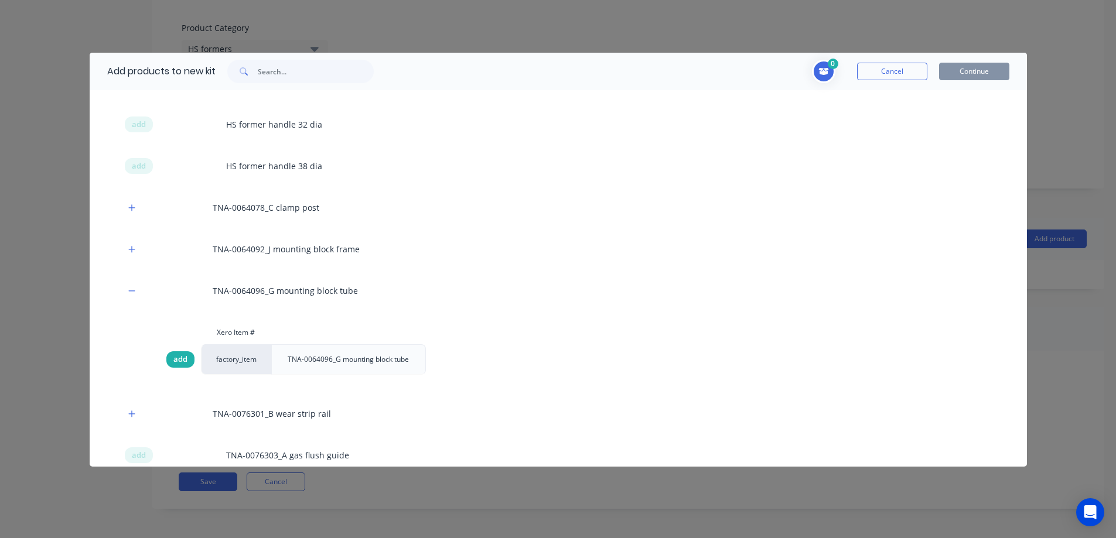
click at [186, 358] on span "add" at bounding box center [180, 360] width 14 height 12
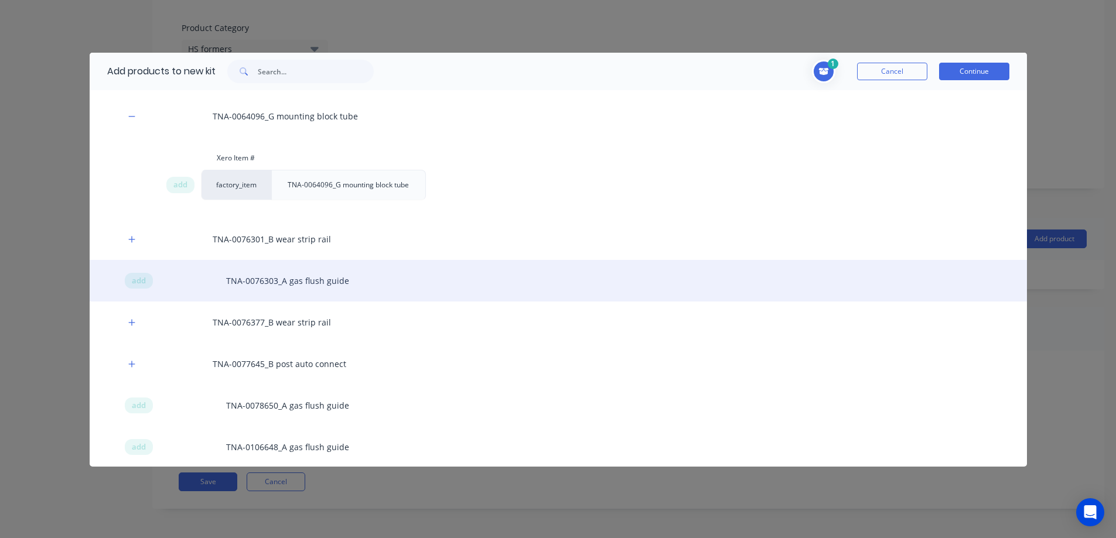
scroll to position [391, 0]
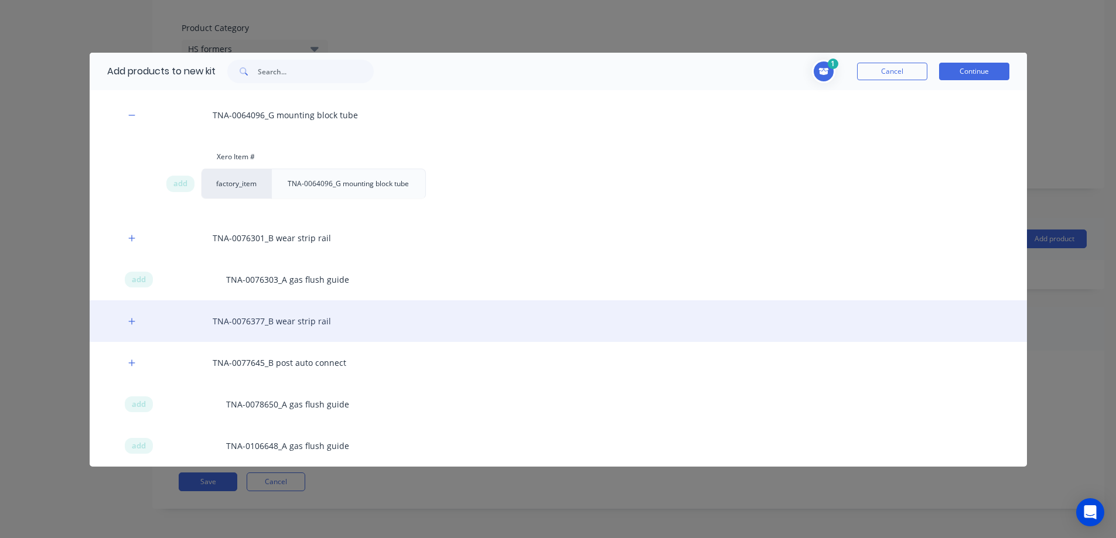
click at [255, 317] on div "TNA-0076377_B wear strip rail" at bounding box center [558, 322] width 937 height 42
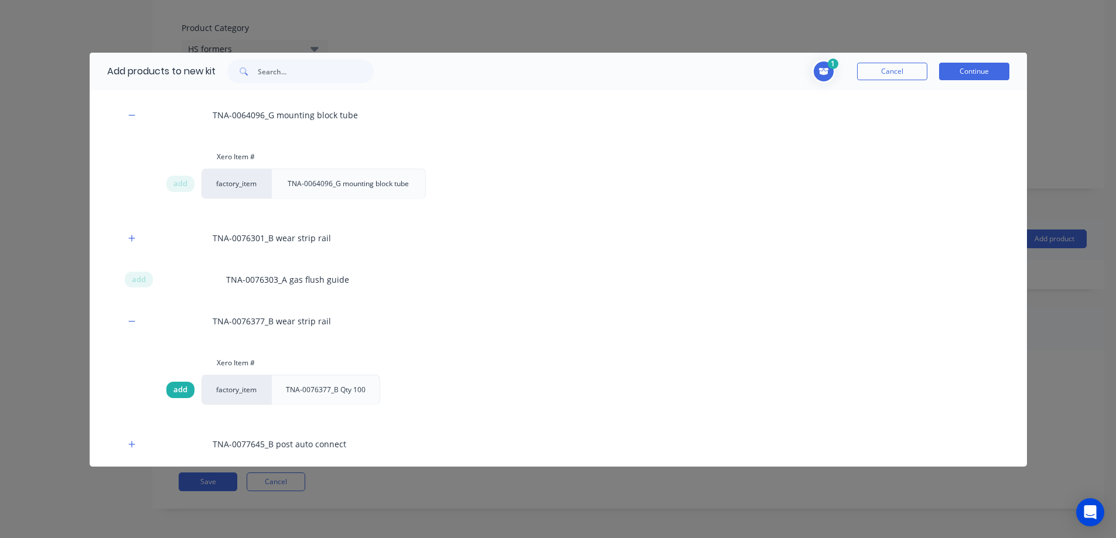
click at [185, 391] on span "add" at bounding box center [180, 390] width 14 height 12
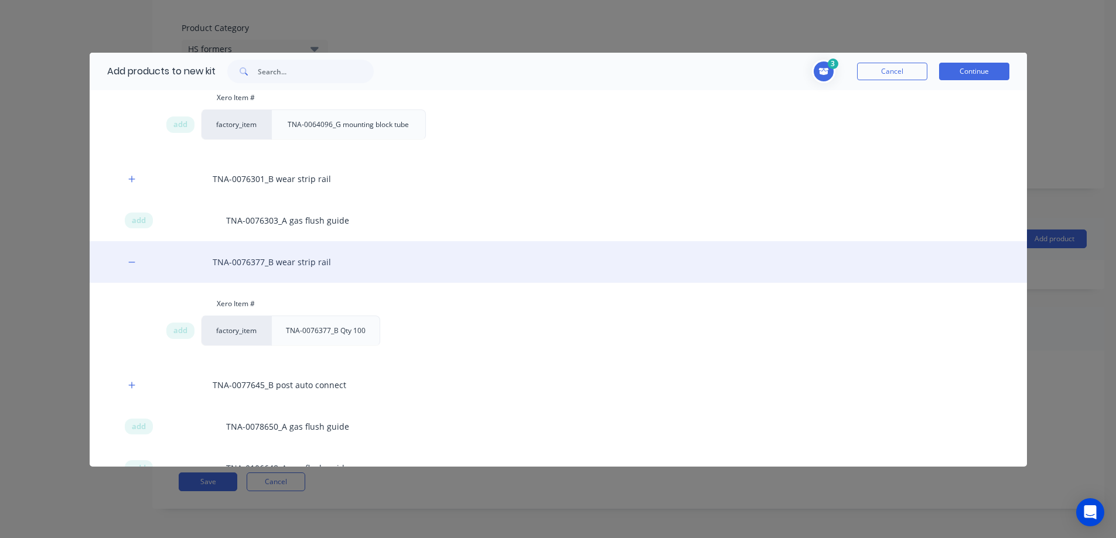
scroll to position [527, 0]
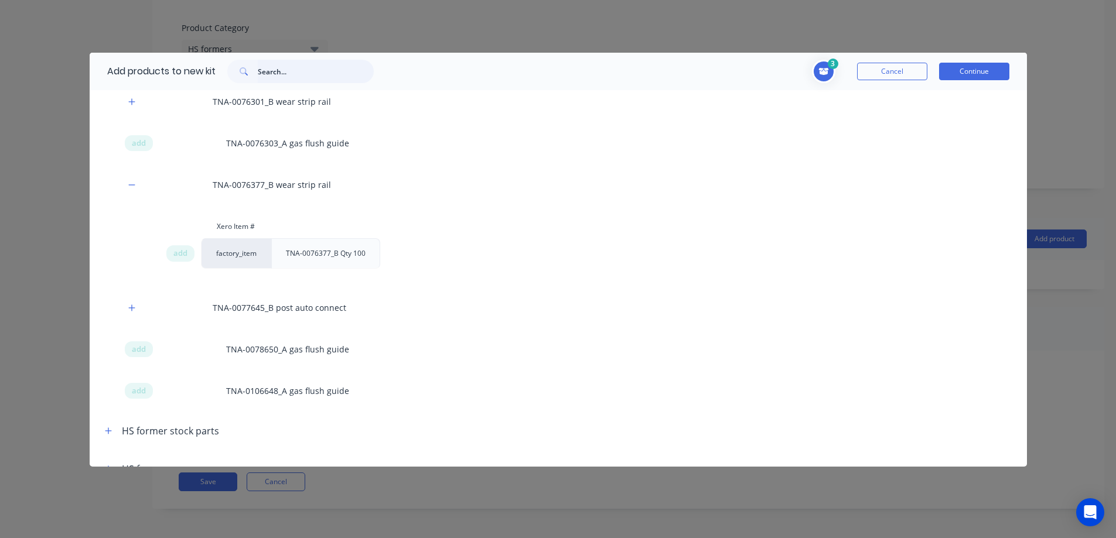
click at [302, 73] on input "text" at bounding box center [316, 71] width 116 height 23
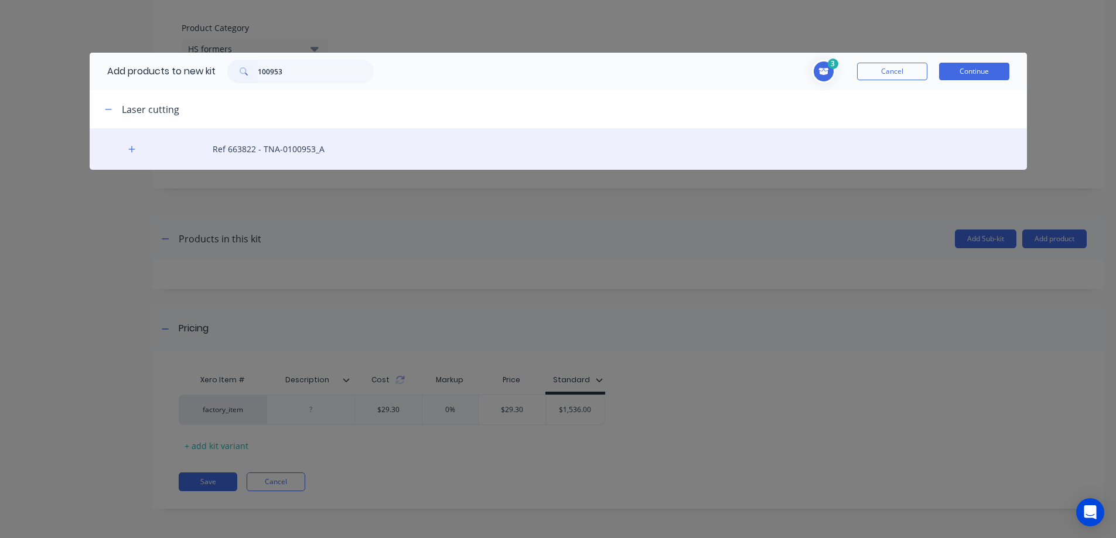
click at [258, 150] on div "Ref 663822 - TNA-0100953_A" at bounding box center [558, 149] width 937 height 42
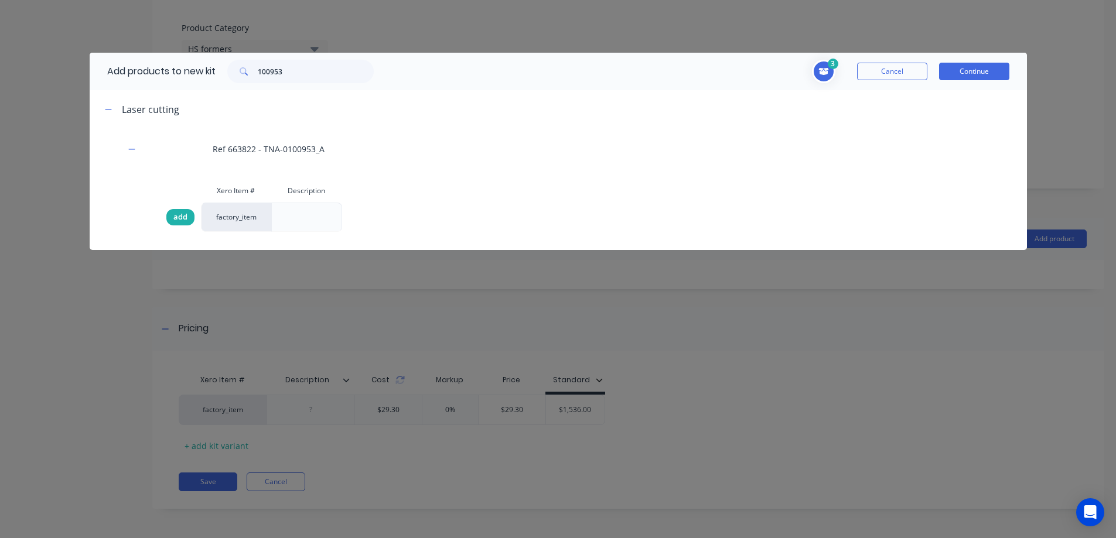
click at [182, 214] on span "add" at bounding box center [180, 217] width 14 height 12
drag, startPoint x: 298, startPoint y: 63, endPoint x: 241, endPoint y: 63, distance: 56.8
click at [241, 63] on div "100953" at bounding box center [300, 71] width 146 height 23
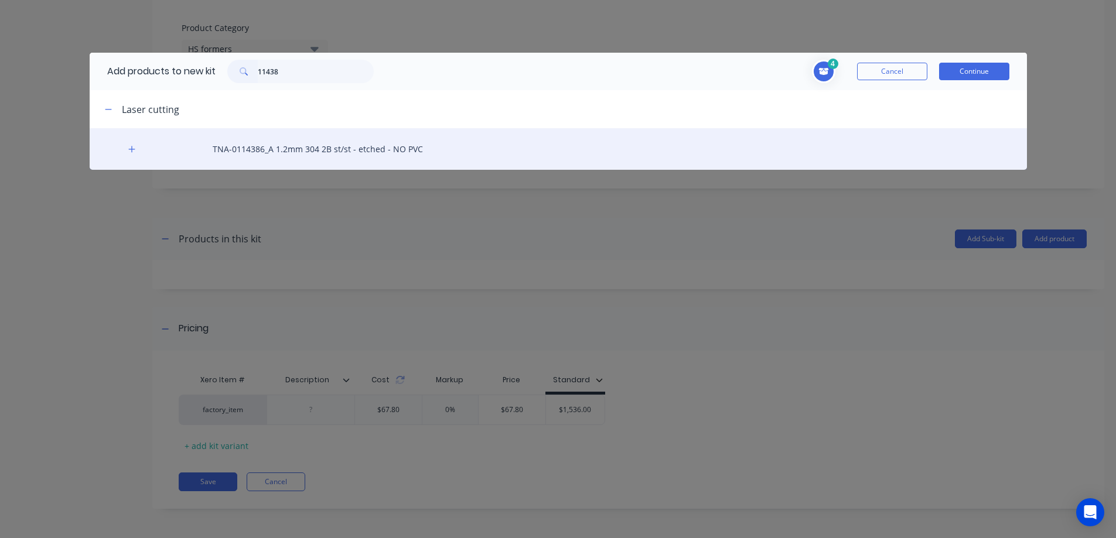
click at [290, 147] on div "TNA-0114386_A 1.2mm 304 2B st/st - etched - NO PVC" at bounding box center [558, 149] width 937 height 42
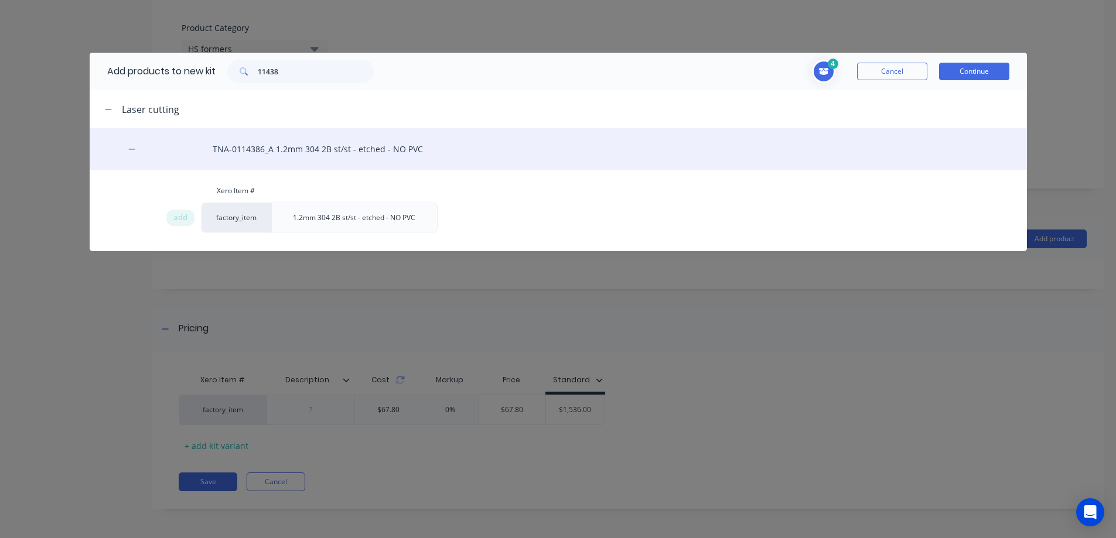
drag, startPoint x: 180, startPoint y: 220, endPoint x: 226, endPoint y: 162, distance: 73.4
click at [180, 220] on span "add" at bounding box center [180, 218] width 14 height 12
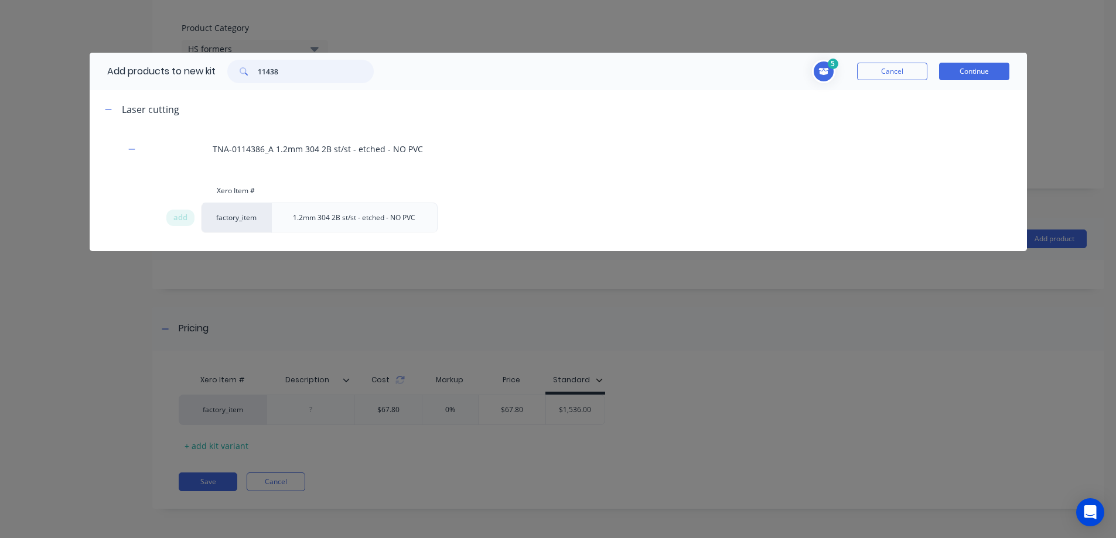
drag, startPoint x: 310, startPoint y: 67, endPoint x: 250, endPoint y: 67, distance: 60.3
click at [250, 67] on div "11438" at bounding box center [300, 71] width 146 height 23
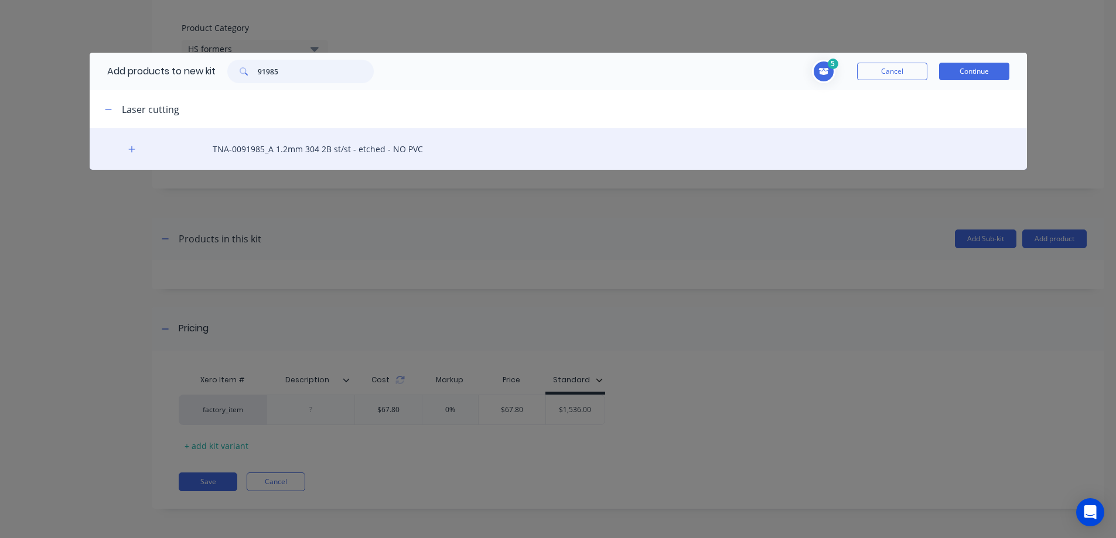
type input "91985"
click at [257, 148] on div "TNA-0091985_A 1.2mm 304 2B st/st - etched - NO PVC" at bounding box center [558, 149] width 937 height 42
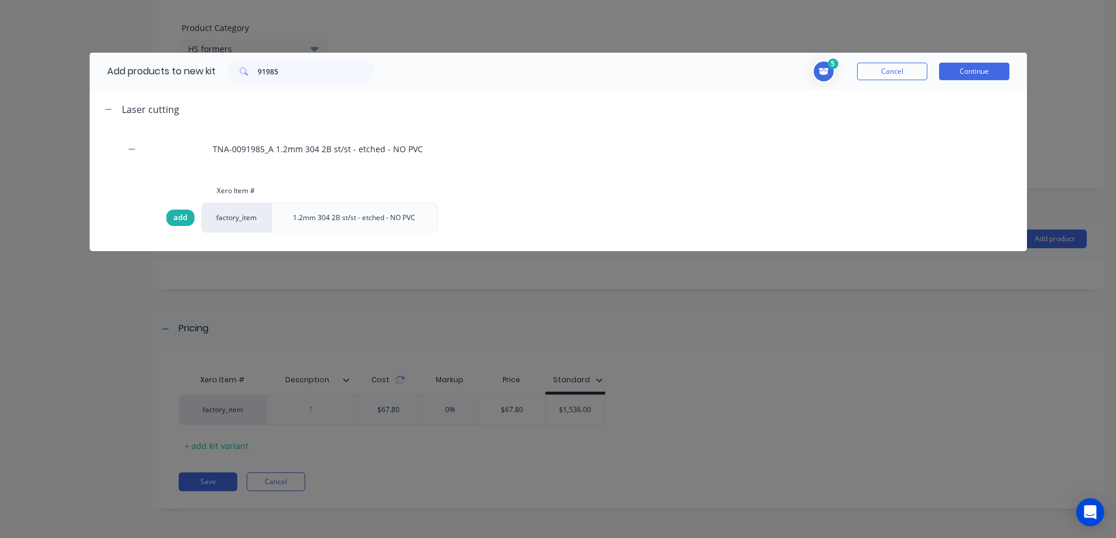
click at [184, 219] on span "add" at bounding box center [180, 218] width 14 height 12
drag, startPoint x: 306, startPoint y: 74, endPoint x: 241, endPoint y: 73, distance: 65.1
click at [241, 73] on div "91985" at bounding box center [300, 71] width 146 height 23
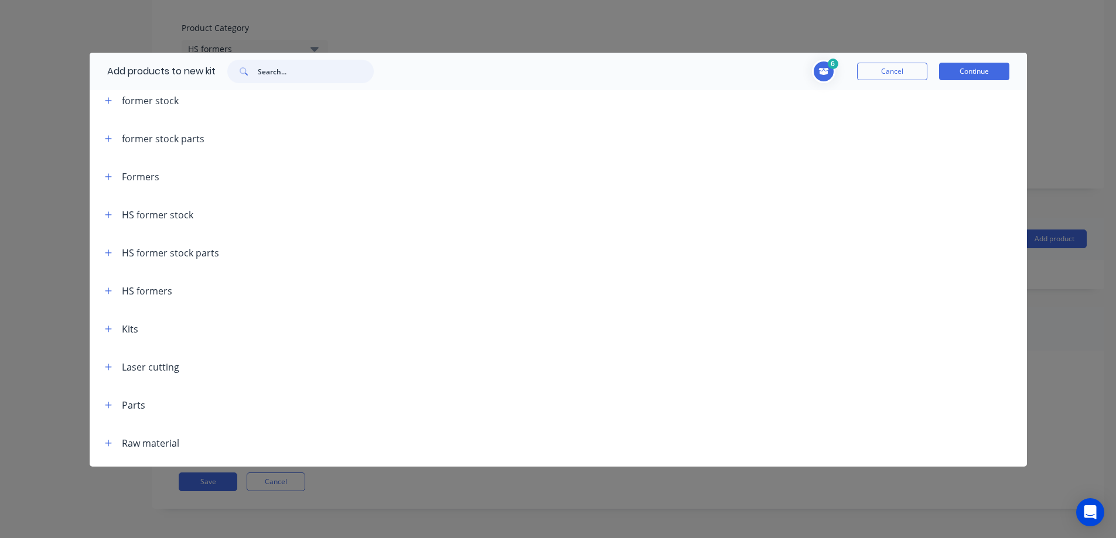
scroll to position [117, 0]
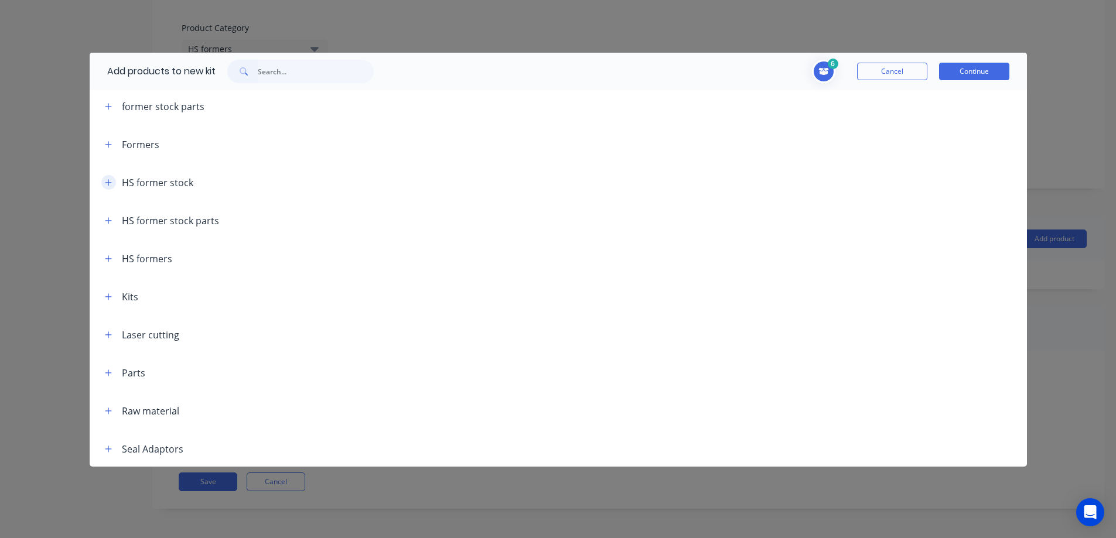
click at [109, 180] on icon "button" at bounding box center [108, 183] width 7 height 8
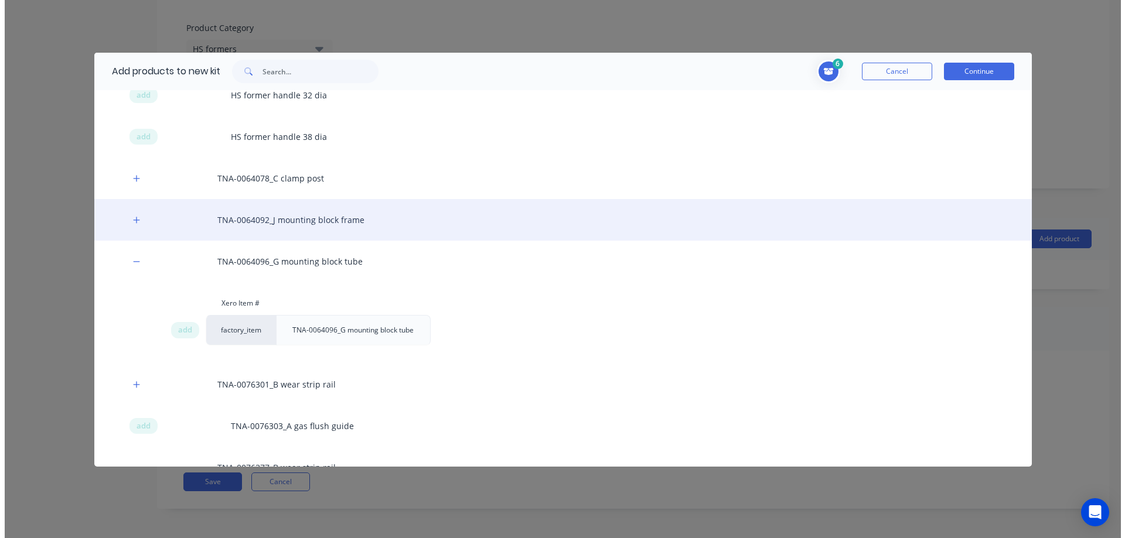
scroll to position [137, 0]
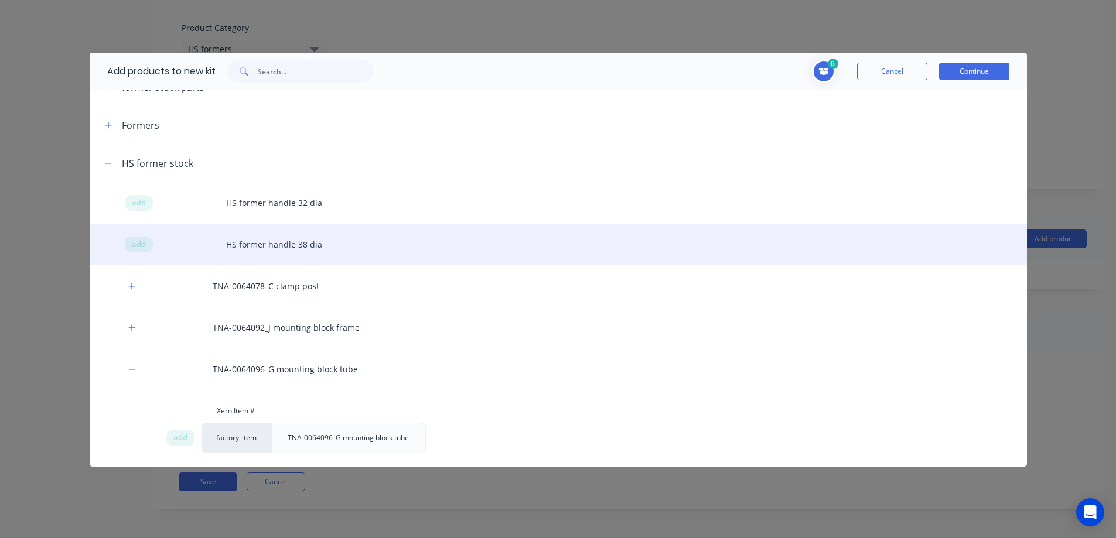
drag, startPoint x: 144, startPoint y: 243, endPoint x: 261, endPoint y: 228, distance: 118.2
click at [144, 243] on span "add" at bounding box center [139, 245] width 14 height 12
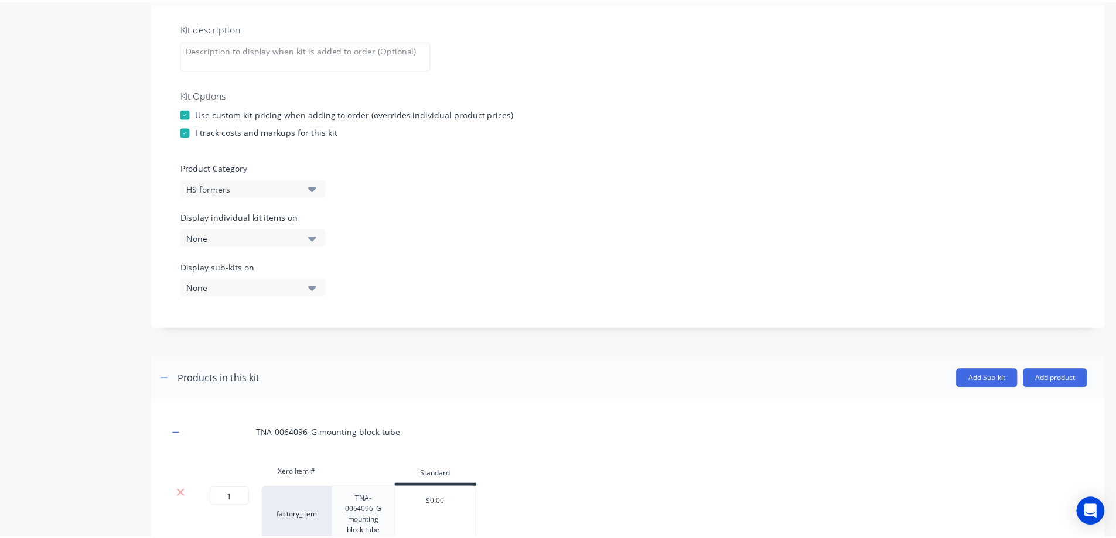
scroll to position [276, 0]
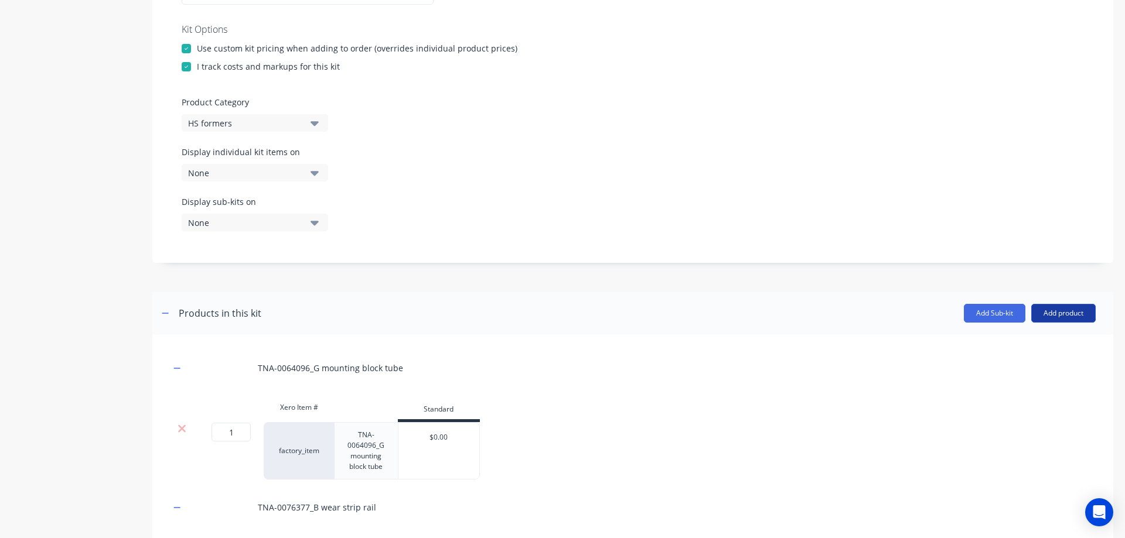
click at [1050, 312] on button "Add product" at bounding box center [1063, 313] width 64 height 19
click at [1029, 343] on div "Product catalogue" at bounding box center [1040, 343] width 90 height 17
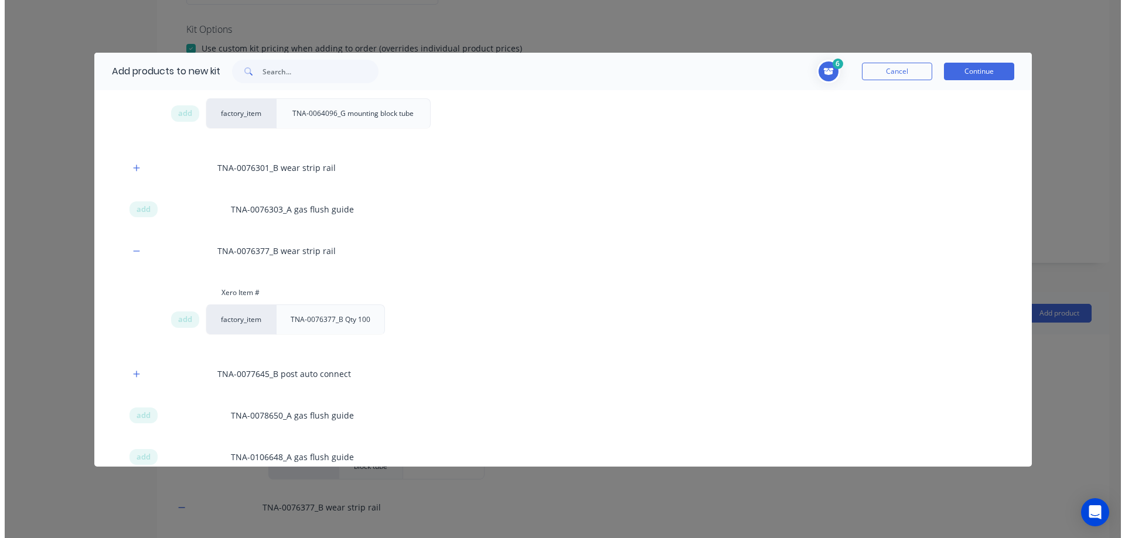
scroll to position [469, 0]
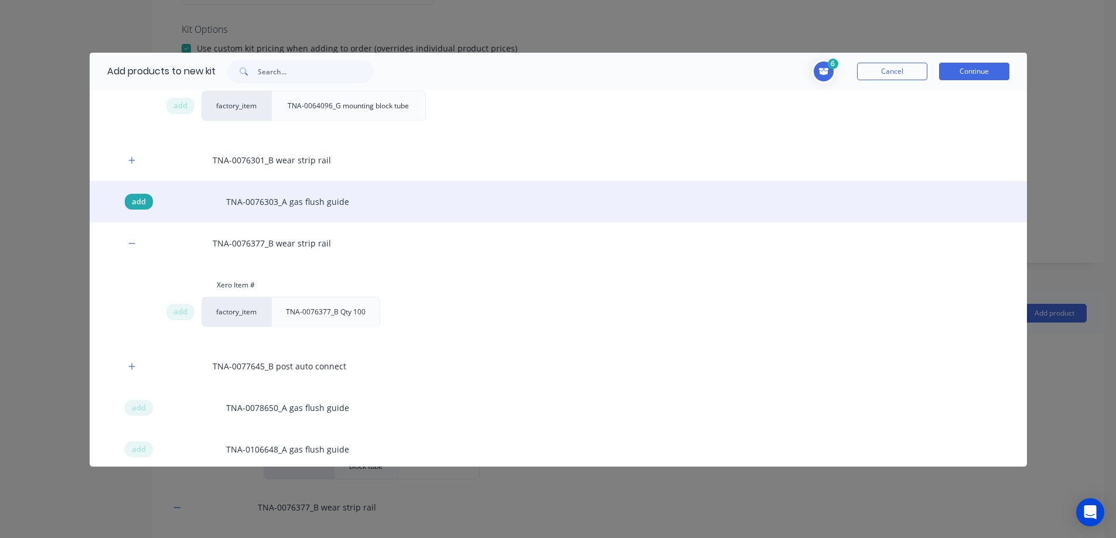
click at [142, 200] on span "add" at bounding box center [139, 202] width 14 height 12
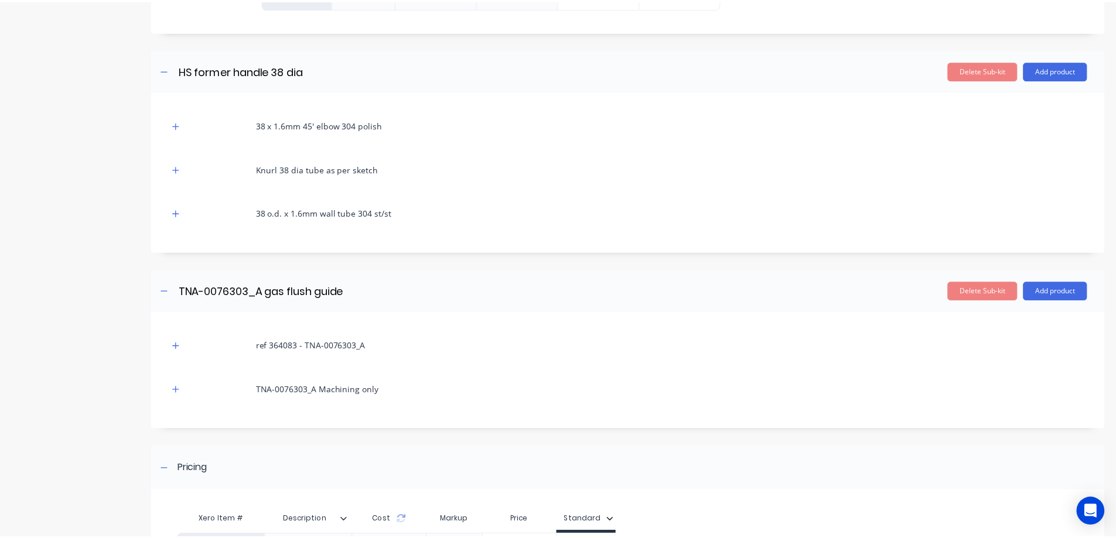
scroll to position [1408, 0]
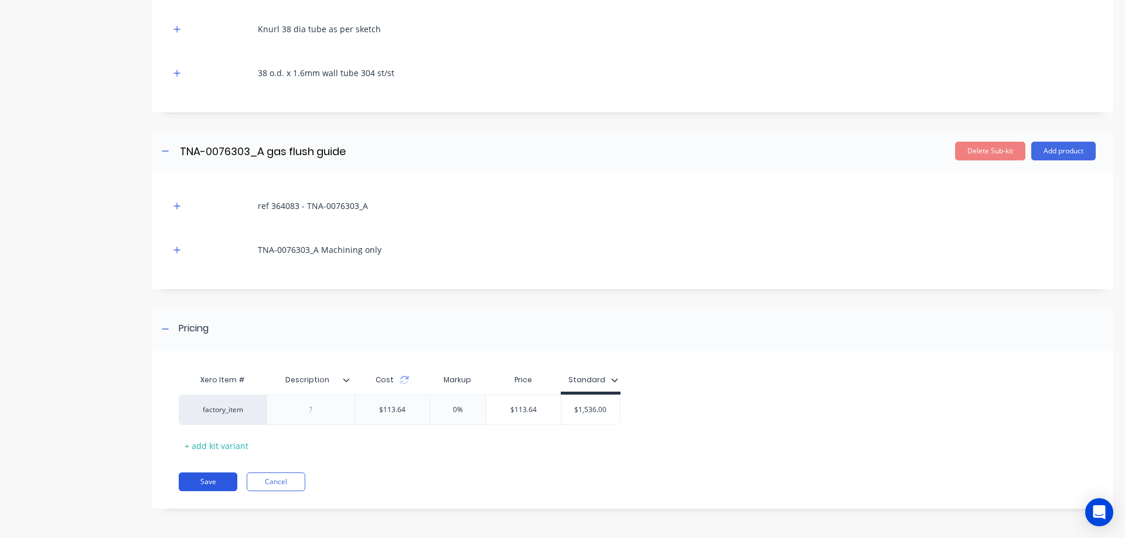
click at [199, 483] on button "Save" at bounding box center [208, 482] width 59 height 19
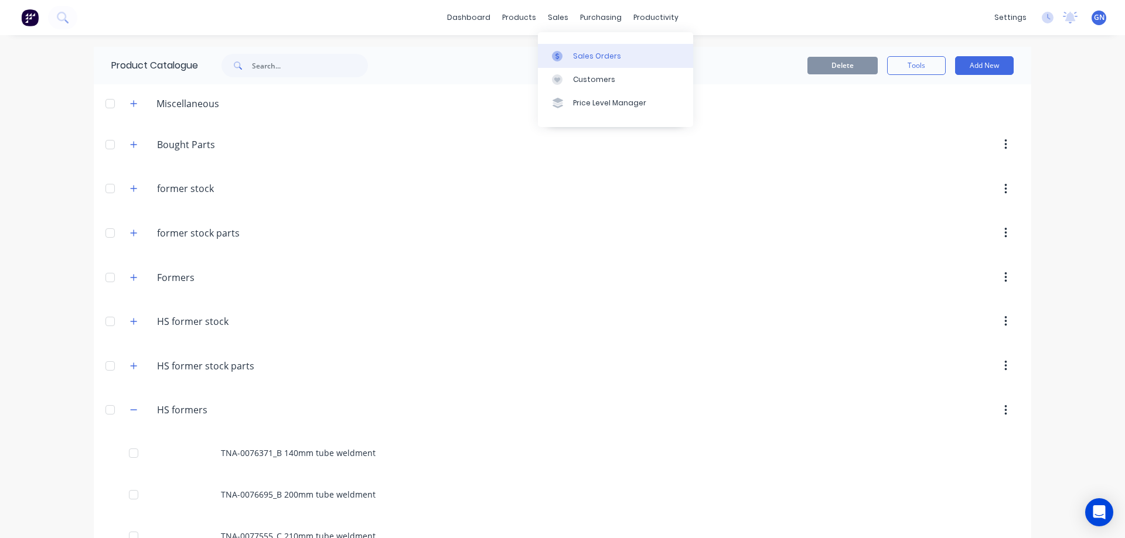
click at [597, 56] on div "Sales Orders" at bounding box center [597, 56] width 48 height 11
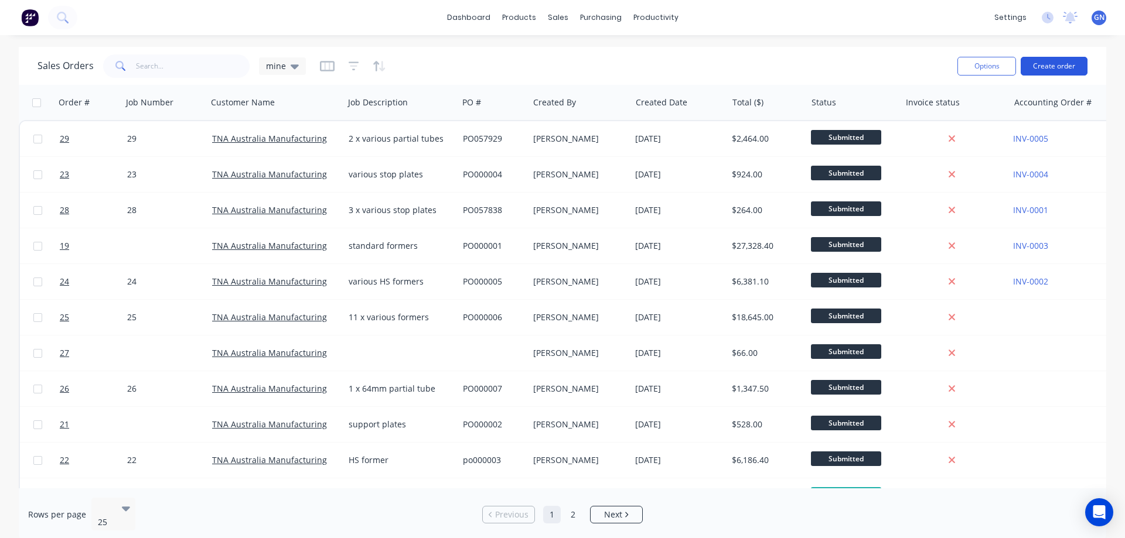
click at [1056, 65] on button "Create order" at bounding box center [1054, 66] width 67 height 19
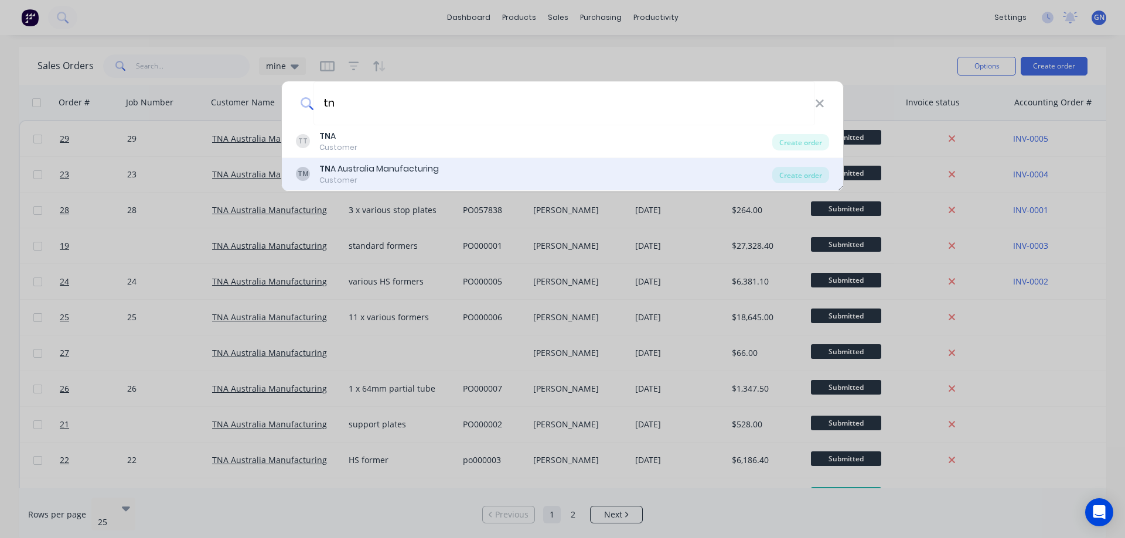
type input "tn"
click at [395, 169] on div "TN A Australia Manufacturing" at bounding box center [379, 169] width 120 height 12
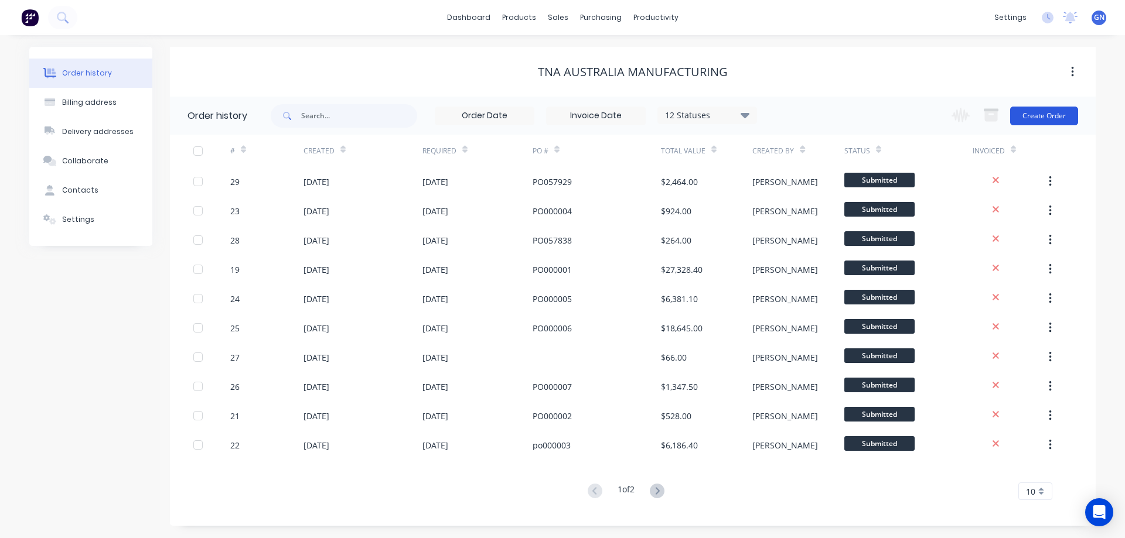
click at [1053, 114] on button "Create Order" at bounding box center [1044, 116] width 68 height 19
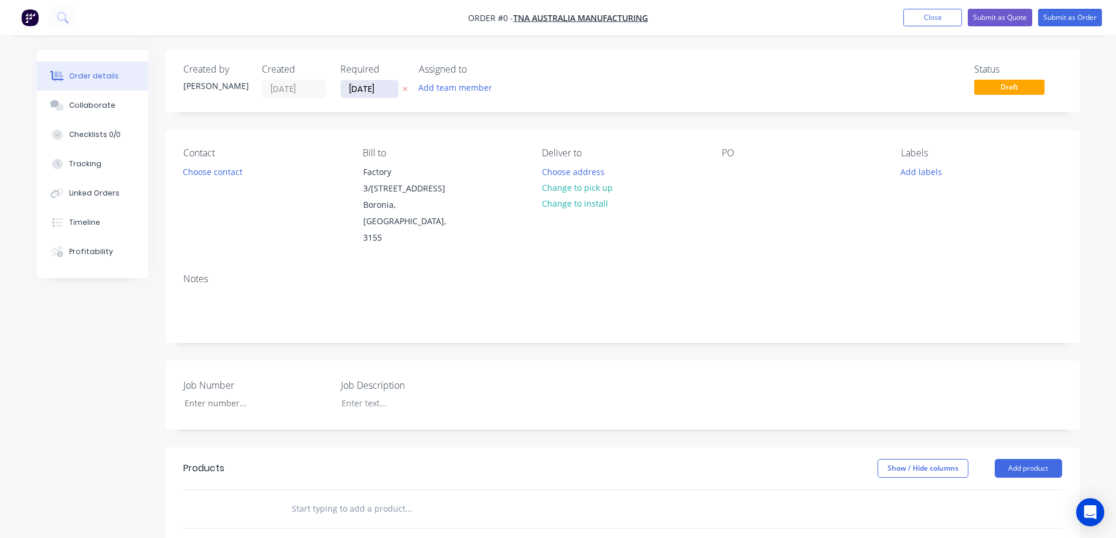
click at [387, 88] on input "[DATE]" at bounding box center [369, 89] width 57 height 18
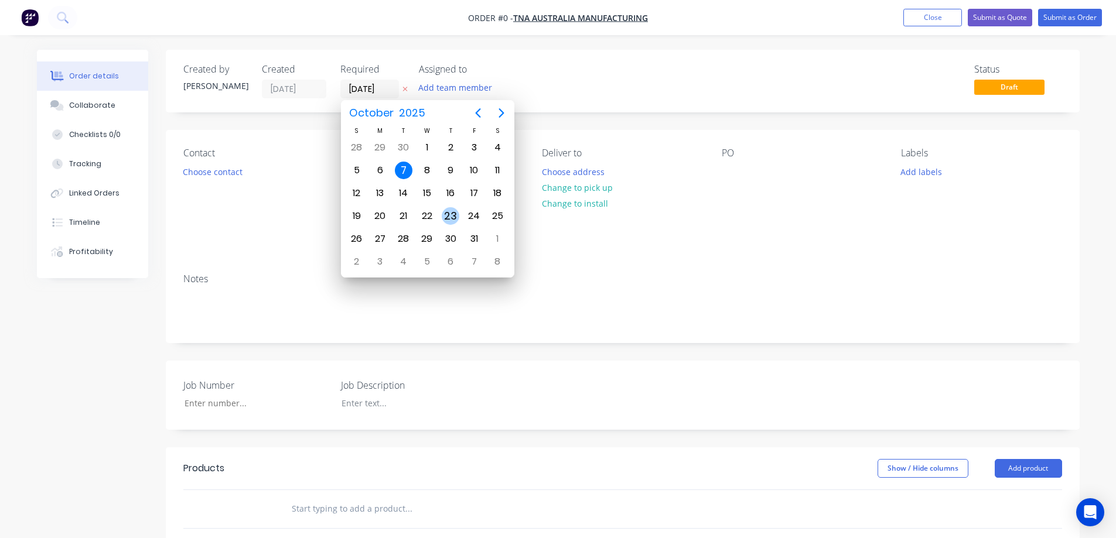
click at [451, 220] on div "23" at bounding box center [451, 216] width 18 height 18
type input "[DATE]"
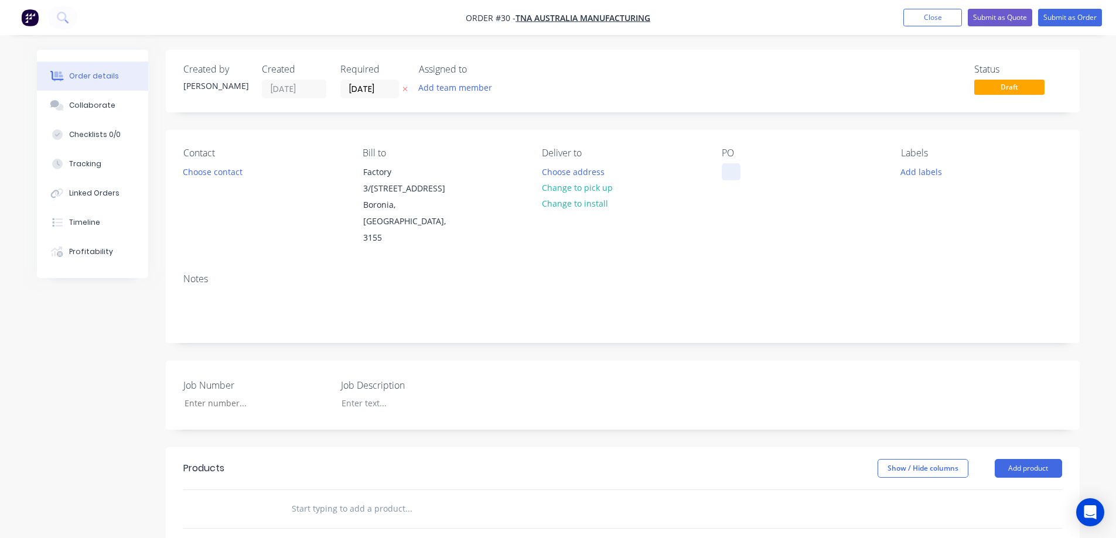
click at [724, 173] on div at bounding box center [731, 171] width 19 height 17
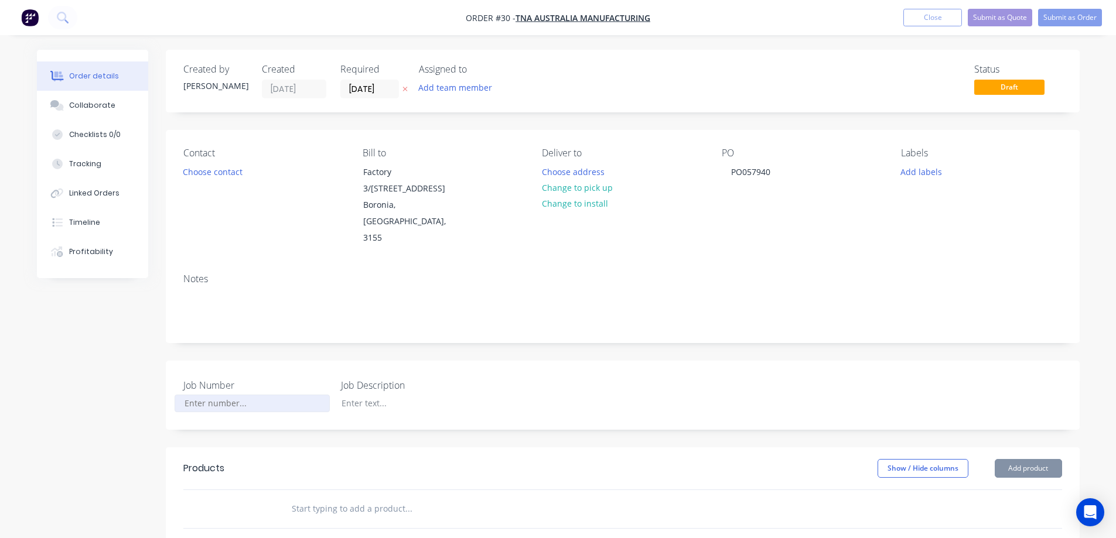
click at [207, 395] on input "Job Number" at bounding box center [252, 404] width 155 height 18
type input "30"
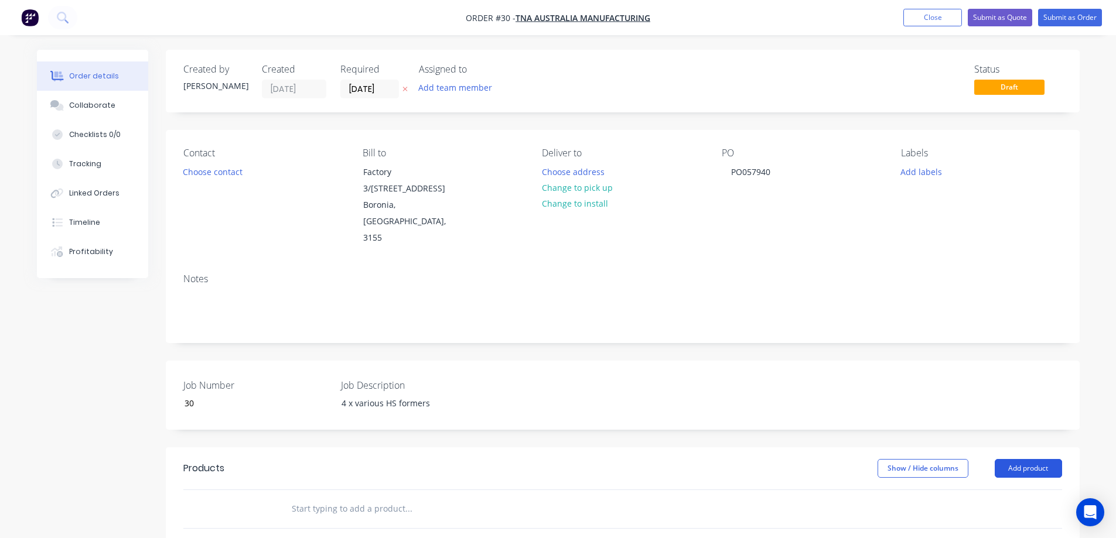
click at [1030, 459] on button "Add product" at bounding box center [1028, 468] width 67 height 19
click at [1009, 490] on div "Product catalogue" at bounding box center [1006, 498] width 90 height 17
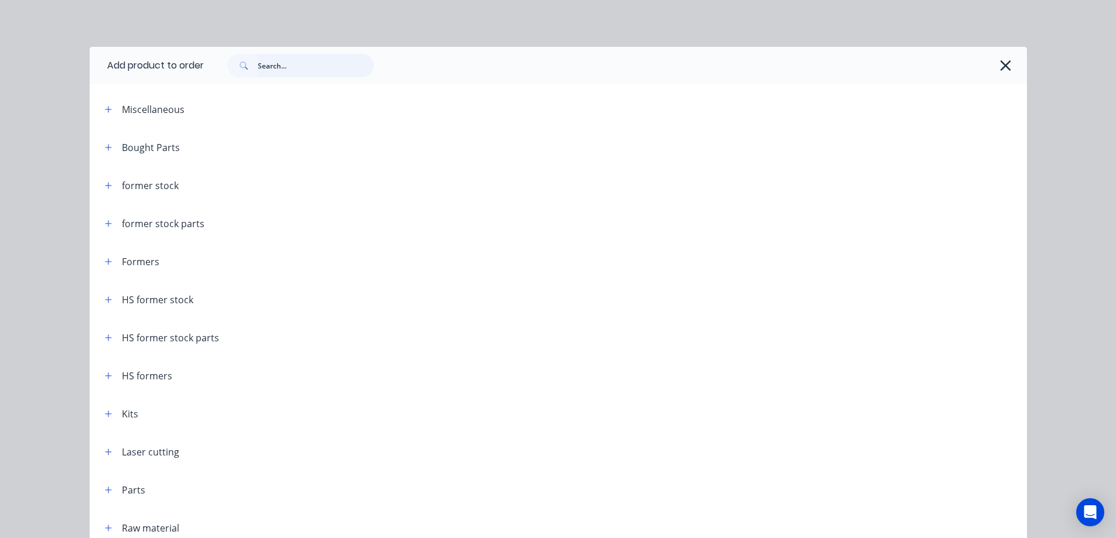
click at [278, 64] on input "text" at bounding box center [316, 65] width 116 height 23
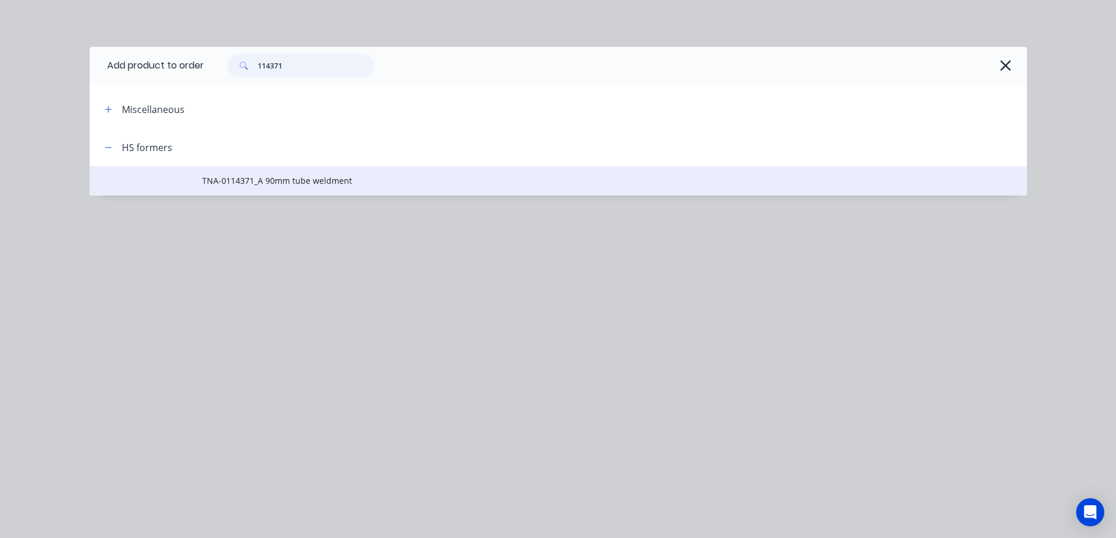
type input "114371"
click at [285, 179] on span "TNA-0114371_A 90mm tube weldment" at bounding box center [532, 181] width 660 height 12
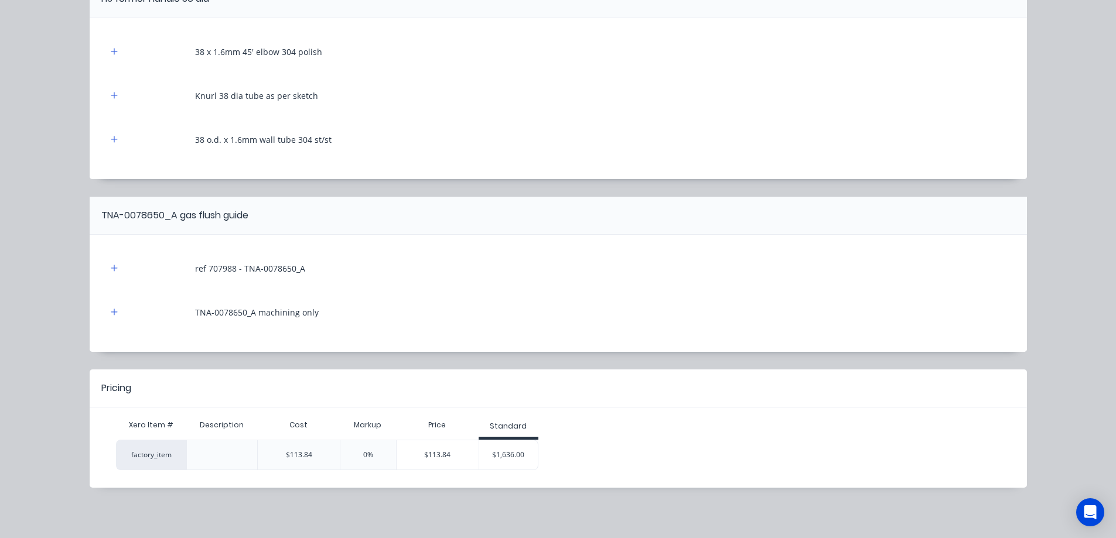
scroll to position [436, 0]
click at [503, 450] on div "$1,636.00" at bounding box center [508, 453] width 59 height 29
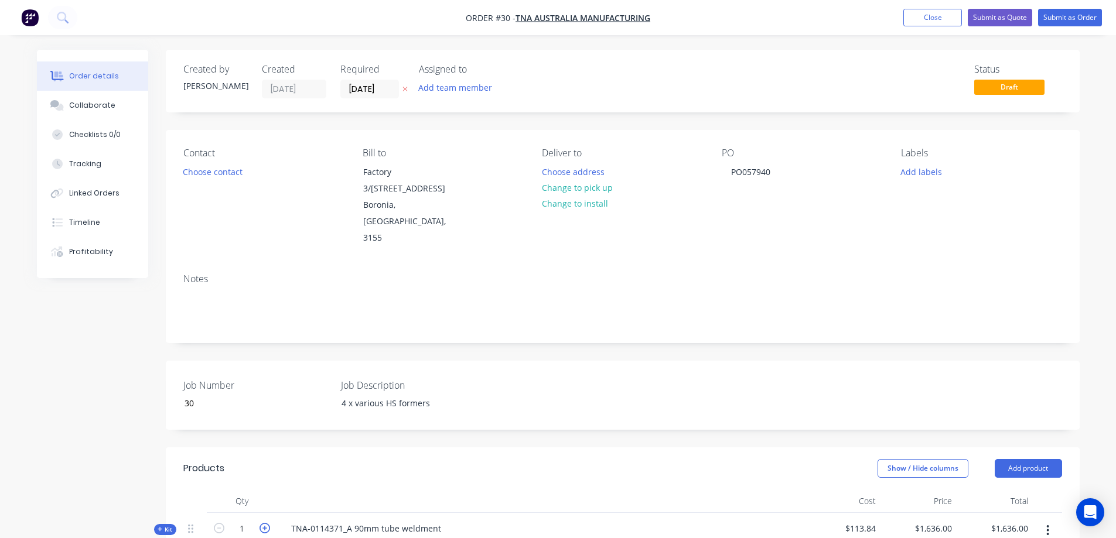
click at [266, 523] on icon "button" at bounding box center [265, 528] width 11 height 11
type input "2"
type input "$3,272.00"
click at [1031, 459] on button "Add product" at bounding box center [1028, 468] width 67 height 19
click at [987, 490] on div "Product catalogue" at bounding box center [1006, 498] width 90 height 17
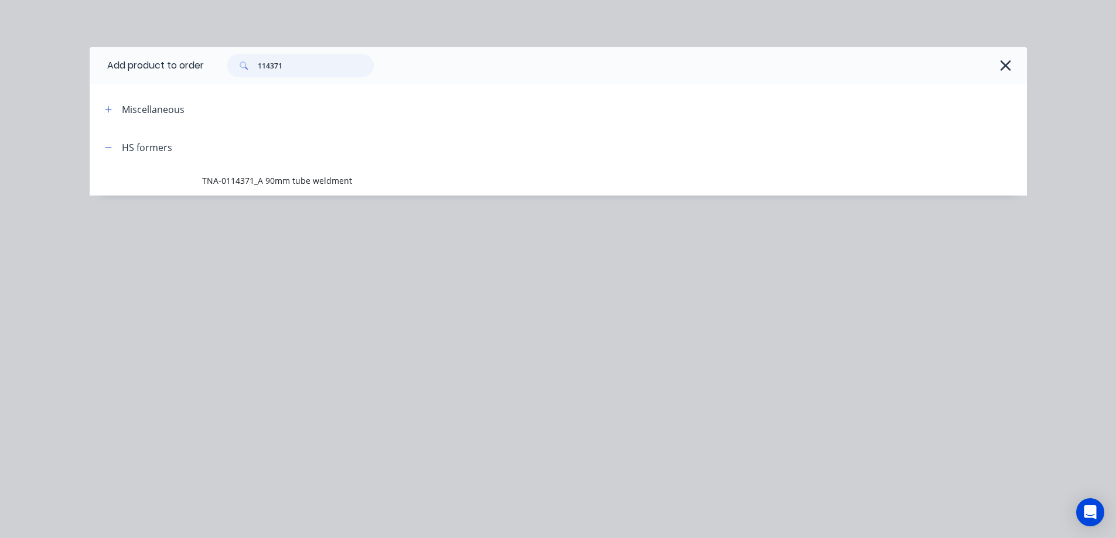
drag, startPoint x: 299, startPoint y: 69, endPoint x: 236, endPoint y: 62, distance: 64.2
click at [236, 62] on div "114371" at bounding box center [300, 65] width 146 height 23
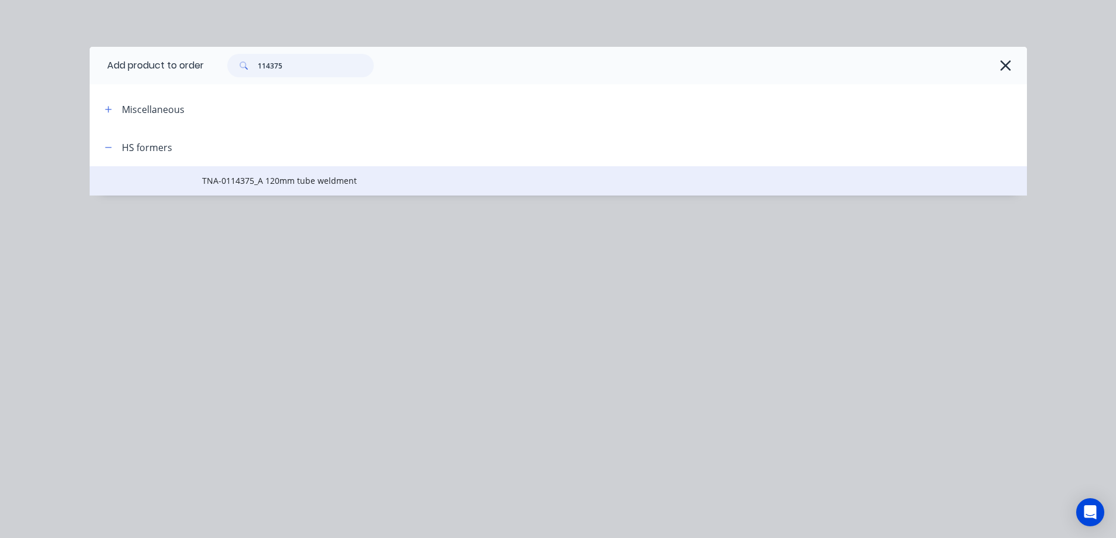
type input "114375"
click at [276, 184] on span "TNA-0114375_A 120mm tube weldment" at bounding box center [532, 181] width 660 height 12
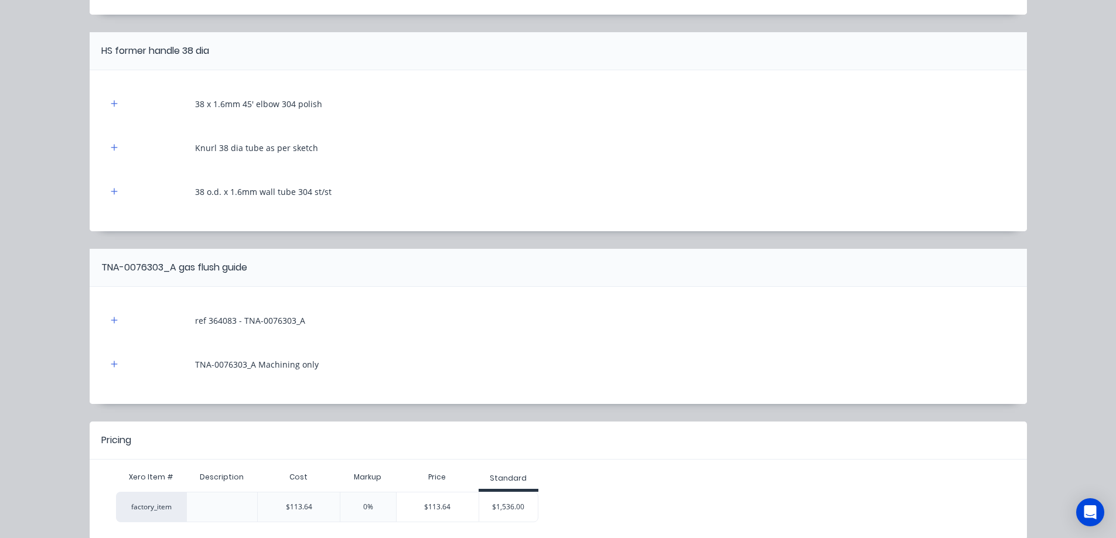
scroll to position [391, 0]
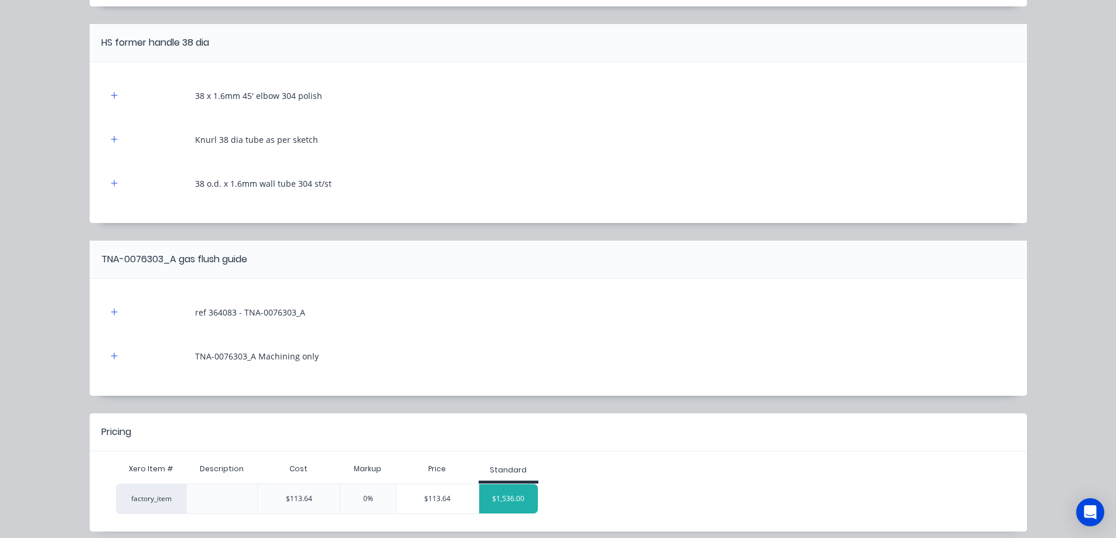
click at [504, 496] on div "$1,536.00" at bounding box center [508, 498] width 59 height 29
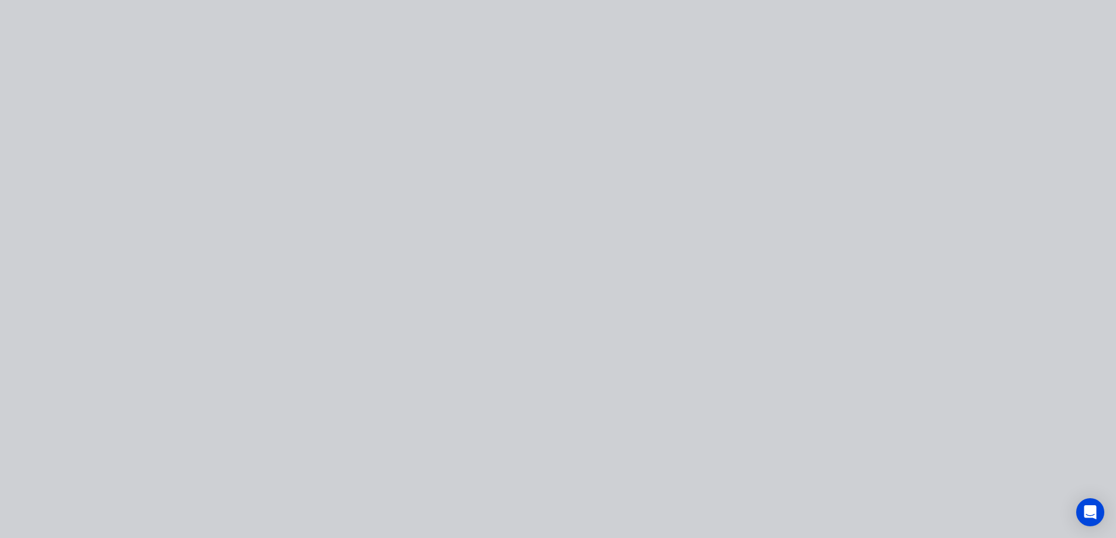
scroll to position [0, 0]
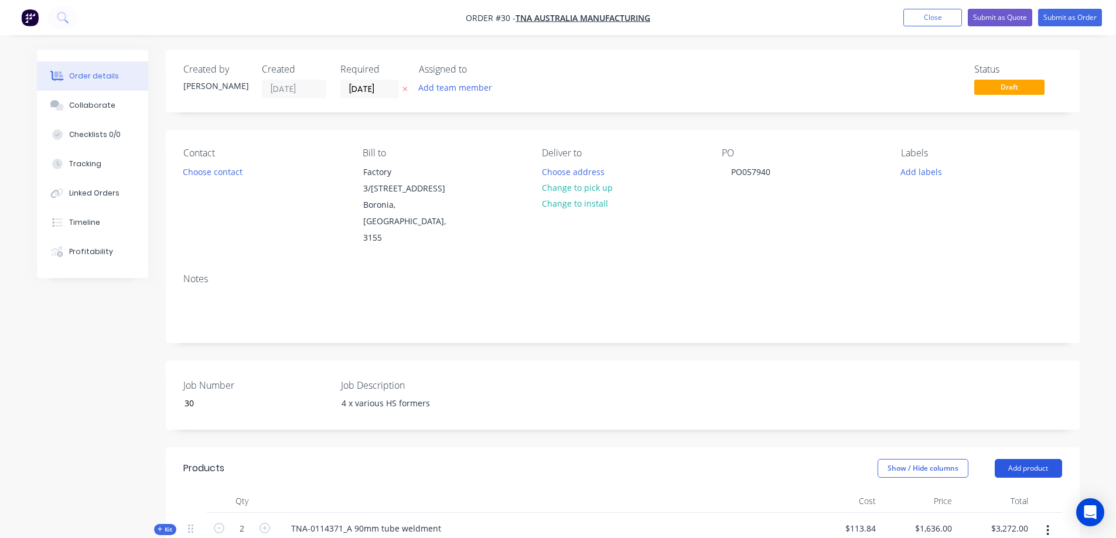
click at [1036, 459] on button "Add product" at bounding box center [1028, 468] width 67 height 19
click at [1025, 490] on div "Product catalogue" at bounding box center [1006, 498] width 90 height 17
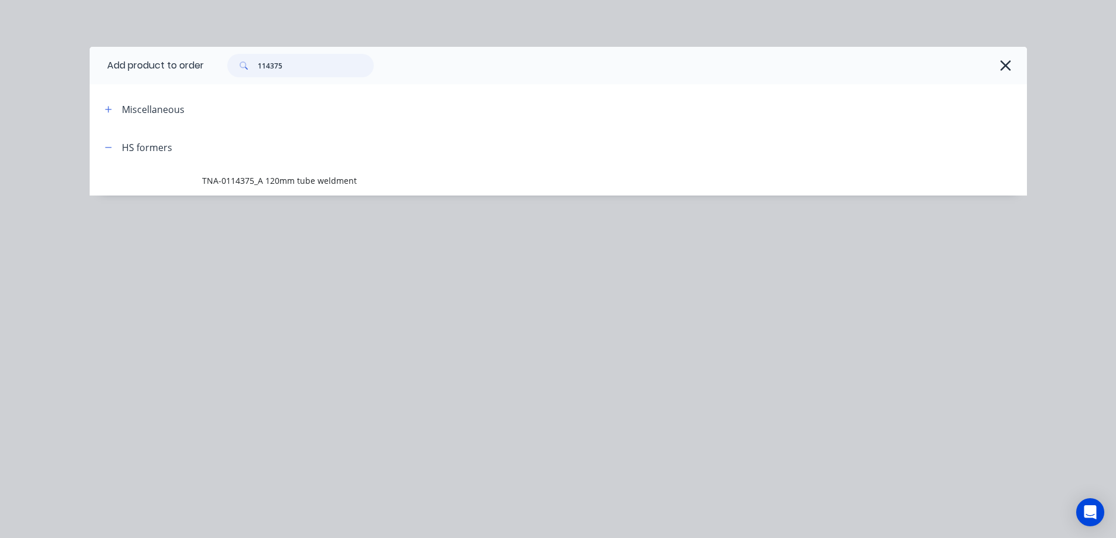
drag, startPoint x: 310, startPoint y: 60, endPoint x: 274, endPoint y: 62, distance: 37.0
click at [274, 62] on input "114375" at bounding box center [316, 65] width 116 height 23
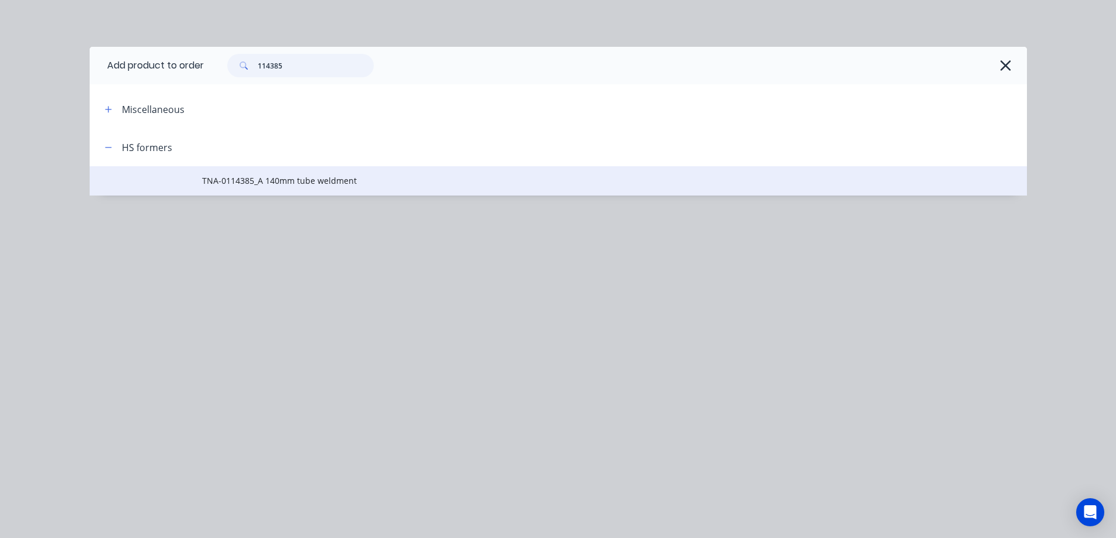
type input "114385"
click at [291, 176] on span "TNA-0114385_A 140mm tube weldment" at bounding box center [532, 181] width 660 height 12
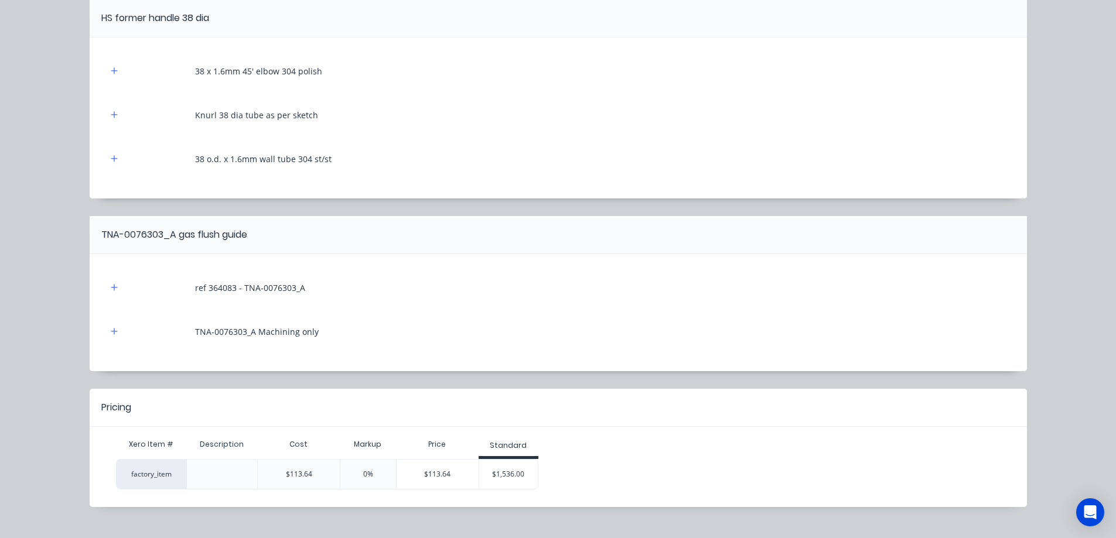
scroll to position [429, 0]
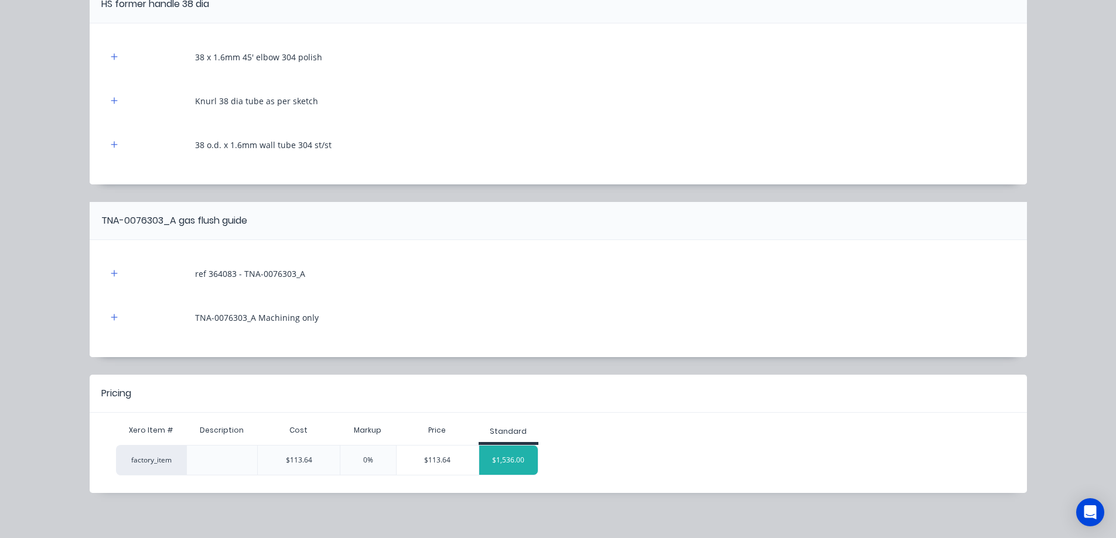
click at [510, 458] on div "$1,536.00" at bounding box center [508, 460] width 59 height 29
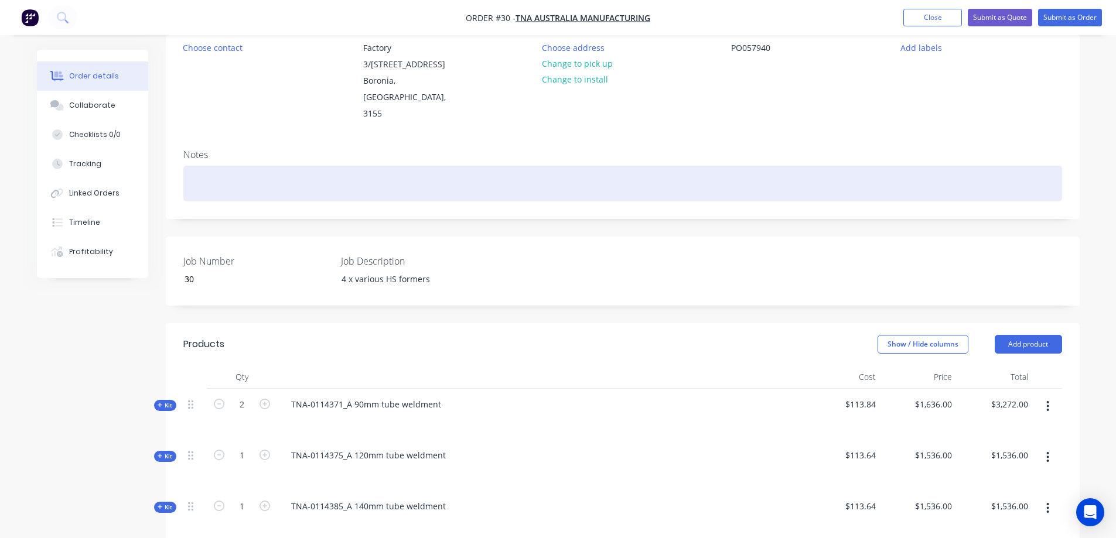
scroll to position [195, 0]
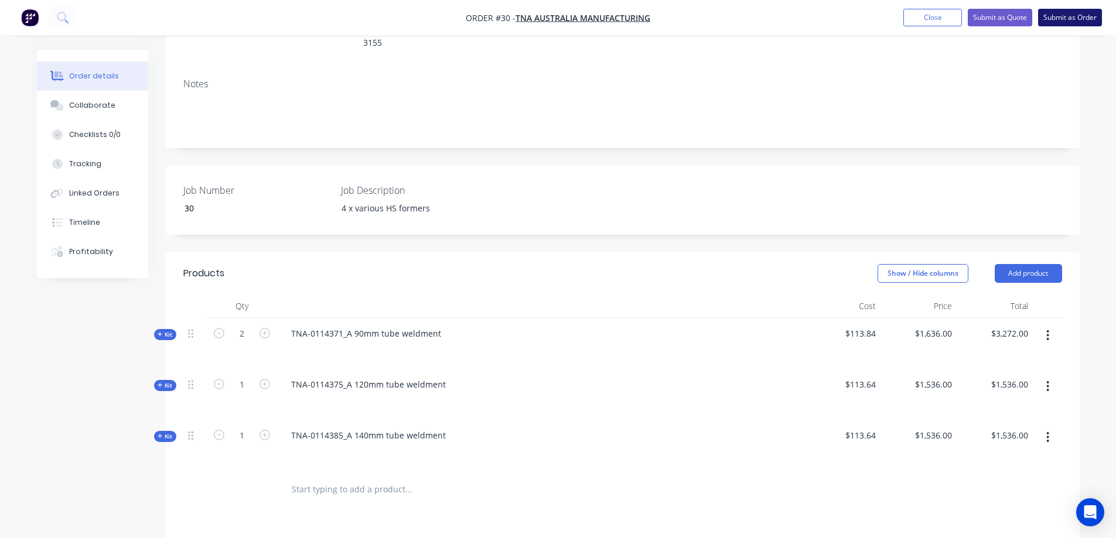
click at [1070, 17] on button "Submit as Order" at bounding box center [1070, 18] width 64 height 18
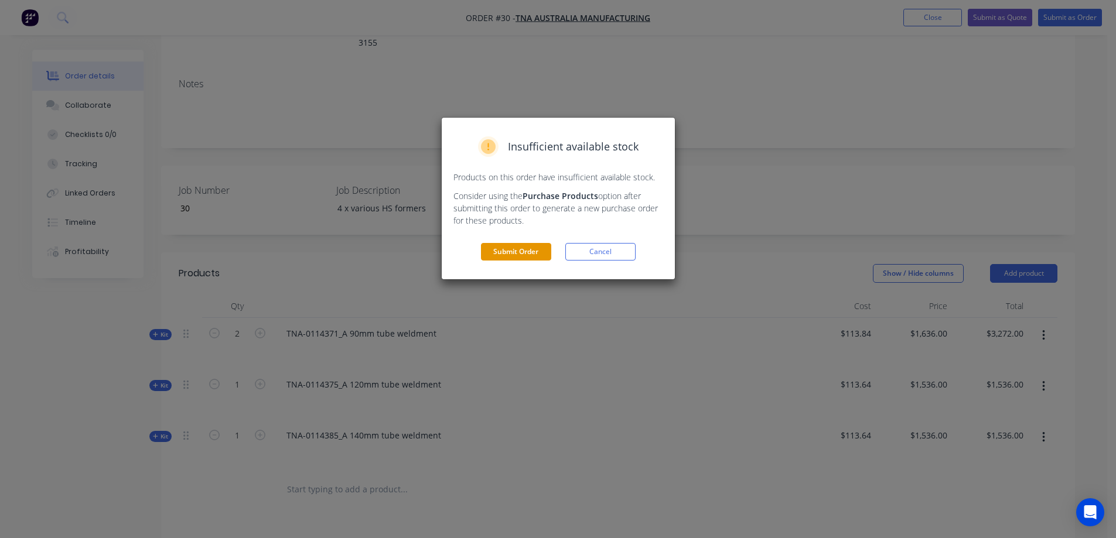
click at [513, 250] on button "Submit Order" at bounding box center [516, 252] width 70 height 18
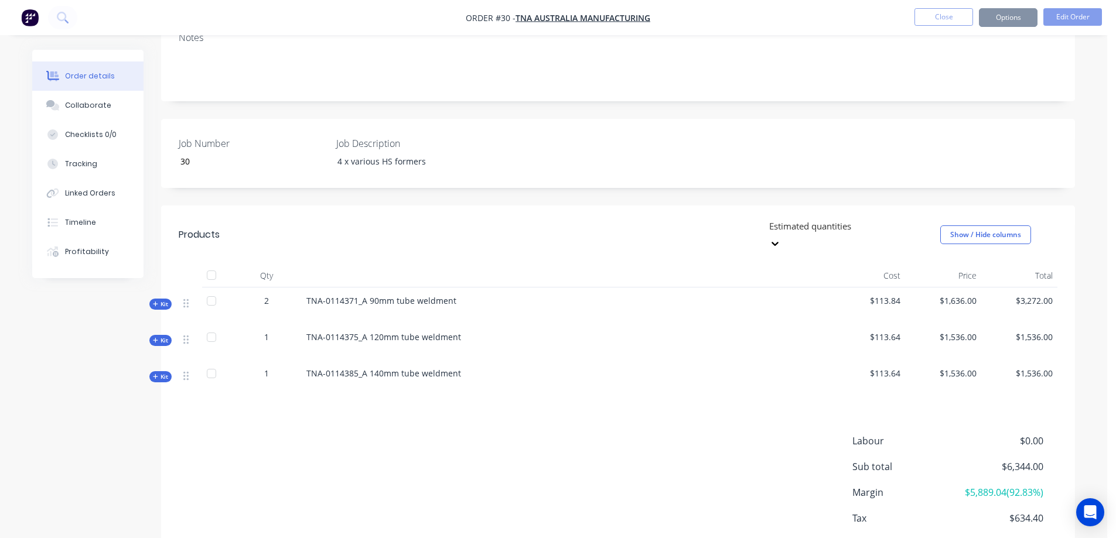
scroll to position [195, 0]
click at [1020, 16] on button "Options" at bounding box center [1008, 17] width 59 height 19
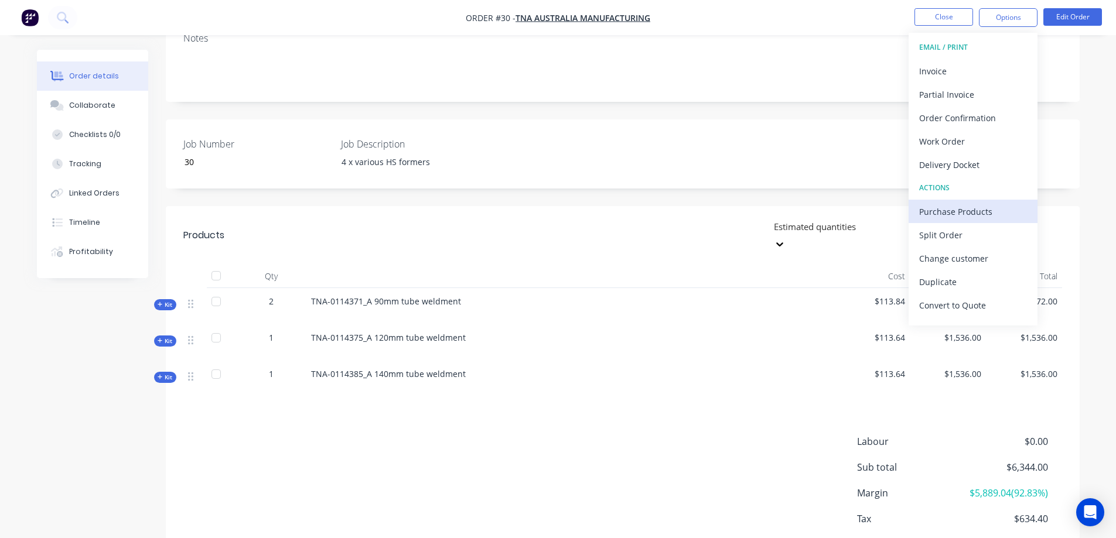
click at [945, 210] on div "Purchase Products" at bounding box center [973, 211] width 108 height 17
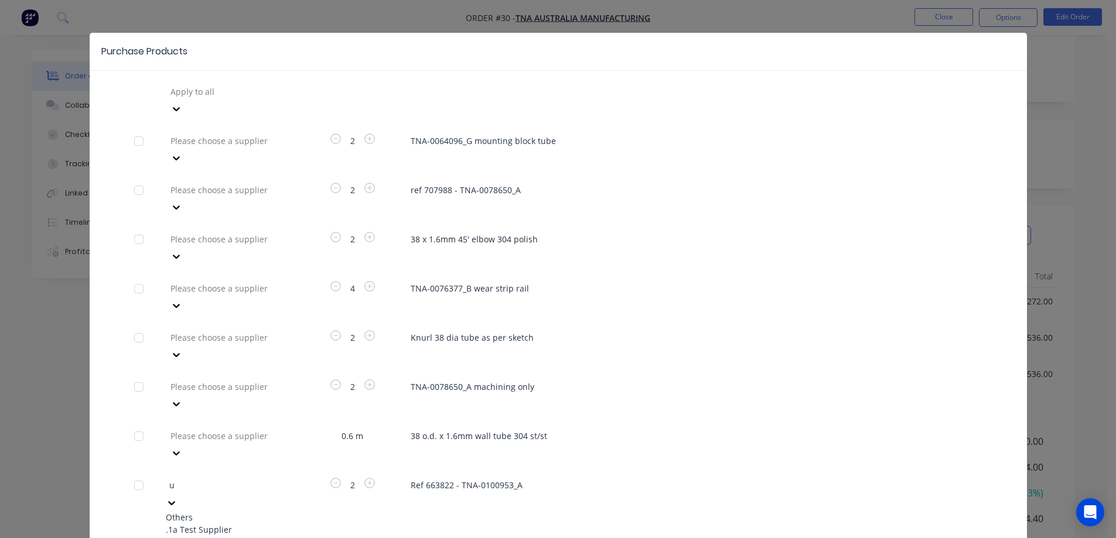
type input "ul"
click at [224, 524] on div "Ultimate Laser" at bounding box center [230, 530] width 129 height 12
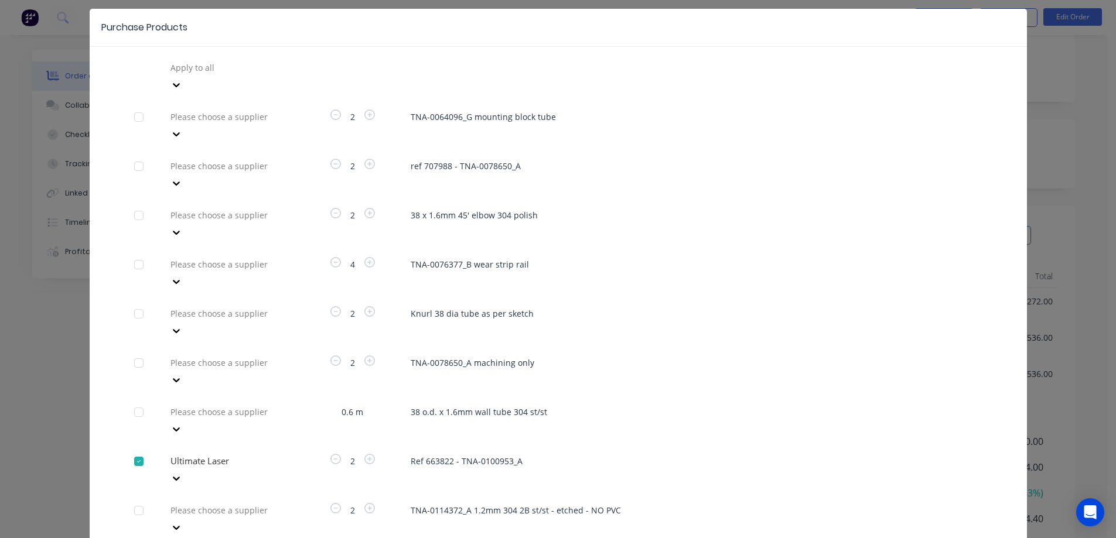
click at [224, 501] on div "Please choose a supplier" at bounding box center [230, 518] width 129 height 35
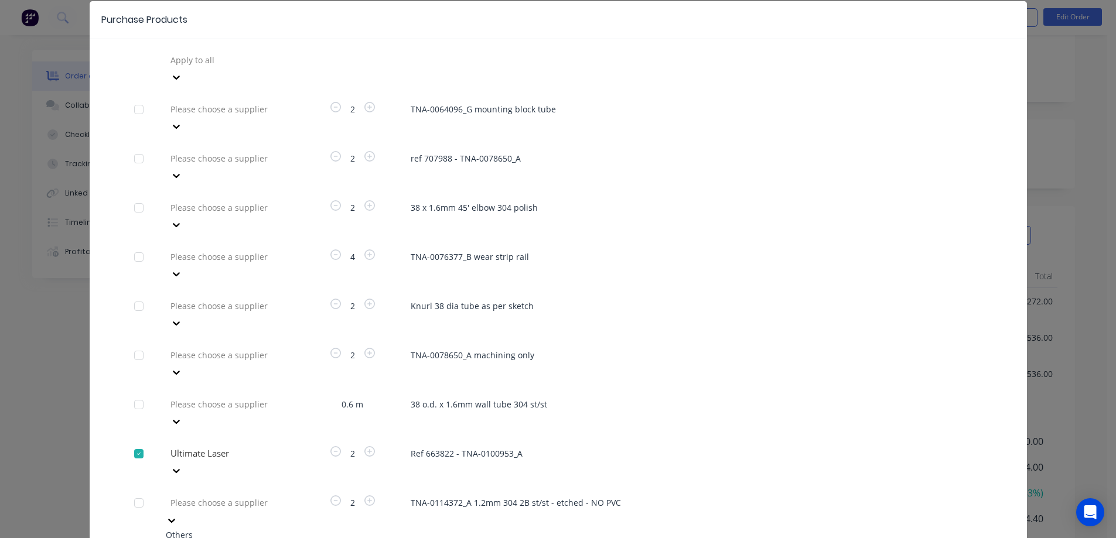
scroll to position [46, 0]
type input "ul"
click at [217, 538] on div "Ultimate Laser" at bounding box center [230, 547] width 129 height 12
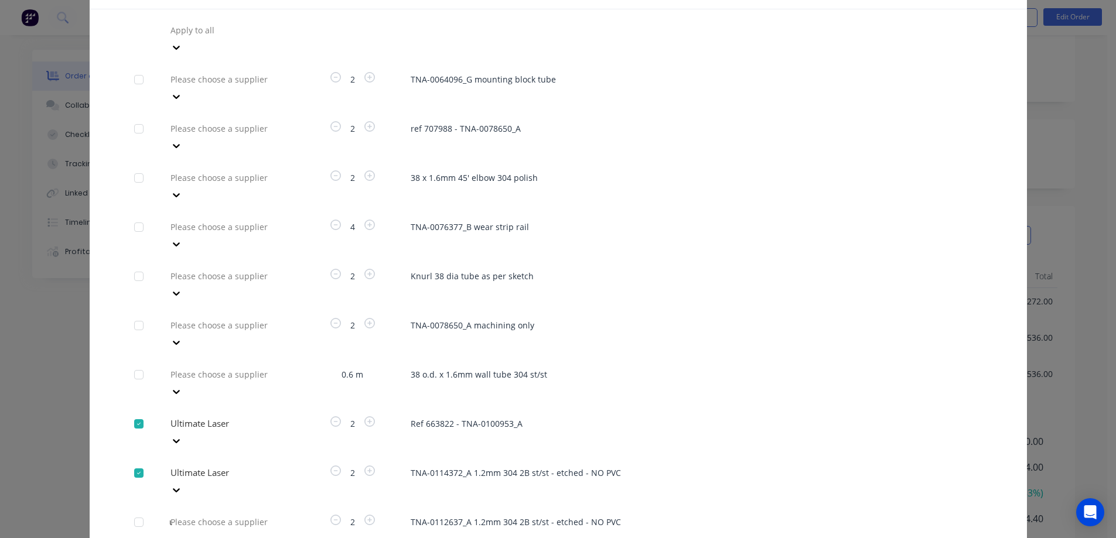
scroll to position [77, 0]
type input "ul"
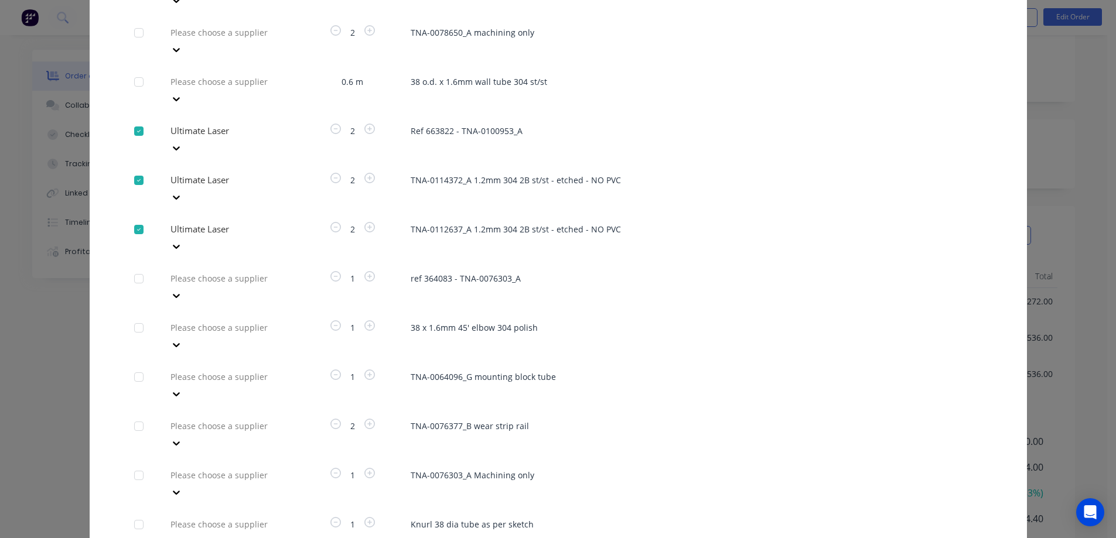
scroll to position [370, 0]
type input "ul"
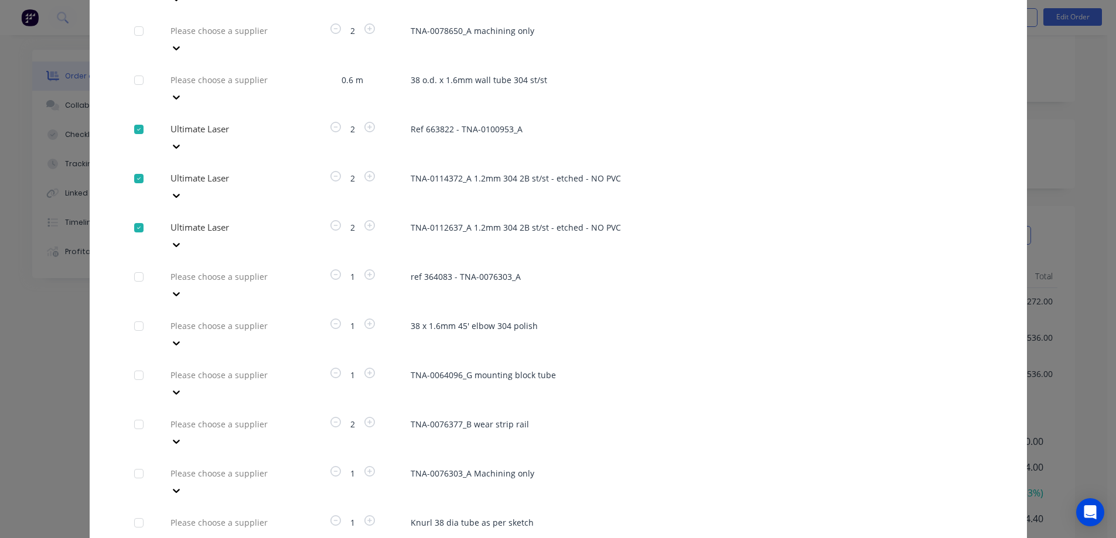
type input "ul"
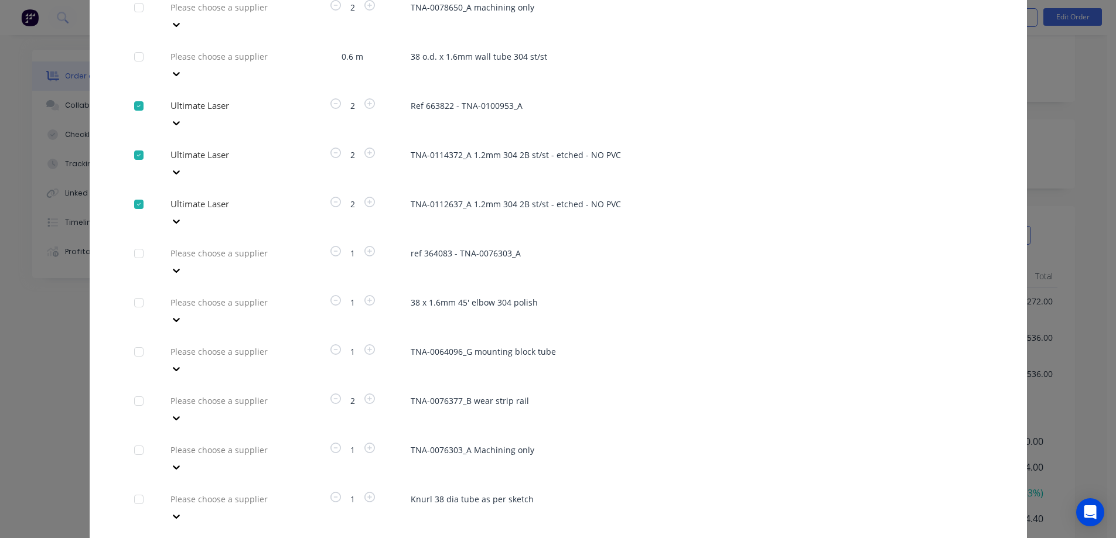
type input "ul"
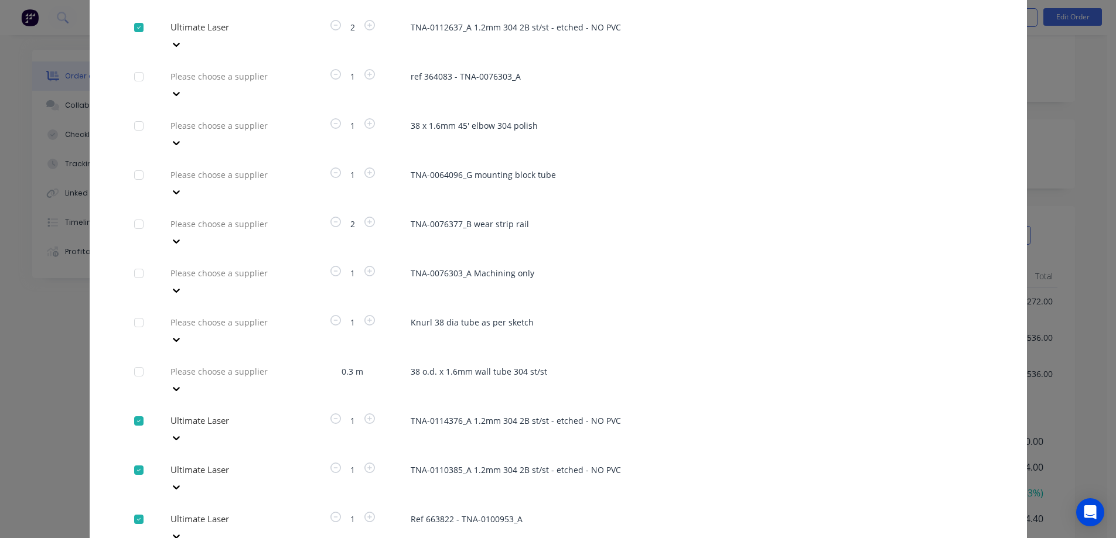
scroll to position [650, 0]
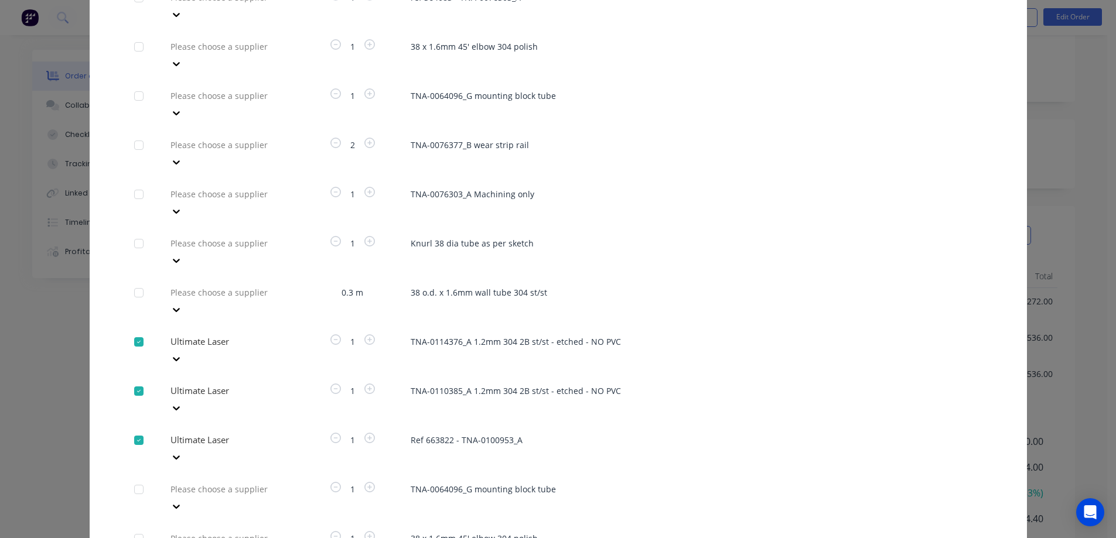
type input "ul"
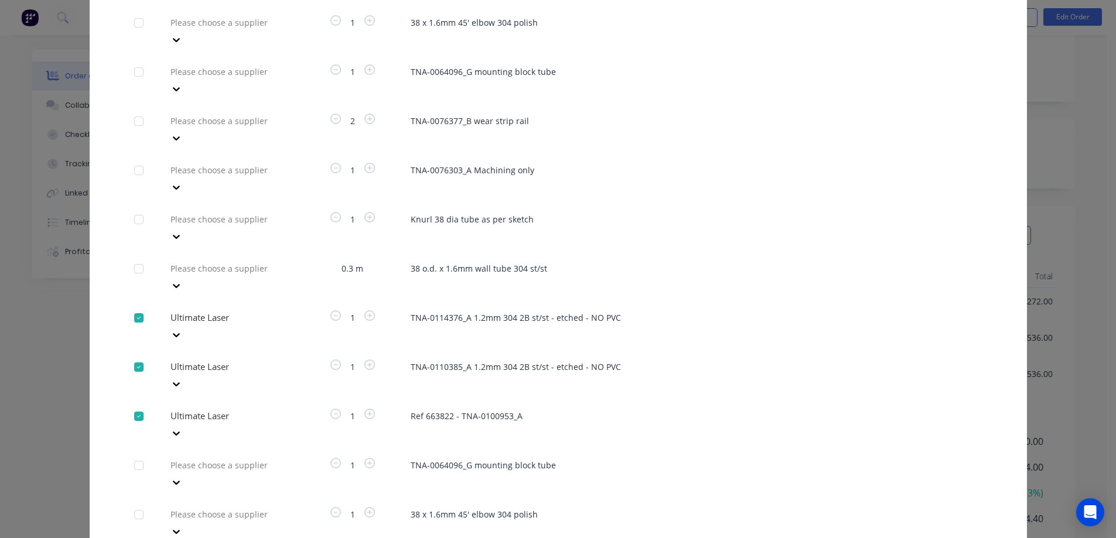
type input "ul"
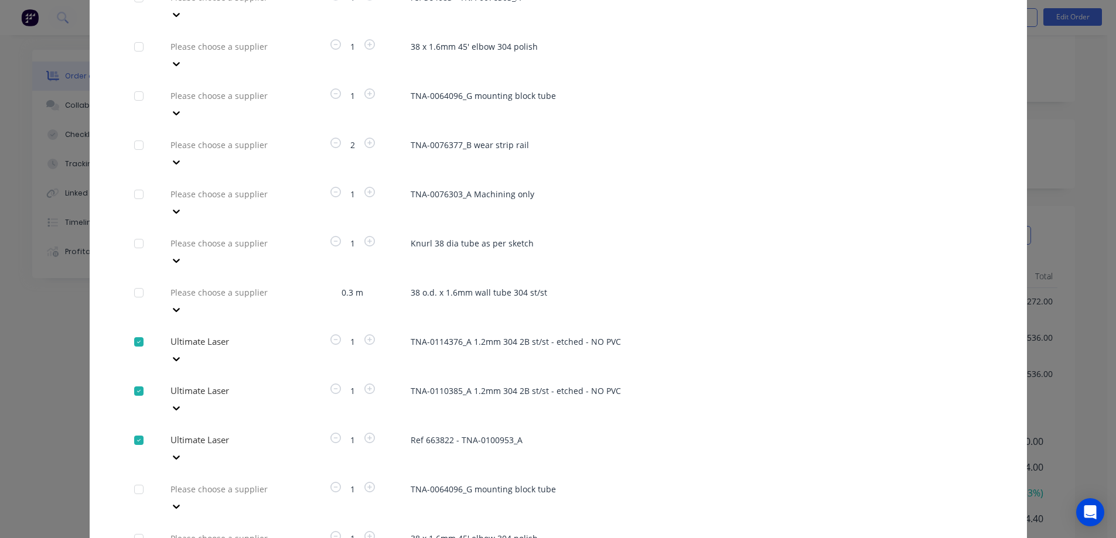
drag, startPoint x: 220, startPoint y: 419, endPoint x: 223, endPoint y: 412, distance: 6.9
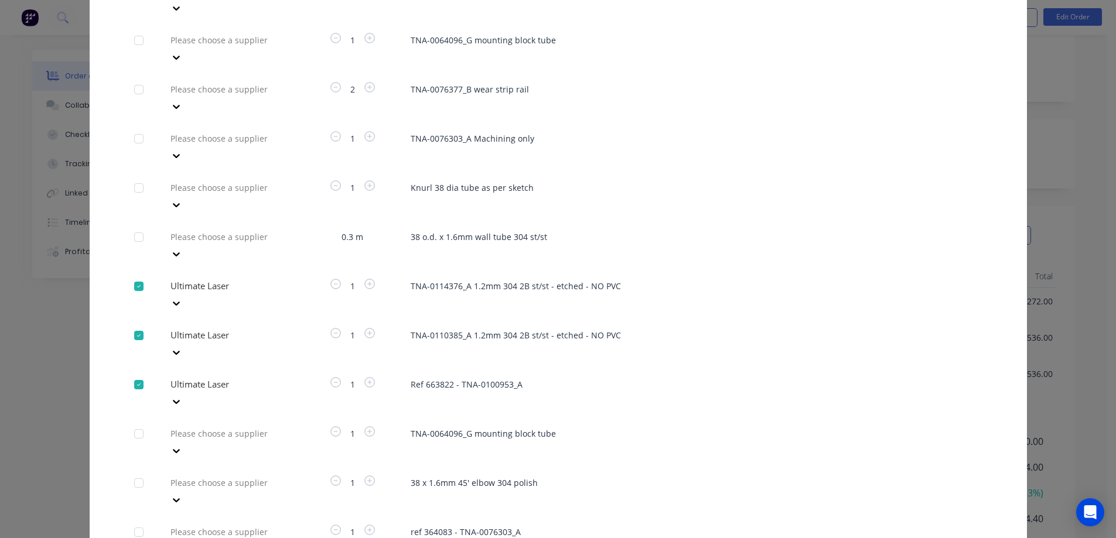
type input "ul"
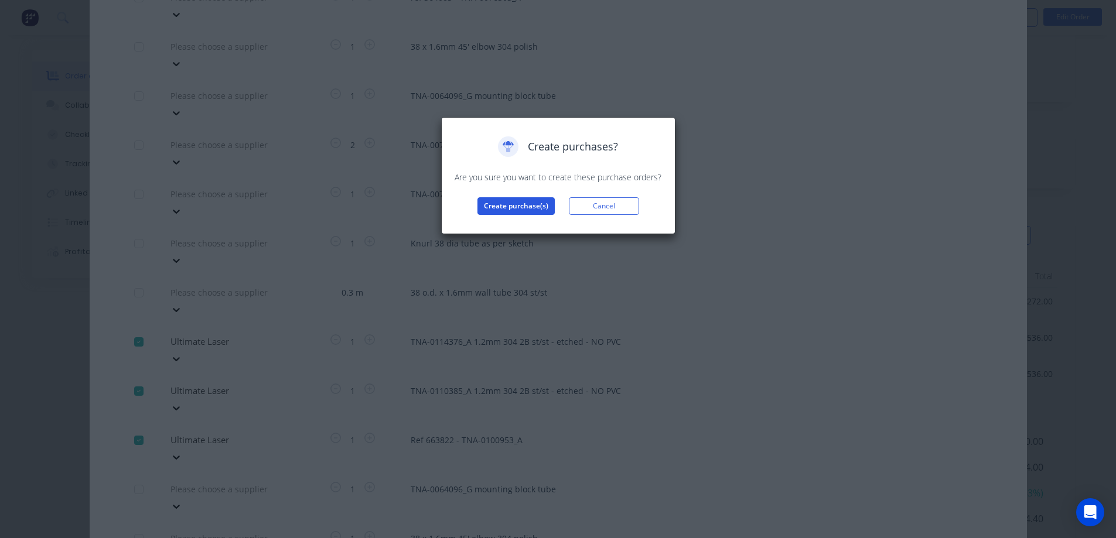
click at [504, 207] on button "Create purchase(s)" at bounding box center [515, 206] width 77 height 18
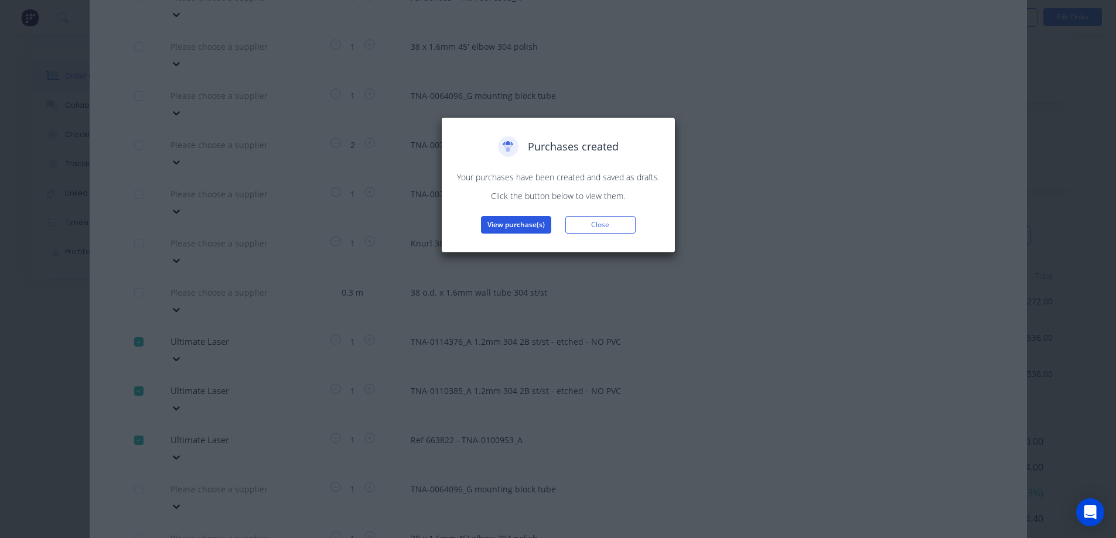
click at [508, 223] on button "View purchase(s)" at bounding box center [516, 225] width 70 height 18
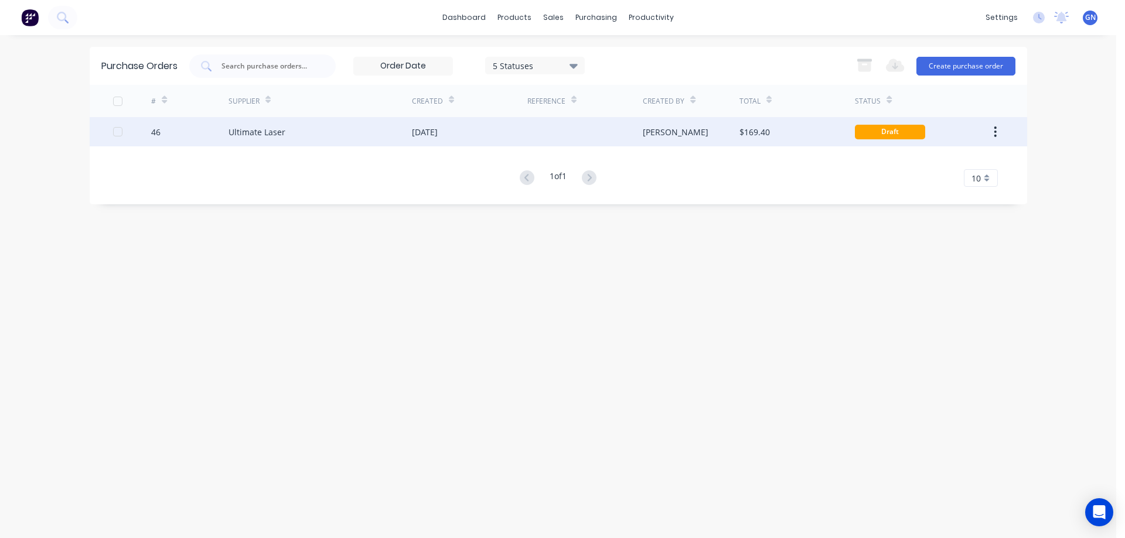
click at [490, 135] on div "[DATE]" at bounding box center [469, 131] width 115 height 29
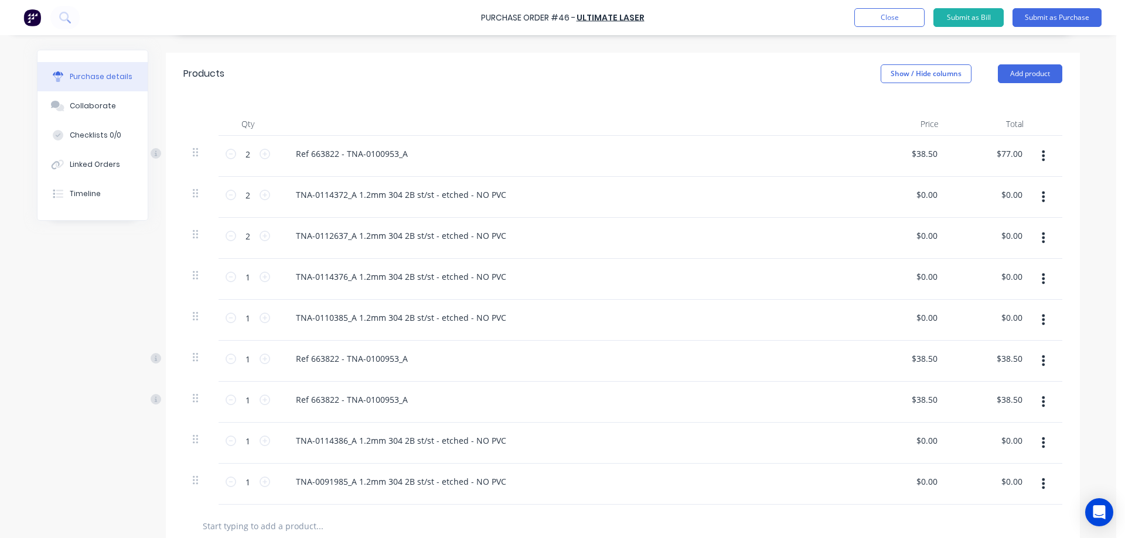
scroll to position [293, 0]
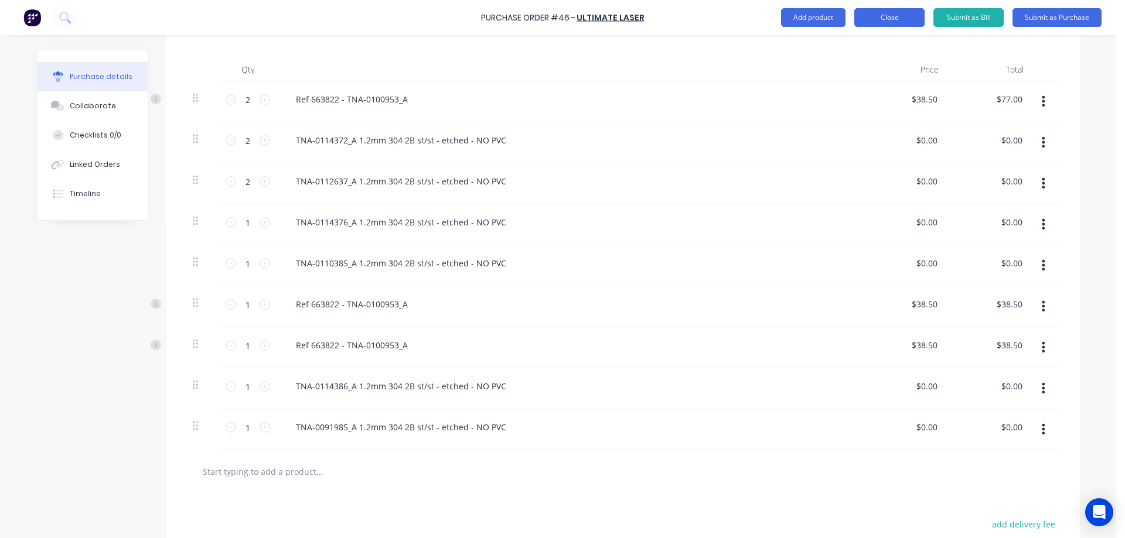
click at [884, 16] on button "Close" at bounding box center [889, 17] width 70 height 19
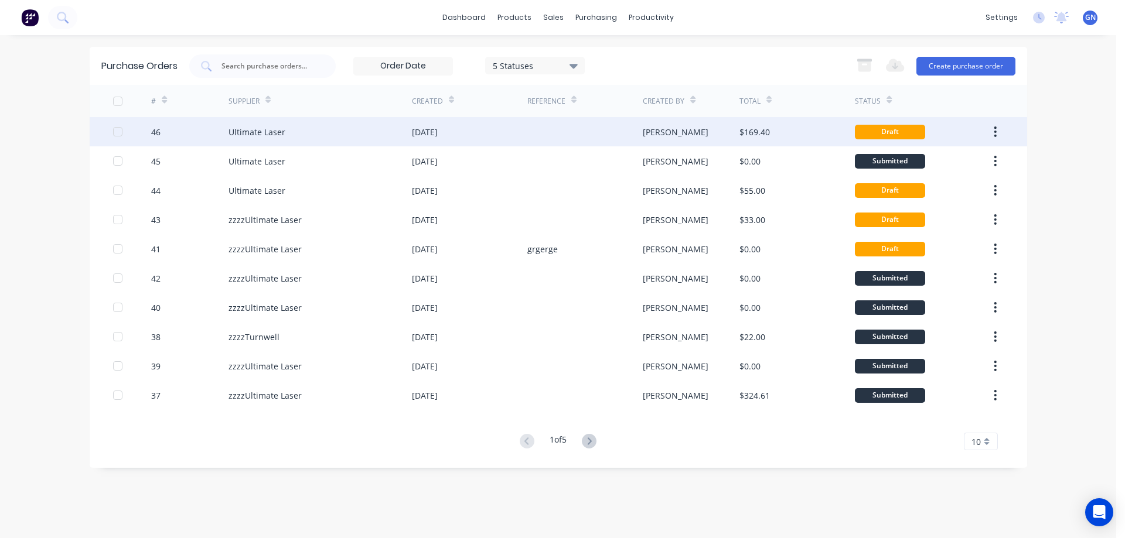
click at [510, 133] on div "[DATE]" at bounding box center [469, 131] width 115 height 29
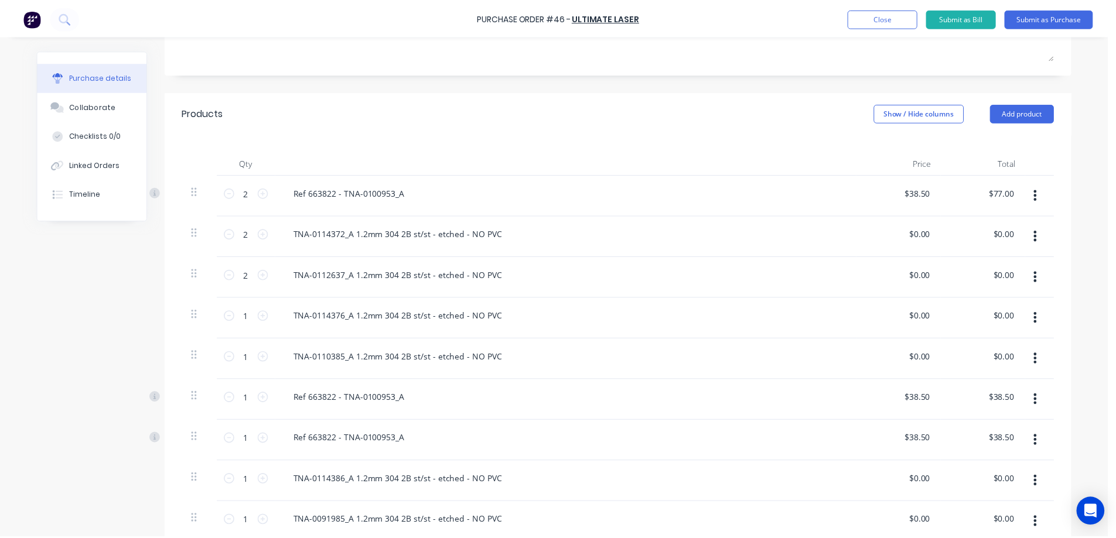
scroll to position [312, 0]
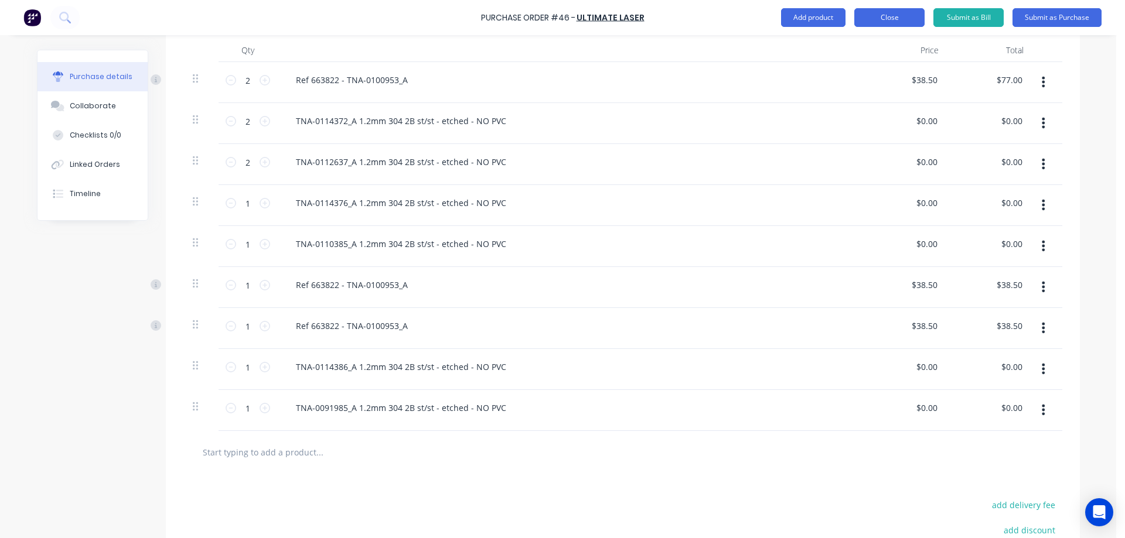
click at [886, 17] on button "Close" at bounding box center [889, 17] width 70 height 19
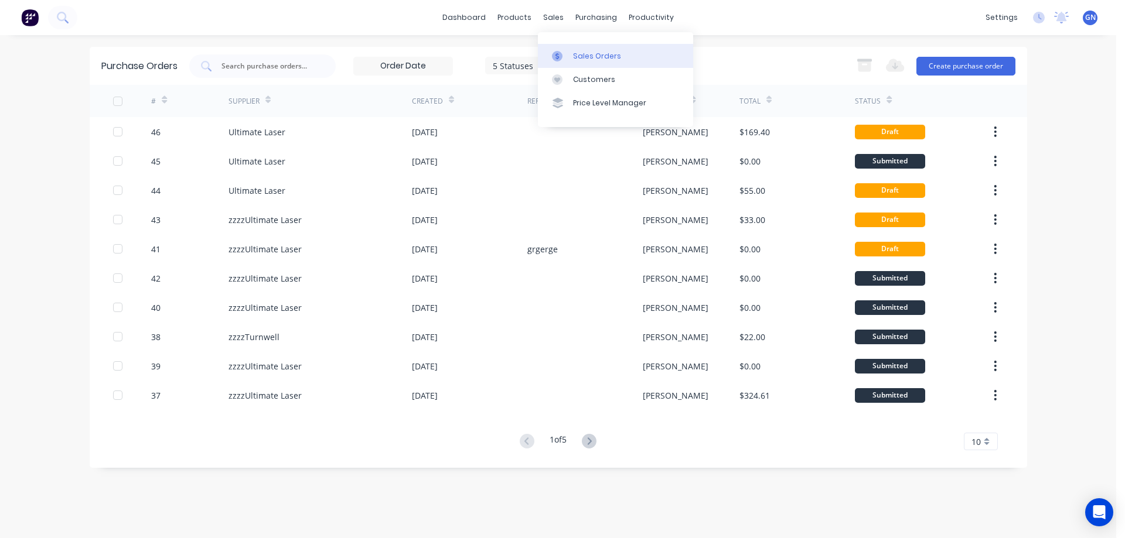
click at [600, 58] on div "Sales Orders" at bounding box center [597, 56] width 48 height 11
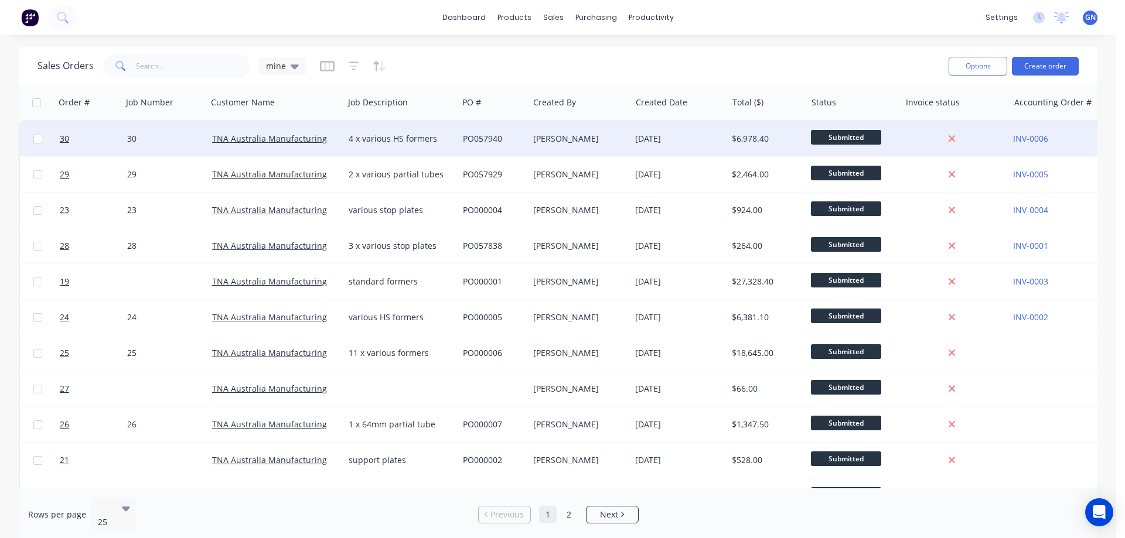
click at [555, 137] on div "[PERSON_NAME]" at bounding box center [577, 139] width 88 height 12
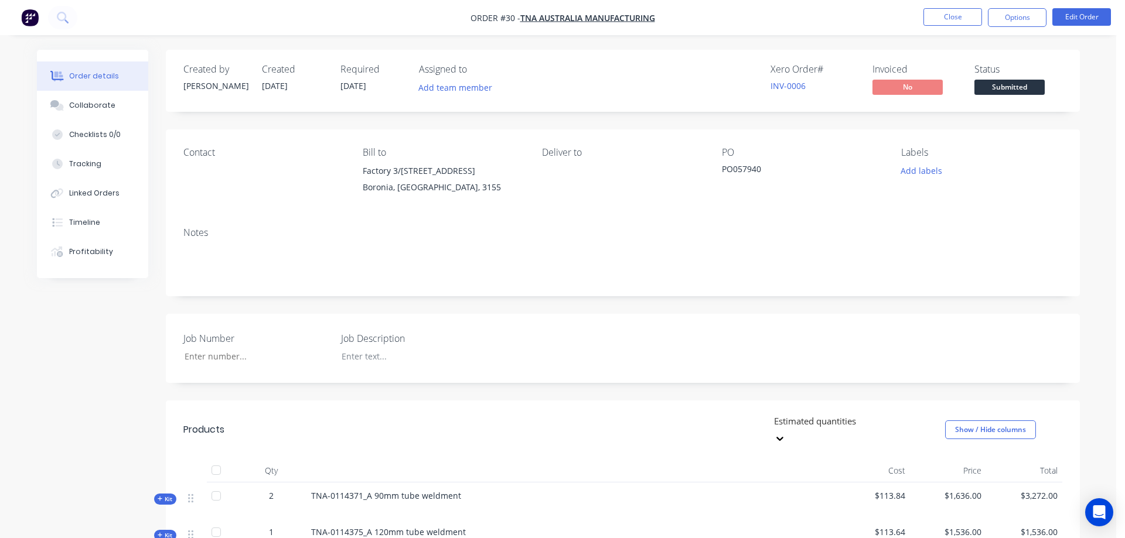
type input "30"
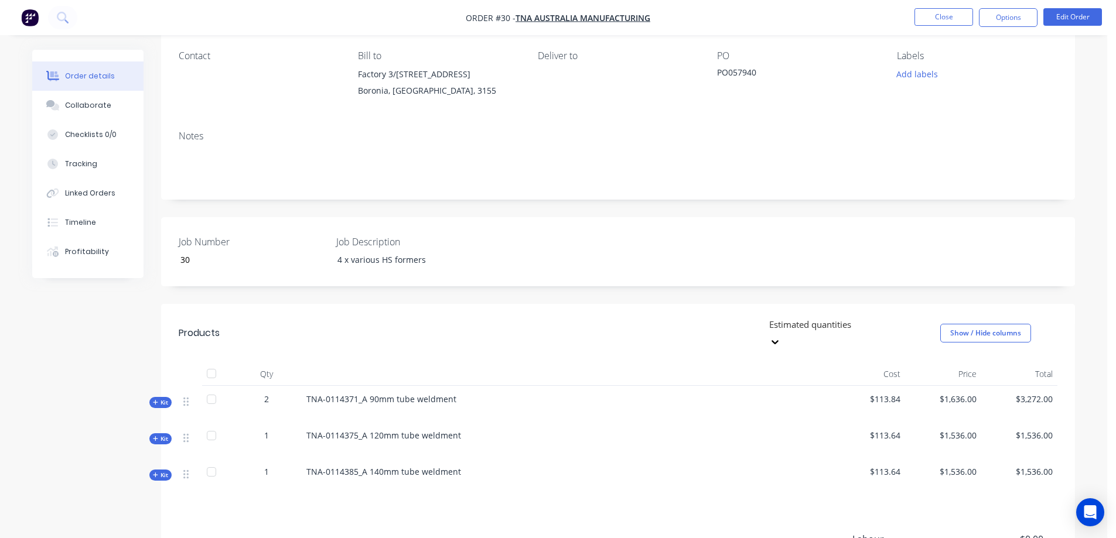
scroll to position [98, 0]
click at [1005, 20] on button "Options" at bounding box center [1008, 17] width 59 height 19
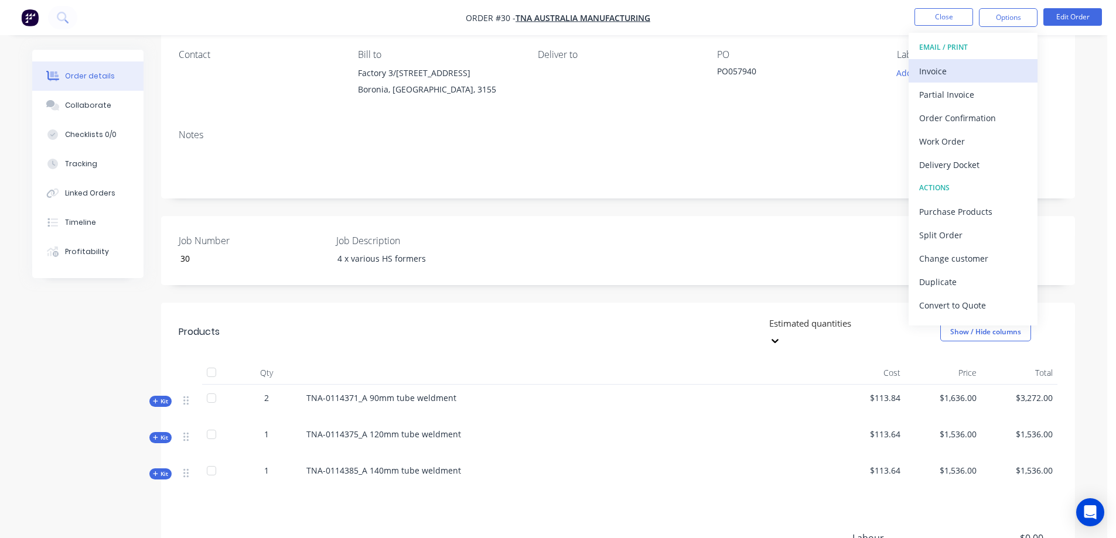
click at [970, 71] on div "Invoice" at bounding box center [973, 71] width 108 height 17
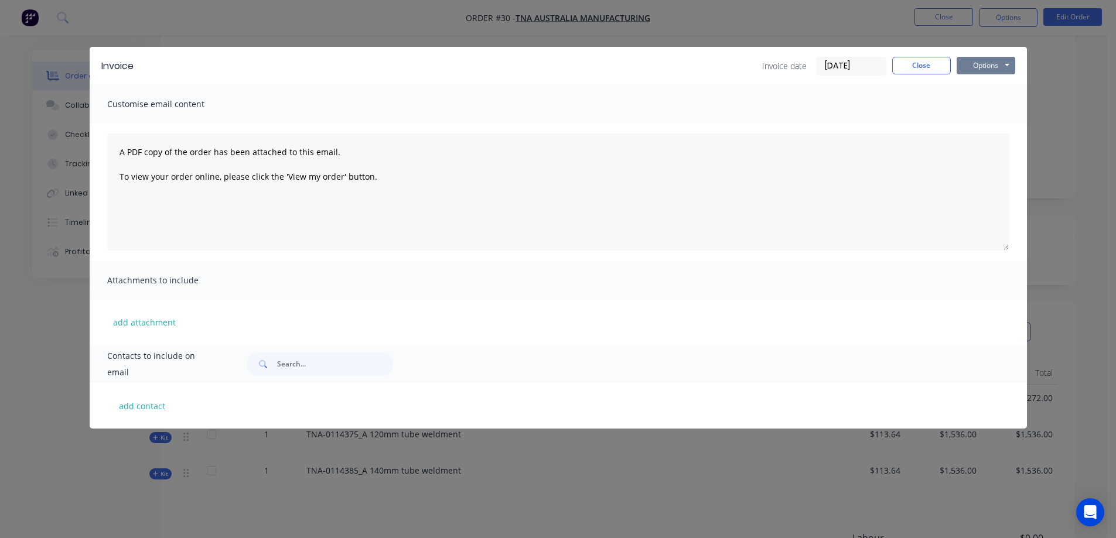
click at [977, 64] on button "Options" at bounding box center [986, 66] width 59 height 18
click at [988, 84] on button "Preview" at bounding box center [994, 86] width 75 height 19
click at [923, 62] on button "Close" at bounding box center [921, 66] width 59 height 18
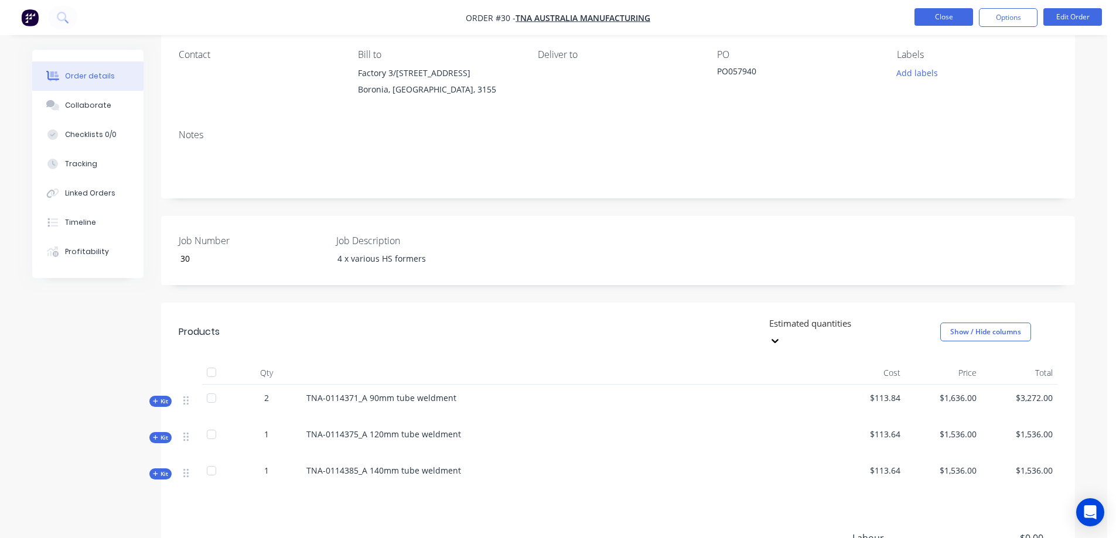
click at [943, 22] on button "Close" at bounding box center [944, 17] width 59 height 18
